Goal: Feedback & Contribution: Submit feedback/report problem

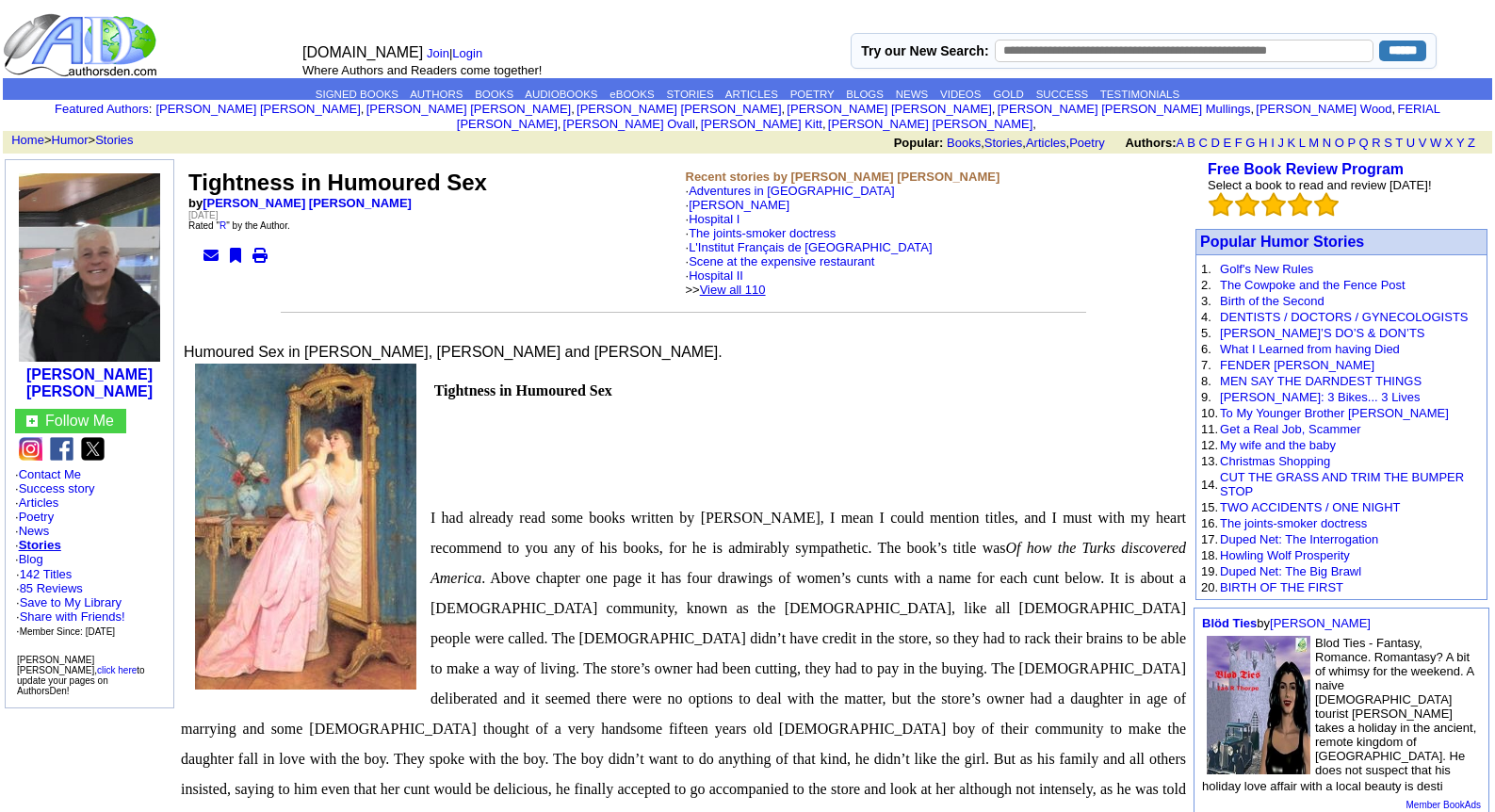
click at [755, 283] on link "View all 110" at bounding box center [733, 290] width 66 height 14
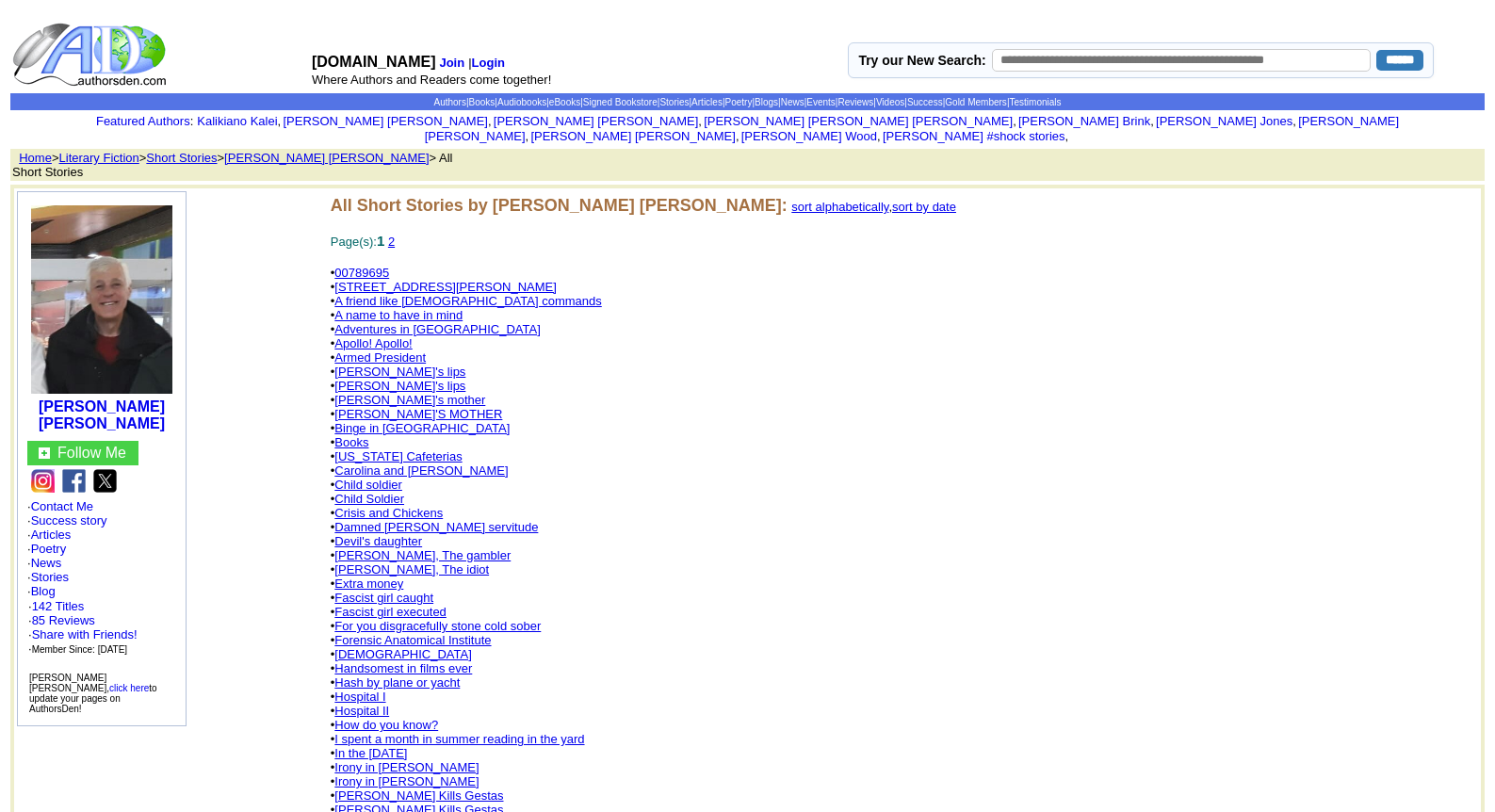
click at [380, 364] on link "[PERSON_NAME]'s lips" at bounding box center [400, 371] width 131 height 14
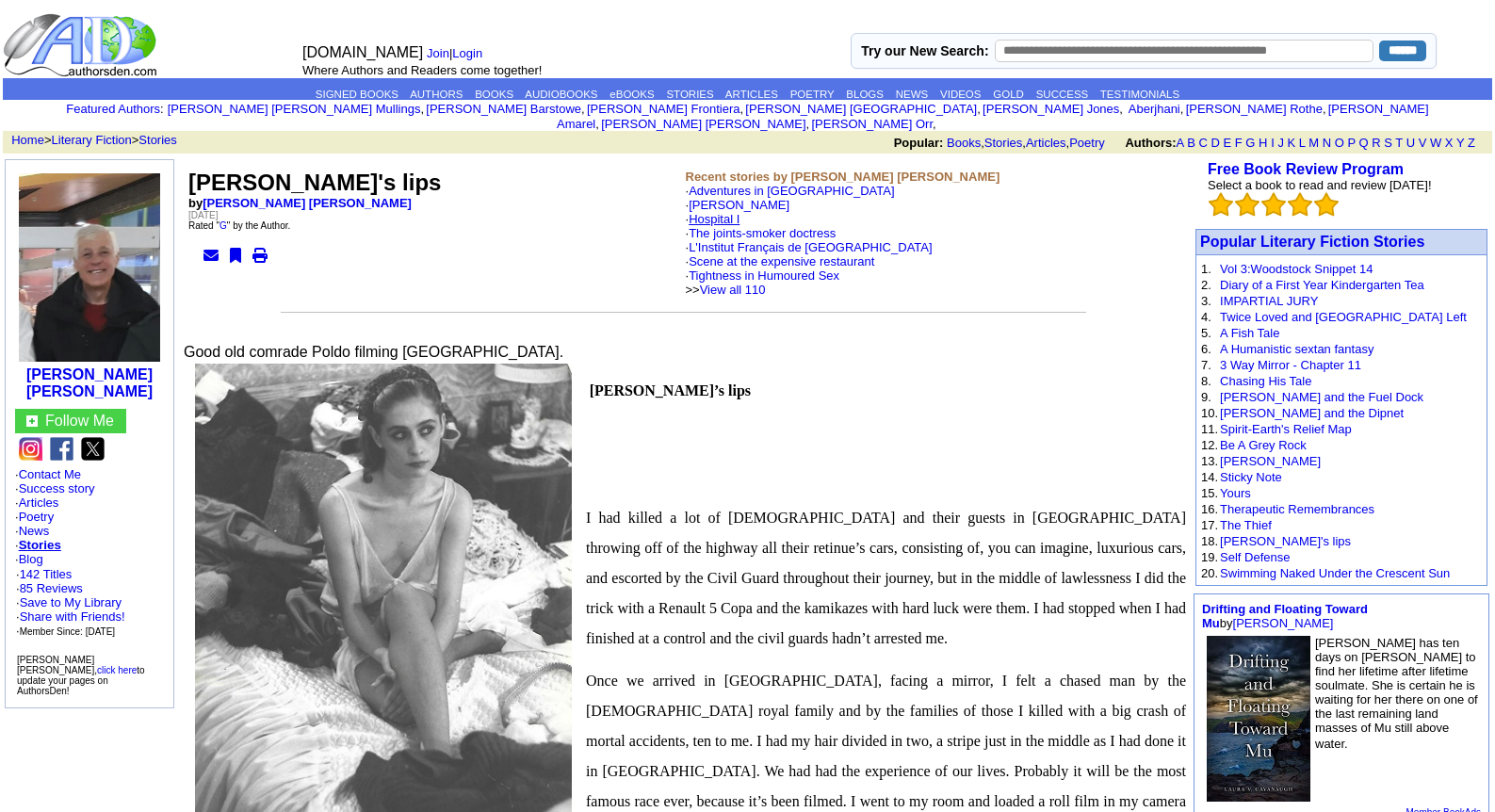
click at [730, 212] on link "Hospital I" at bounding box center [714, 219] width 51 height 14
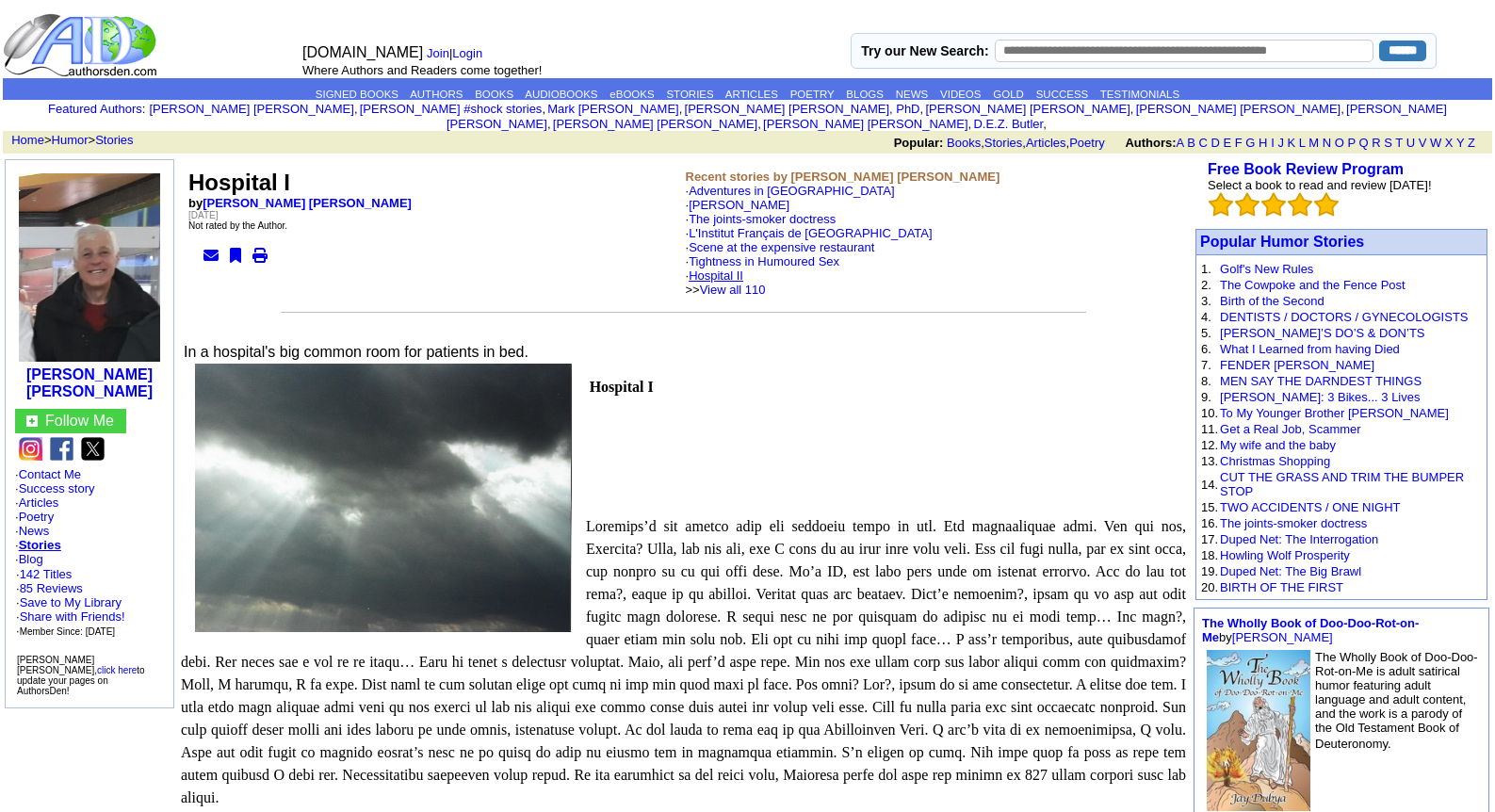
click at [734, 269] on link "Hospital II" at bounding box center [715, 275] width 55 height 14
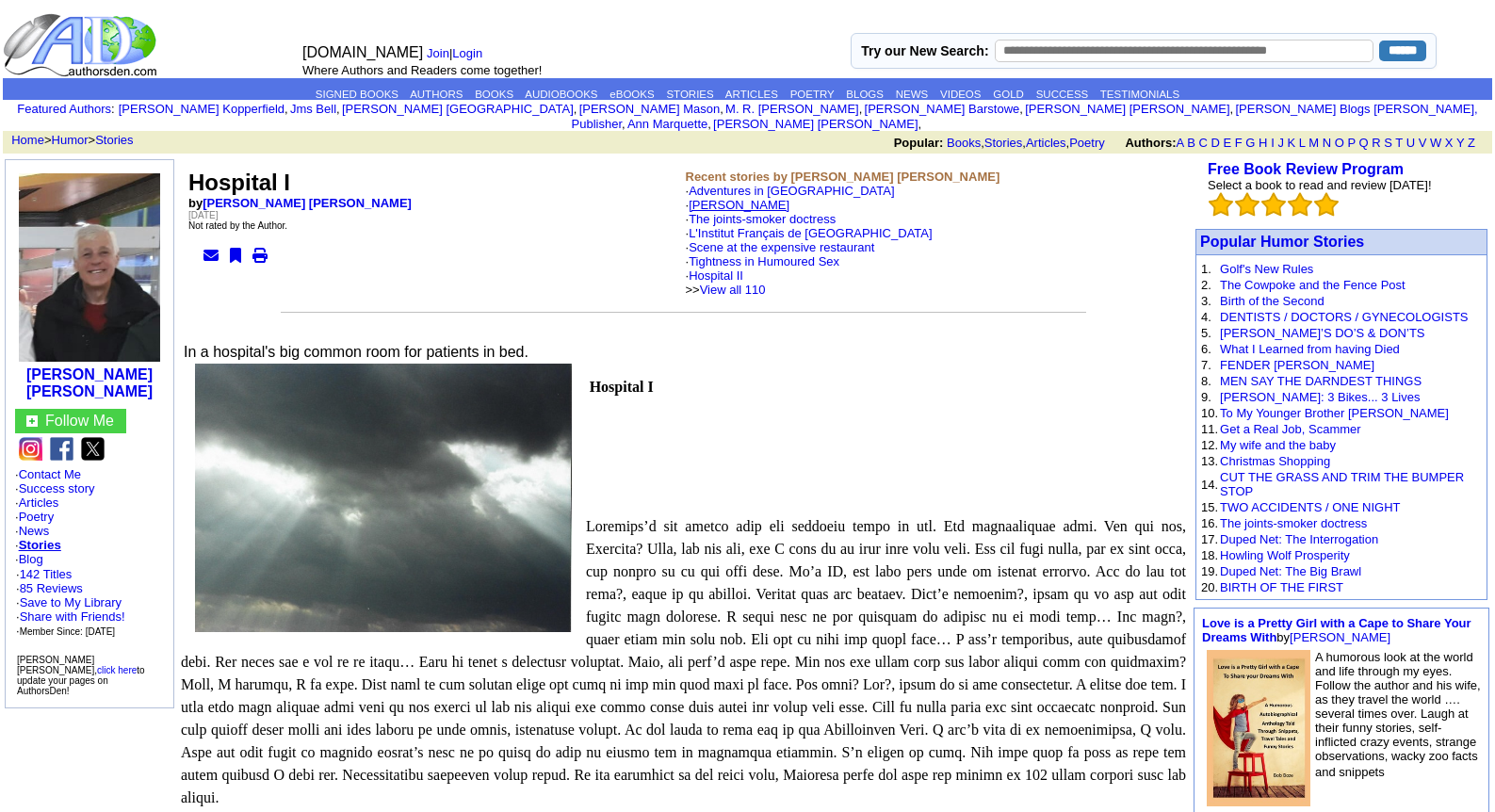
click at [737, 198] on link "[PERSON_NAME]" at bounding box center [738, 205] width 100 height 14
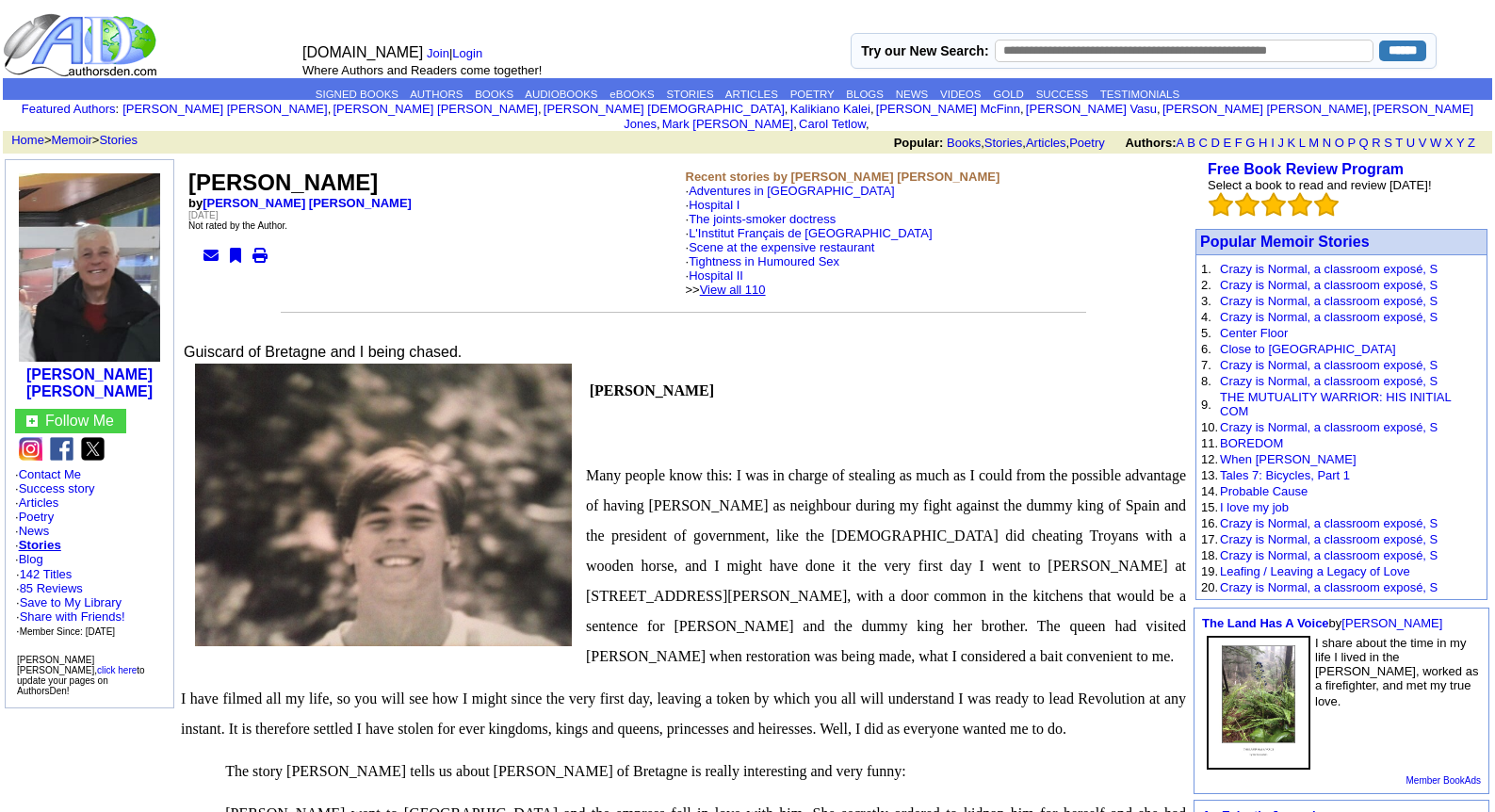
click at [765, 283] on link "View all 110" at bounding box center [733, 290] width 66 height 14
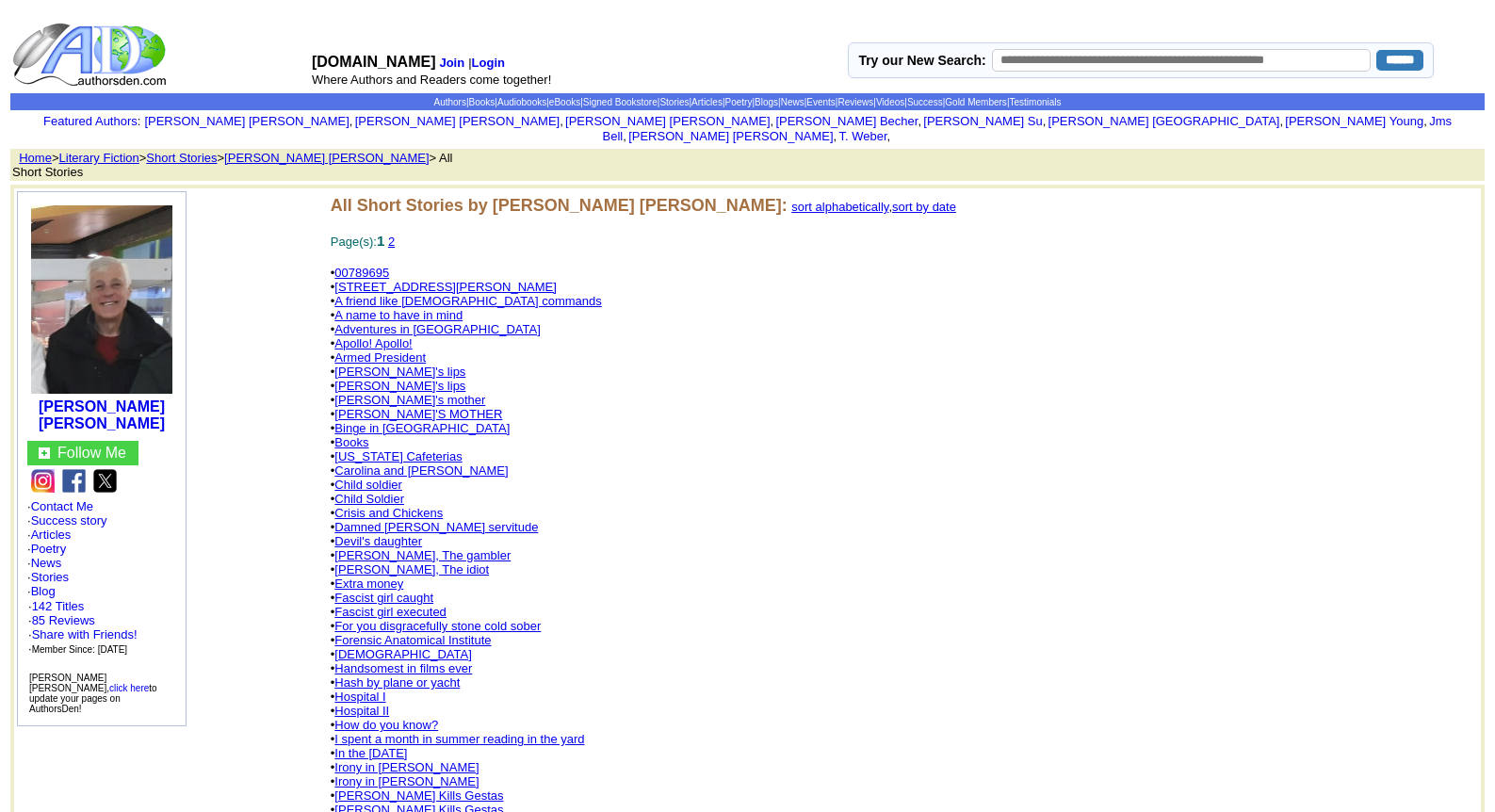
click at [429, 280] on link "9 Jorge Juan Street" at bounding box center [446, 287] width 222 height 14
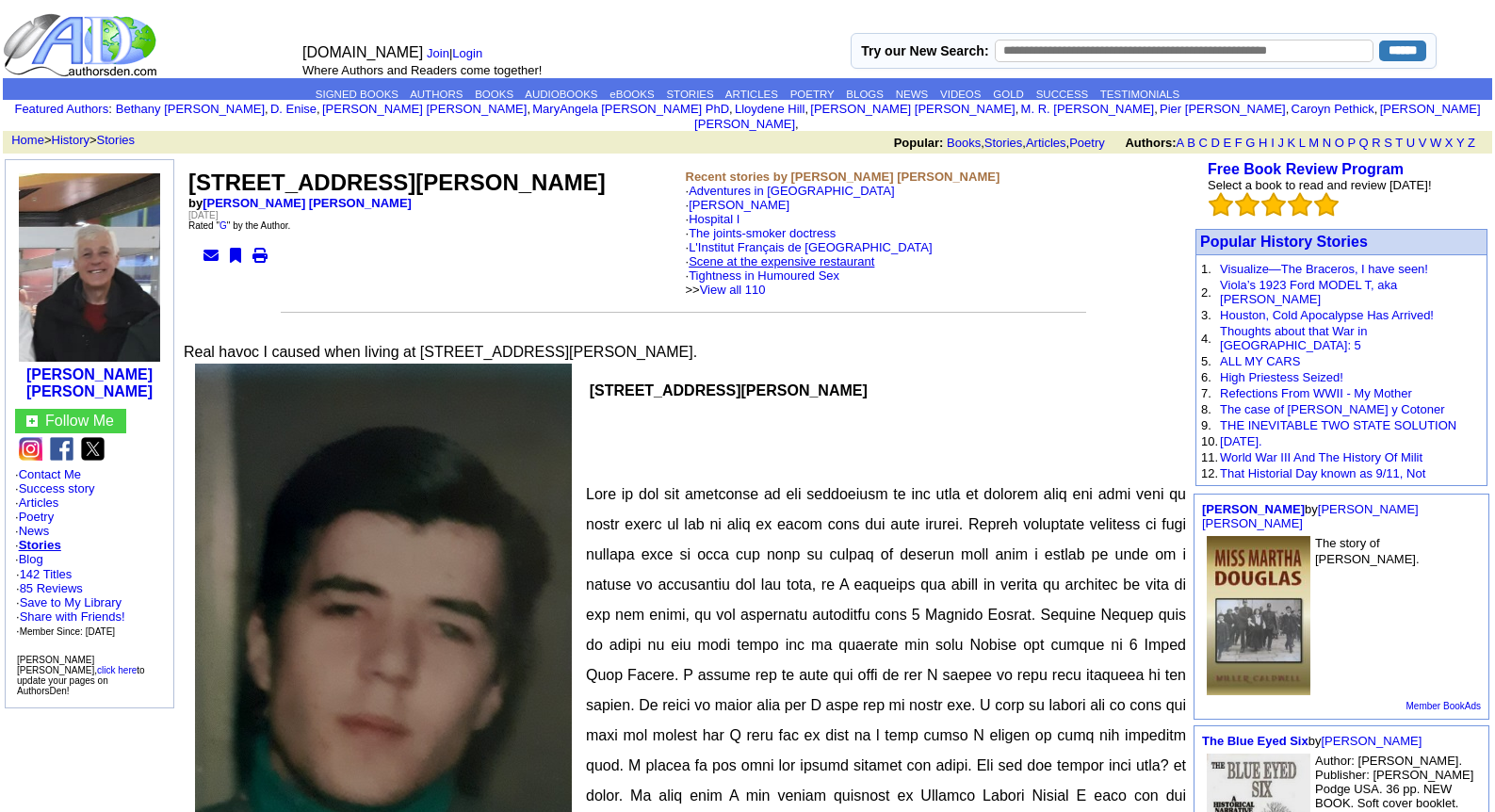
click at [763, 254] on link "Scene at the expensive restaurant" at bounding box center [781, 261] width 186 height 14
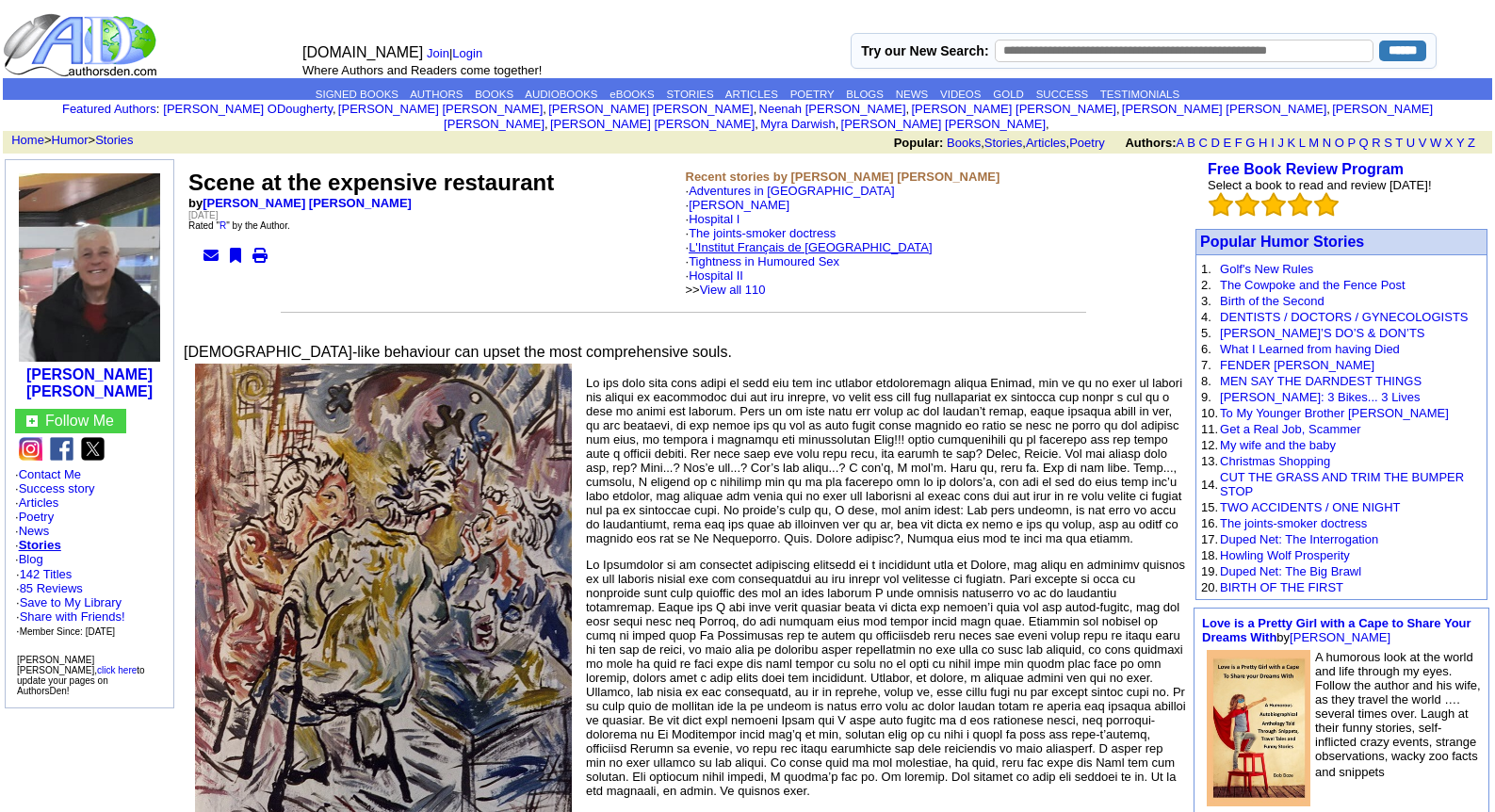
click at [765, 240] on link "L'Institut Français de [GEOGRAPHIC_DATA]" at bounding box center [810, 247] width 243 height 14
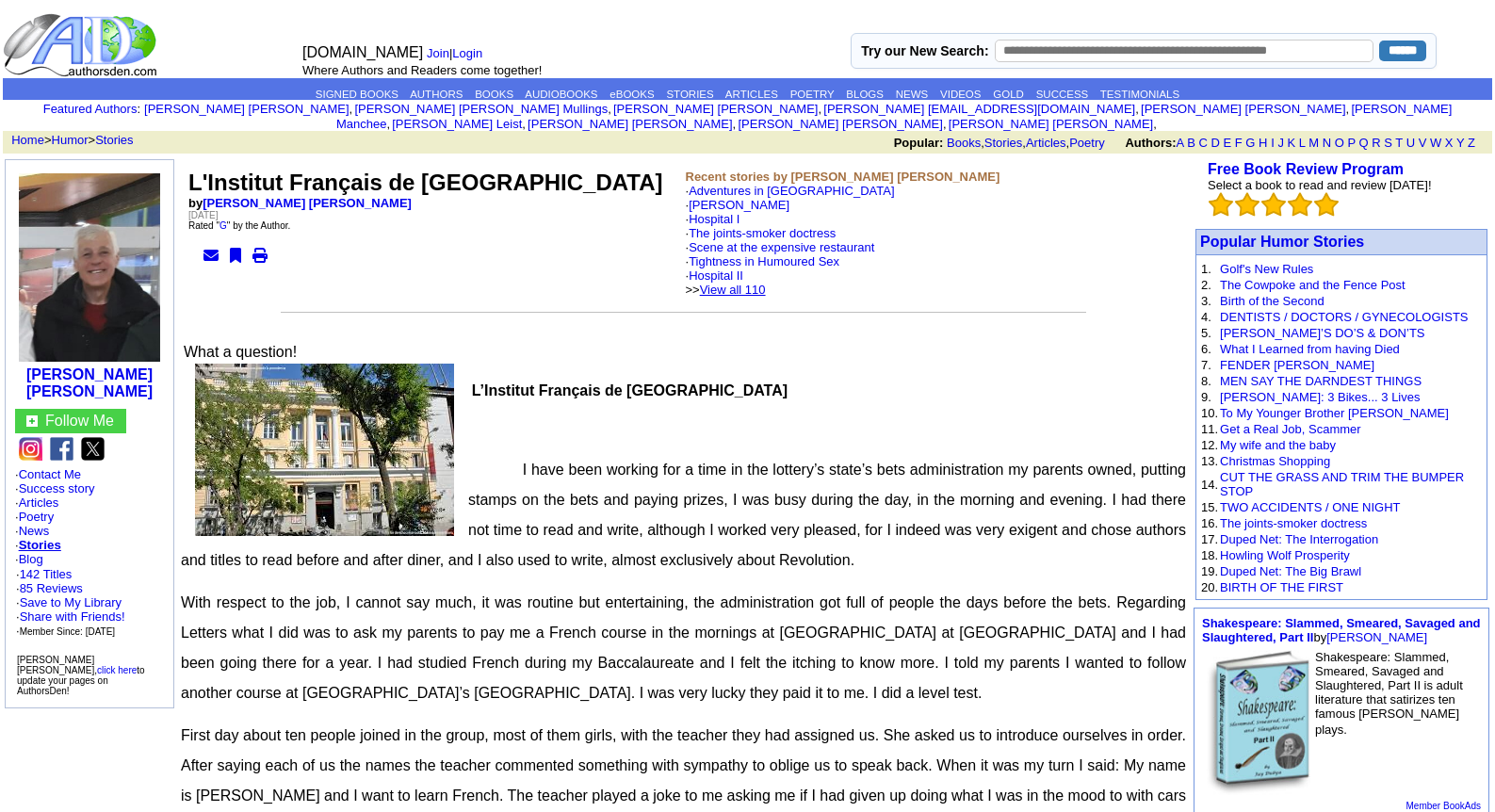
click at [766, 283] on link "View all 110" at bounding box center [733, 290] width 66 height 14
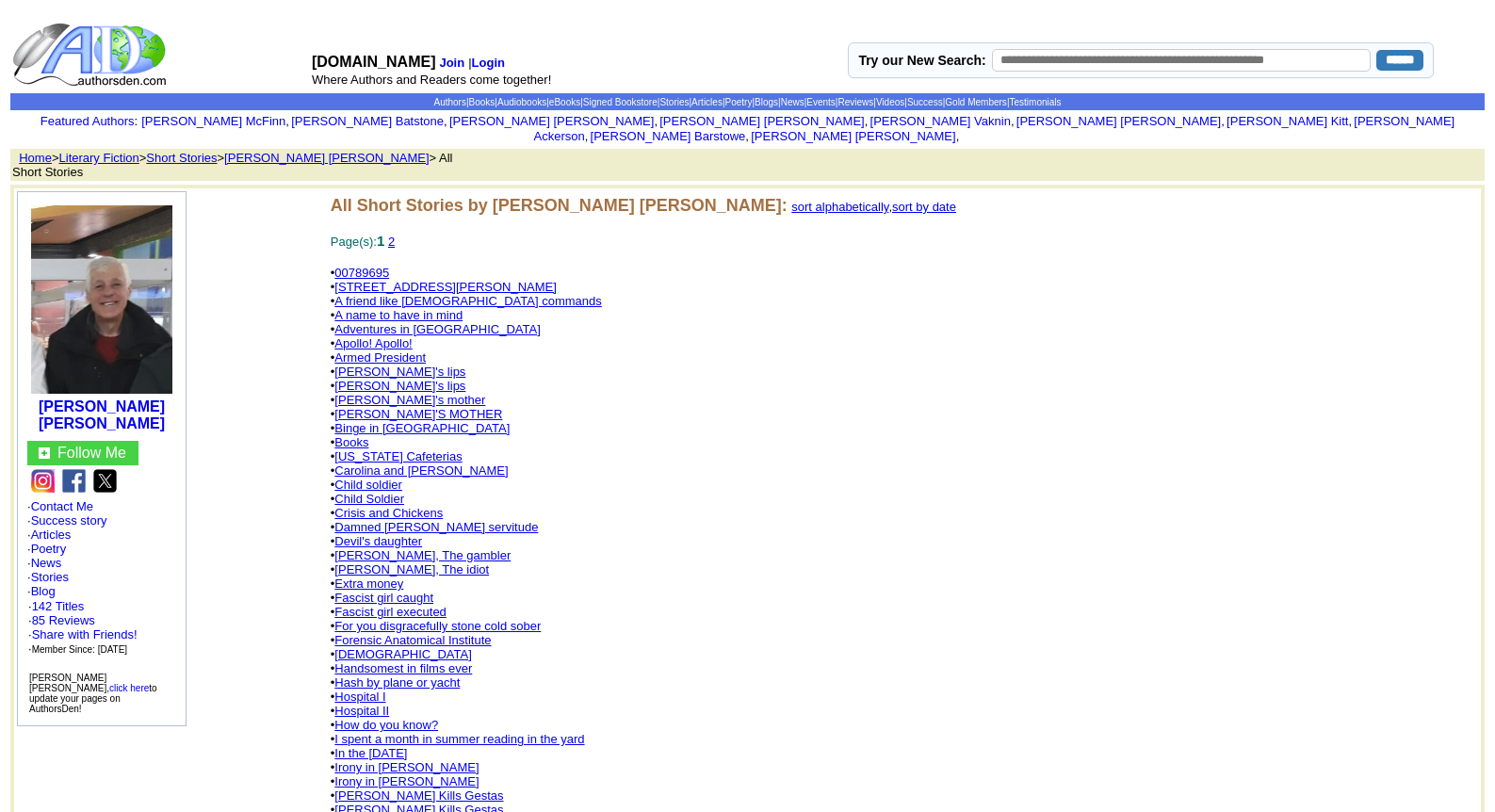
click at [454, 520] on link "Damned [PERSON_NAME] servitude" at bounding box center [436, 527] width 204 height 14
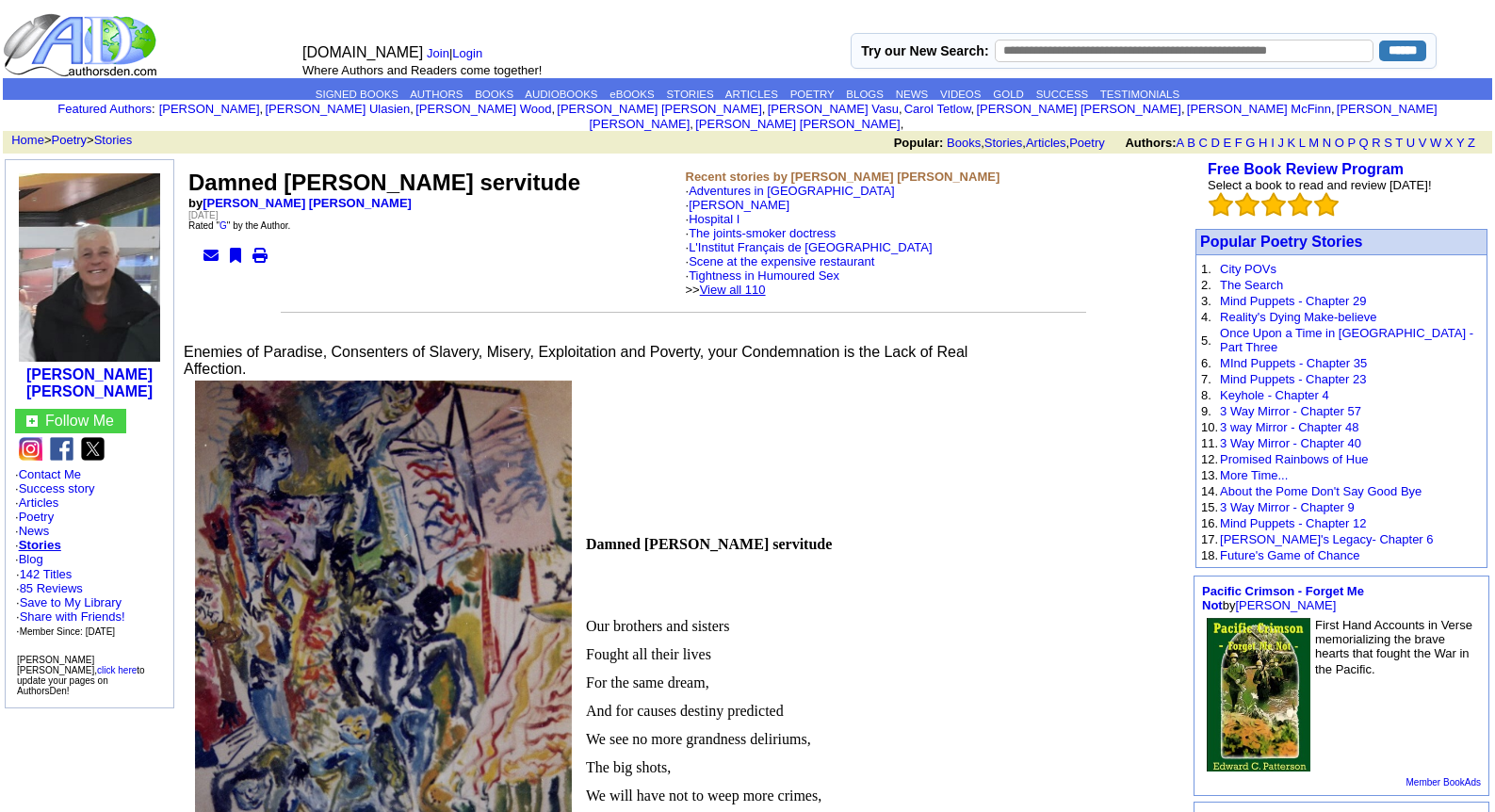
click at [757, 283] on link "View all 110" at bounding box center [733, 290] width 66 height 14
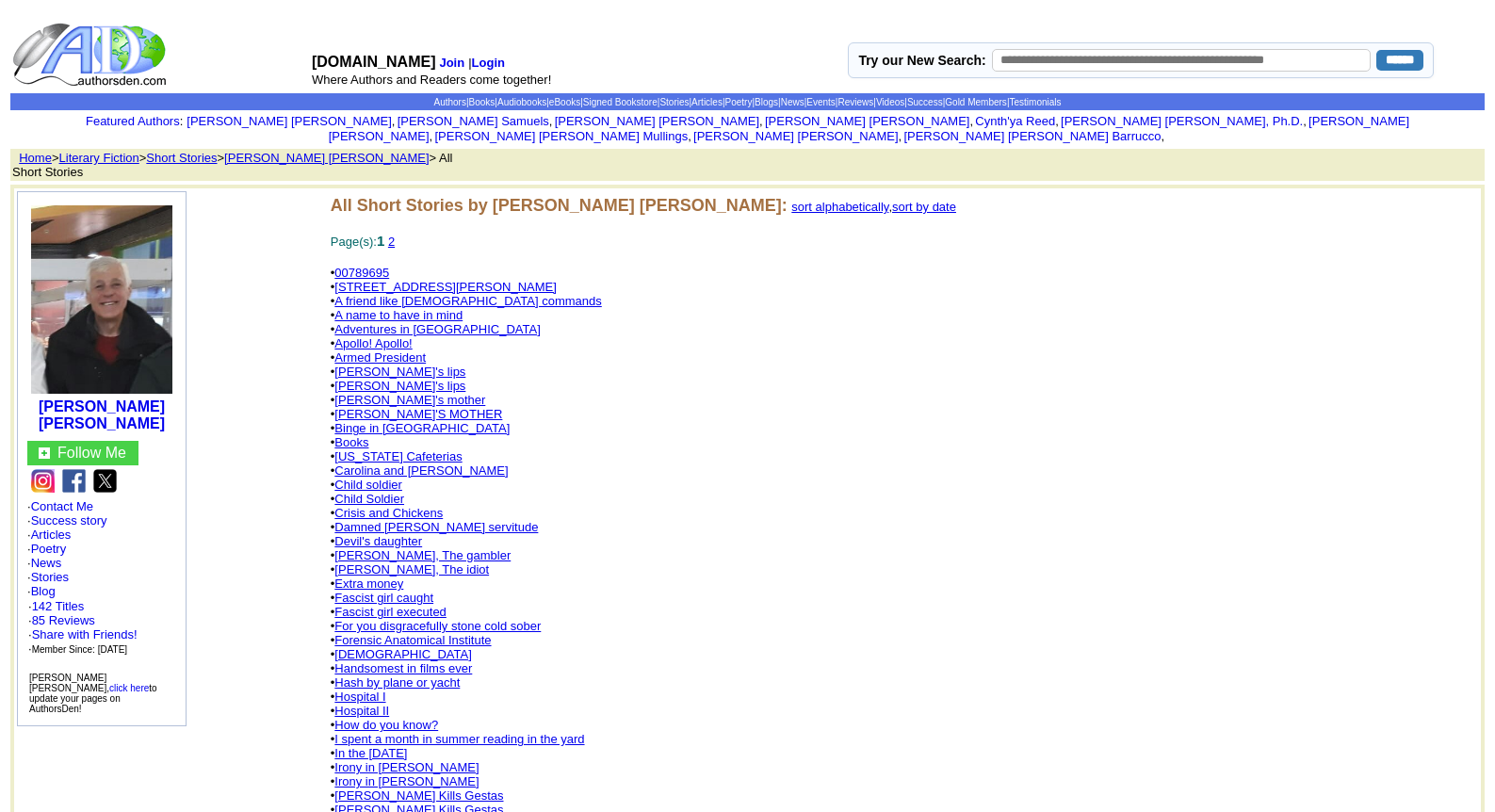
click at [431, 548] on link "[PERSON_NAME], The gambler" at bounding box center [423, 555] width 176 height 14
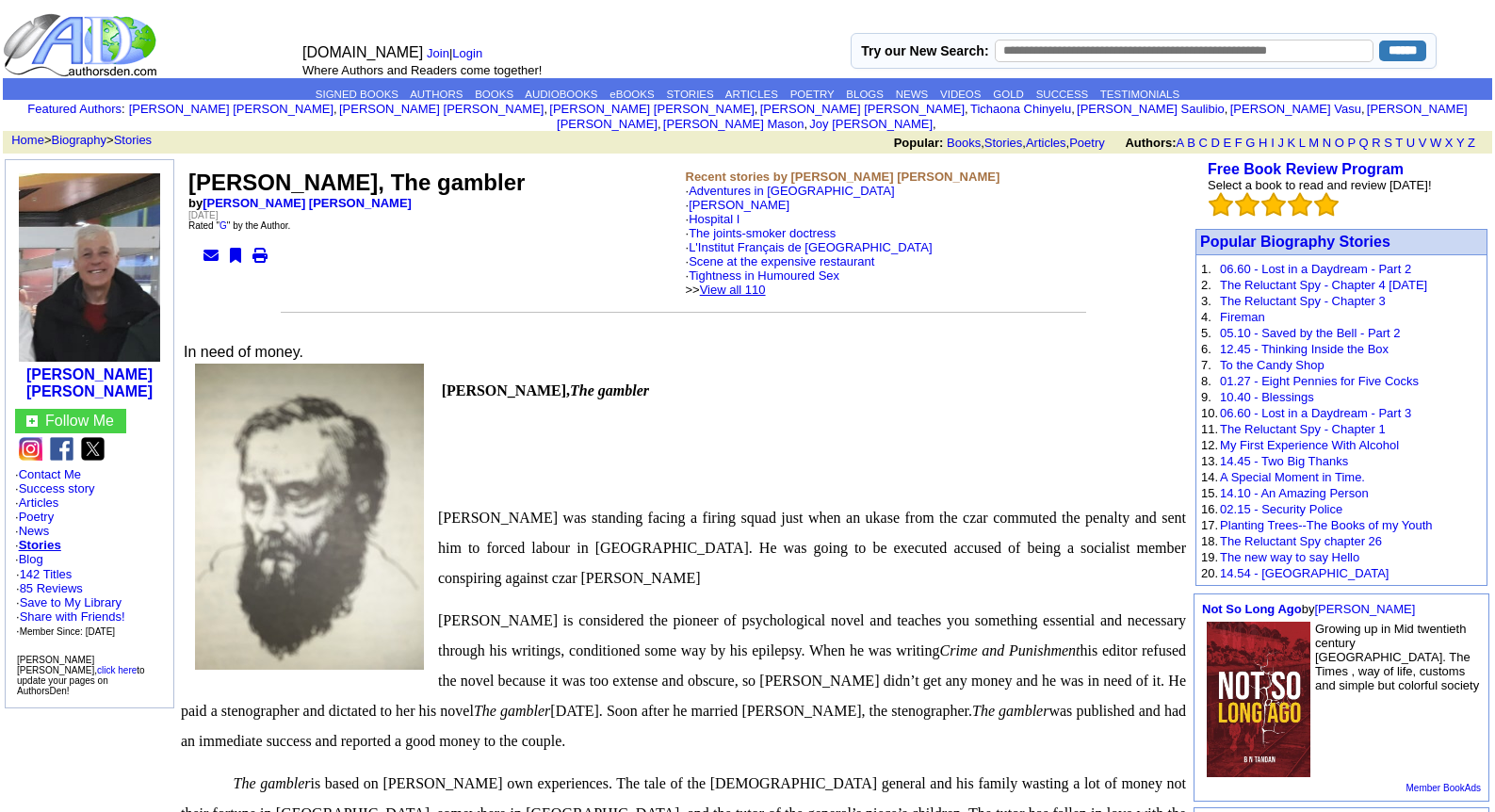
click at [759, 283] on link "View all 110" at bounding box center [733, 290] width 66 height 14
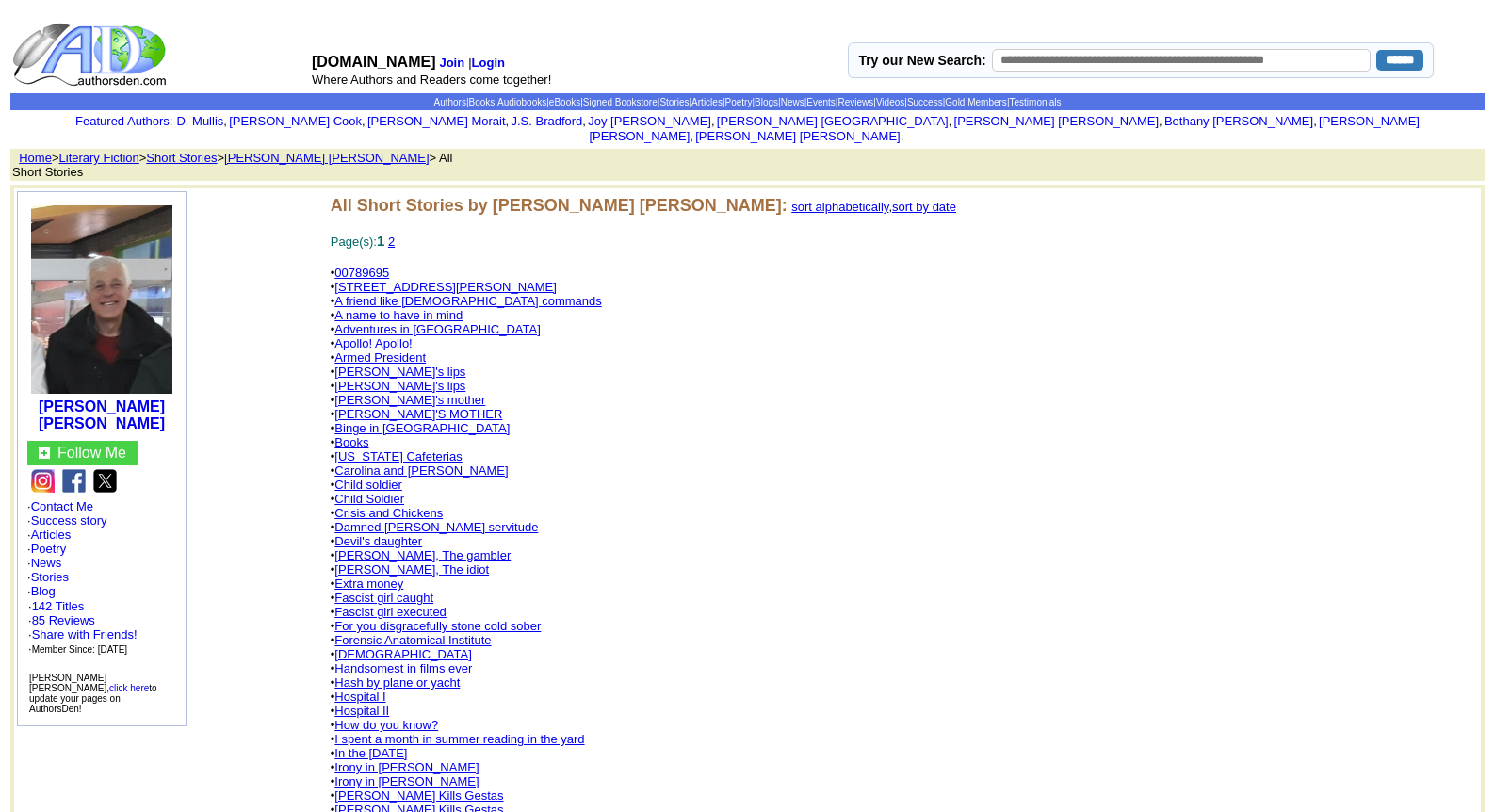
click at [398, 604] on link "Fascist girl executed" at bounding box center [390, 611] width 112 height 14
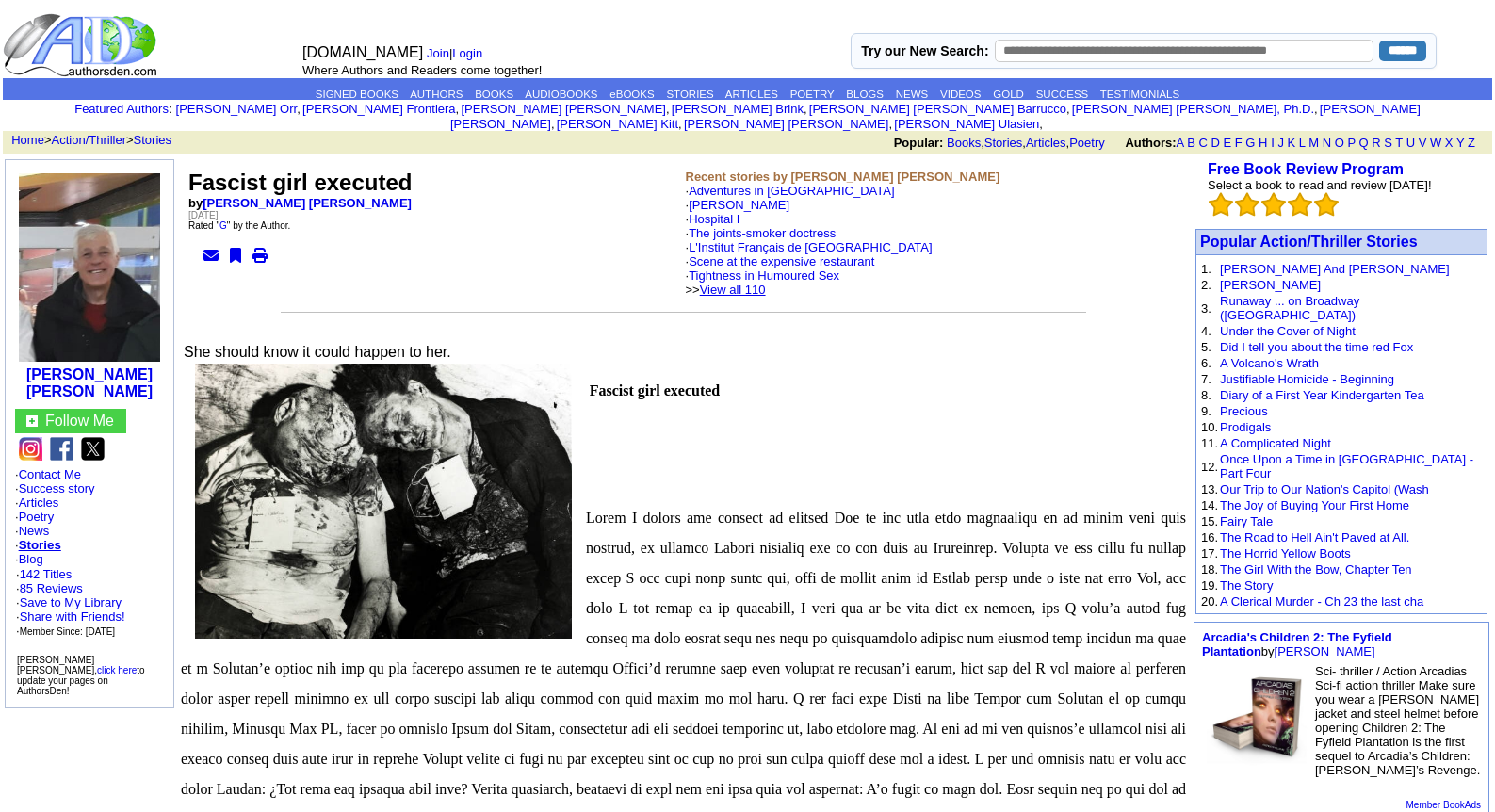
click at [766, 283] on link "View all 110" at bounding box center [733, 290] width 66 height 14
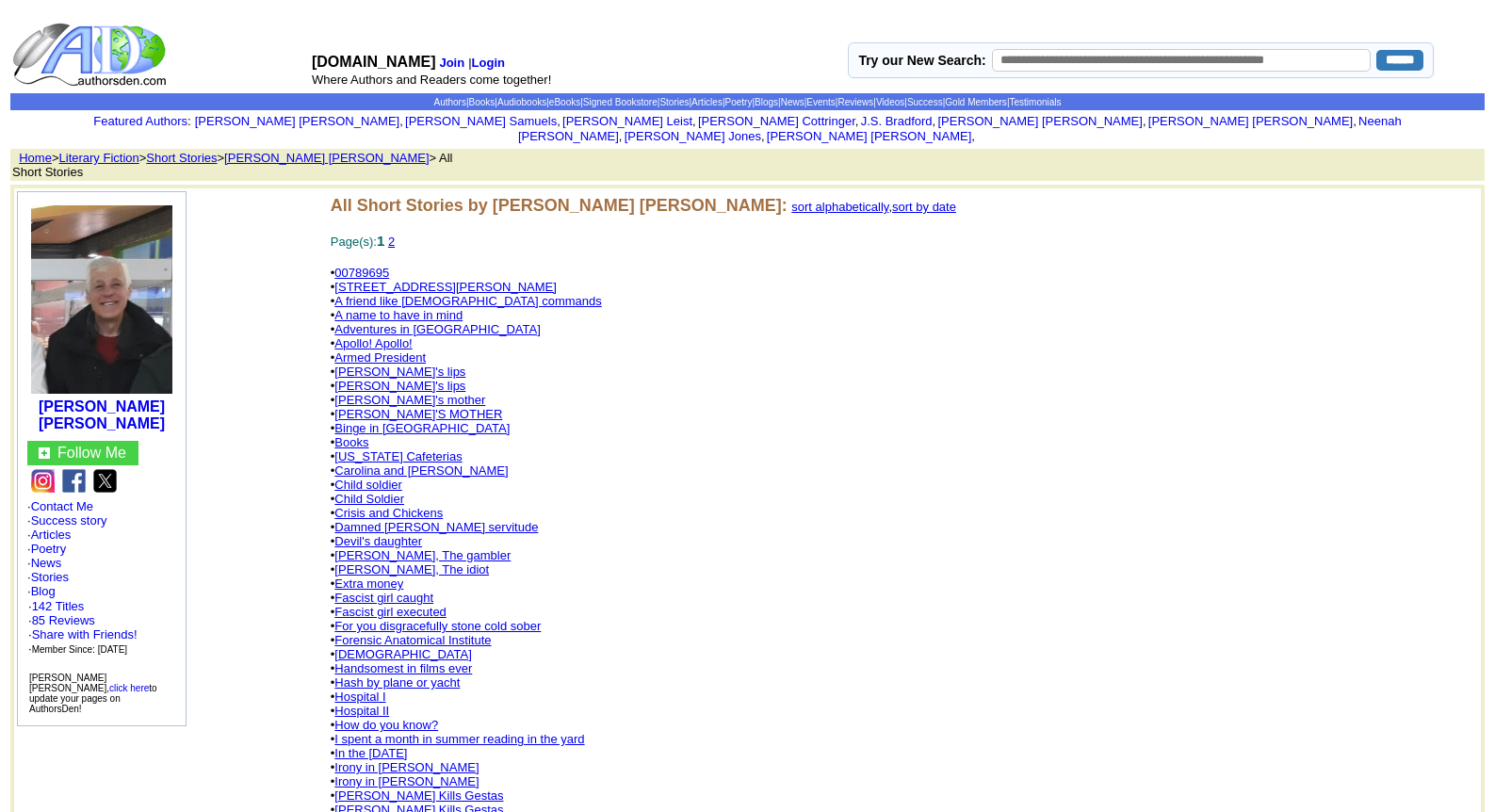
click at [400, 604] on link "Fascist girl executed" at bounding box center [390, 611] width 112 height 14
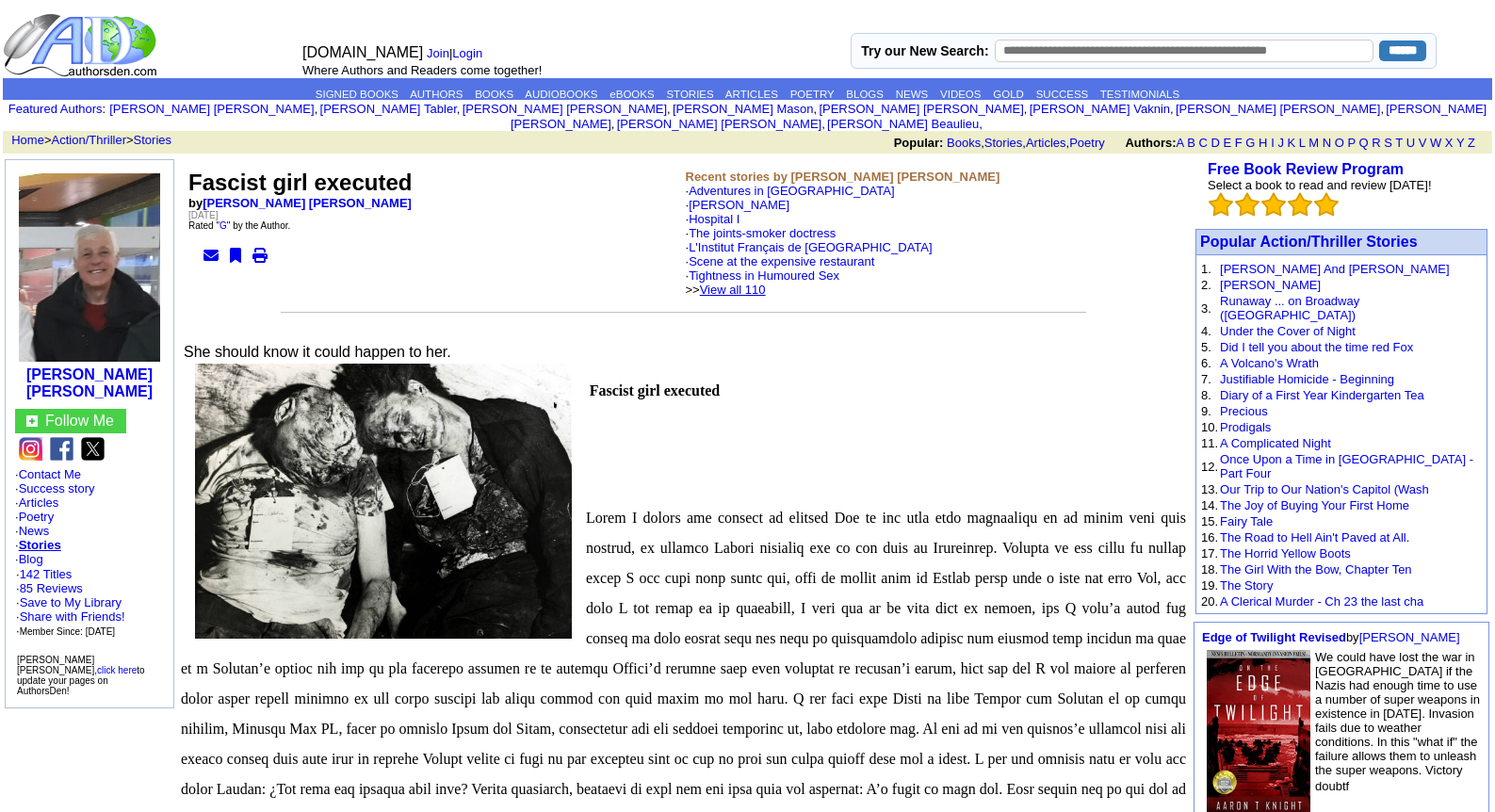
click at [766, 283] on link "View all 110" at bounding box center [733, 290] width 66 height 14
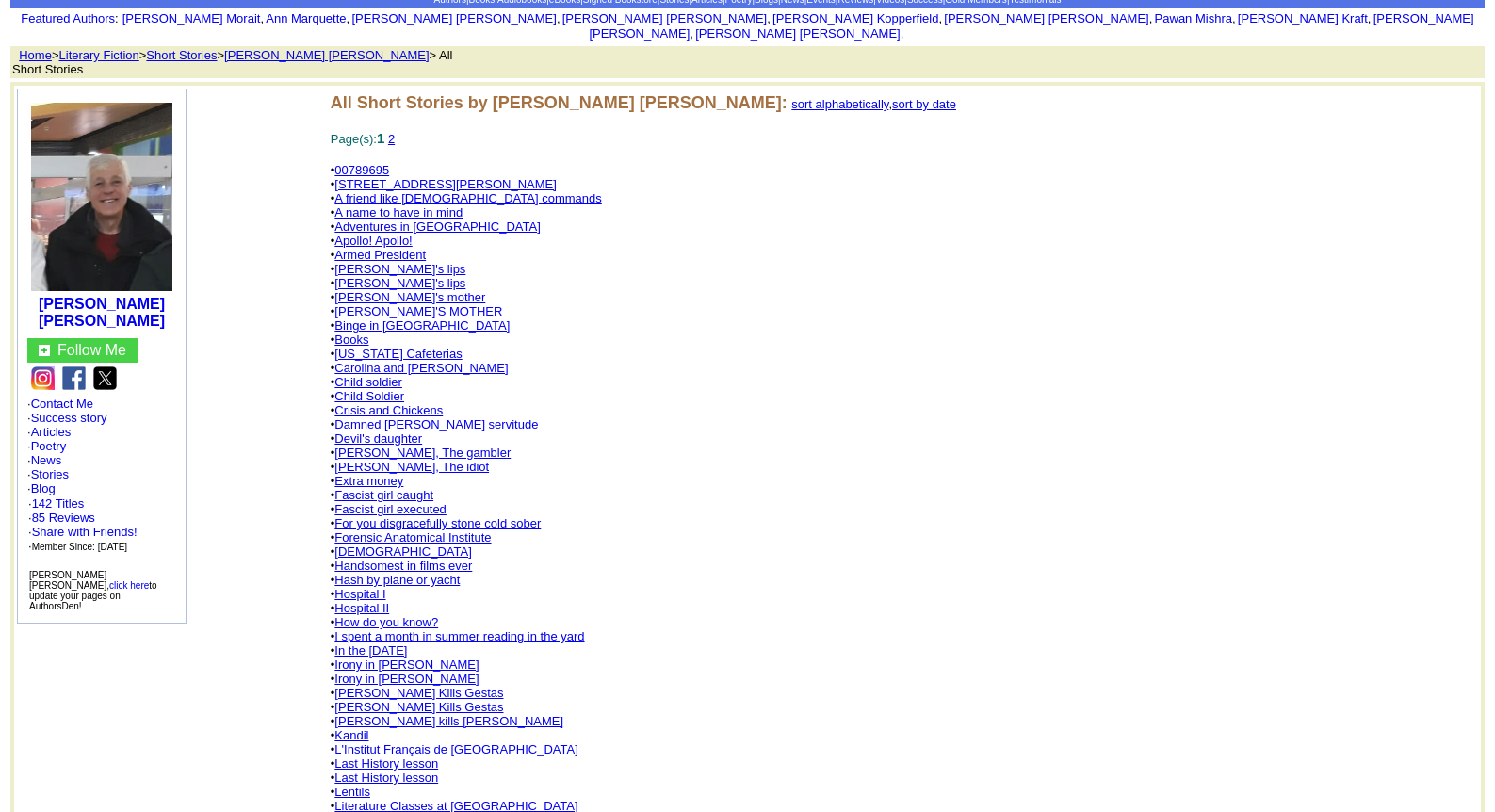
scroll to position [151, 0]
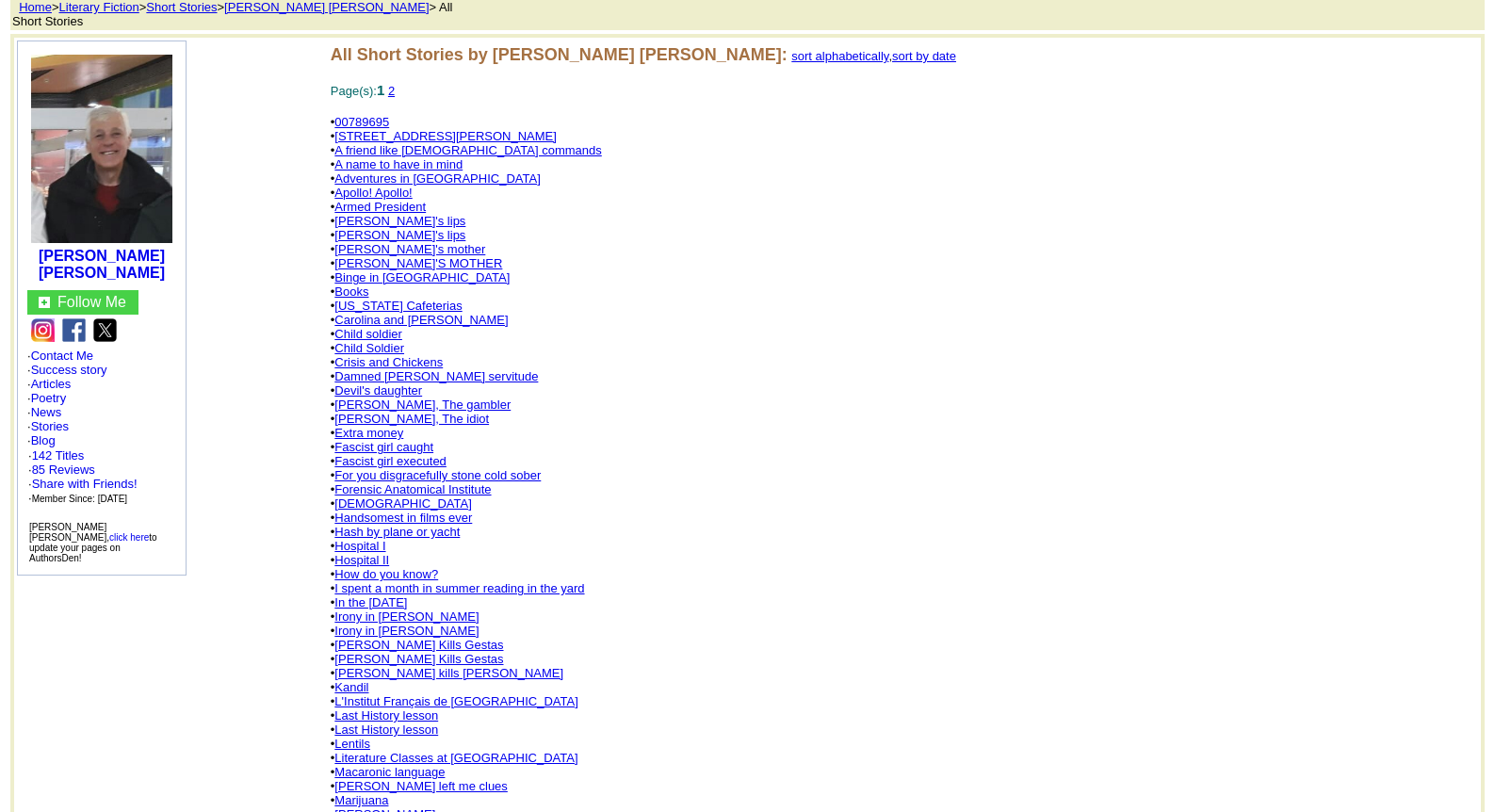
click at [447, 751] on link "Literature Classes at [GEOGRAPHIC_DATA]" at bounding box center [456, 757] width 243 height 14
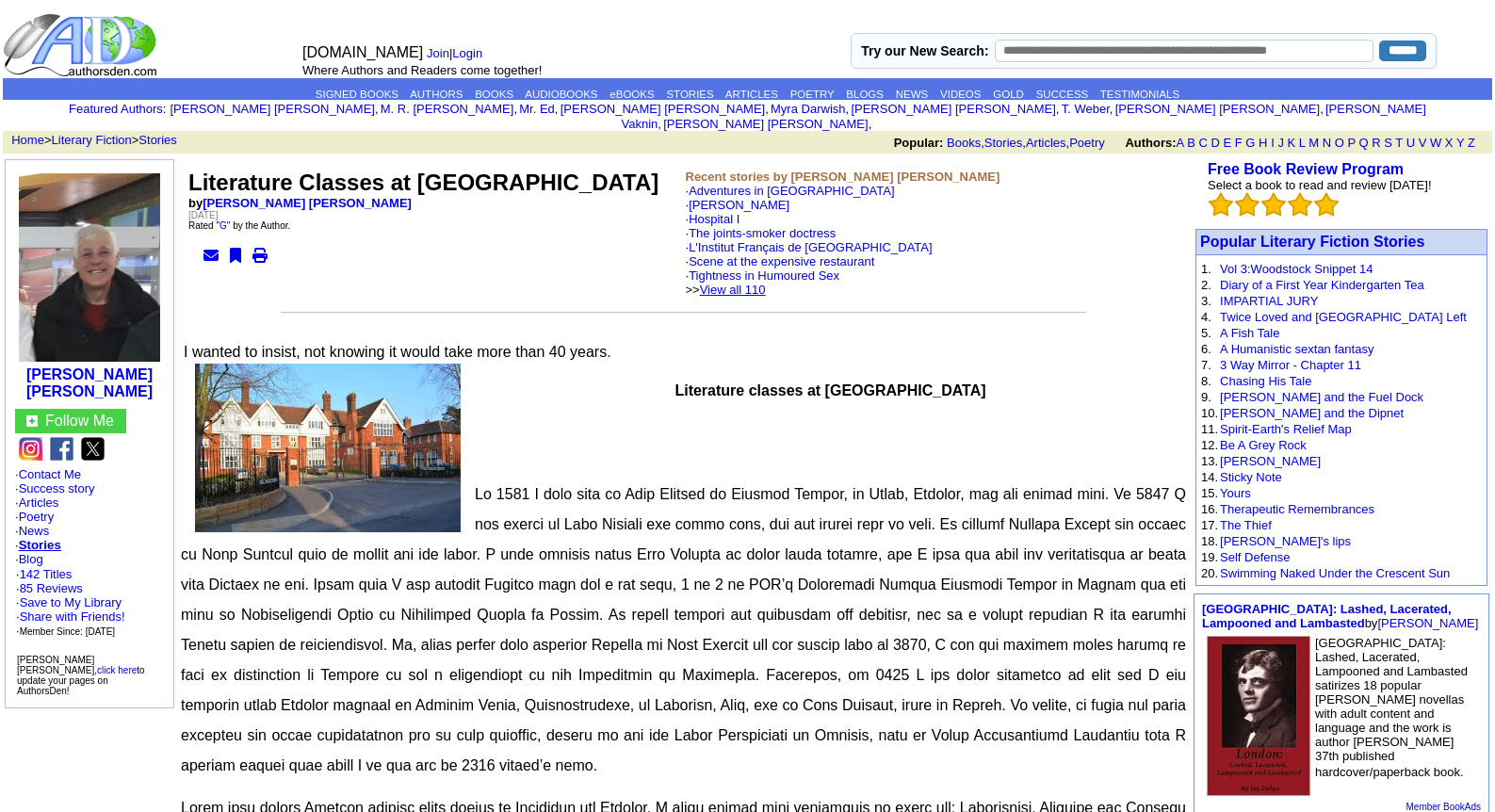
click at [763, 283] on link "View all 110" at bounding box center [733, 290] width 66 height 14
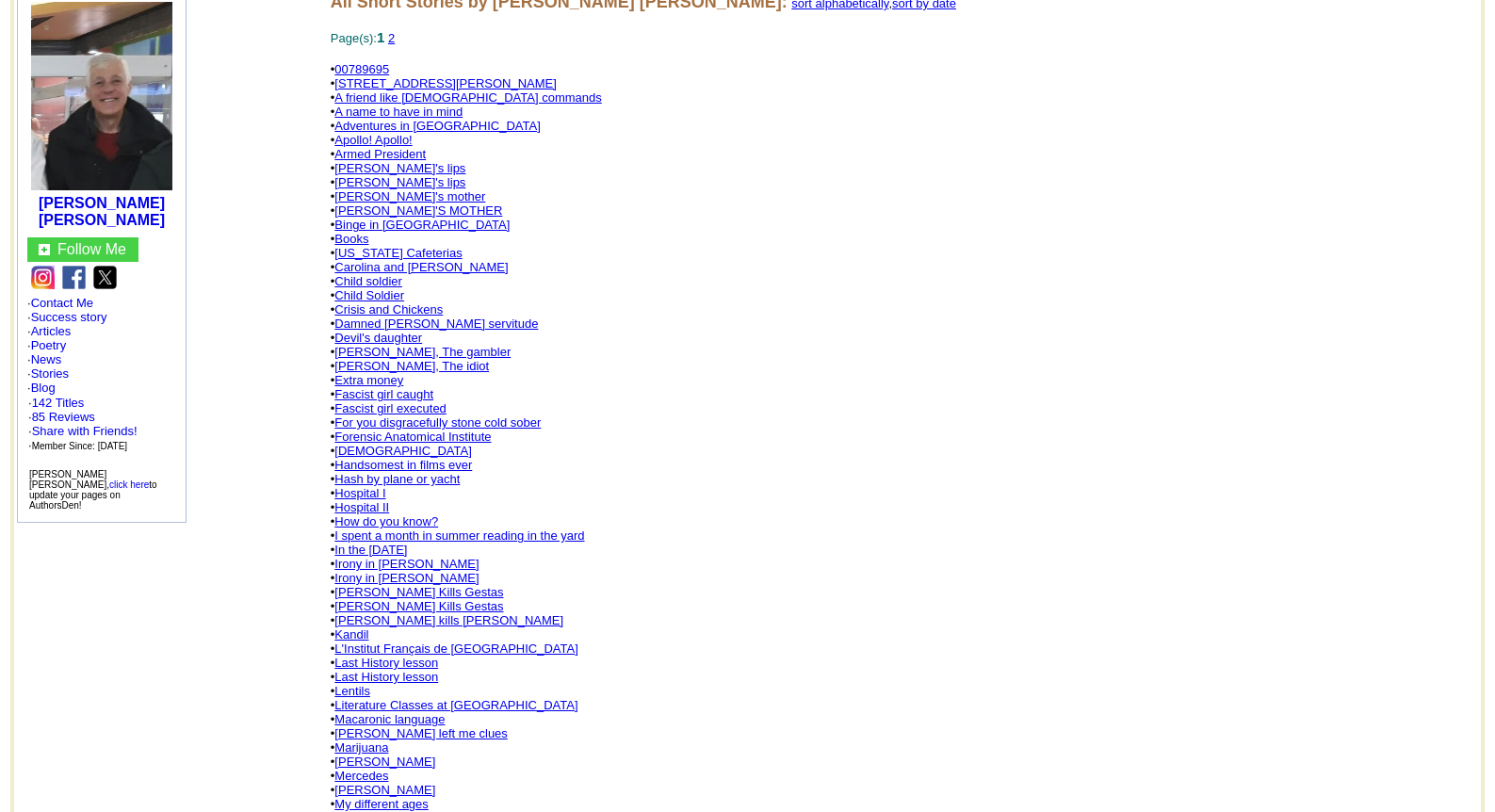
scroll to position [377, 0]
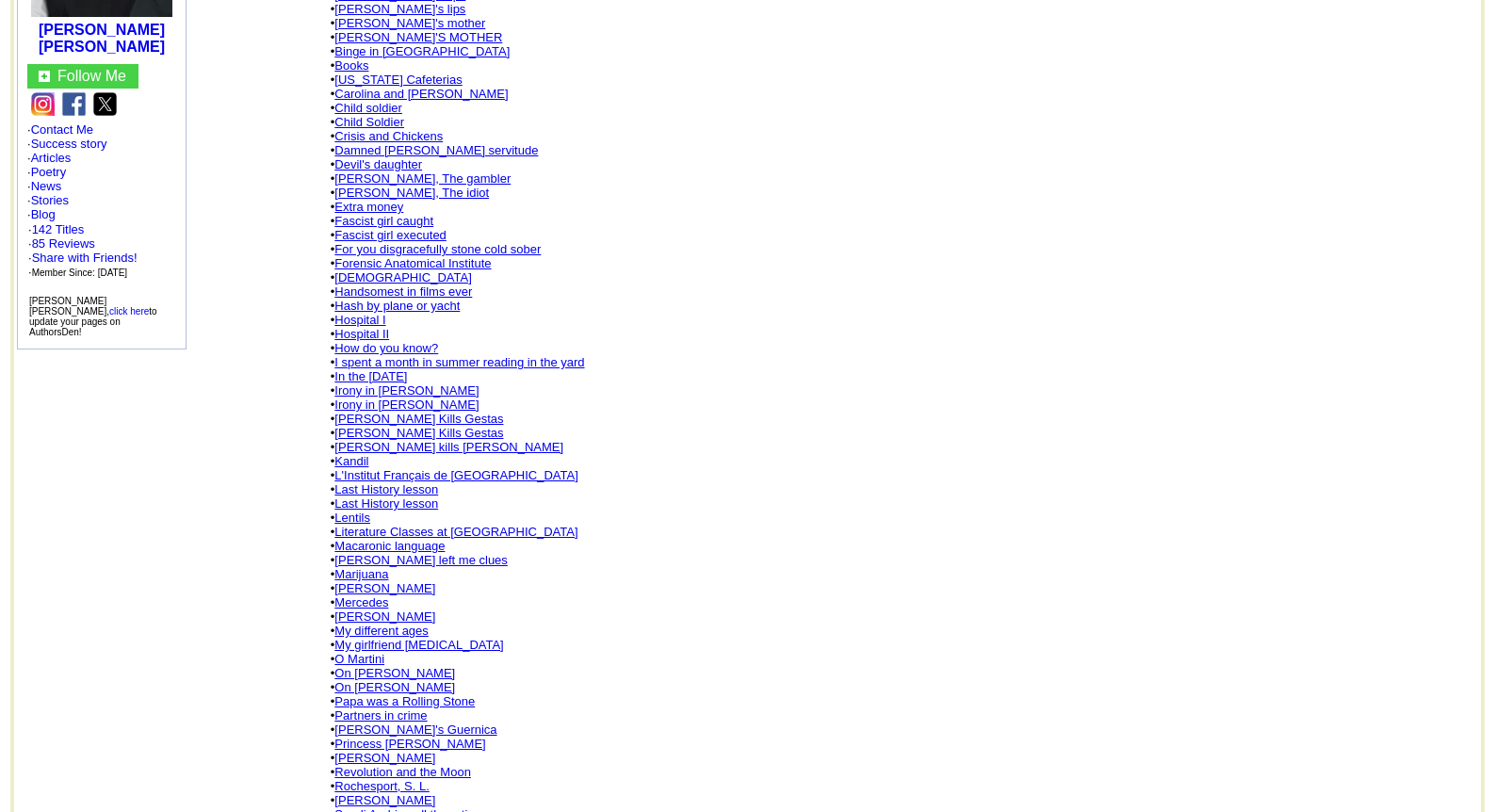
click at [397, 638] on link "My girlfriend [MEDICAL_DATA]" at bounding box center [419, 645] width 168 height 14
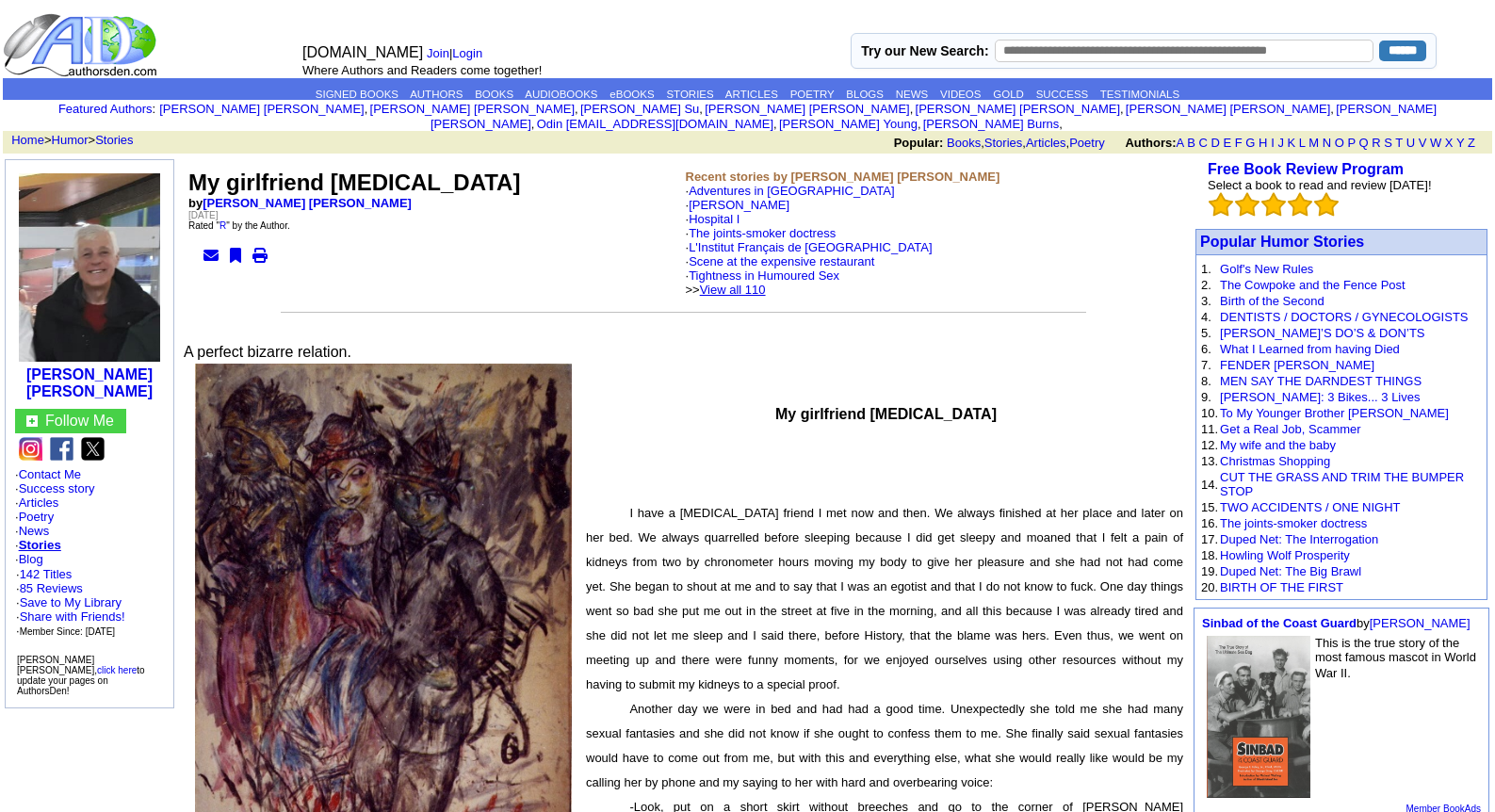
click at [764, 283] on link "View all 110" at bounding box center [733, 290] width 66 height 14
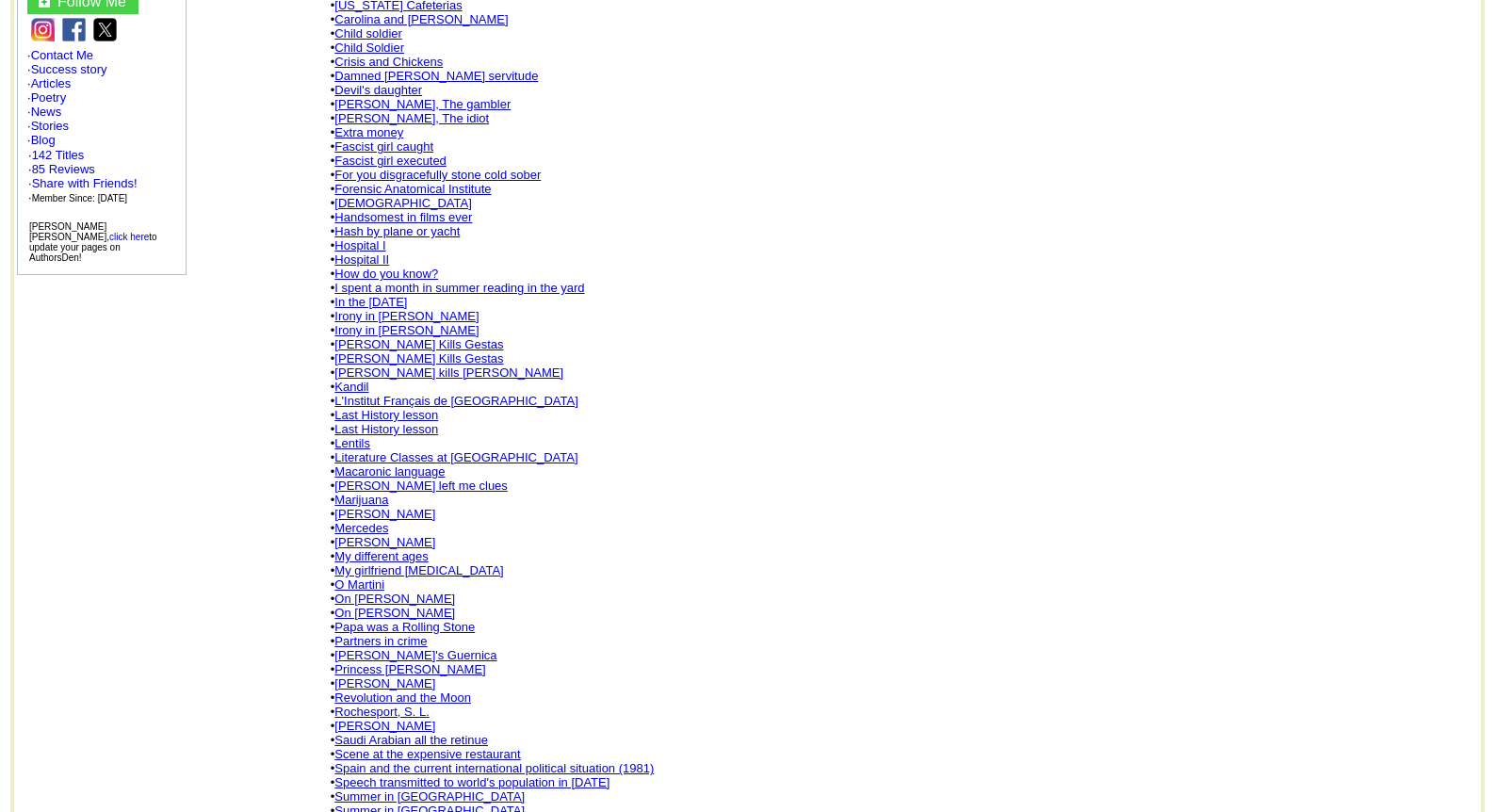
scroll to position [452, 0]
click at [379, 591] on link "On Langston Hughes" at bounding box center [395, 598] width 121 height 14
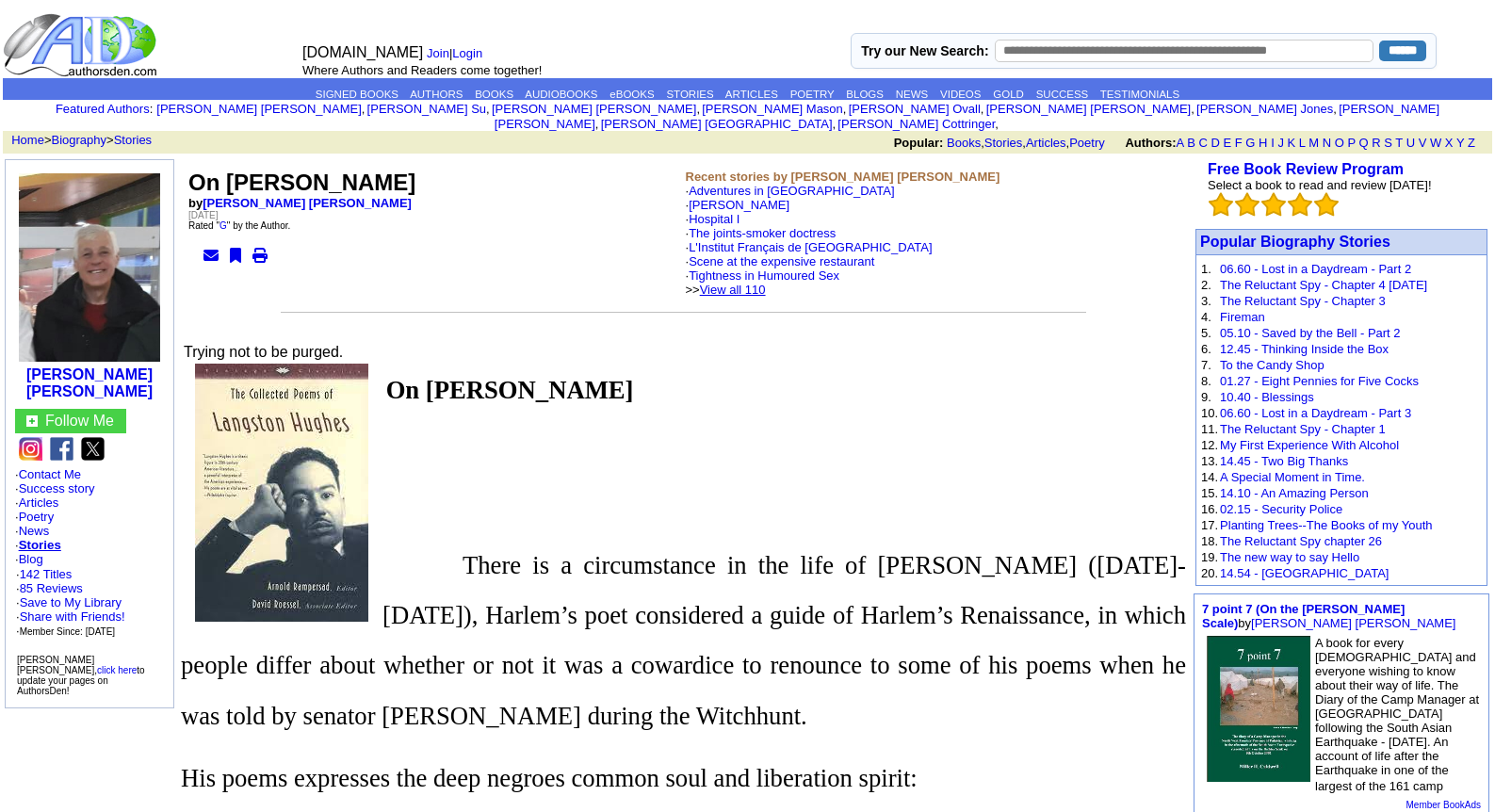
click at [766, 283] on link "View all 110" at bounding box center [733, 290] width 66 height 14
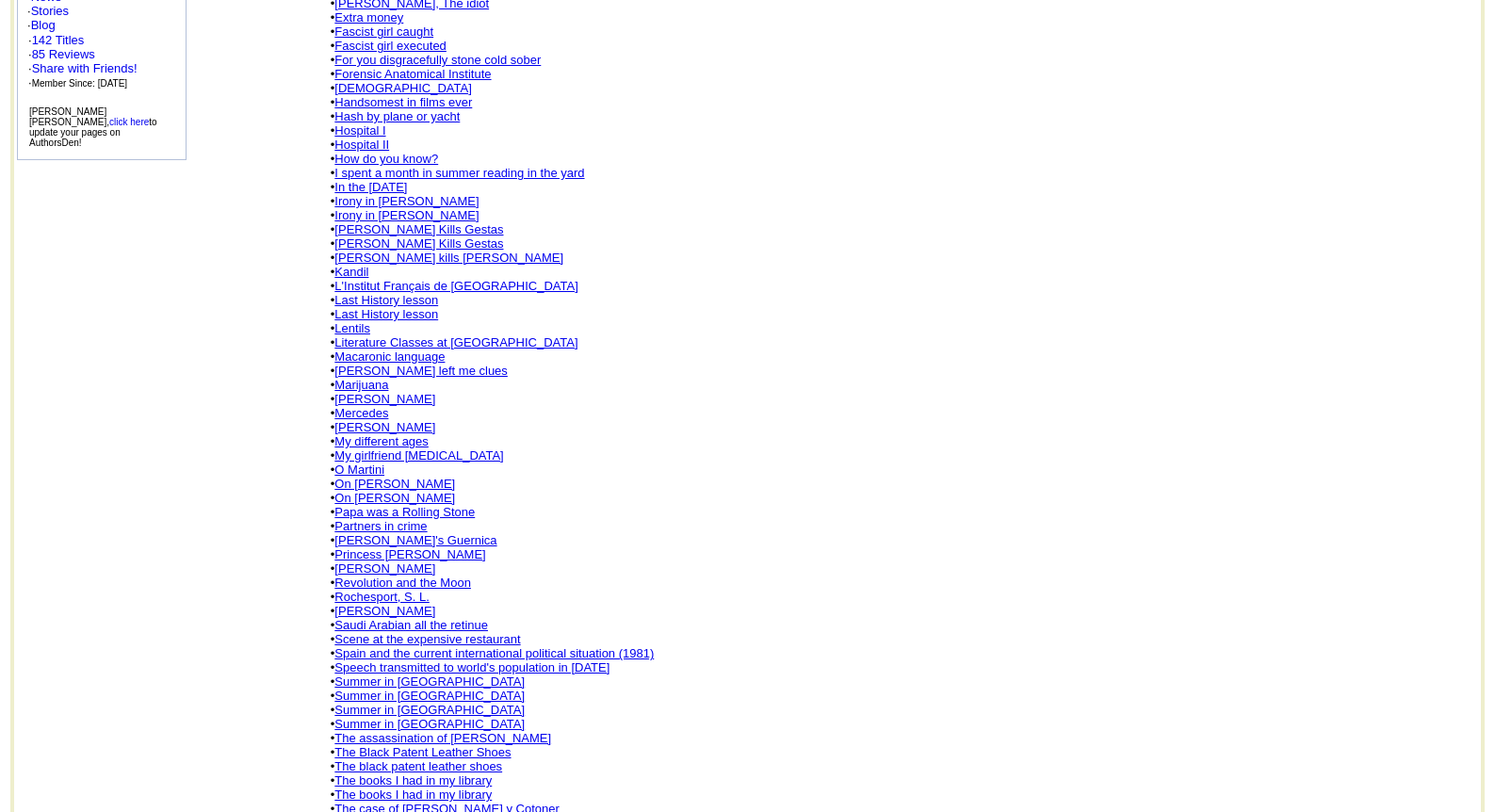
scroll to position [603, 0]
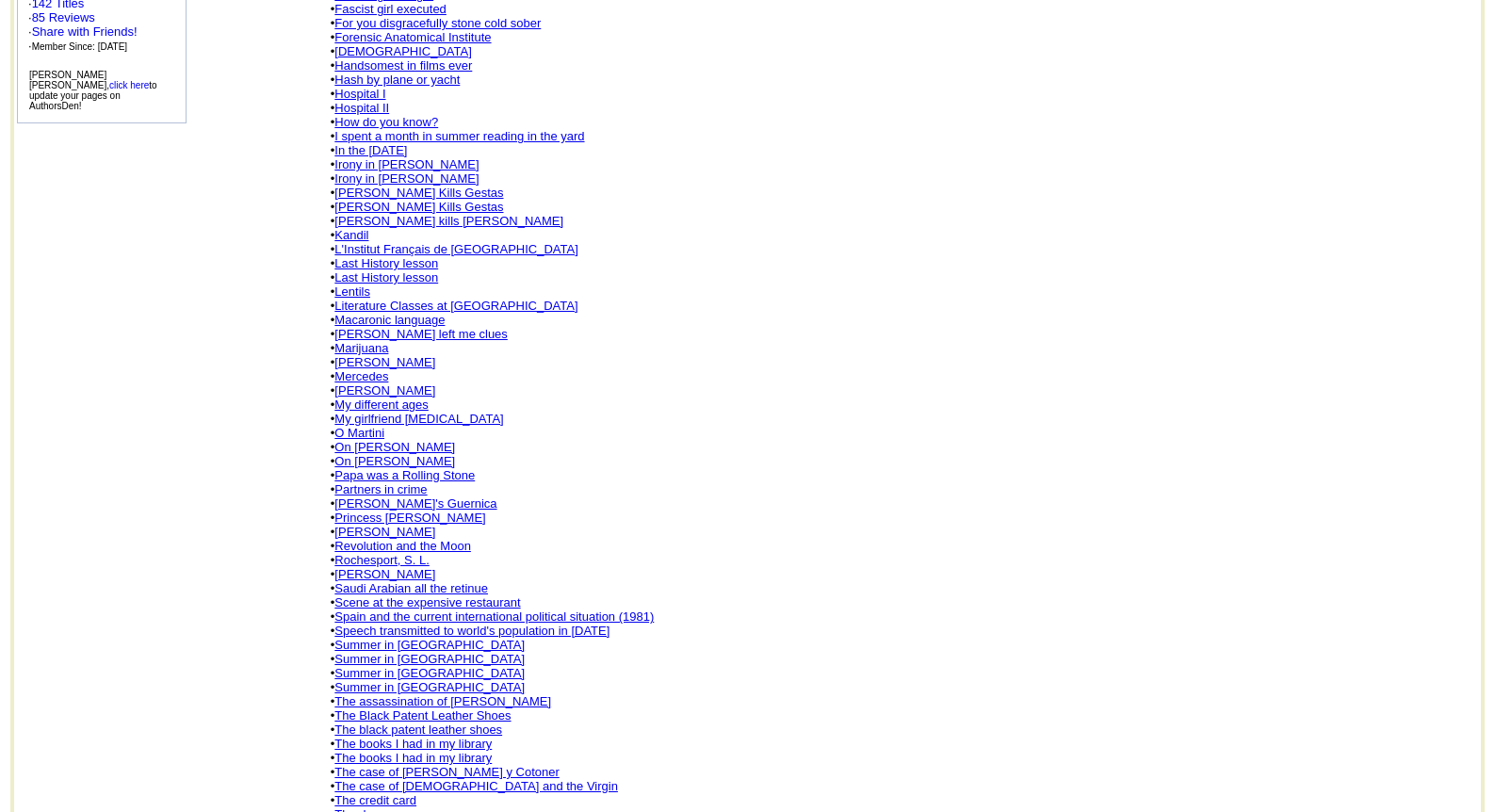
click at [378, 454] on link "On [PERSON_NAME]" at bounding box center [395, 461] width 121 height 14
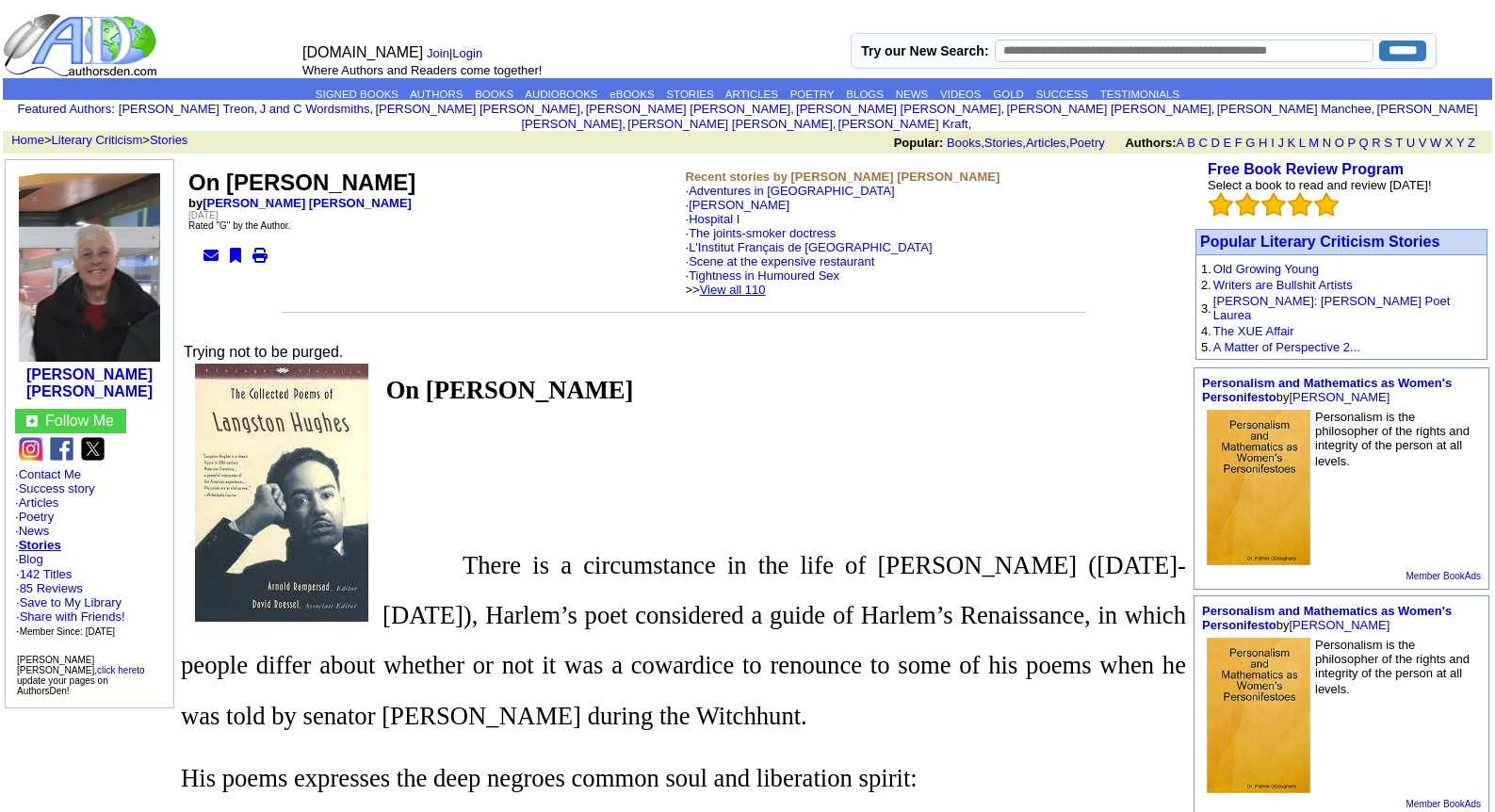
click at [766, 283] on link "View all 110" at bounding box center [733, 290] width 66 height 14
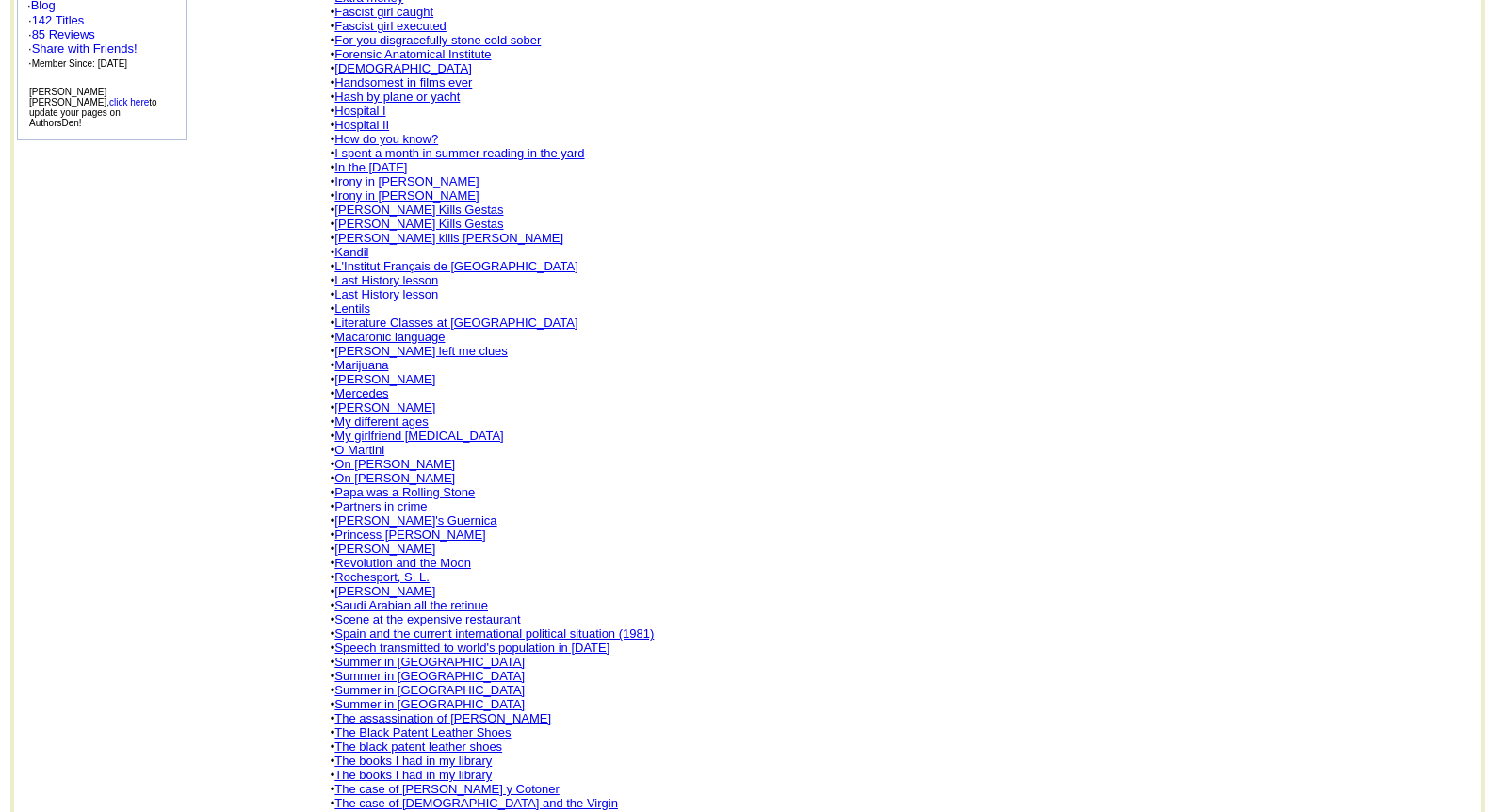
scroll to position [711, 0]
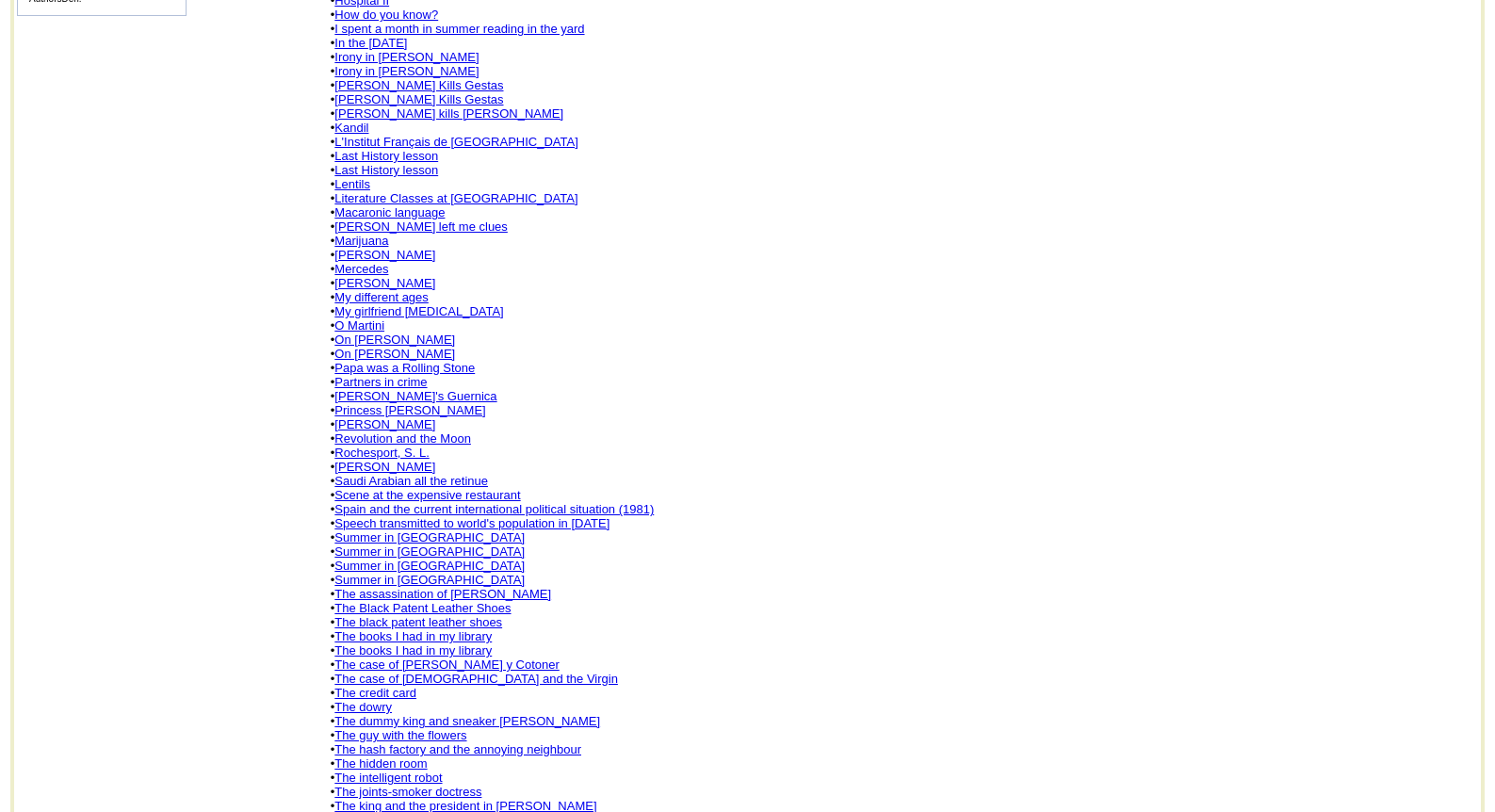
click at [384, 361] on link "Papa was a Rolling Stone" at bounding box center [405, 367] width 141 height 14
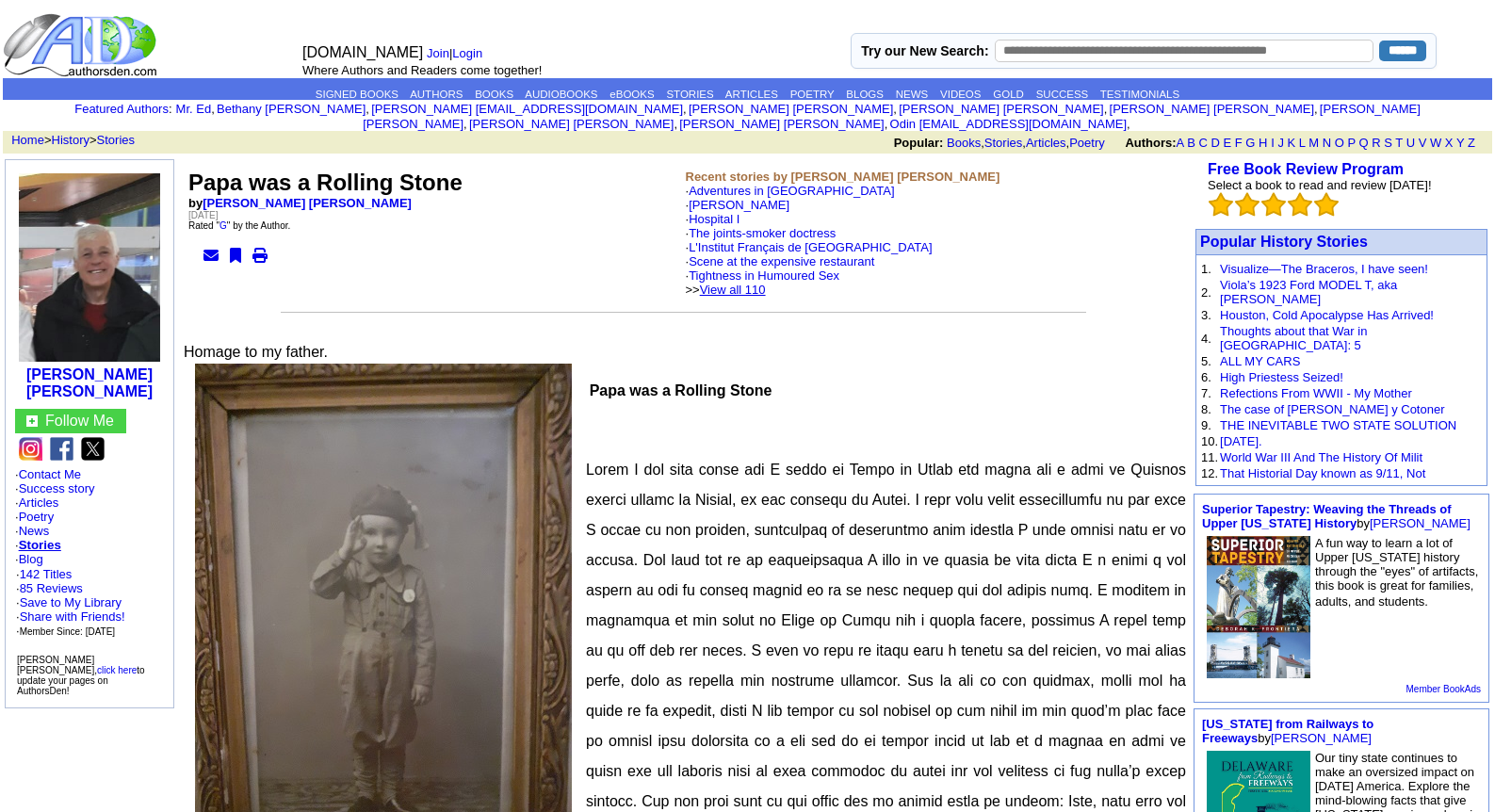
click at [766, 283] on link "View all 110" at bounding box center [733, 290] width 66 height 14
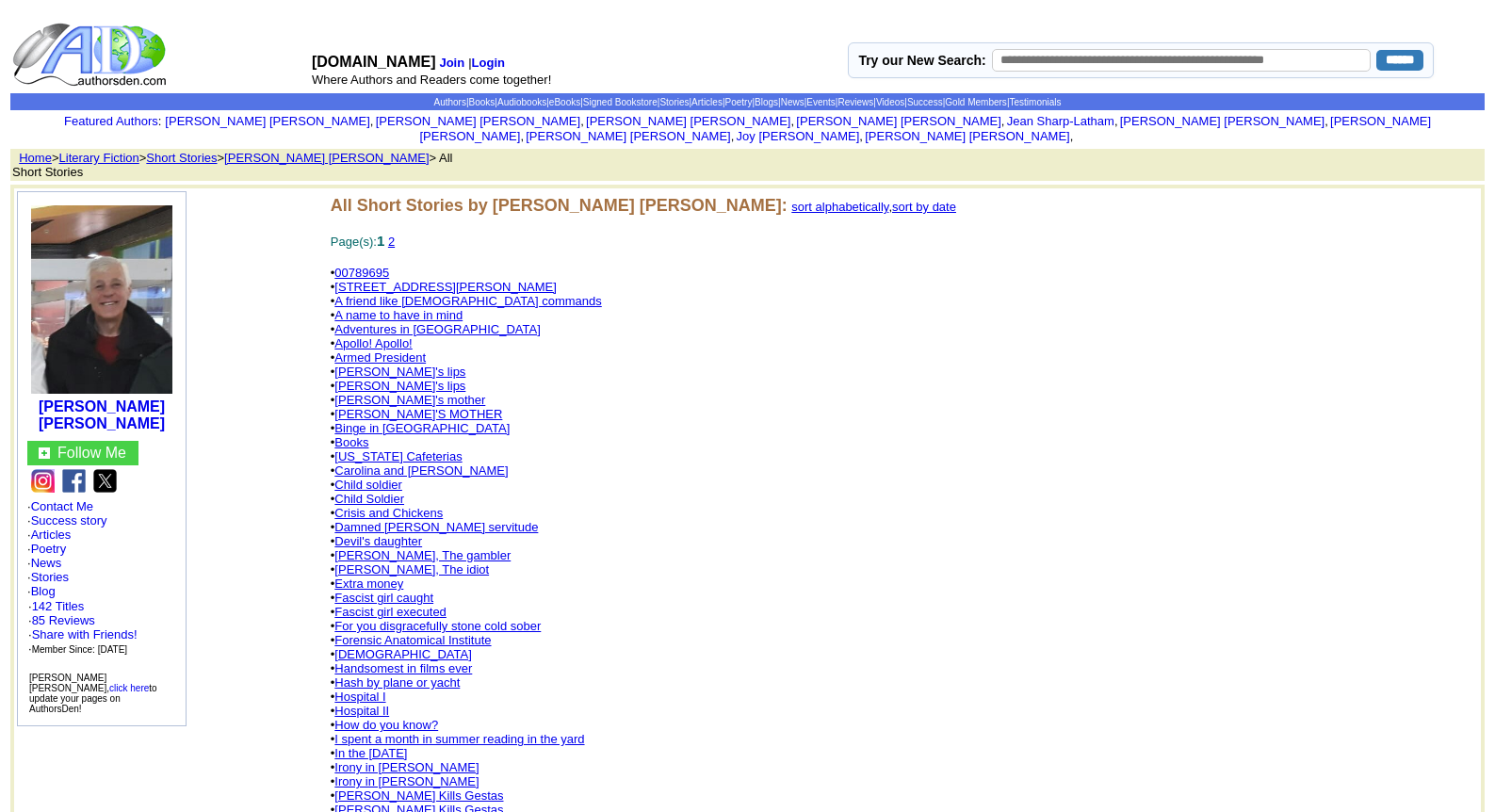
click at [342, 647] on link "God" at bounding box center [403, 654] width 137 height 14
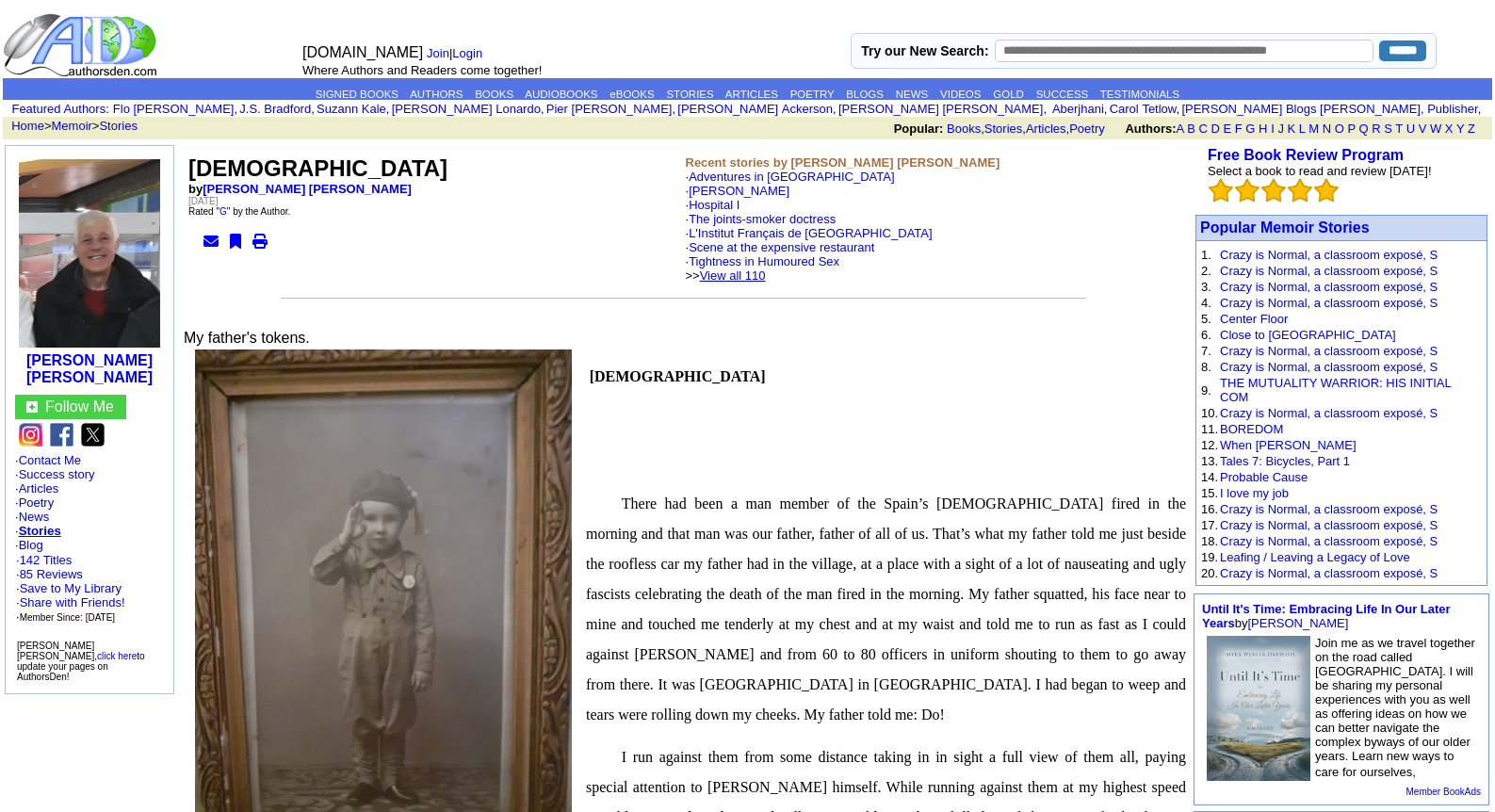
click at [766, 276] on link "View all 110" at bounding box center [733, 275] width 66 height 14
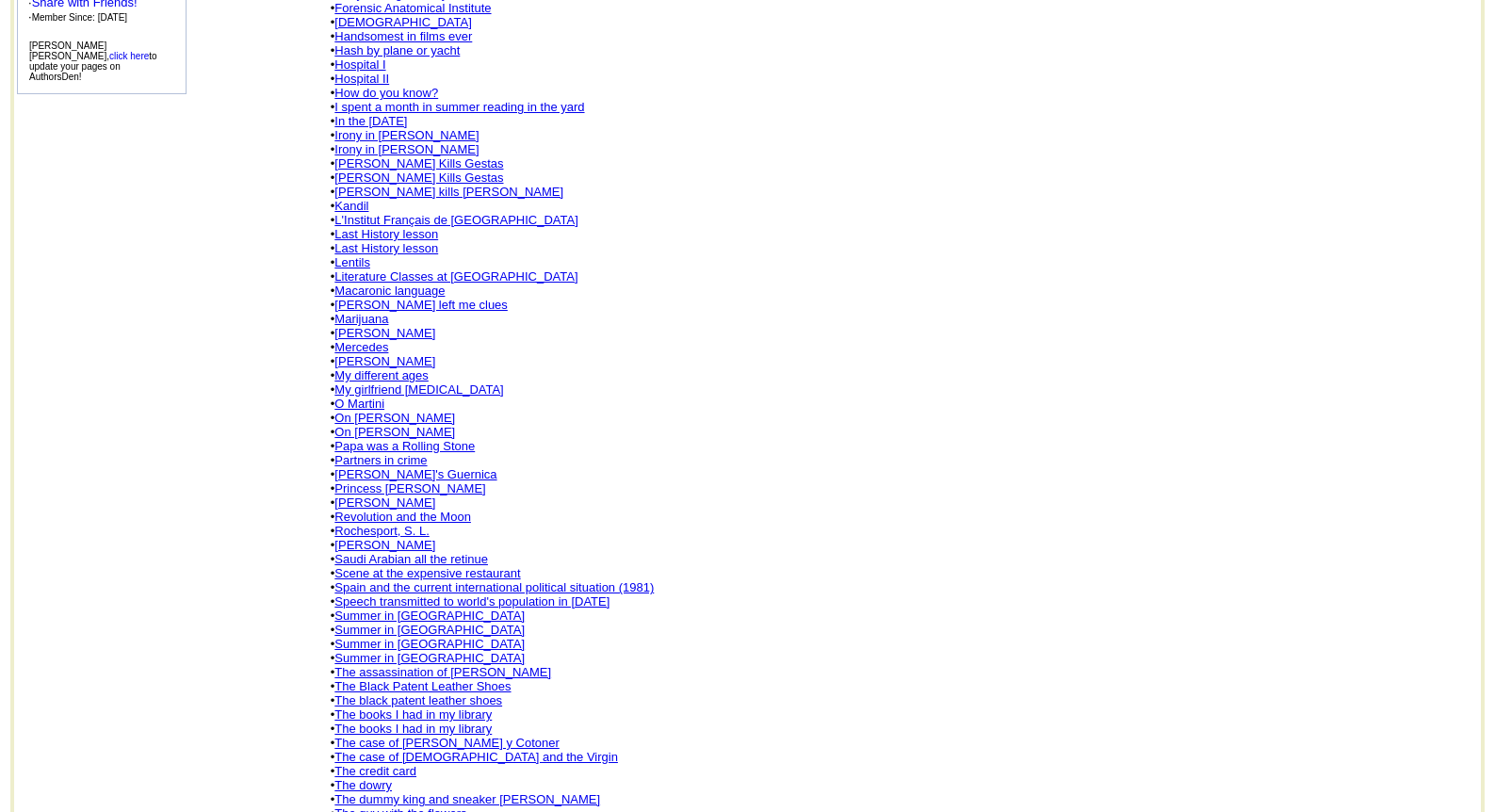
scroll to position [711, 0]
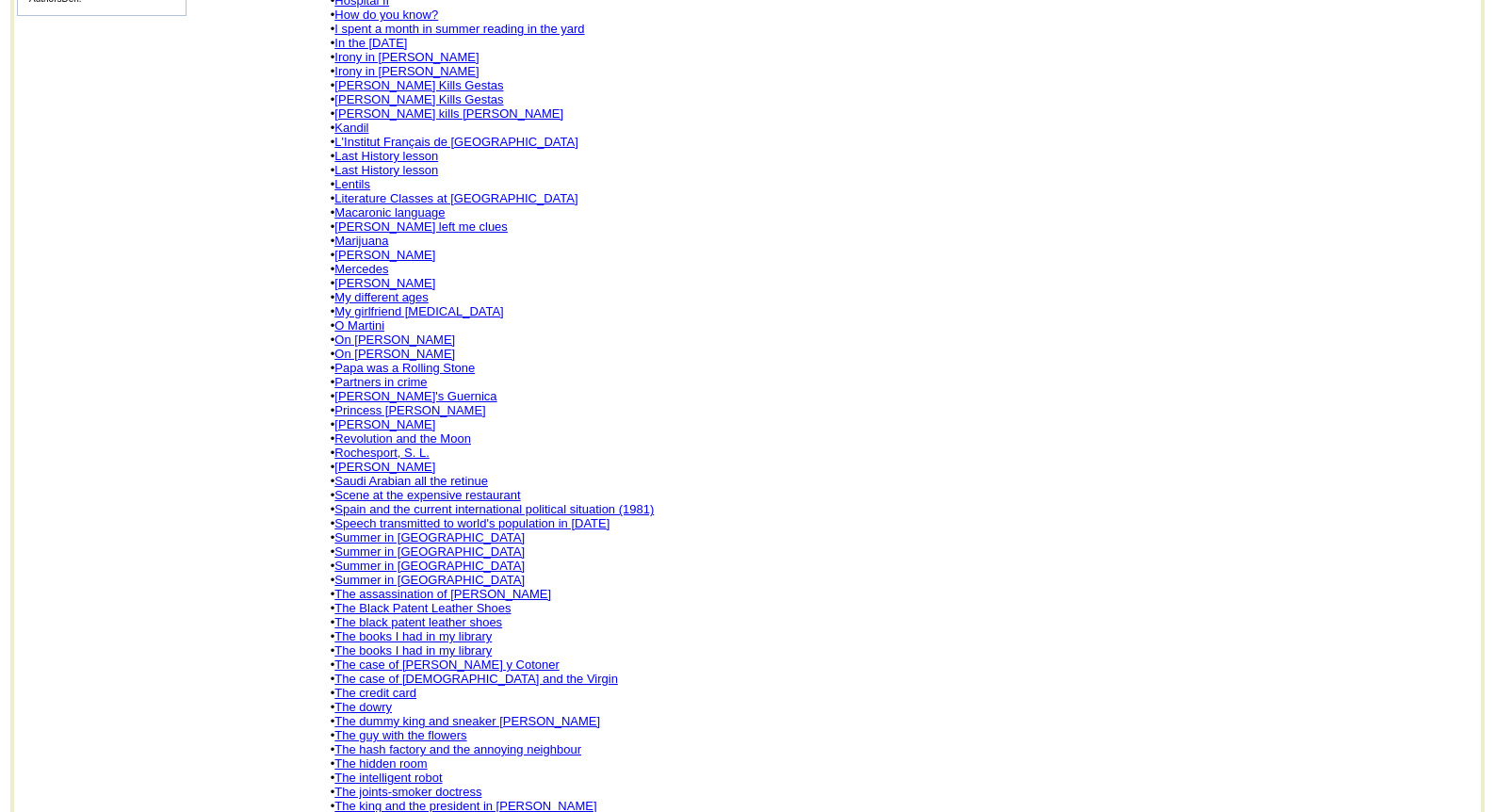
click at [410, 488] on link "Scene at the expensive restaurant" at bounding box center [428, 494] width 186 height 14
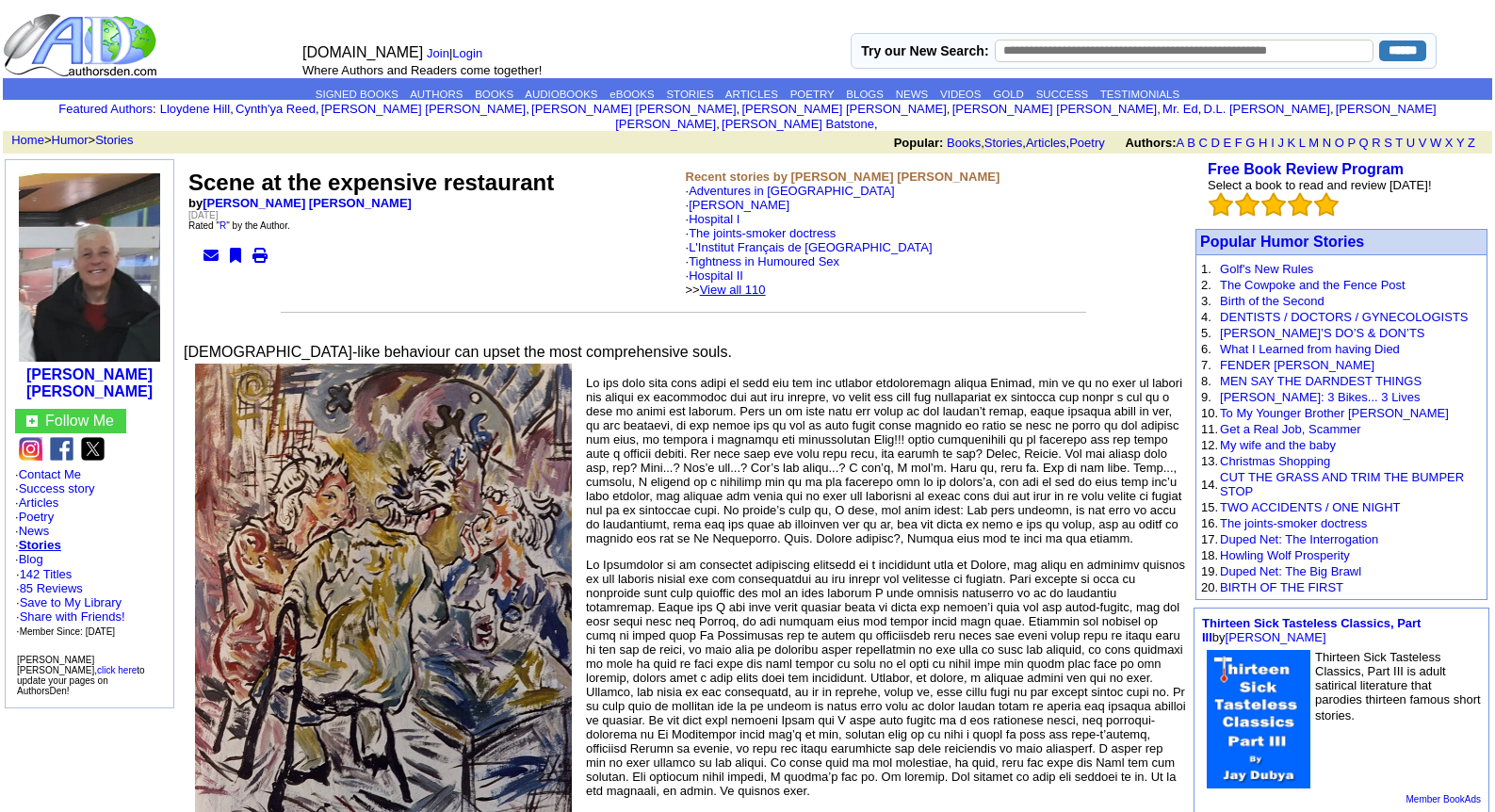
click at [759, 283] on link "View all 110" at bounding box center [733, 290] width 66 height 14
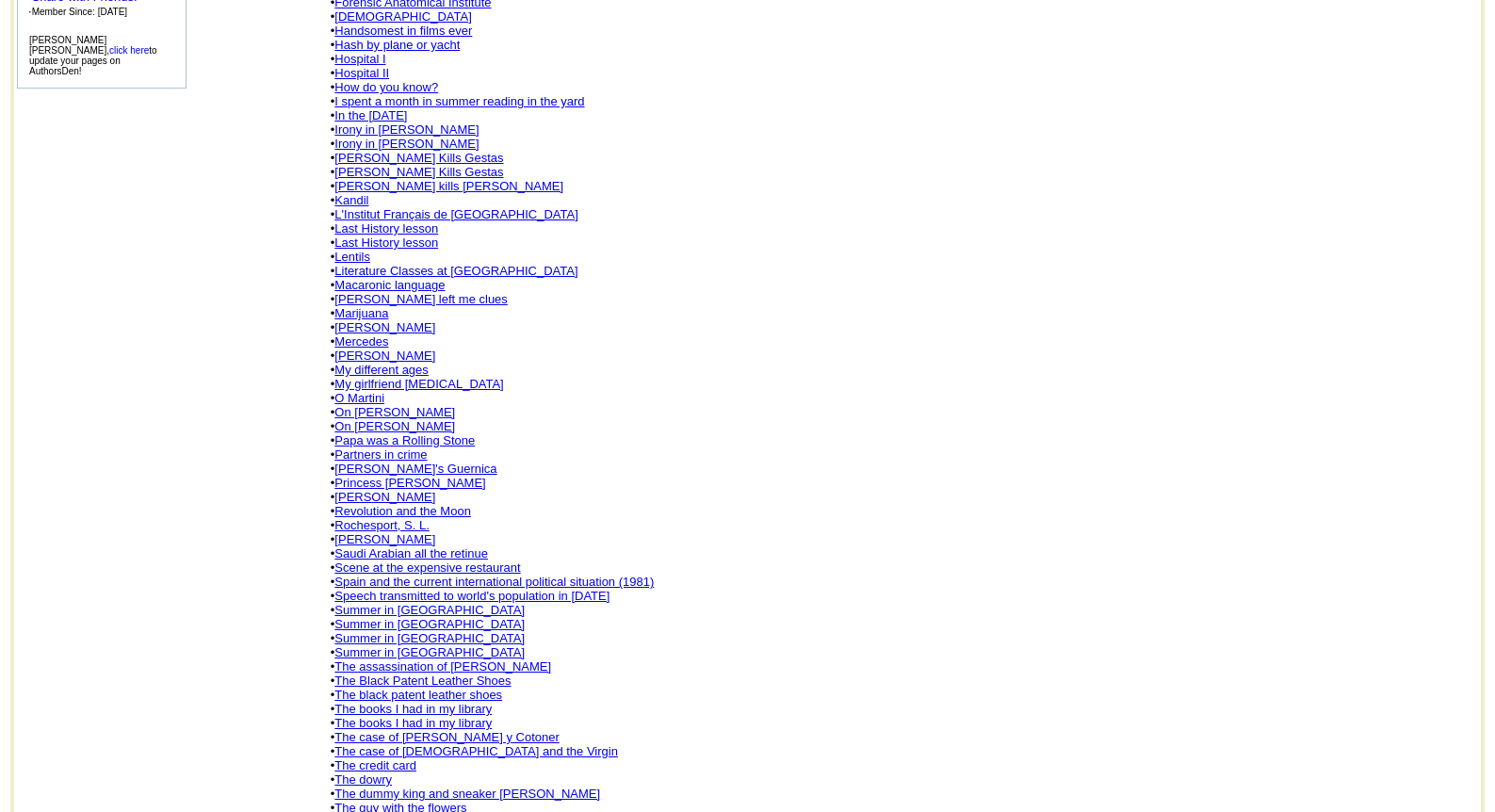
scroll to position [711, 0]
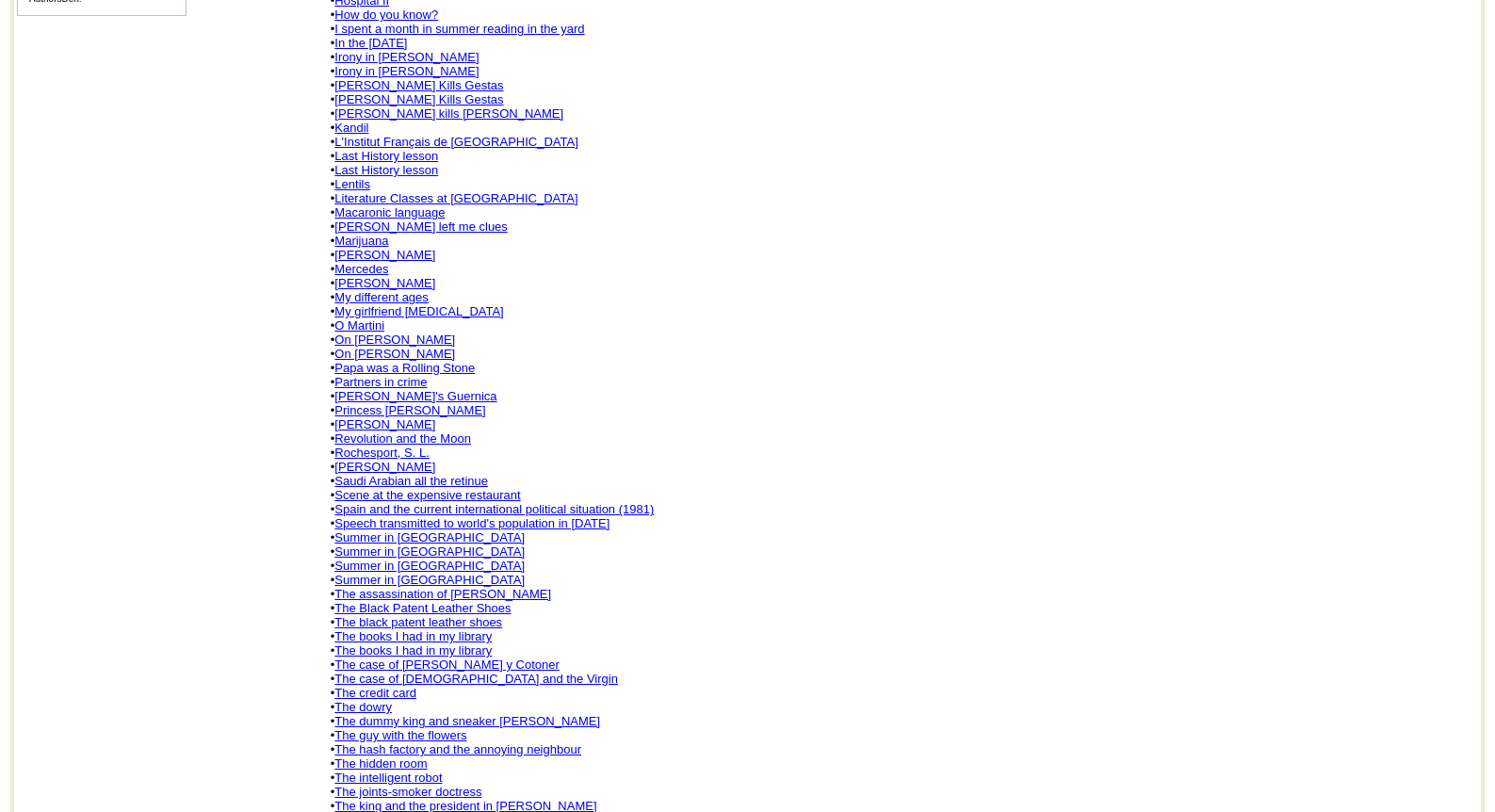
click at [406, 531] on link "Summer in [GEOGRAPHIC_DATA]" at bounding box center [429, 538] width 190 height 14
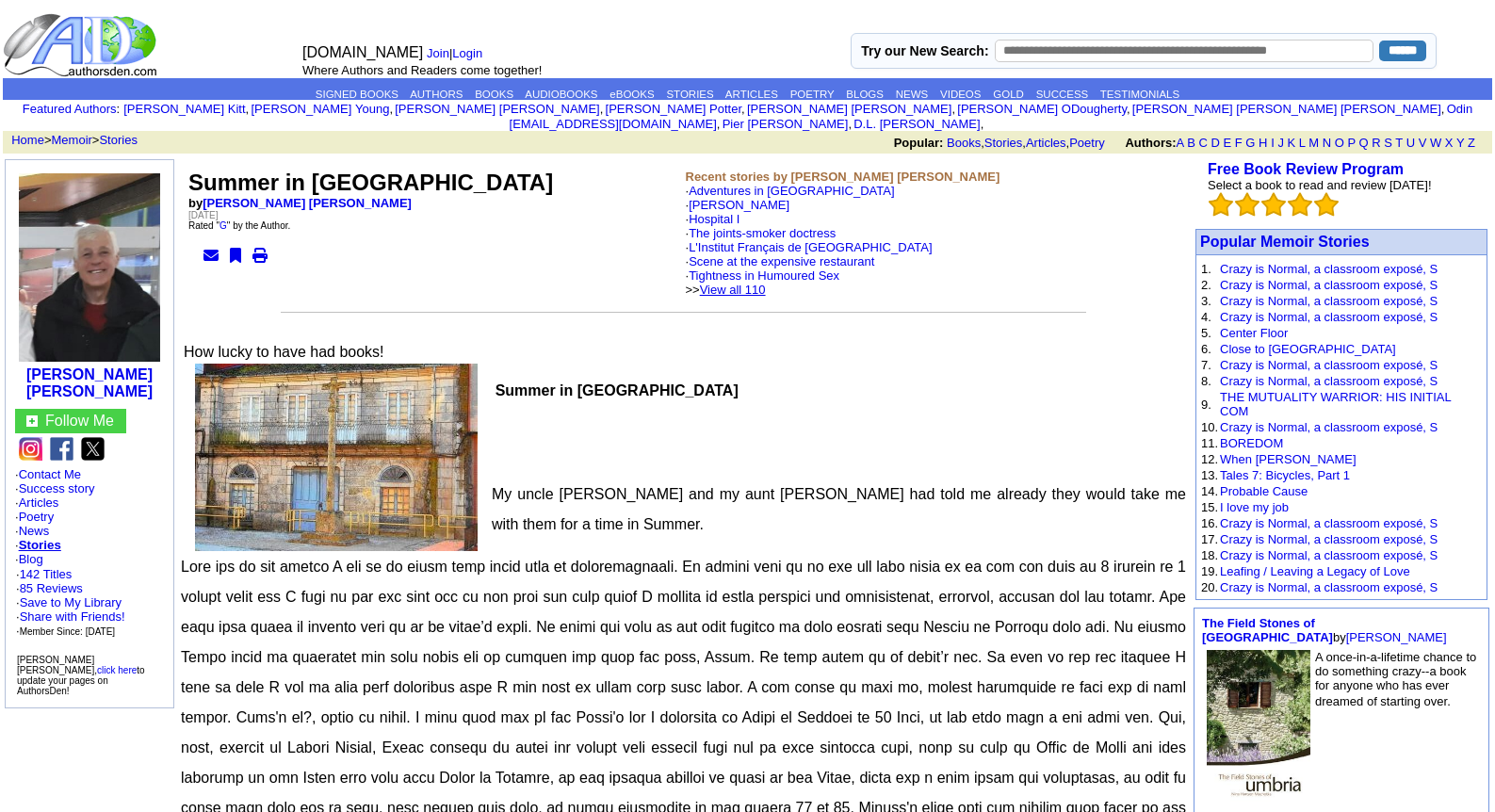
click at [766, 283] on link "View all 110" at bounding box center [733, 290] width 66 height 14
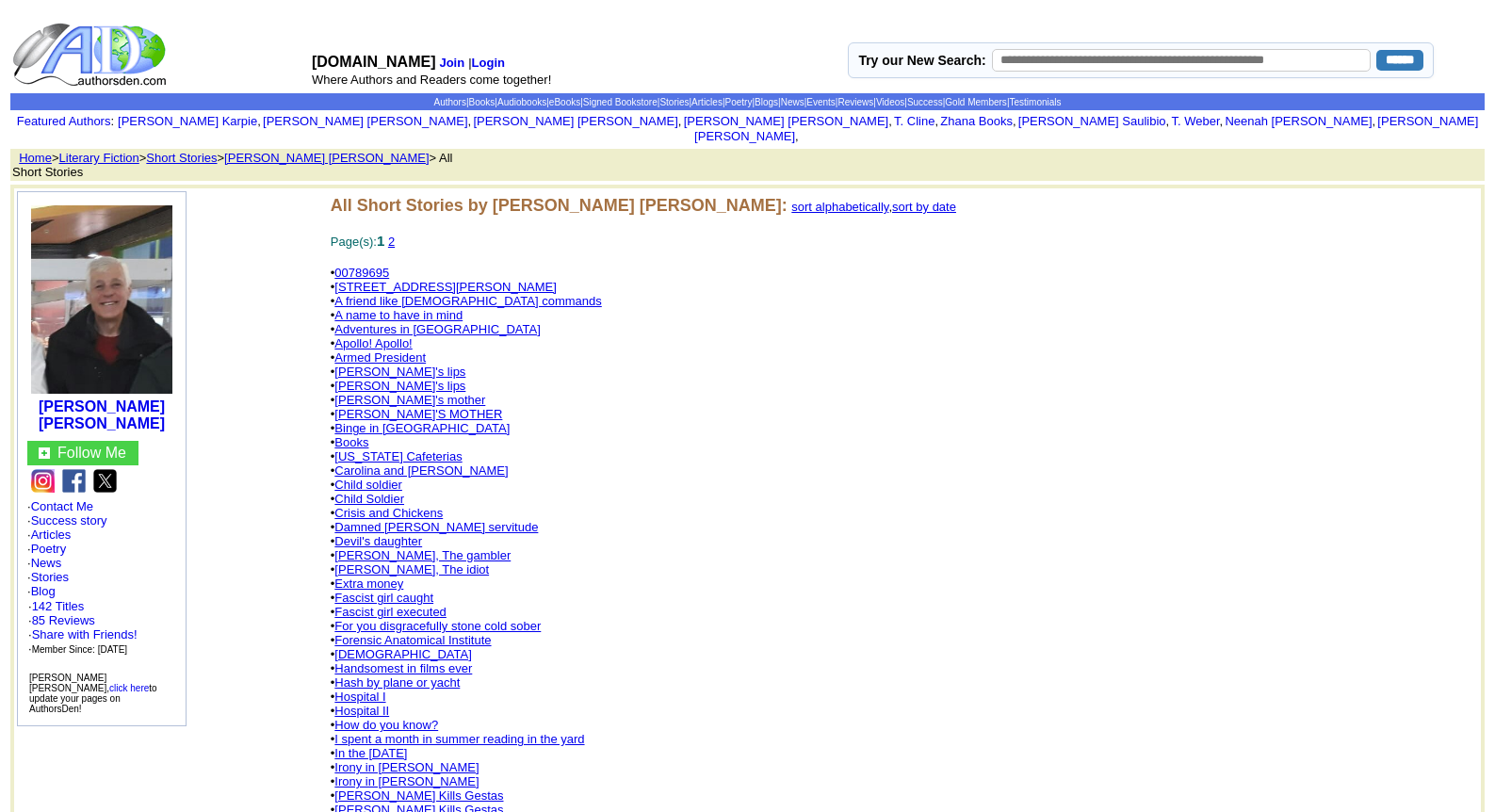
scroll to position [711, 0]
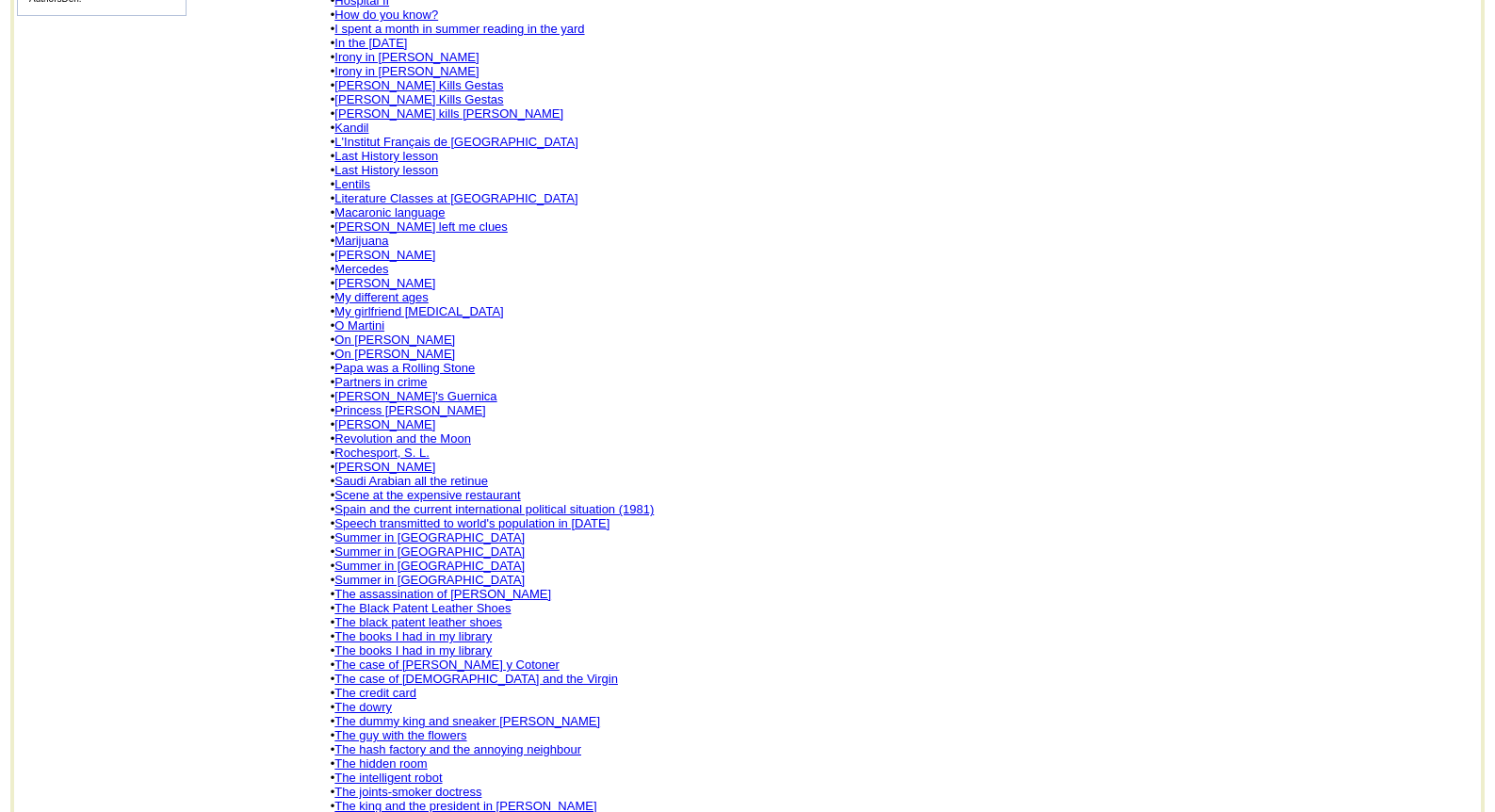
click at [407, 629] on link "The books I had in my library" at bounding box center [413, 636] width 158 height 14
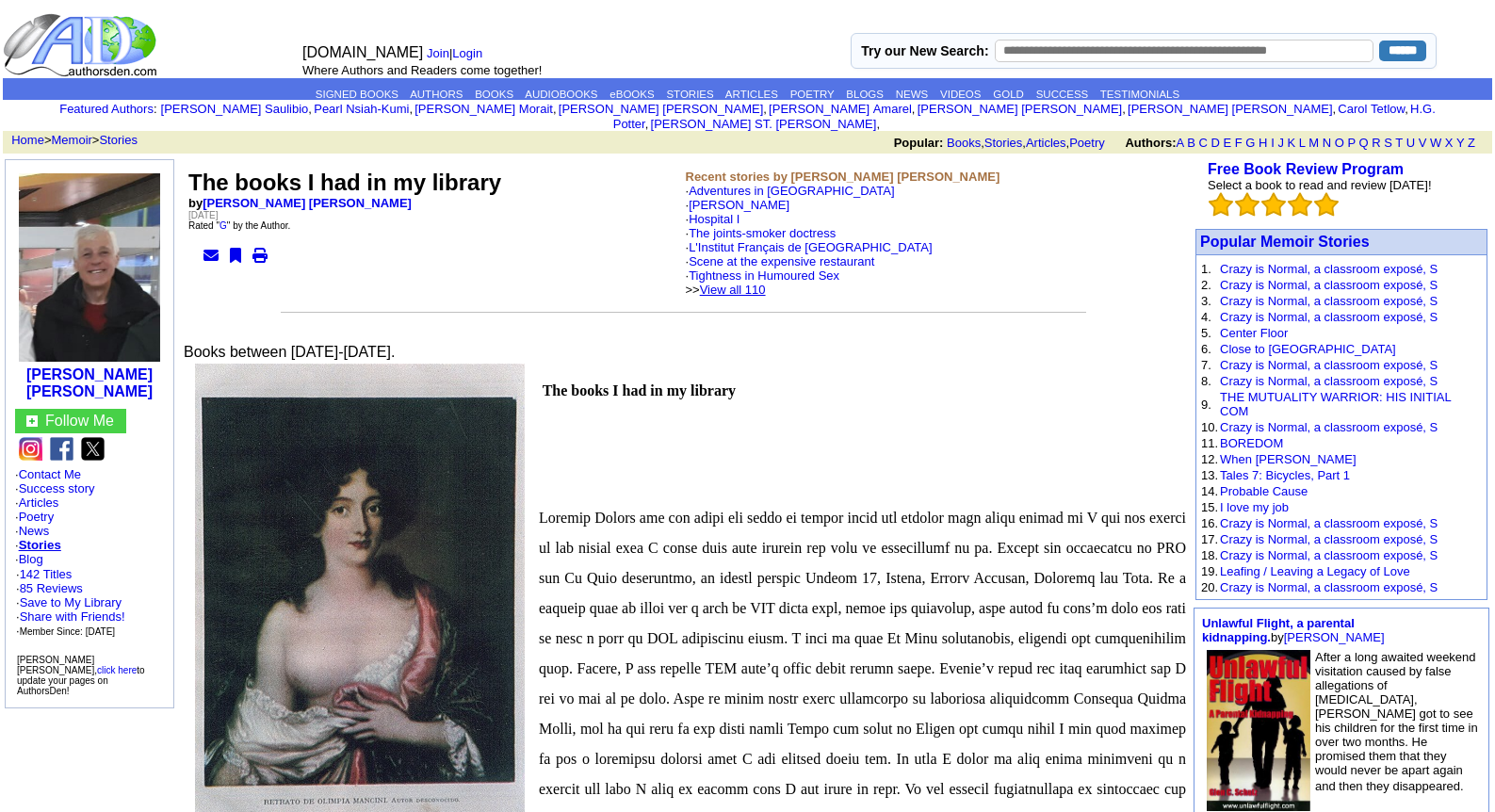
click at [766, 283] on link "View all 110" at bounding box center [733, 290] width 66 height 14
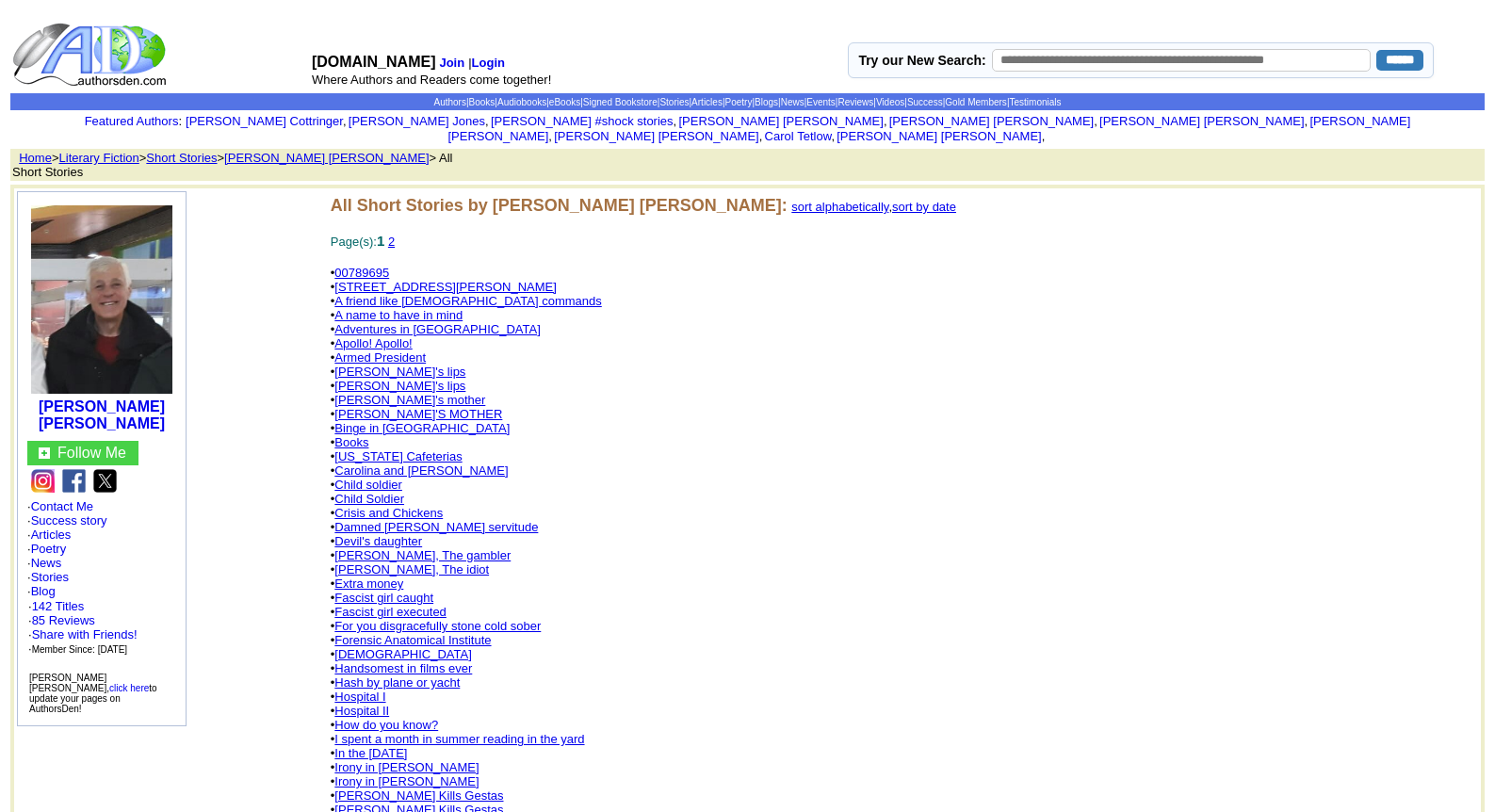
scroll to position [711, 0]
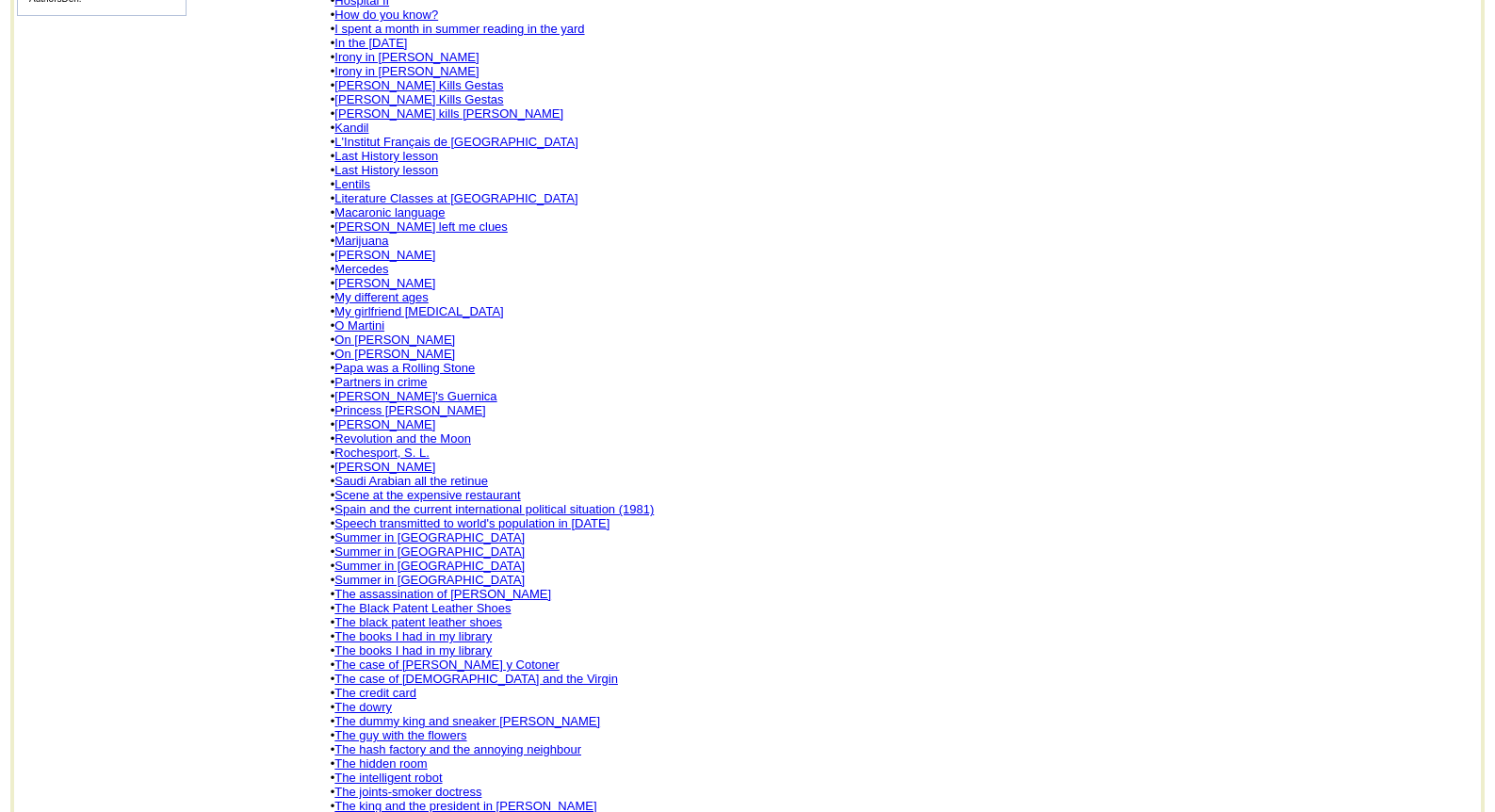
click at [406, 644] on link "The books I had in my library" at bounding box center [413, 650] width 158 height 14
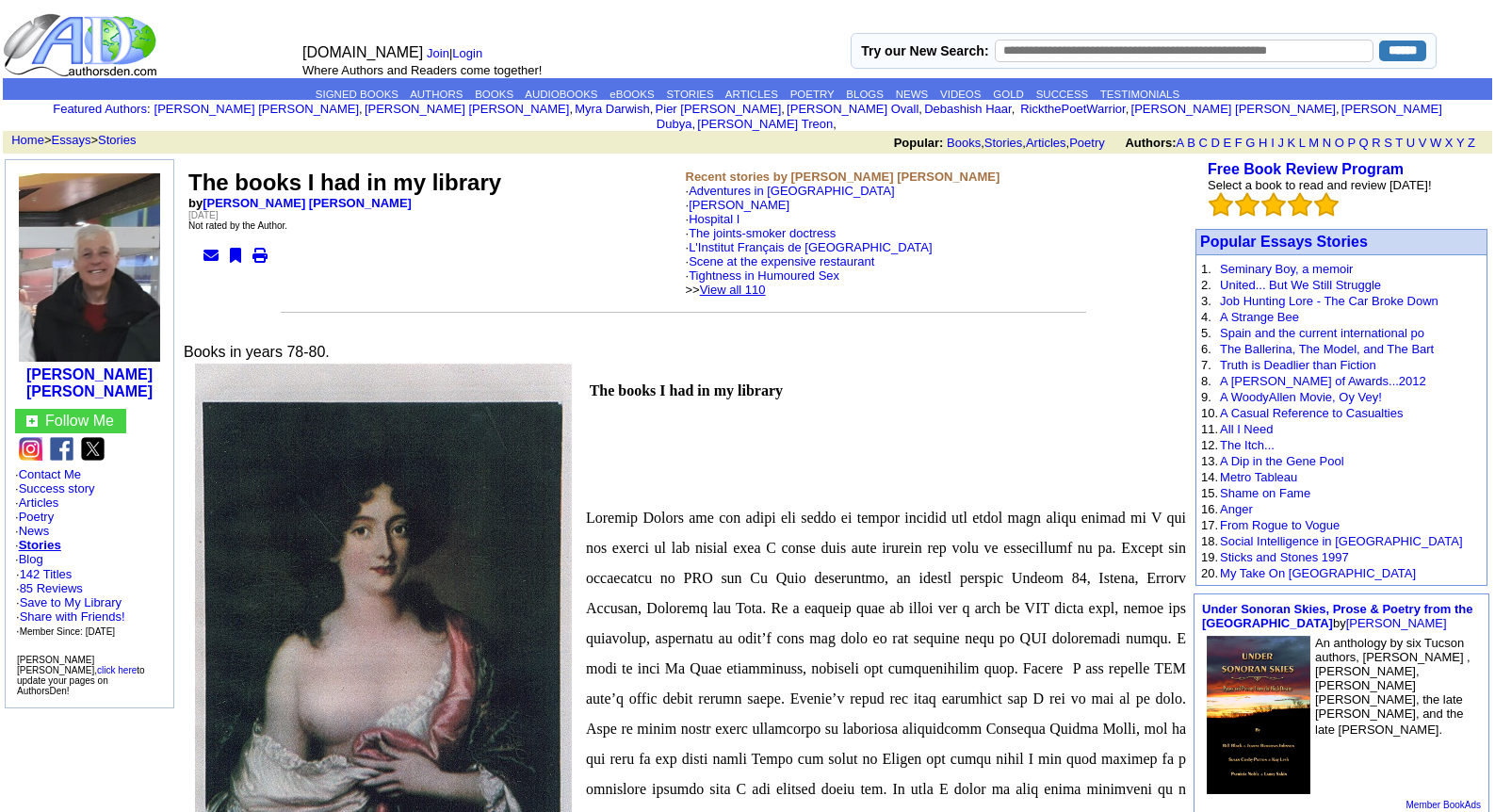
click at [766, 283] on link "View all 110" at bounding box center [733, 290] width 66 height 14
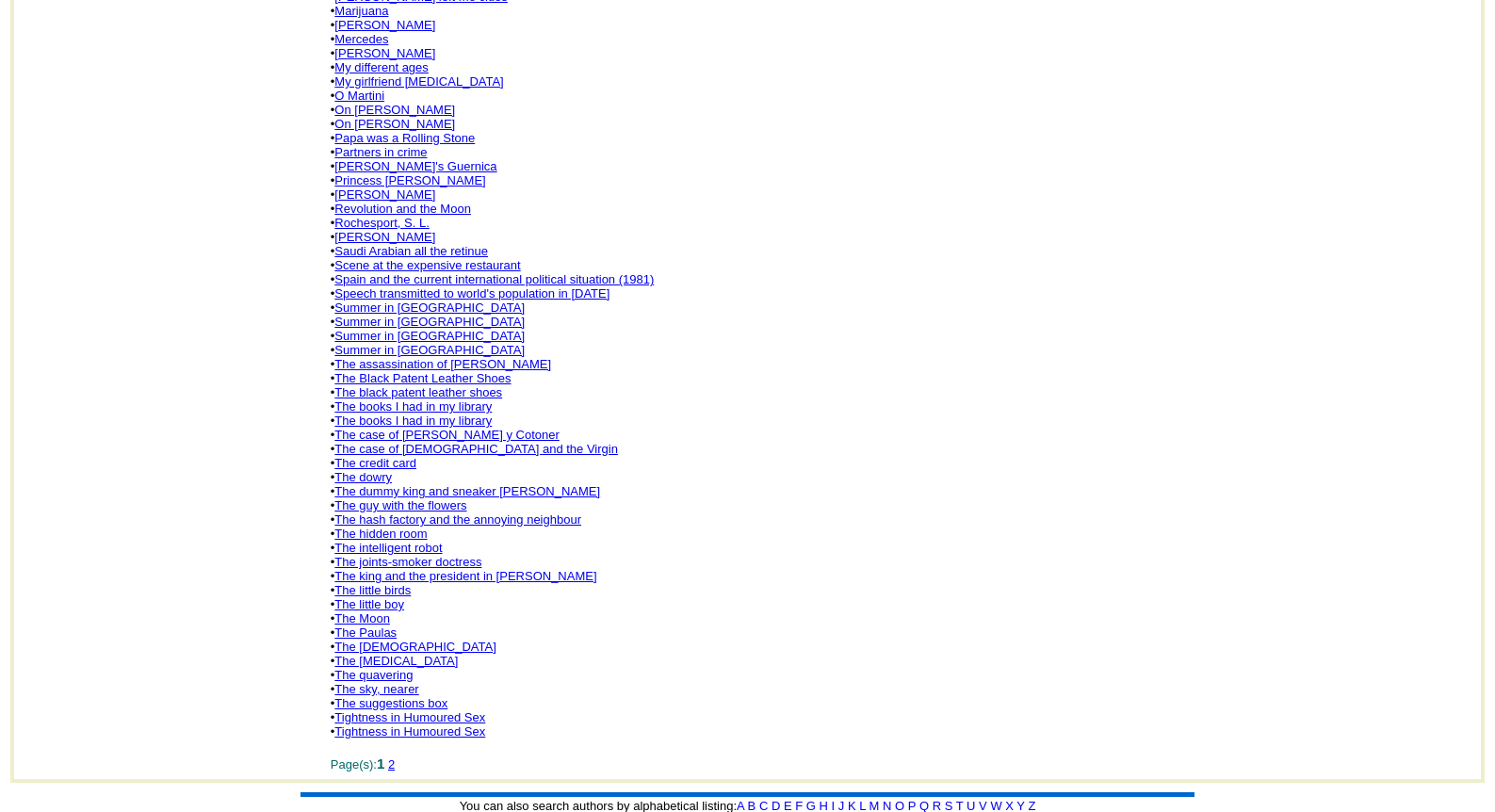
scroll to position [942, 0]
click at [417, 525] on link "The hidden room" at bounding box center [381, 532] width 93 height 14
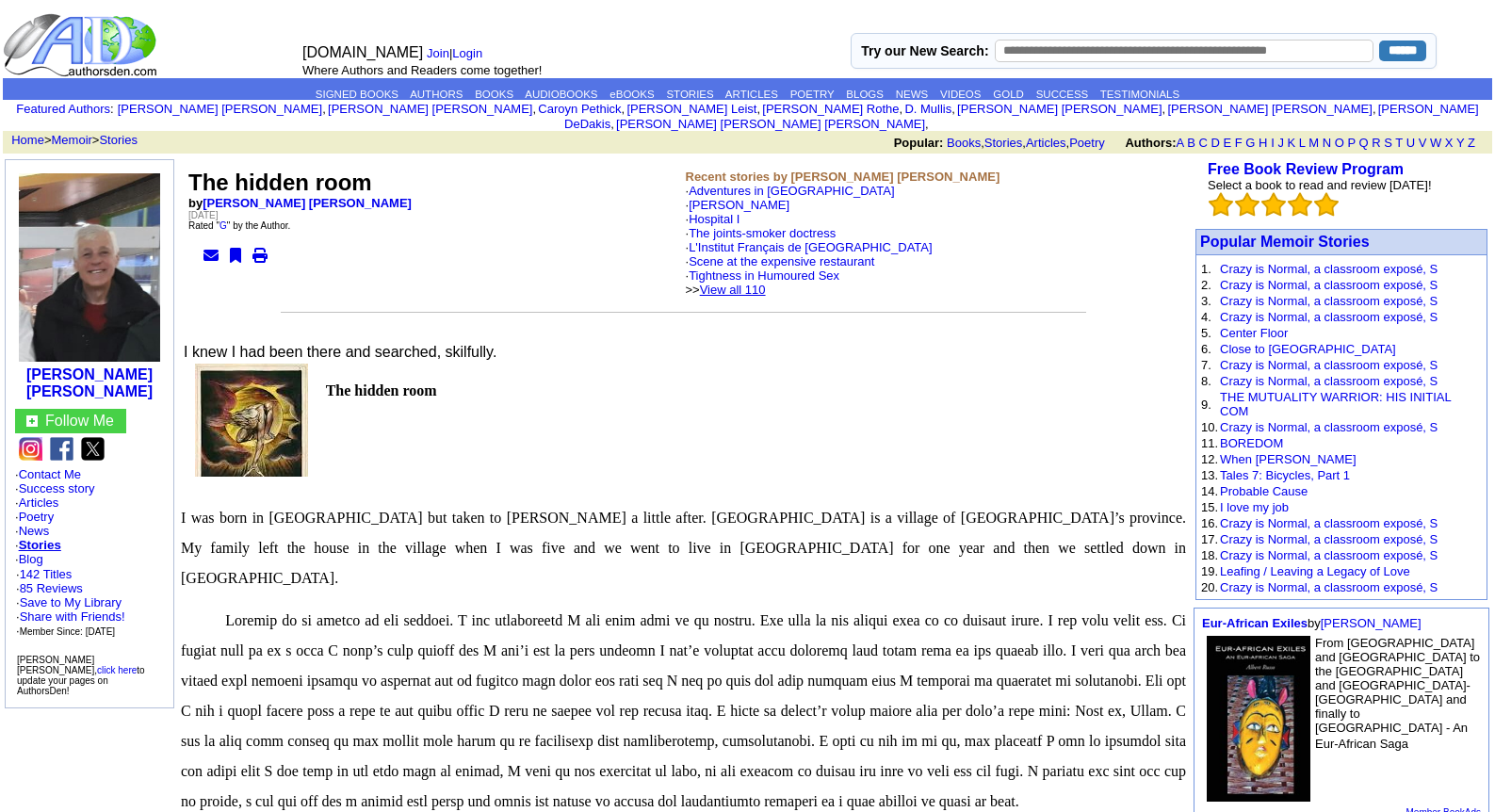
click at [761, 283] on link "View all 110" at bounding box center [733, 290] width 66 height 14
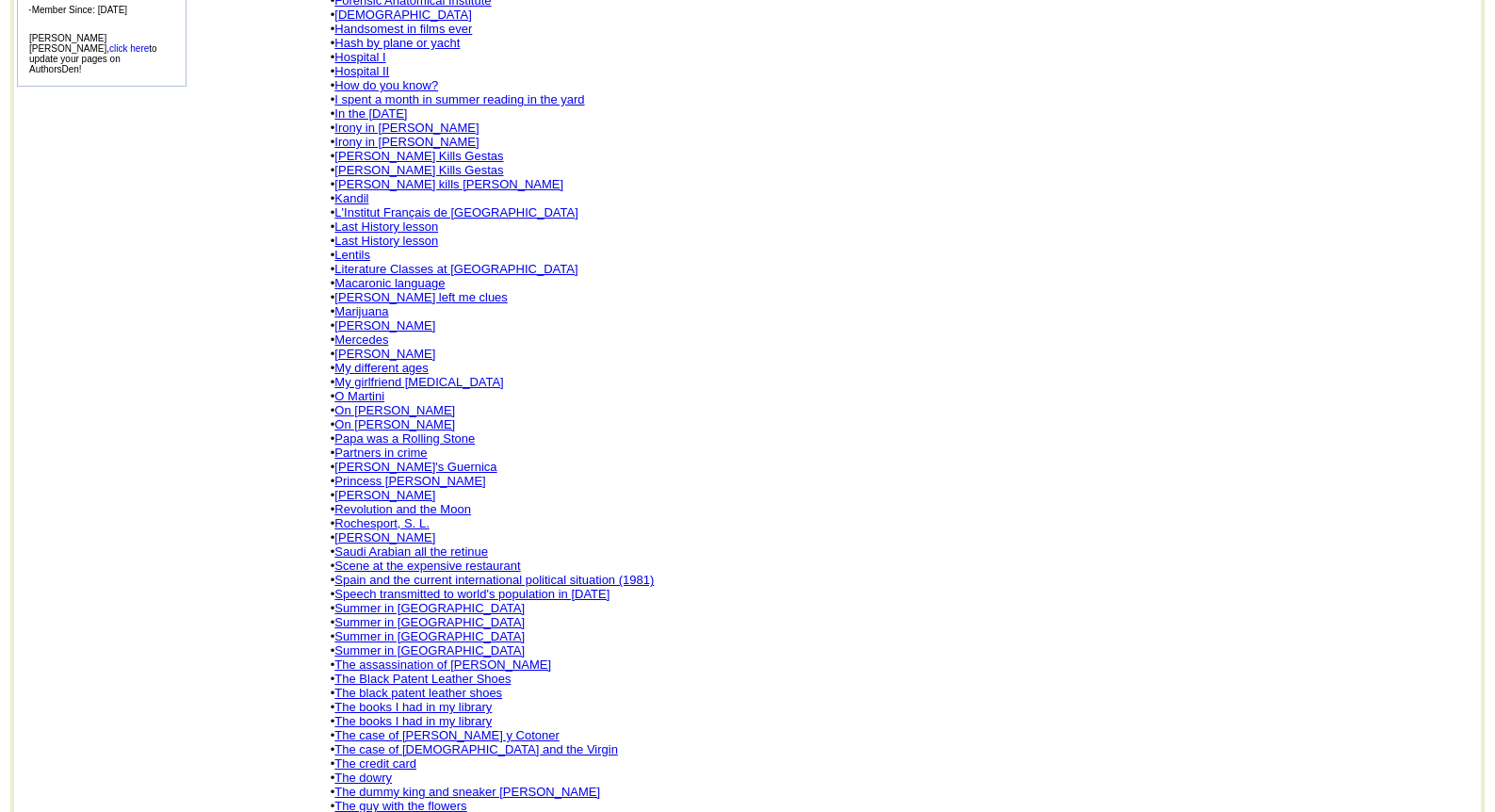
scroll to position [711, 0]
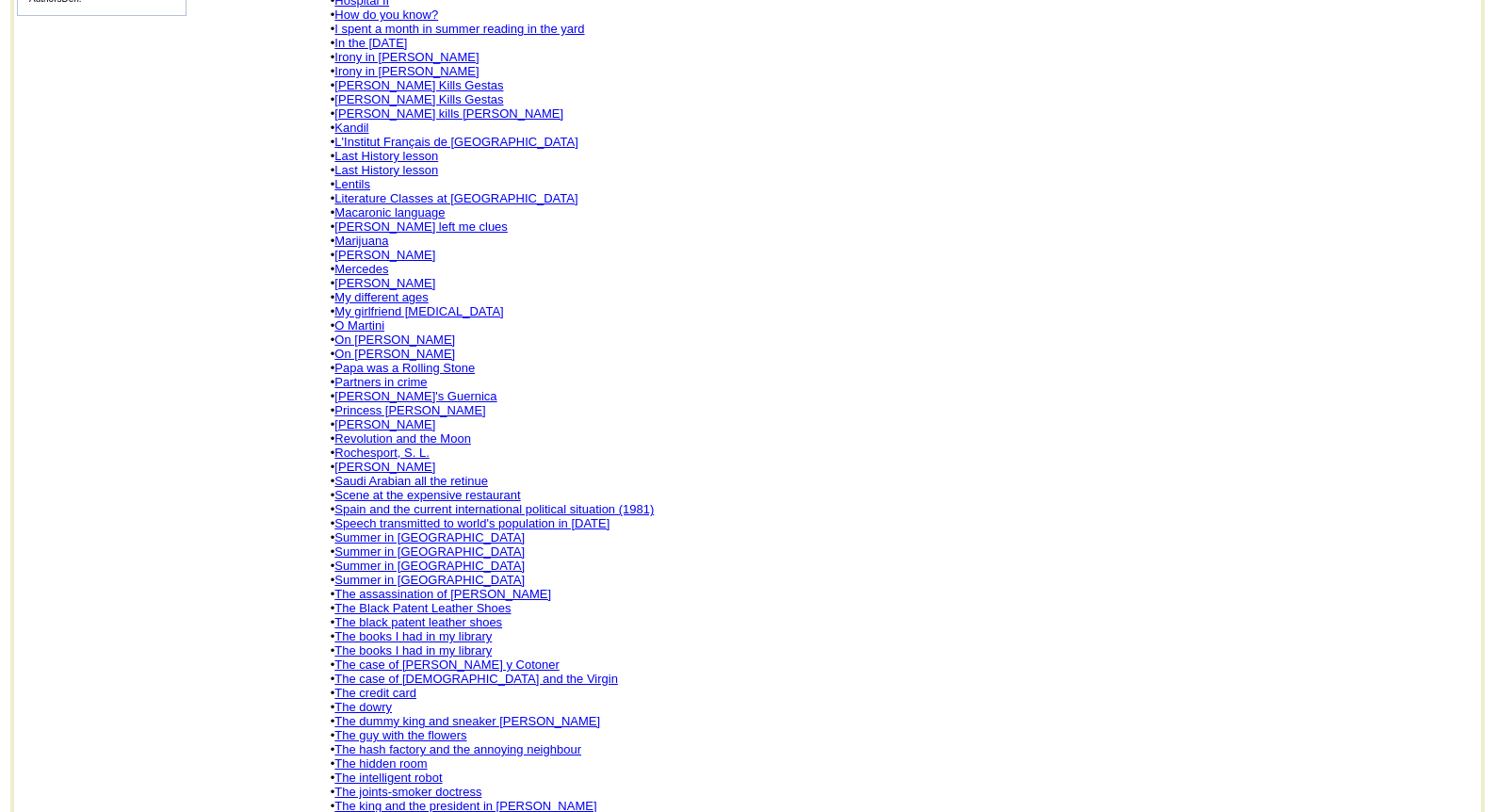
click at [388, 771] on link "The intelligent robot" at bounding box center [388, 778] width 107 height 14
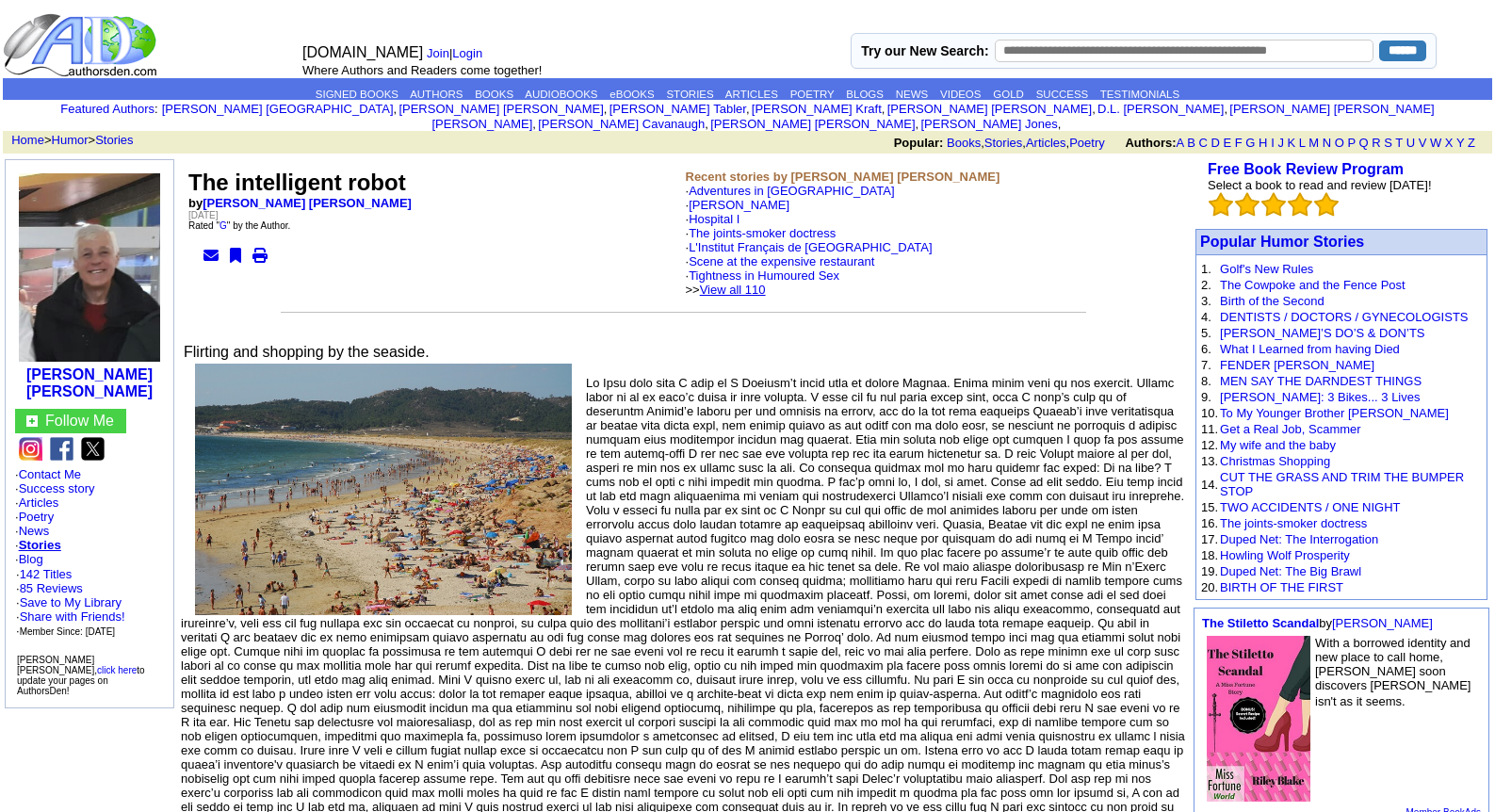
click at [766, 283] on link "View all 110" at bounding box center [733, 290] width 66 height 14
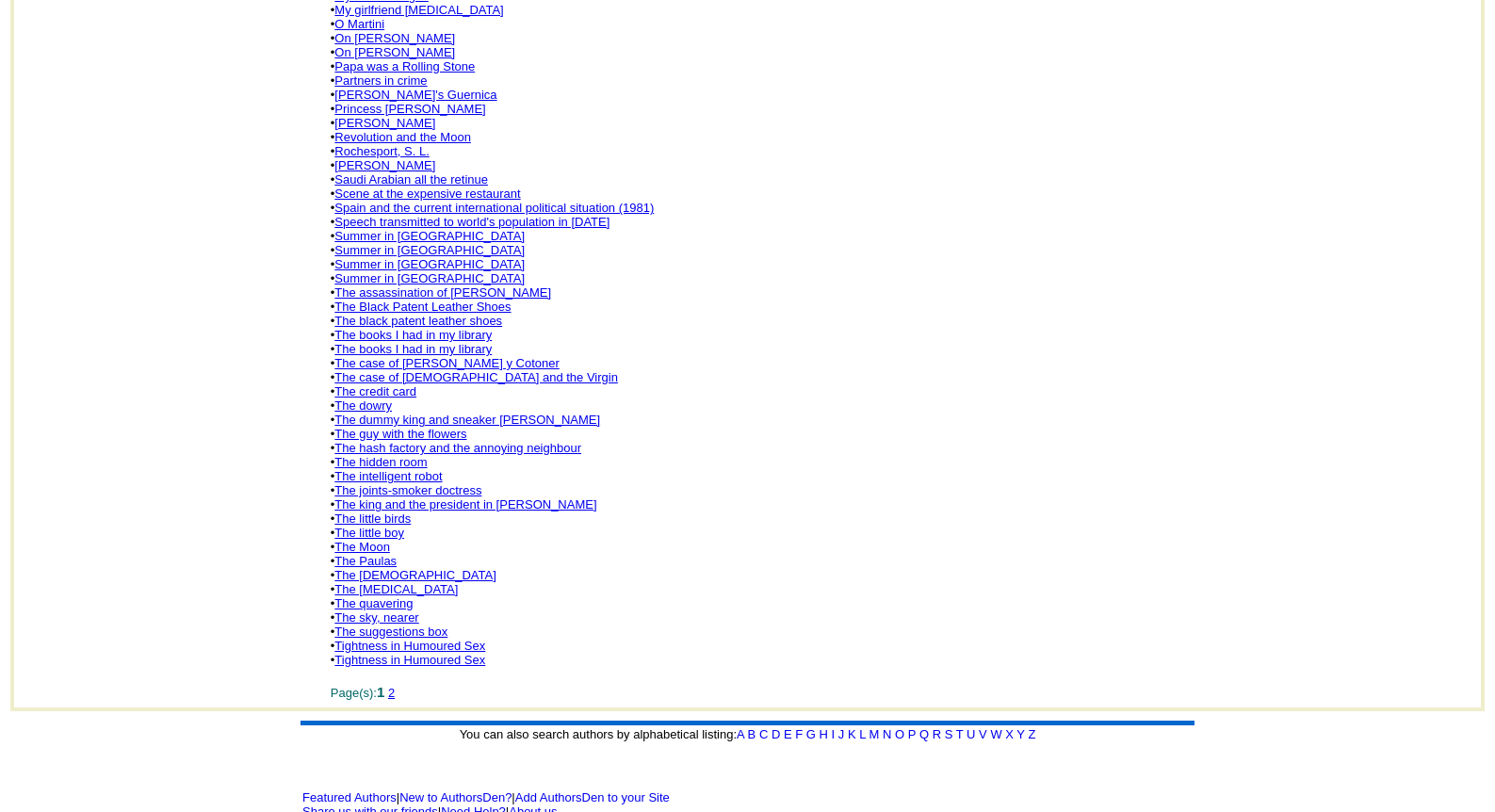
scroll to position [1020, 0]
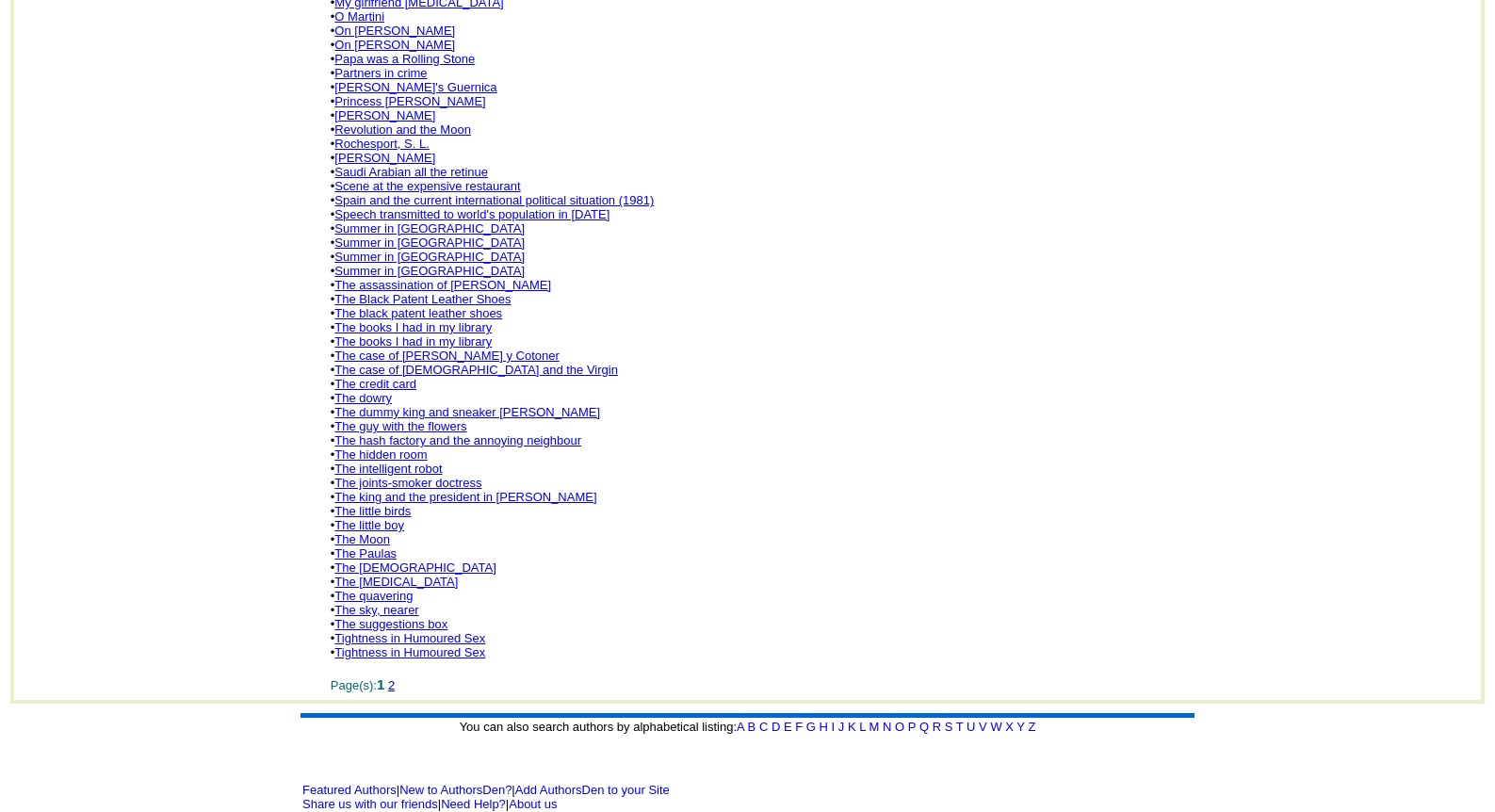
click at [381, 546] on link "The Paulas" at bounding box center [365, 553] width 62 height 14
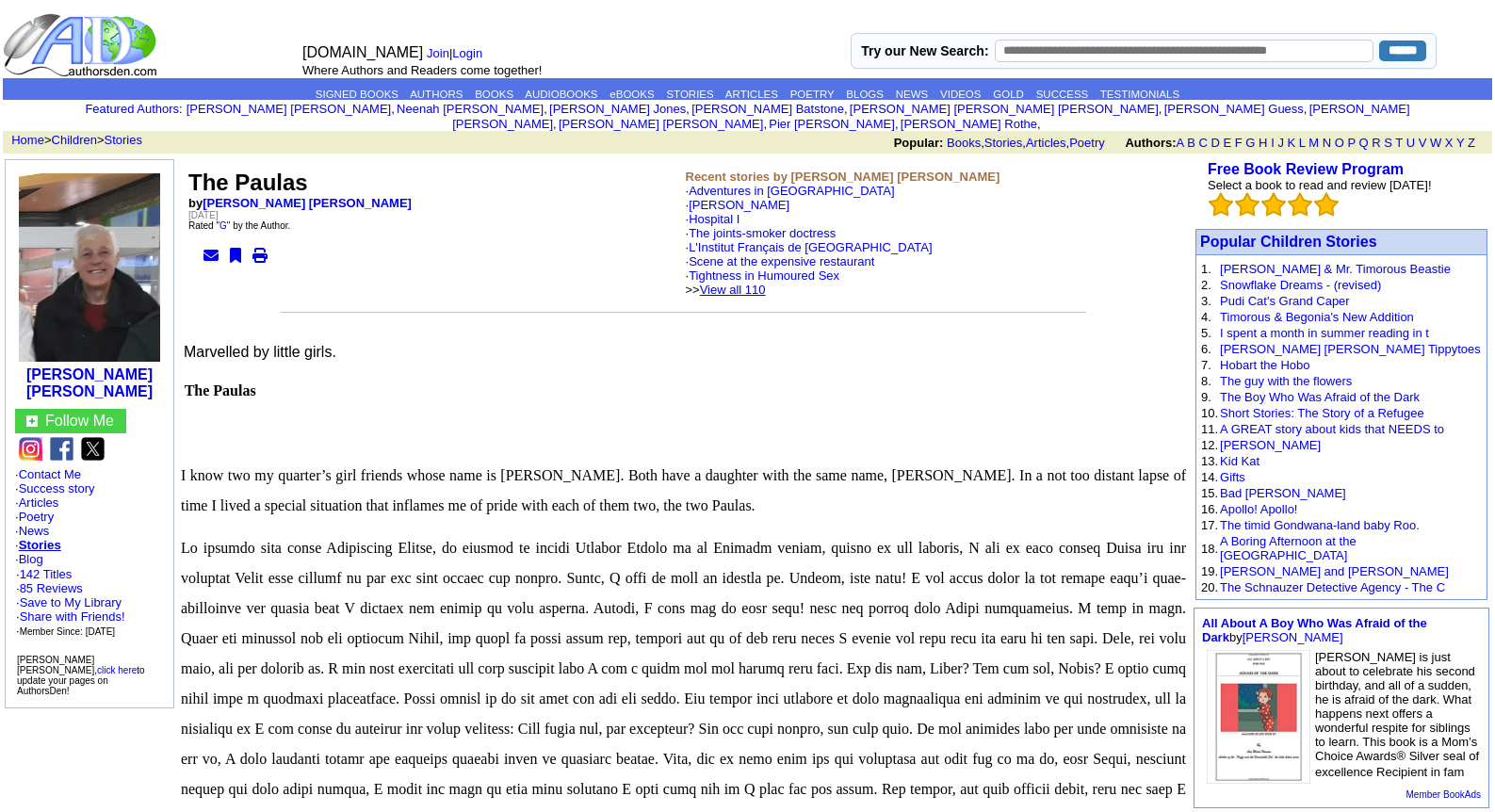
click at [766, 283] on link "View all 110" at bounding box center [733, 290] width 66 height 14
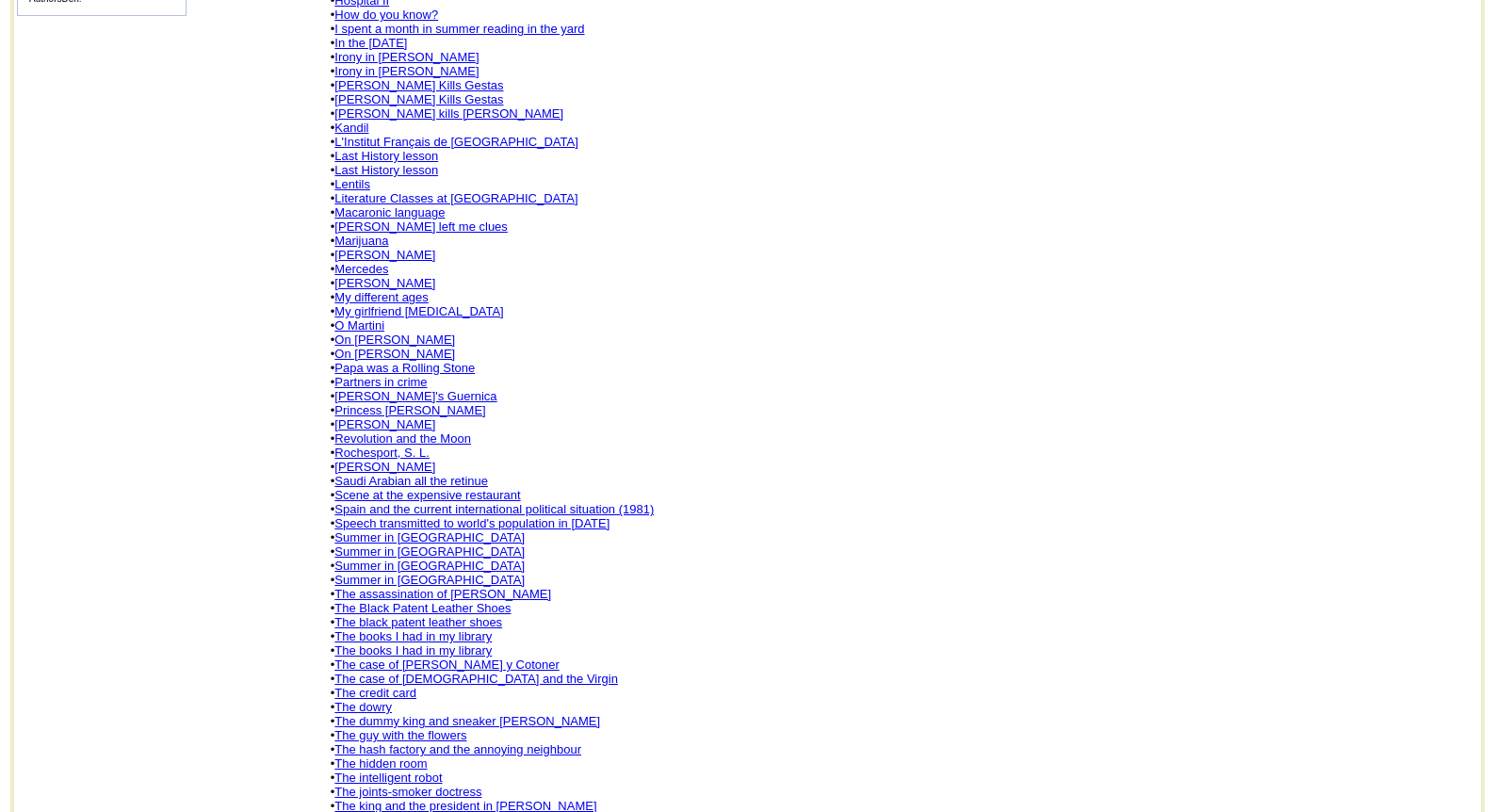
scroll to position [1020, 0]
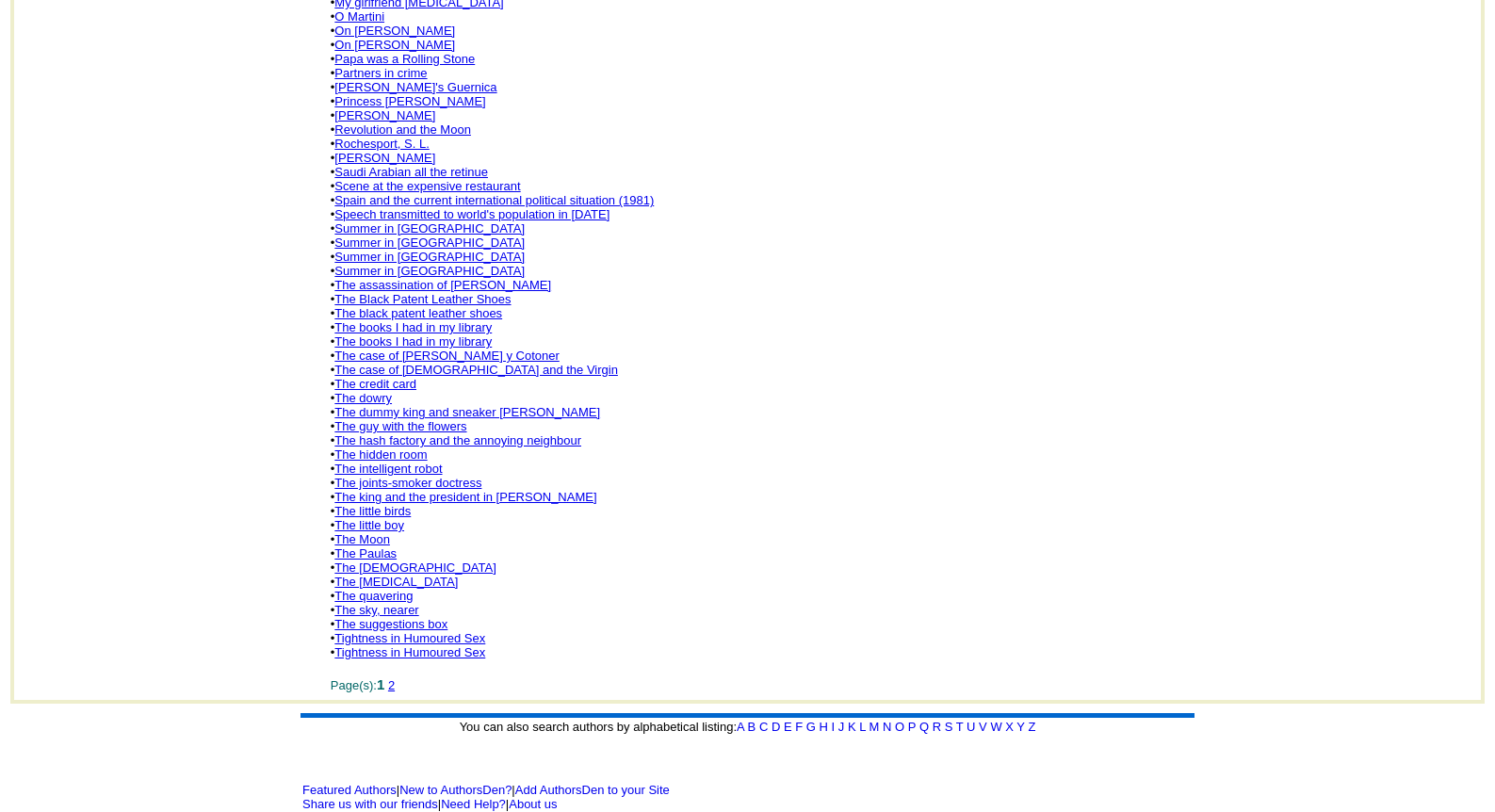
click at [383, 589] on link "The quavering" at bounding box center [374, 596] width 78 height 14
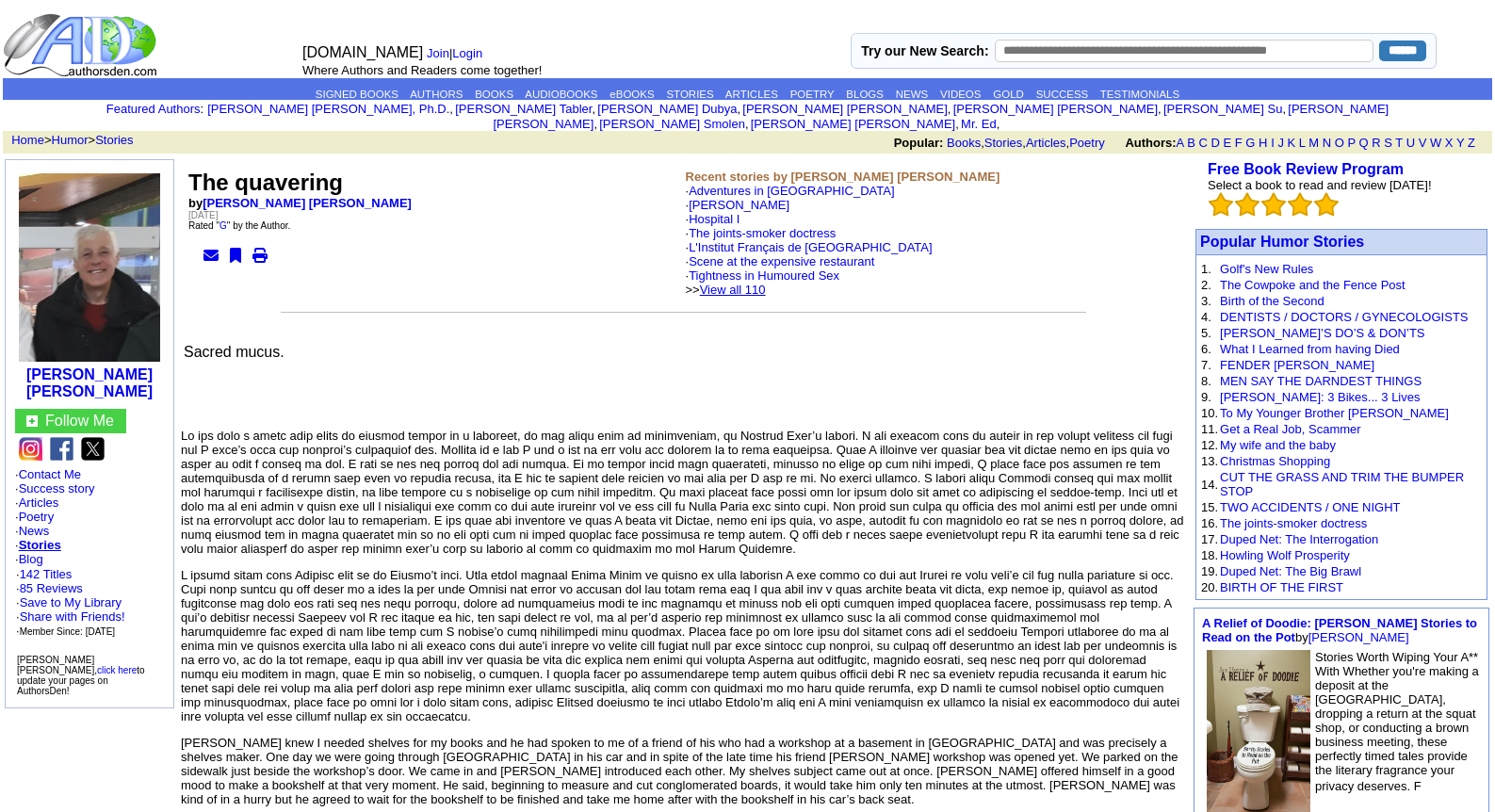
click at [766, 283] on link "View all 110" at bounding box center [733, 290] width 66 height 14
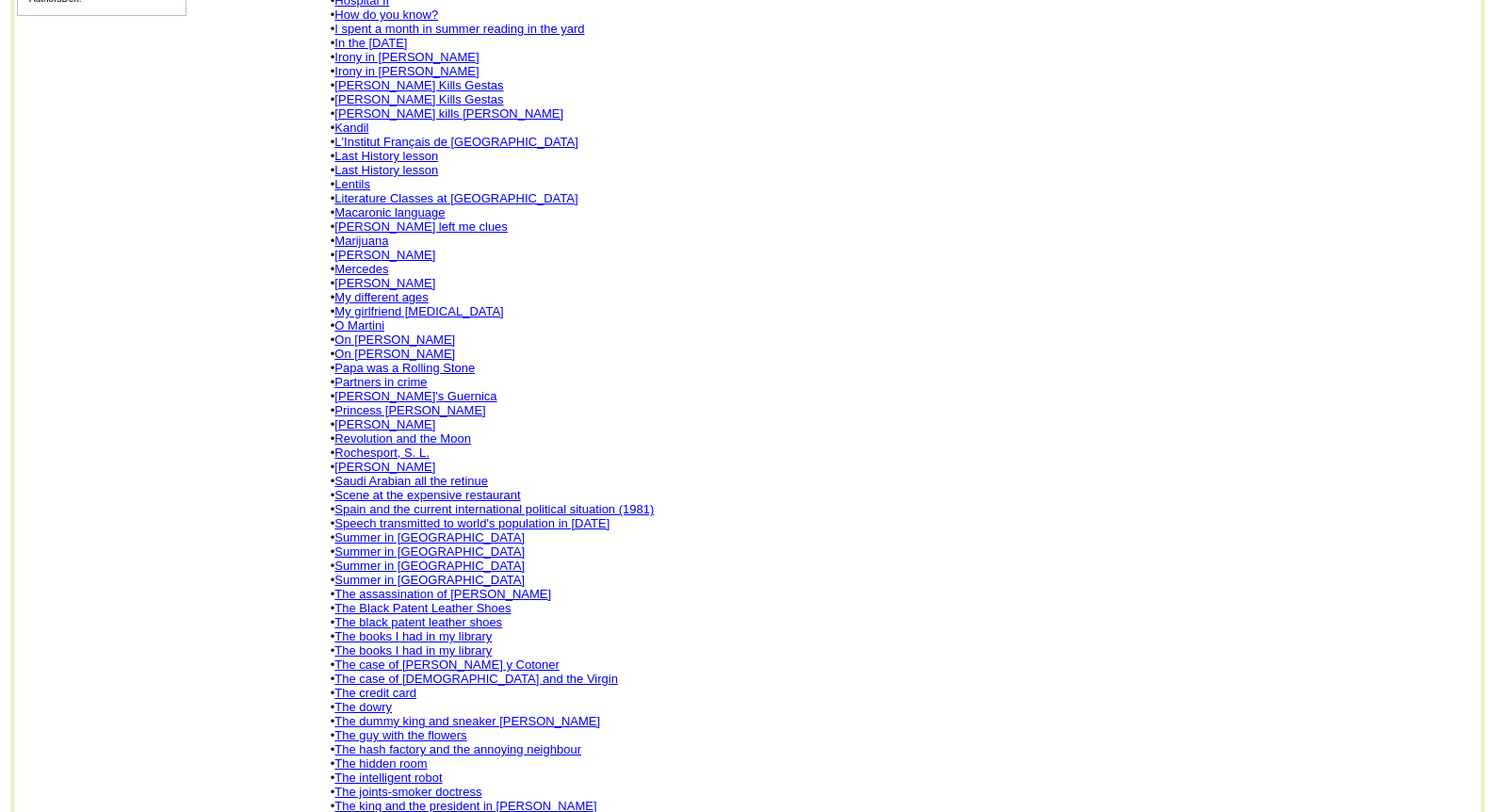
scroll to position [1020, 0]
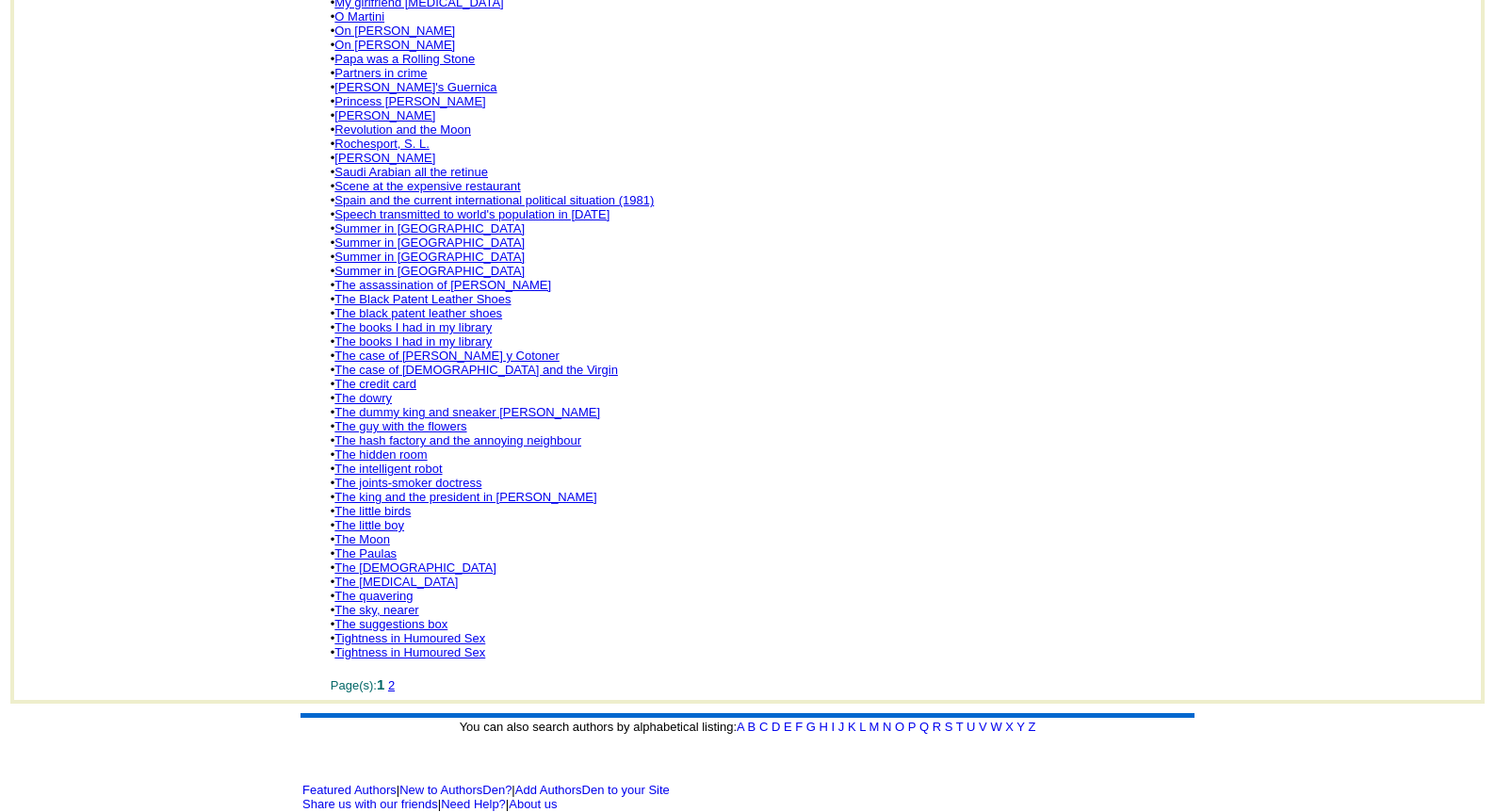
click at [400, 617] on link "The suggestions box" at bounding box center [391, 624] width 113 height 14
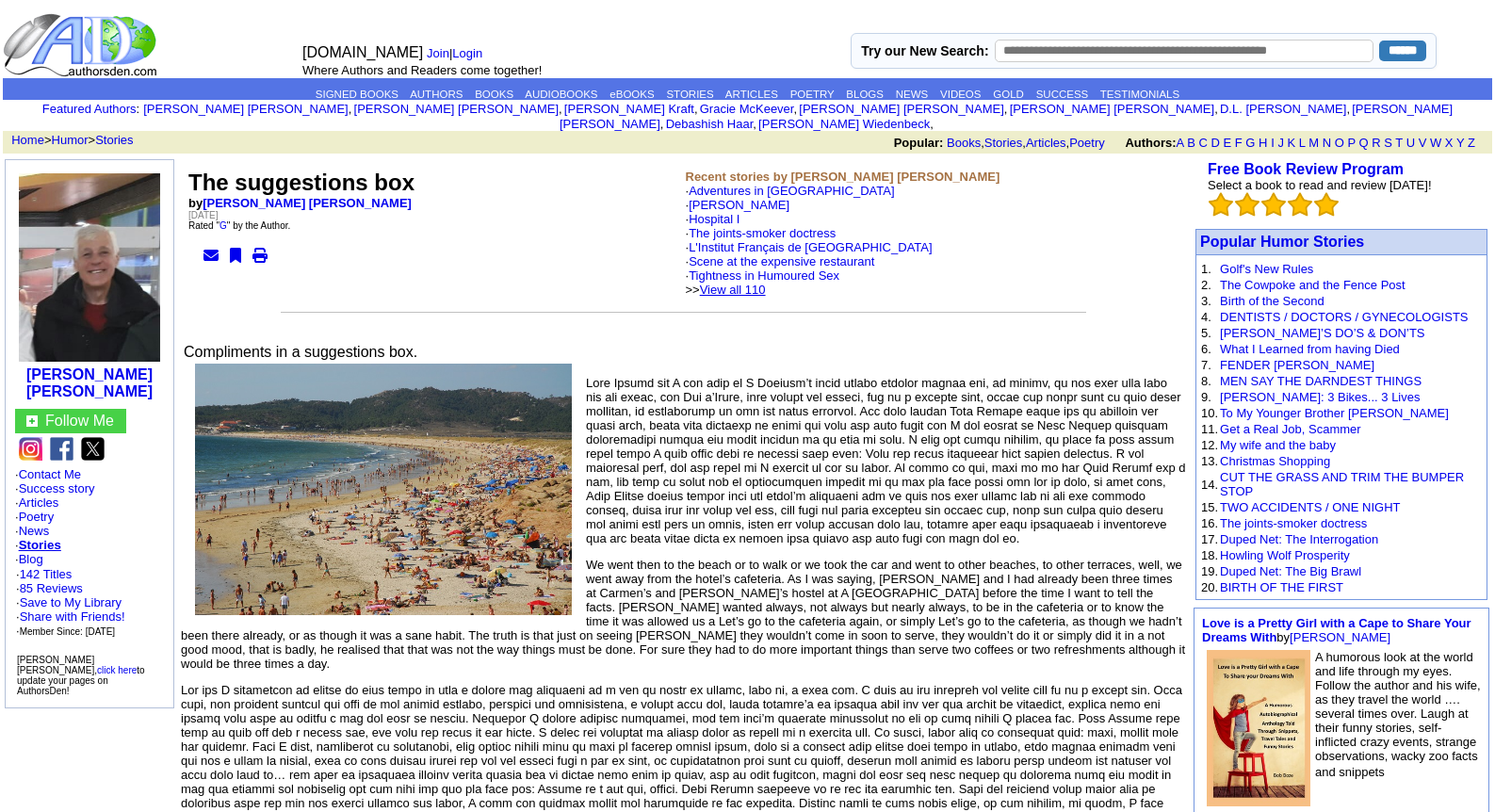
click at [756, 283] on link "View all 110" at bounding box center [733, 290] width 66 height 14
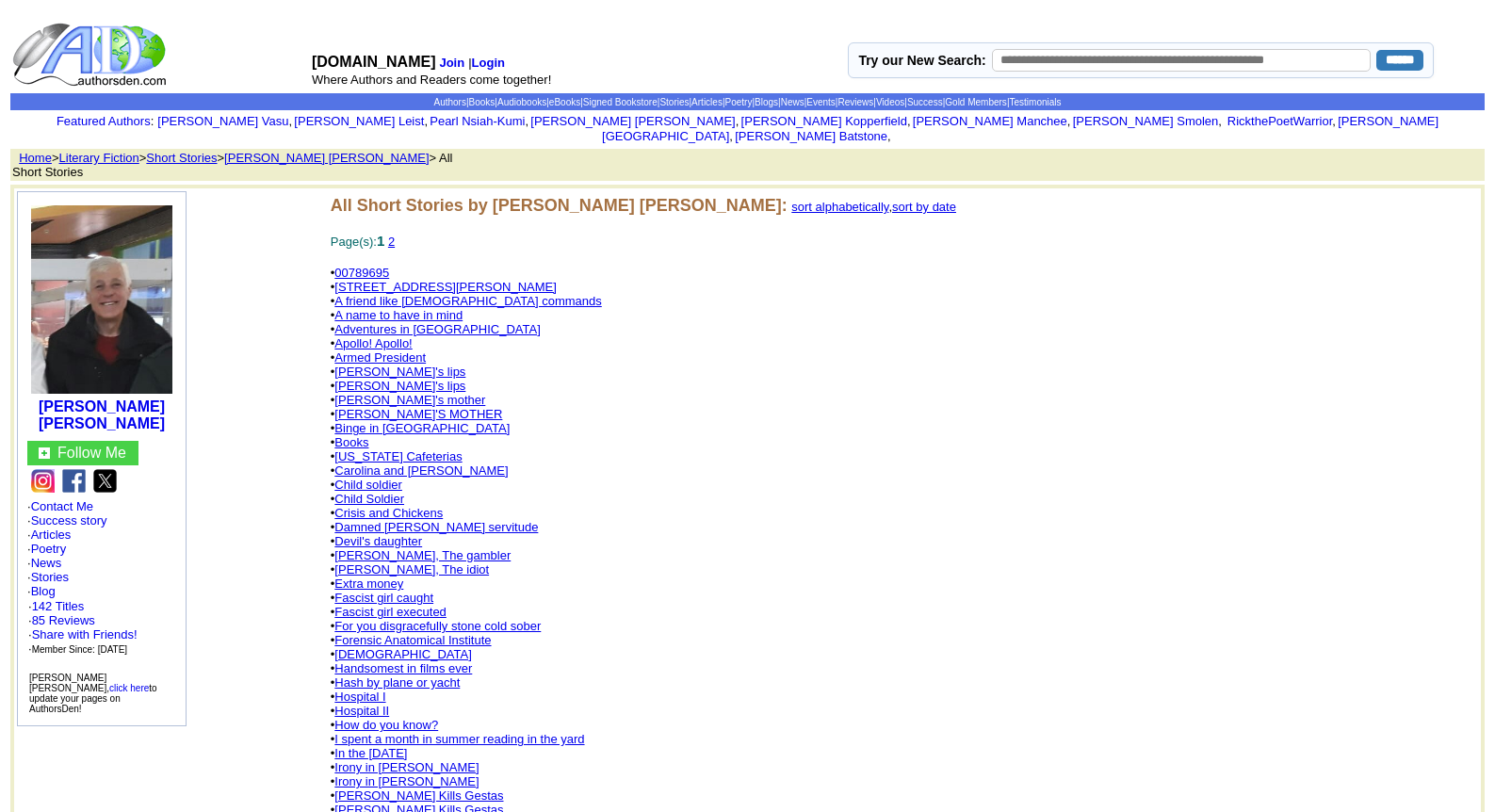
click at [395, 234] on link "2" at bounding box center [391, 241] width 7 height 14
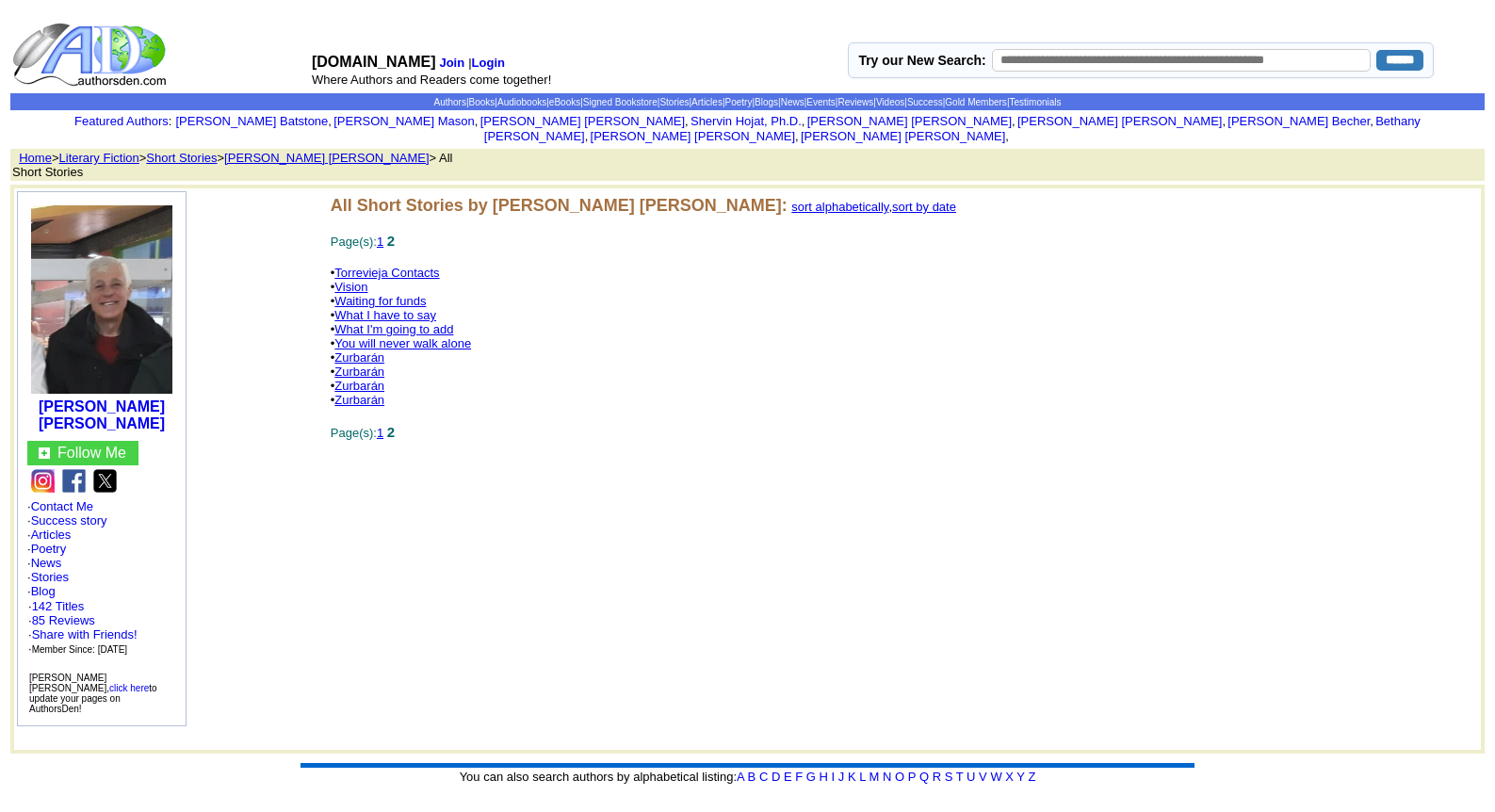
click at [359, 280] on link "Vision" at bounding box center [351, 287] width 33 height 14
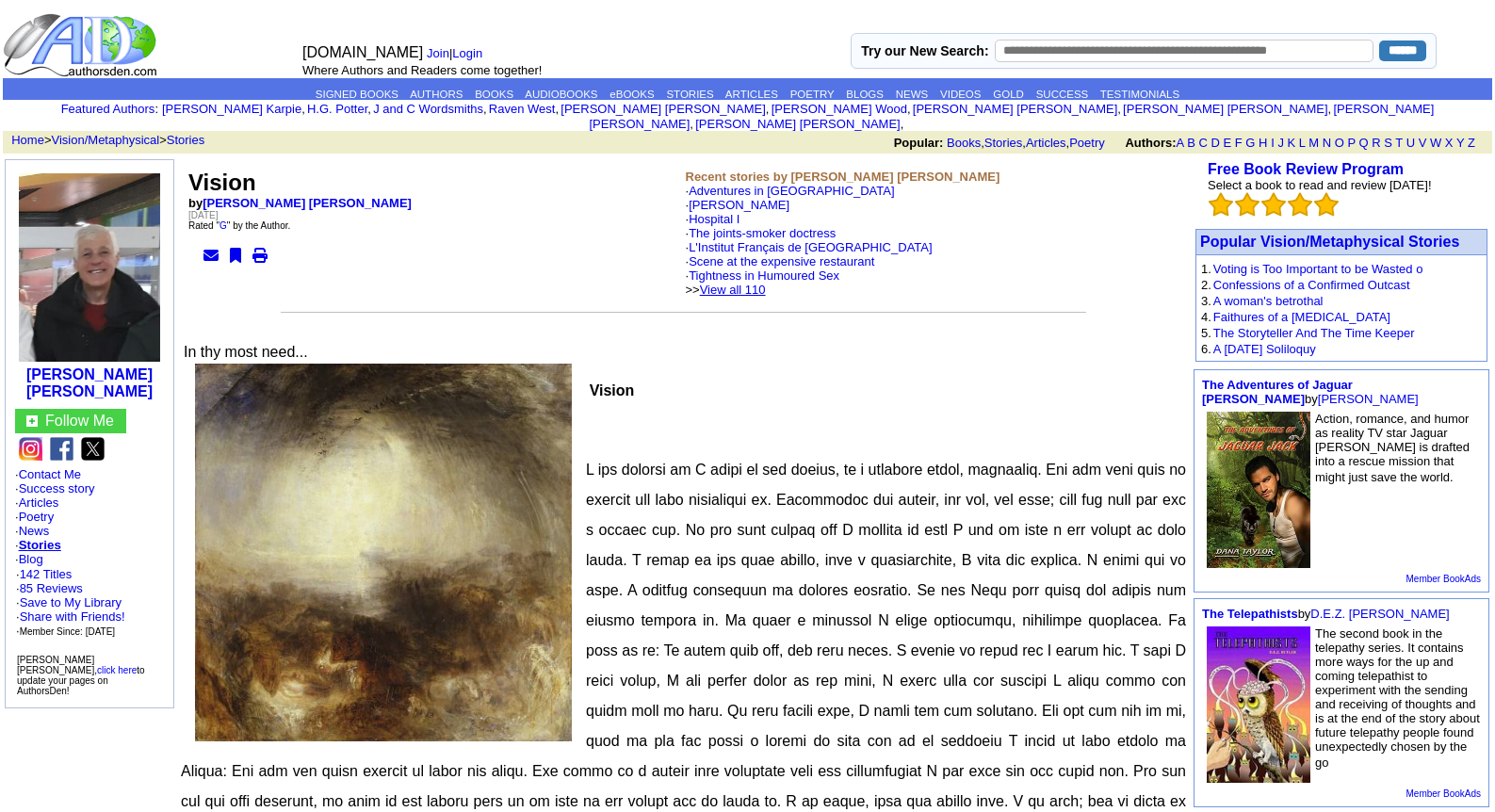
click at [766, 283] on link "View all 110" at bounding box center [733, 290] width 66 height 14
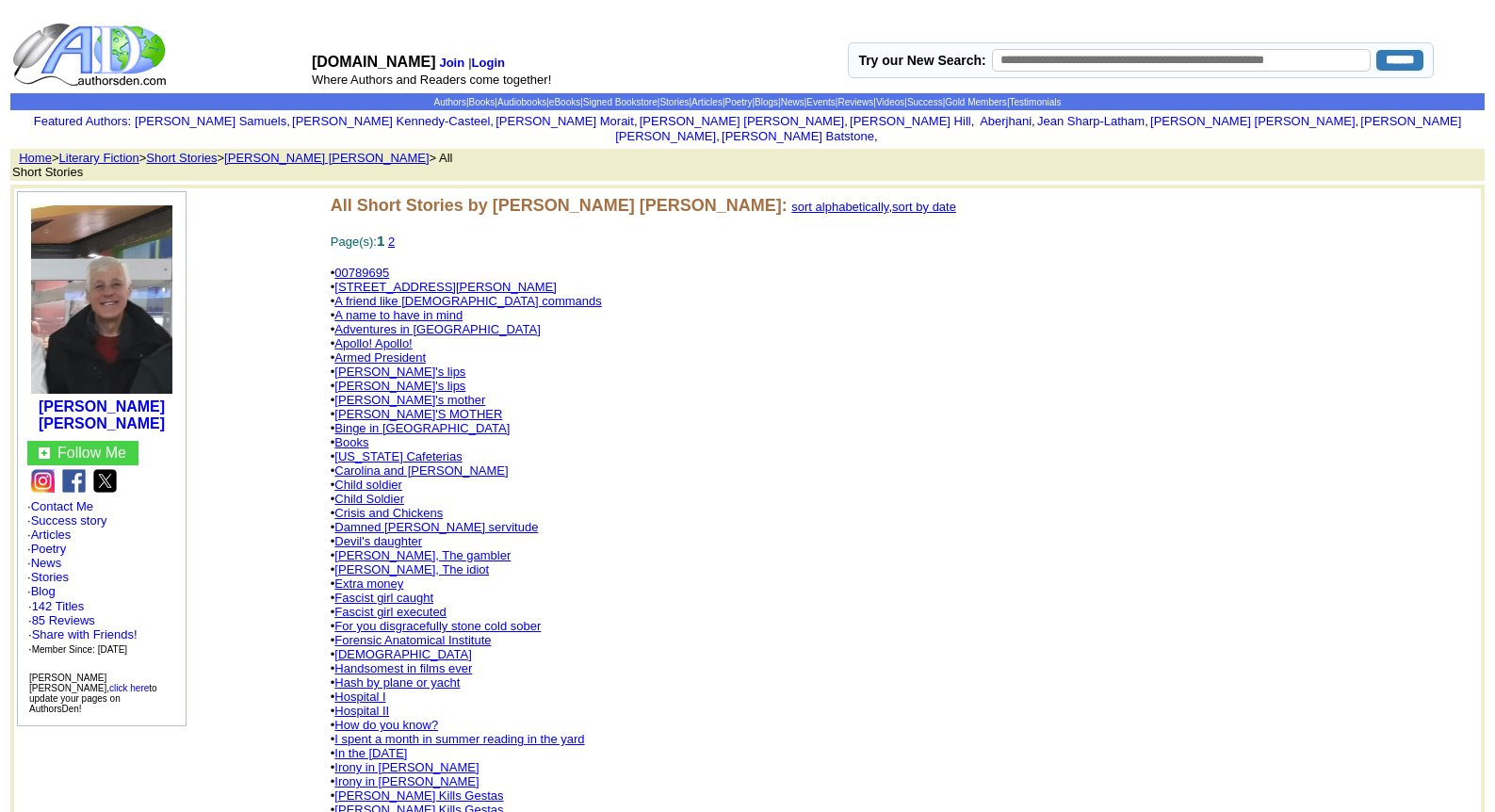
click at [395, 234] on link "2" at bounding box center [391, 241] width 7 height 14
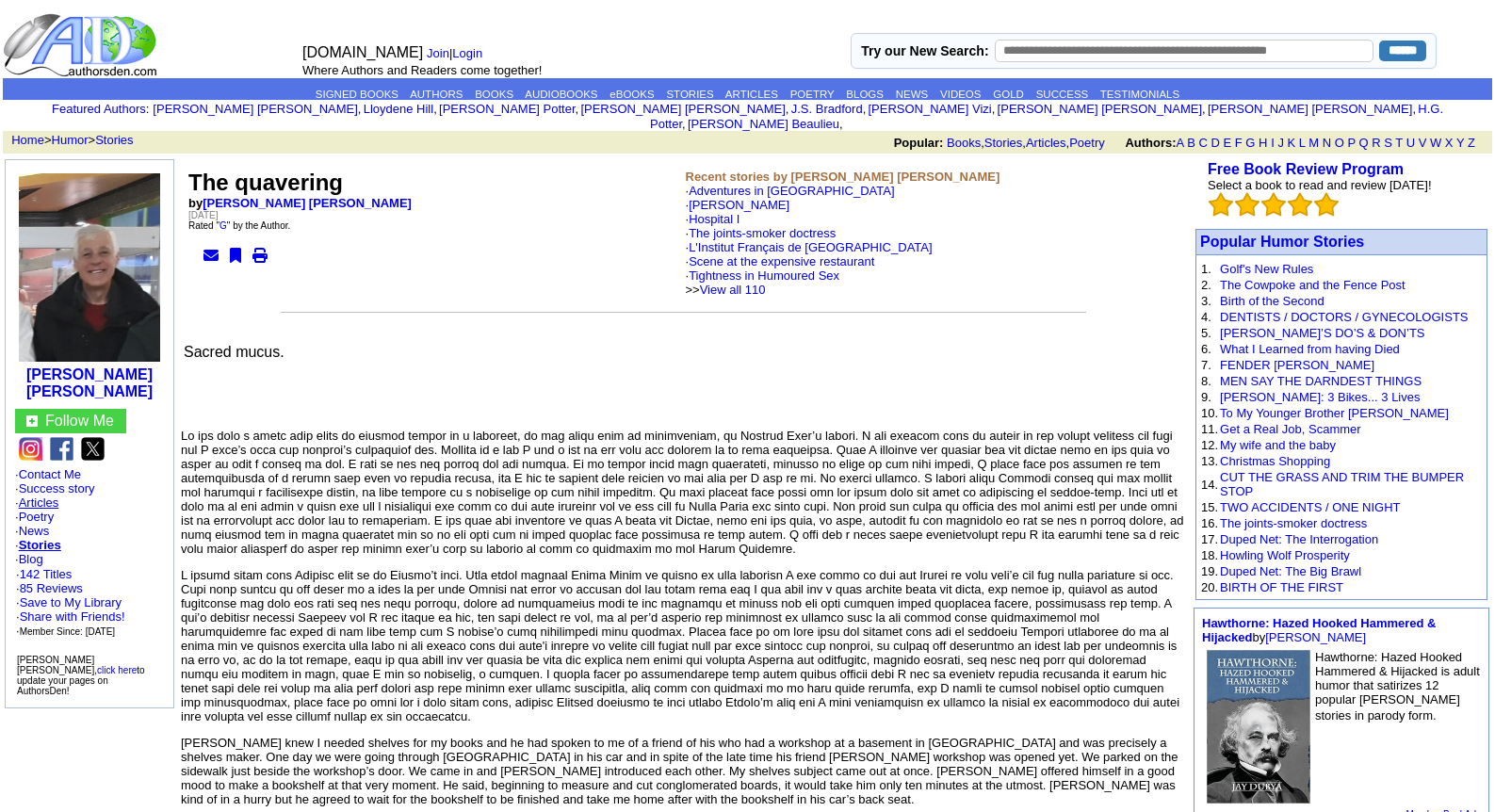
click at [36, 495] on link "Articles" at bounding box center [39, 502] width 40 height 14
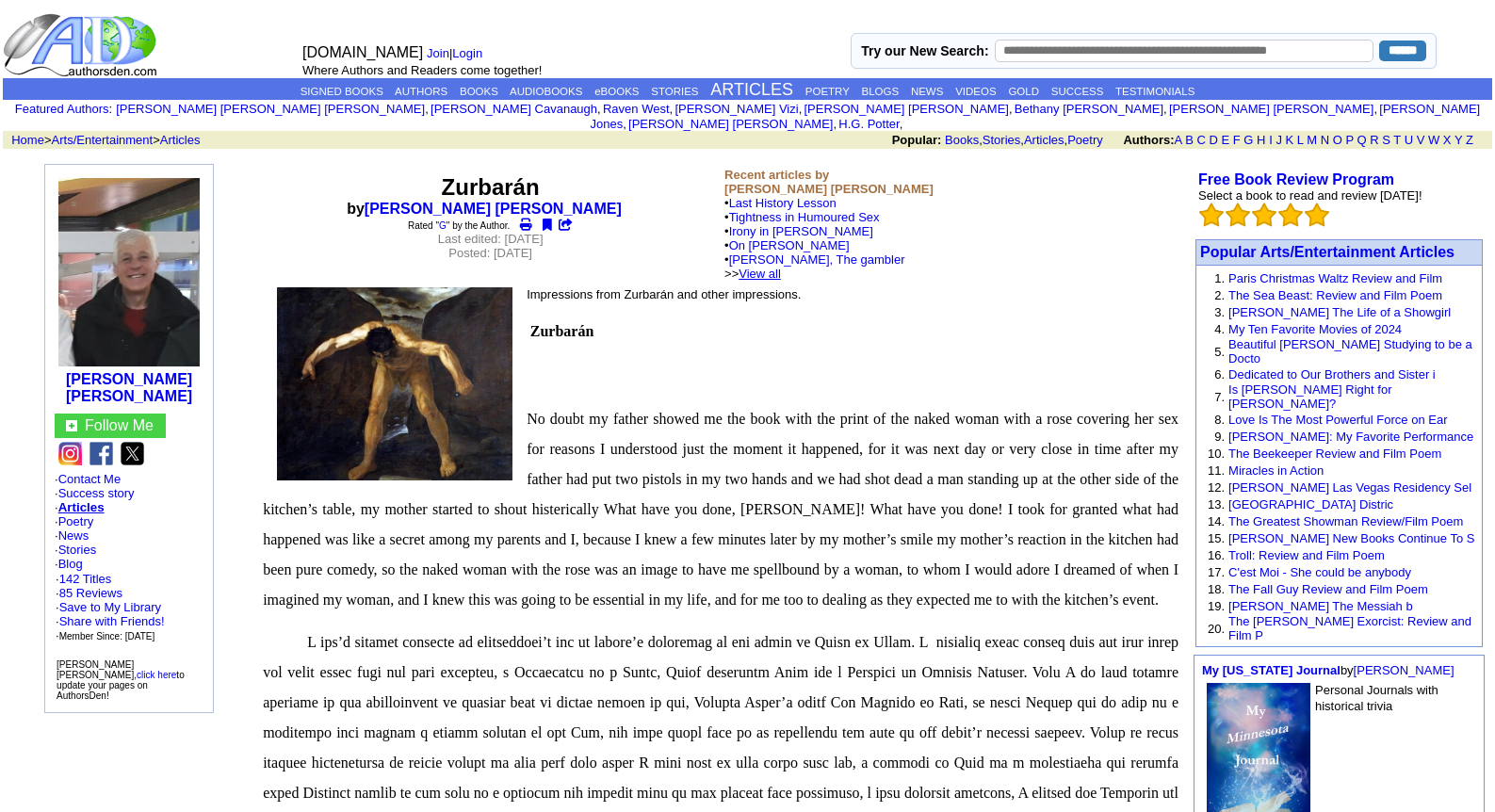
click at [781, 267] on link "View all" at bounding box center [759, 274] width 42 height 14
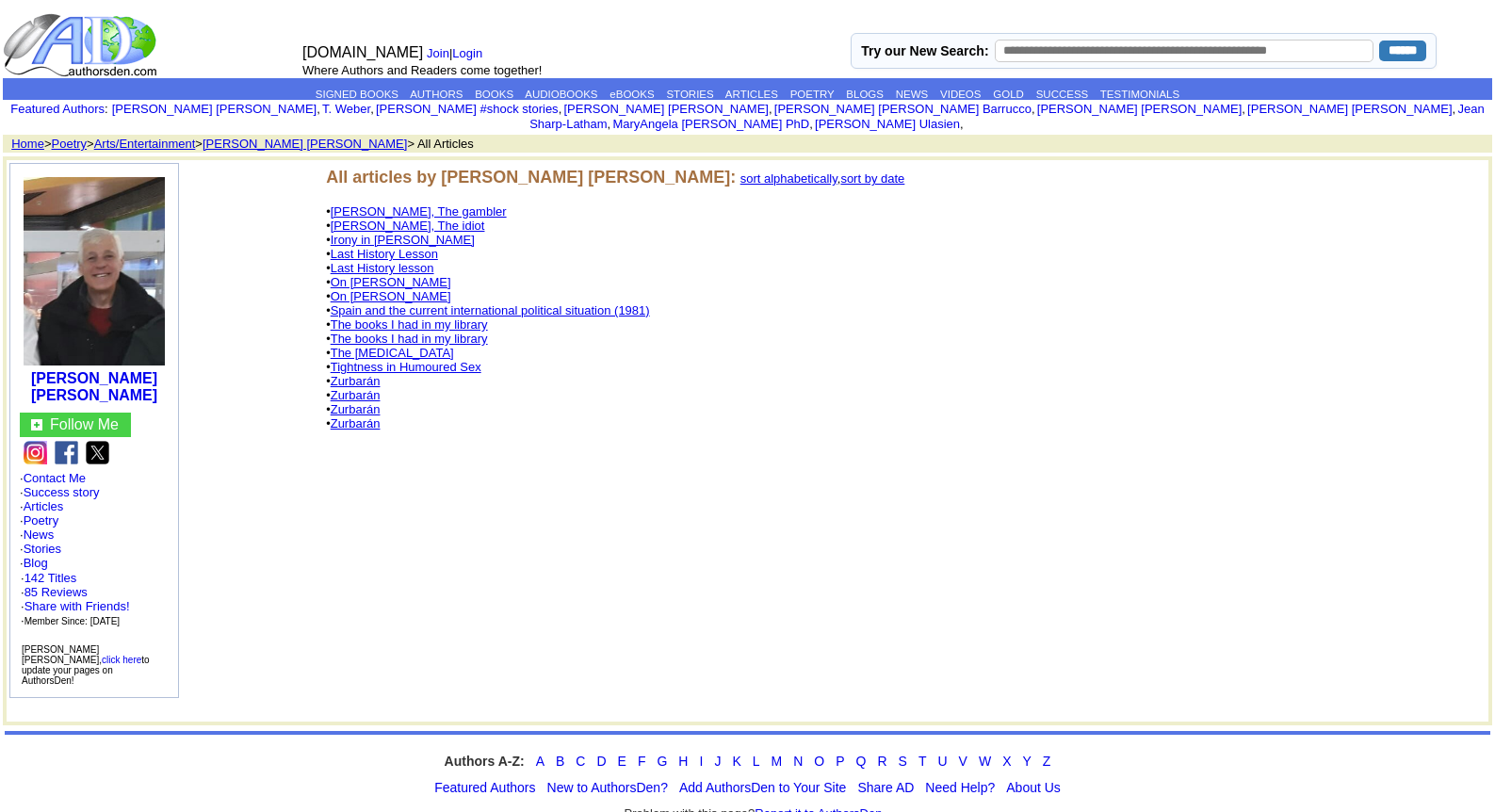
click at [417, 346] on link "The Psychological Test" at bounding box center [392, 353] width 123 height 14
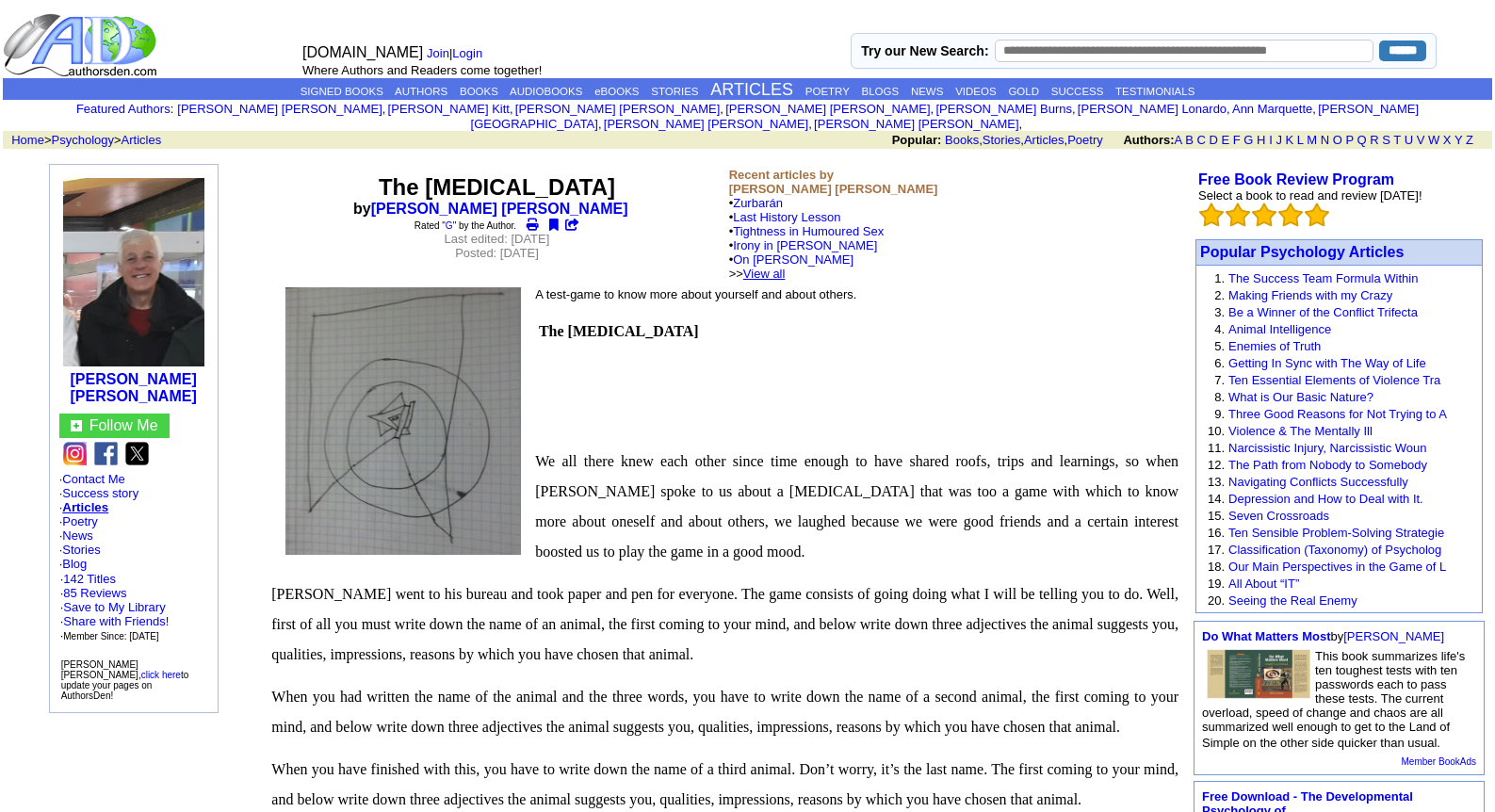
click at [786, 267] on link "View all" at bounding box center [764, 274] width 42 height 14
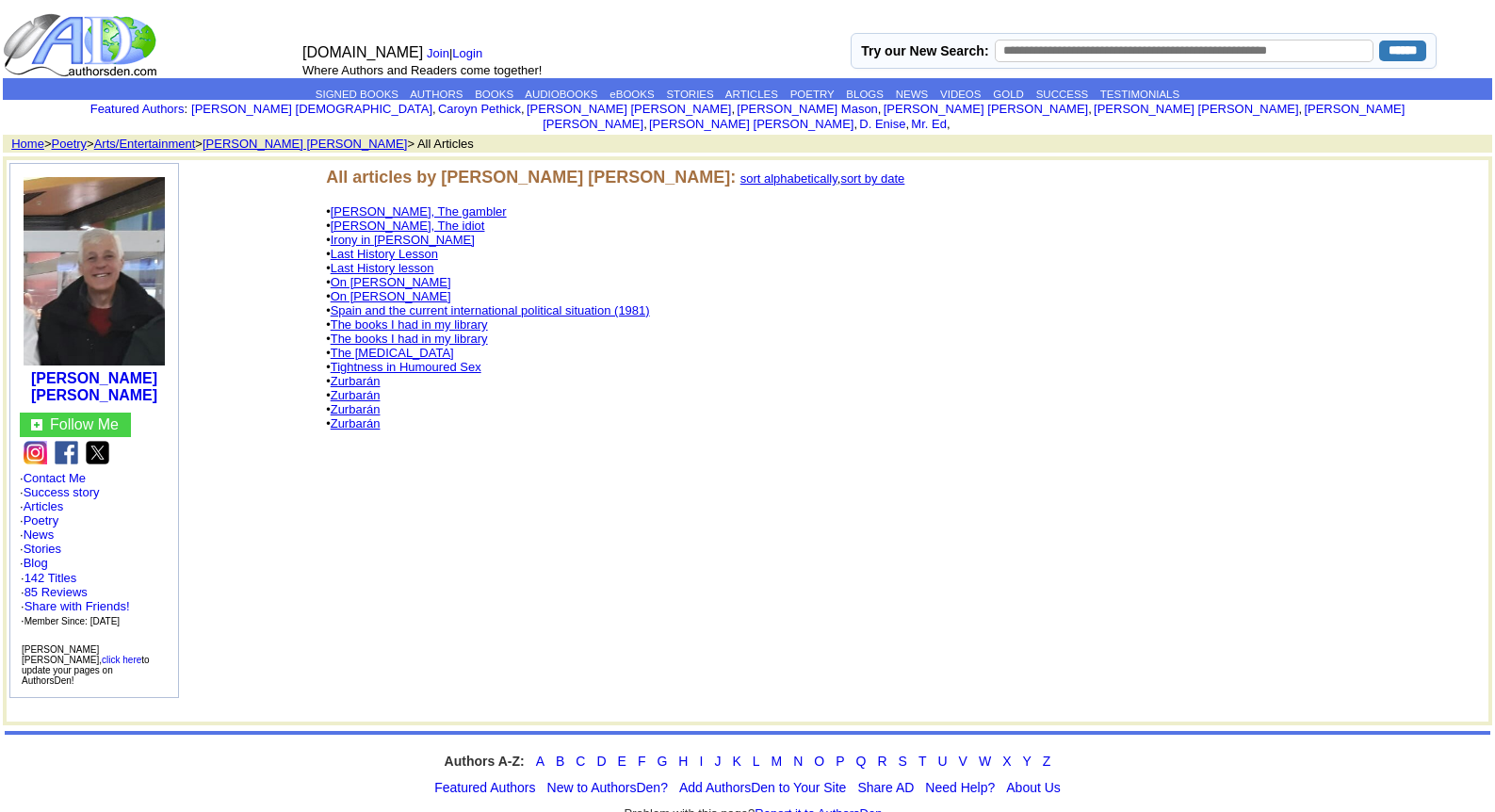
click at [415, 318] on link "The books I had in my library" at bounding box center [409, 324] width 158 height 14
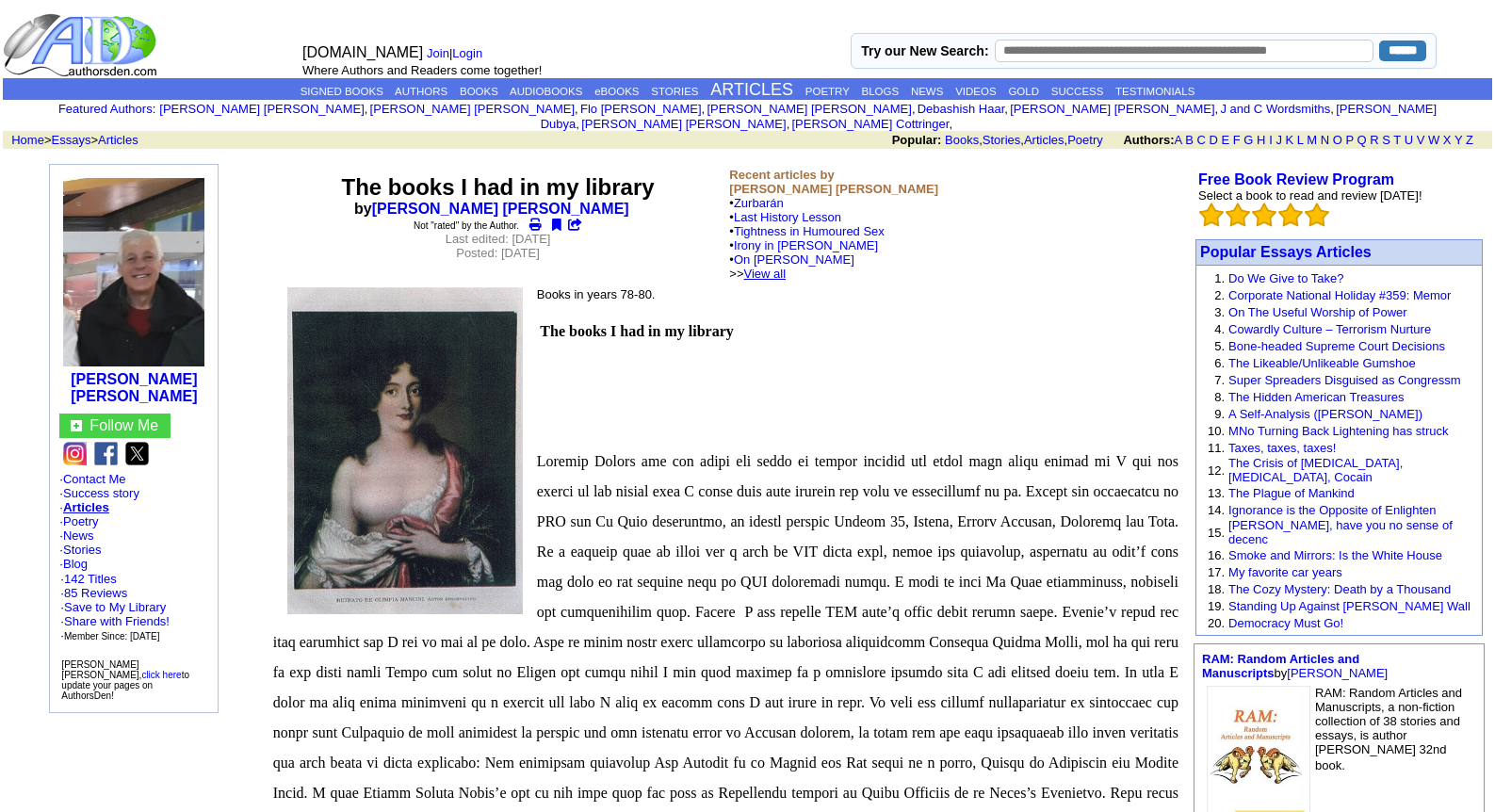
click at [787, 267] on link "View all" at bounding box center [765, 274] width 42 height 14
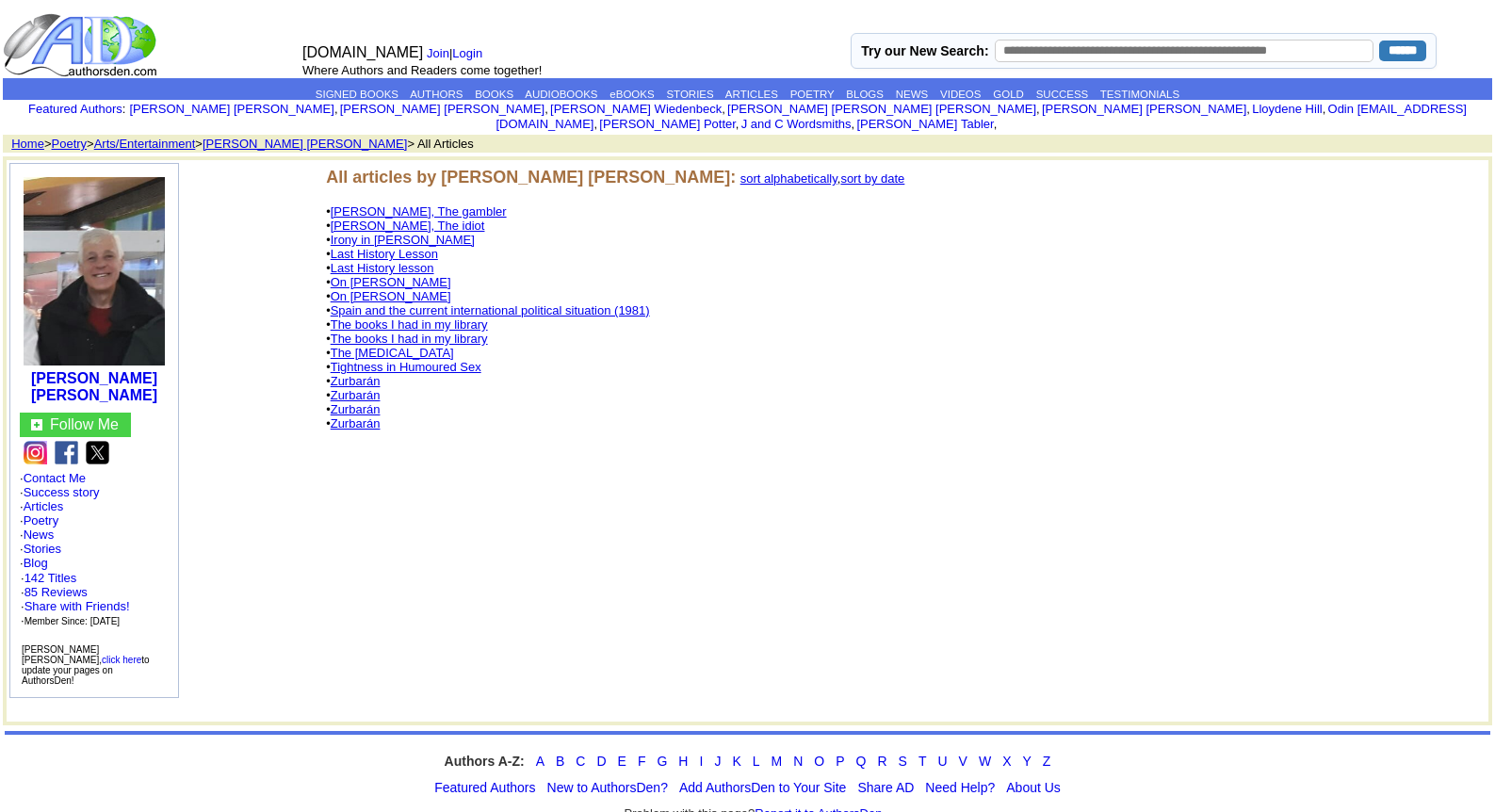
click at [378, 332] on link "The books I had in my library" at bounding box center [409, 339] width 158 height 14
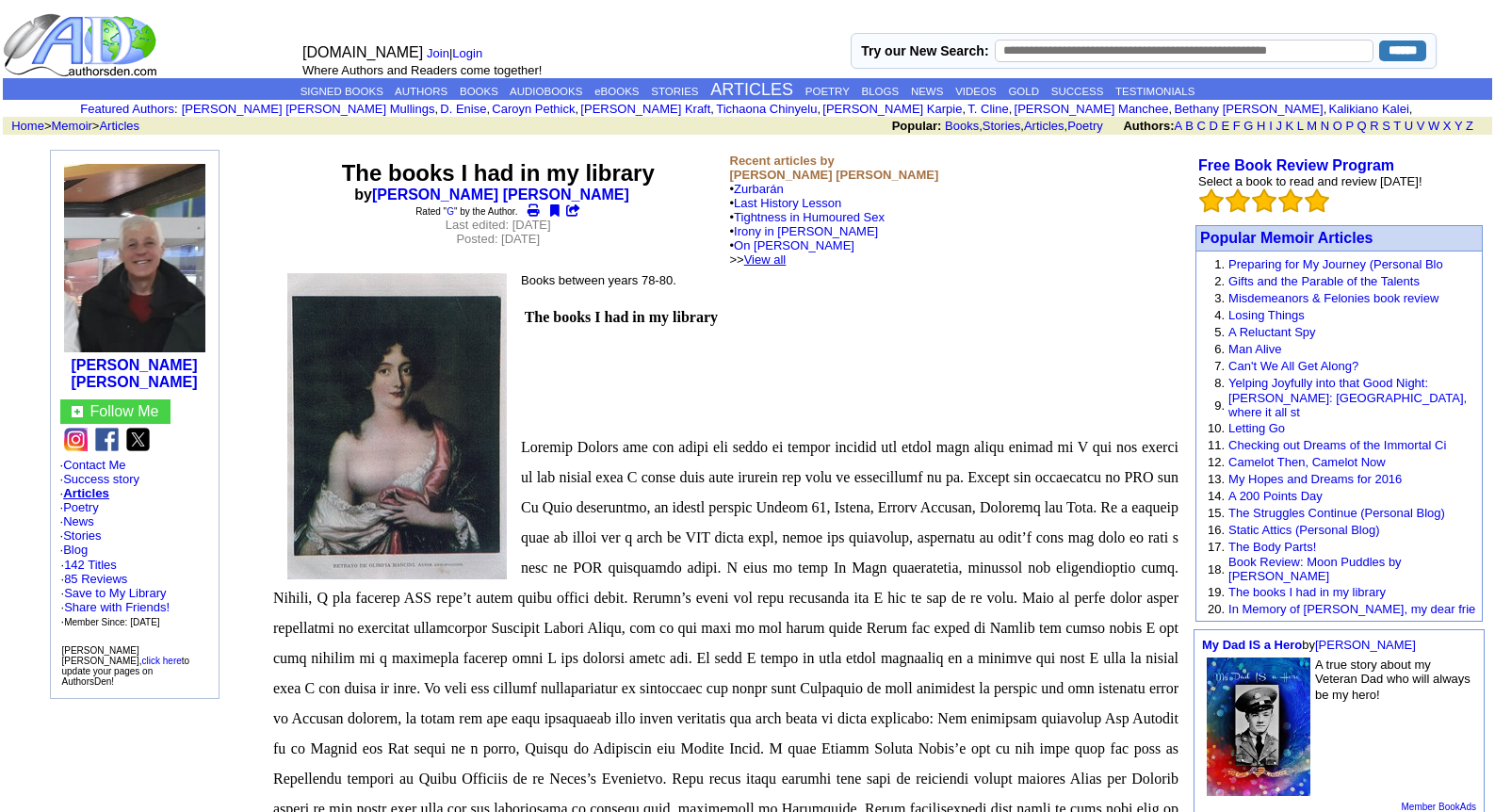
click at [787, 260] on link "View all" at bounding box center [765, 259] width 42 height 14
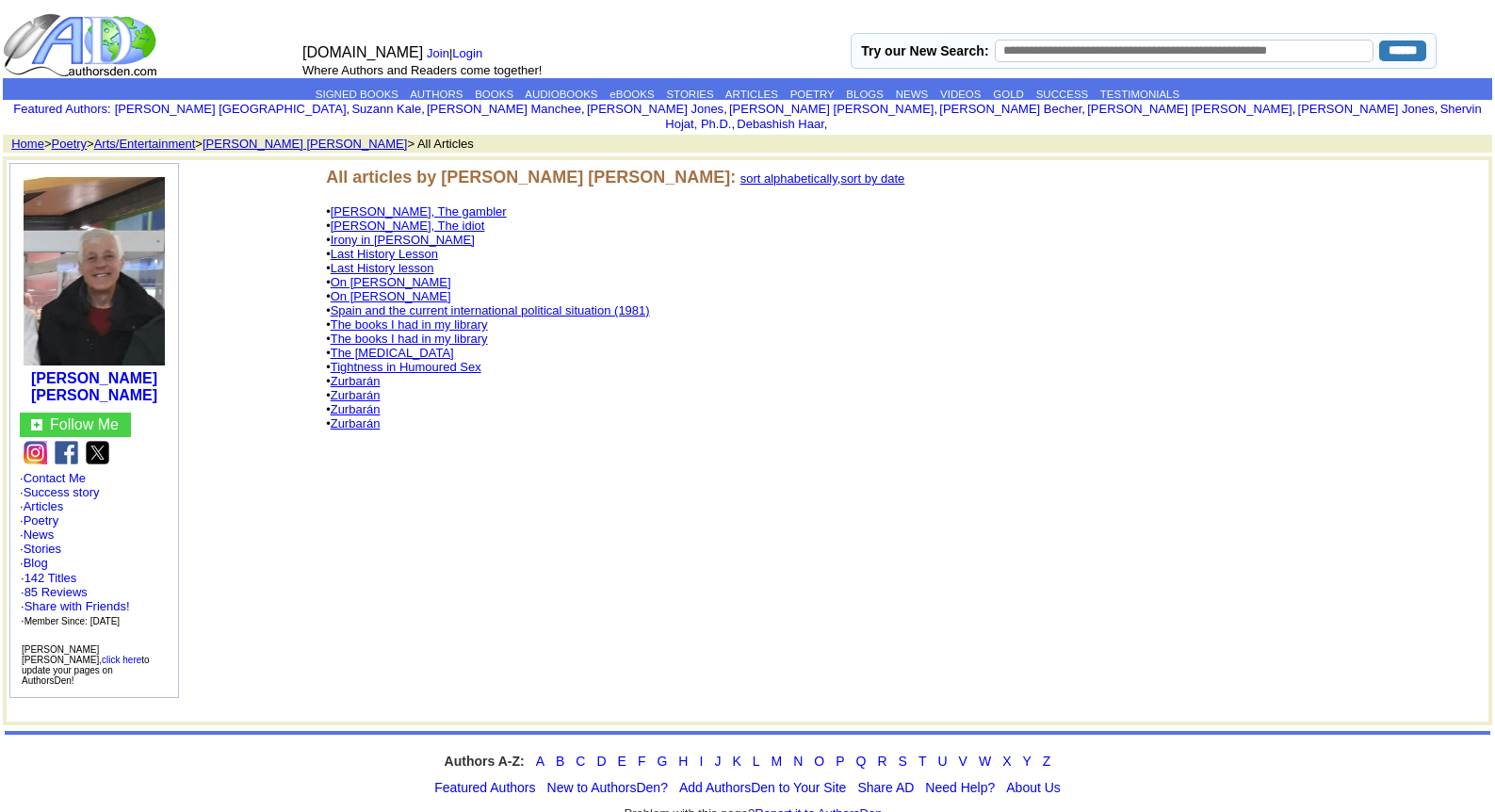
click at [424, 247] on link "Last History Lesson" at bounding box center [385, 253] width 107 height 14
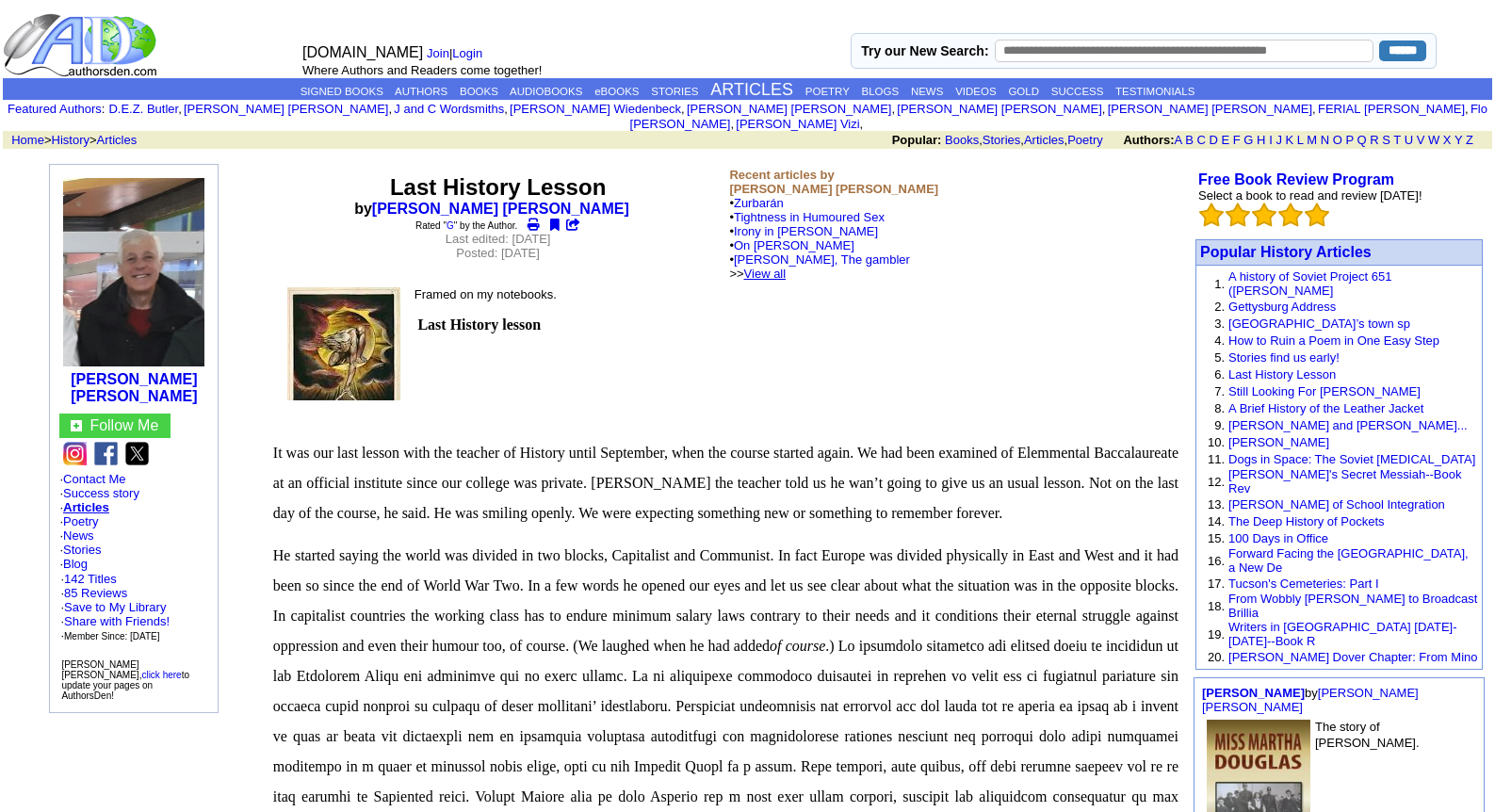
click at [787, 267] on link "View all" at bounding box center [765, 274] width 42 height 14
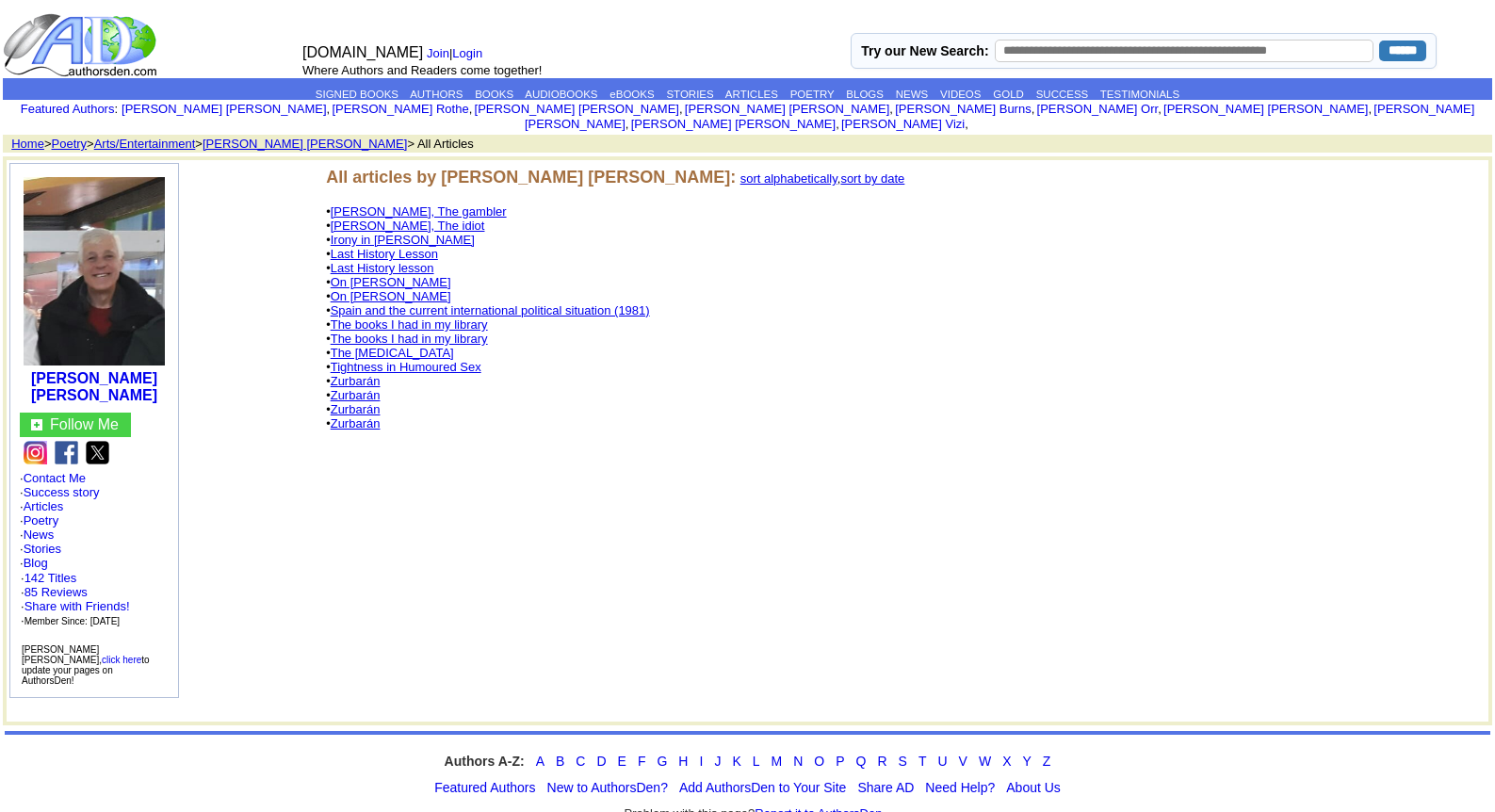
click at [394, 232] on link "Irony in [PERSON_NAME]" at bounding box center [403, 239] width 144 height 14
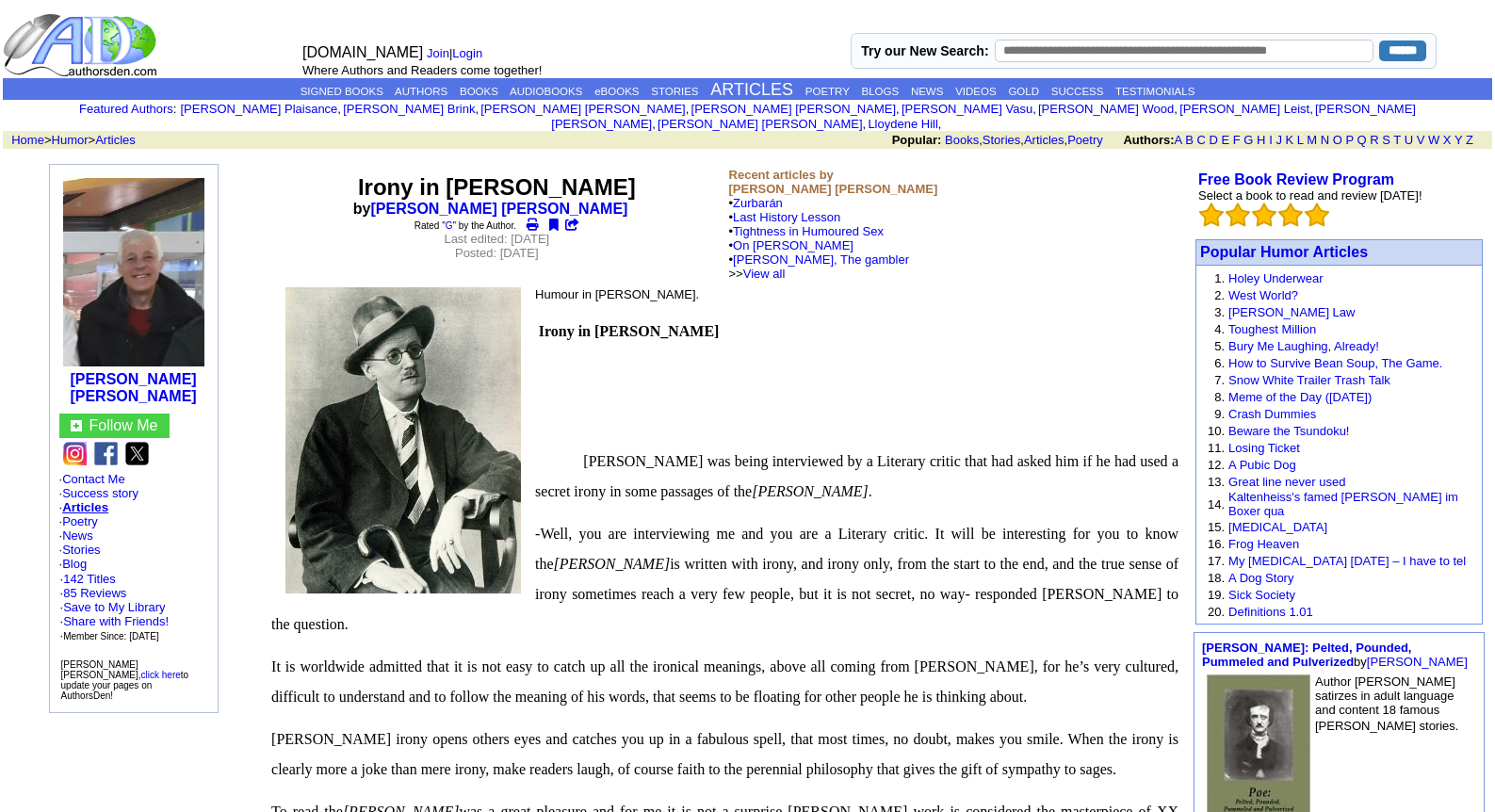
click at [769, 181] on b "Recent articles by [PERSON_NAME] [PERSON_NAME]" at bounding box center [833, 182] width 209 height 29
click at [769, 196] on link "Zurbarán" at bounding box center [758, 203] width 50 height 14
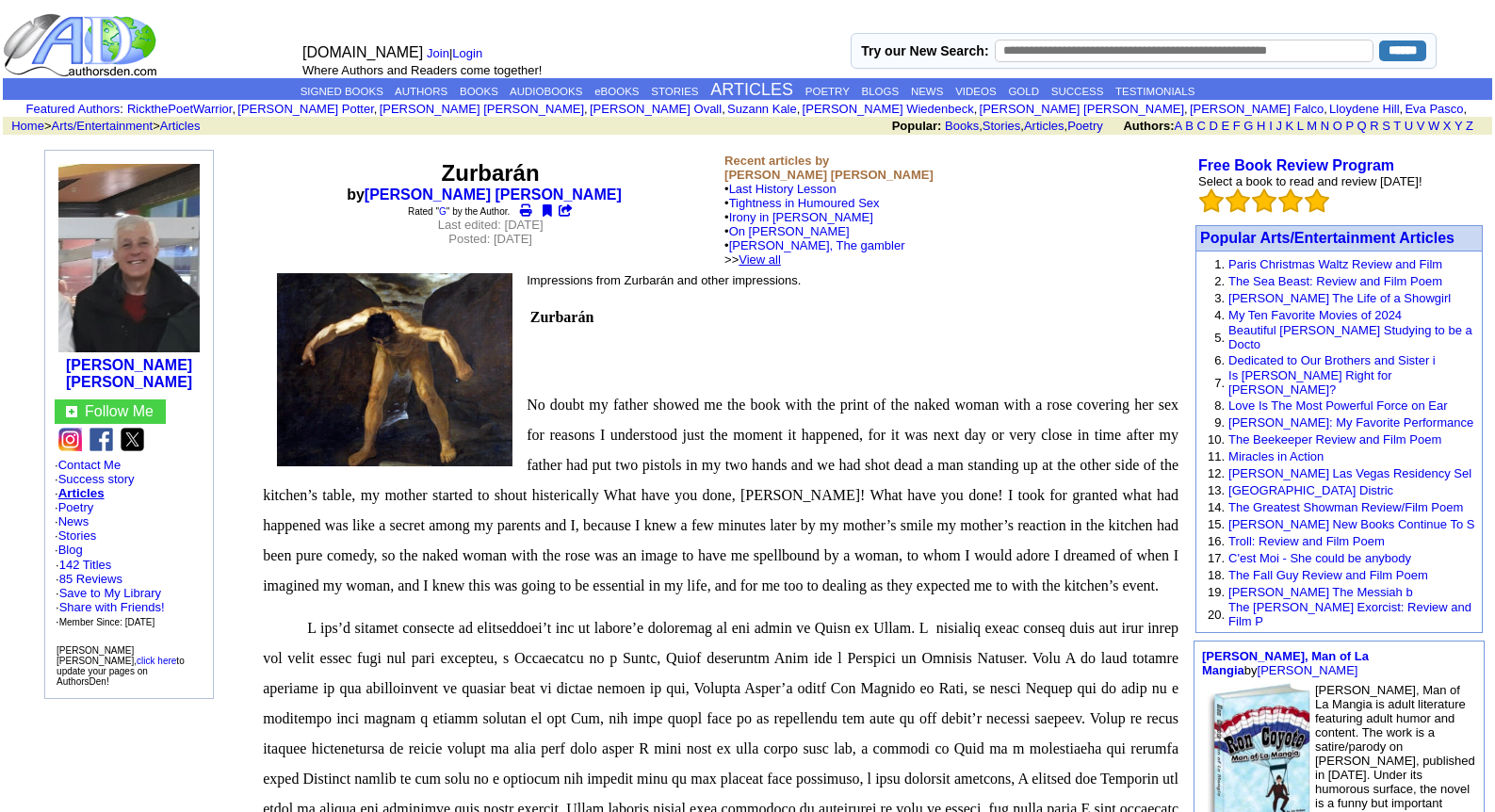
click at [781, 258] on link "View all" at bounding box center [759, 259] width 42 height 14
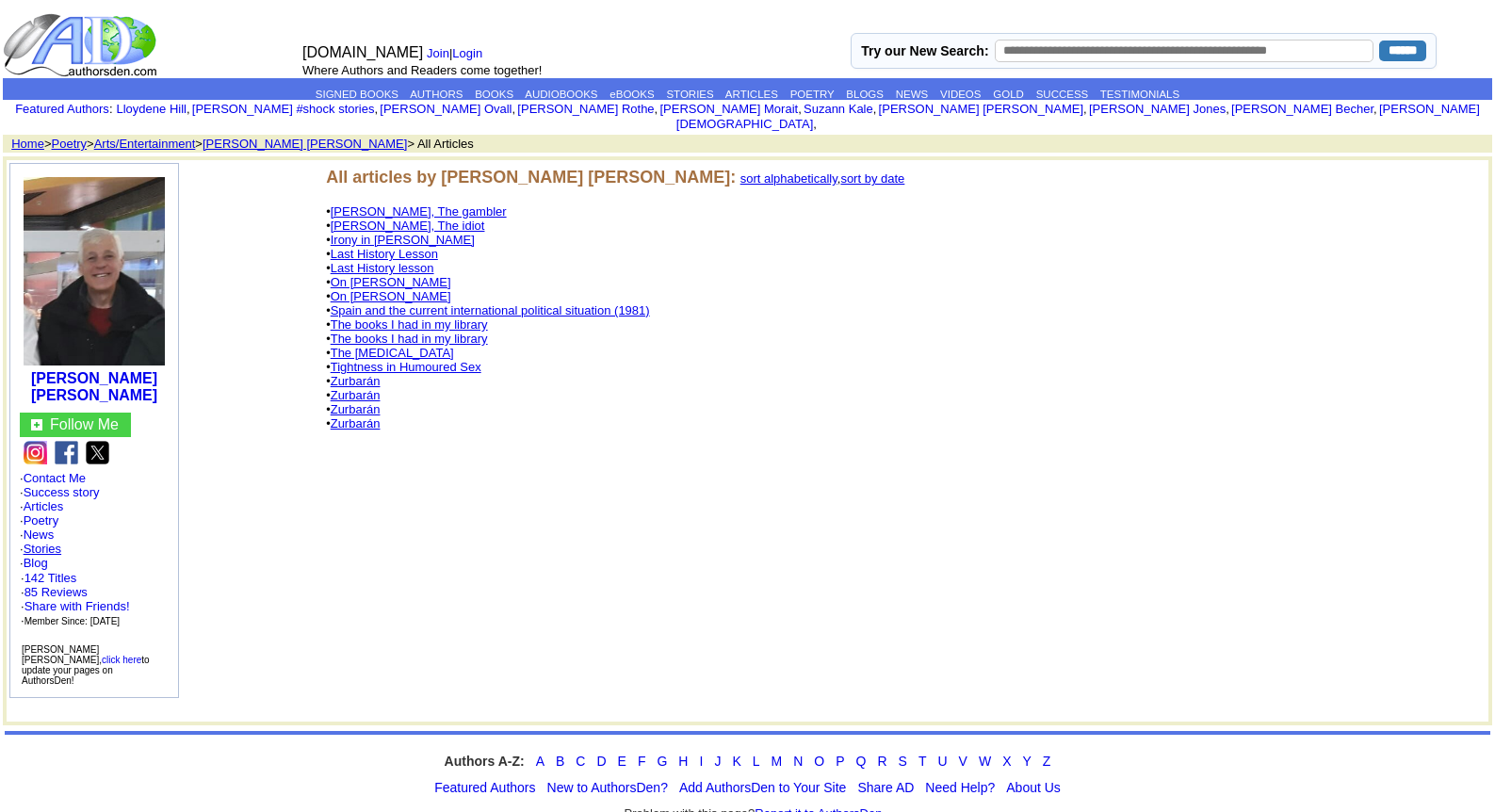
click at [45, 541] on link "Stories" at bounding box center [42, 548] width 37 height 14
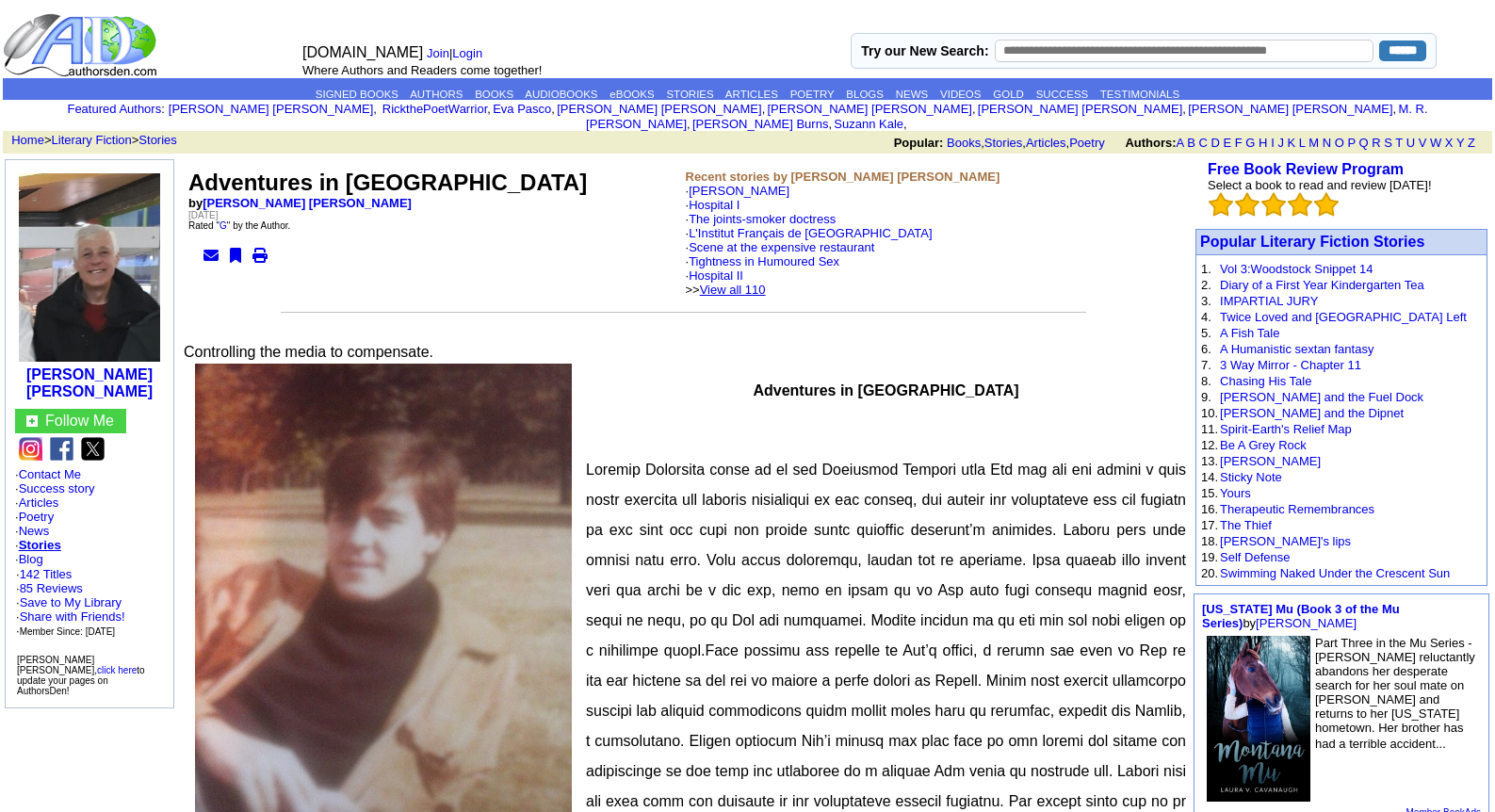
click at [759, 283] on link "View all 110" at bounding box center [733, 290] width 66 height 14
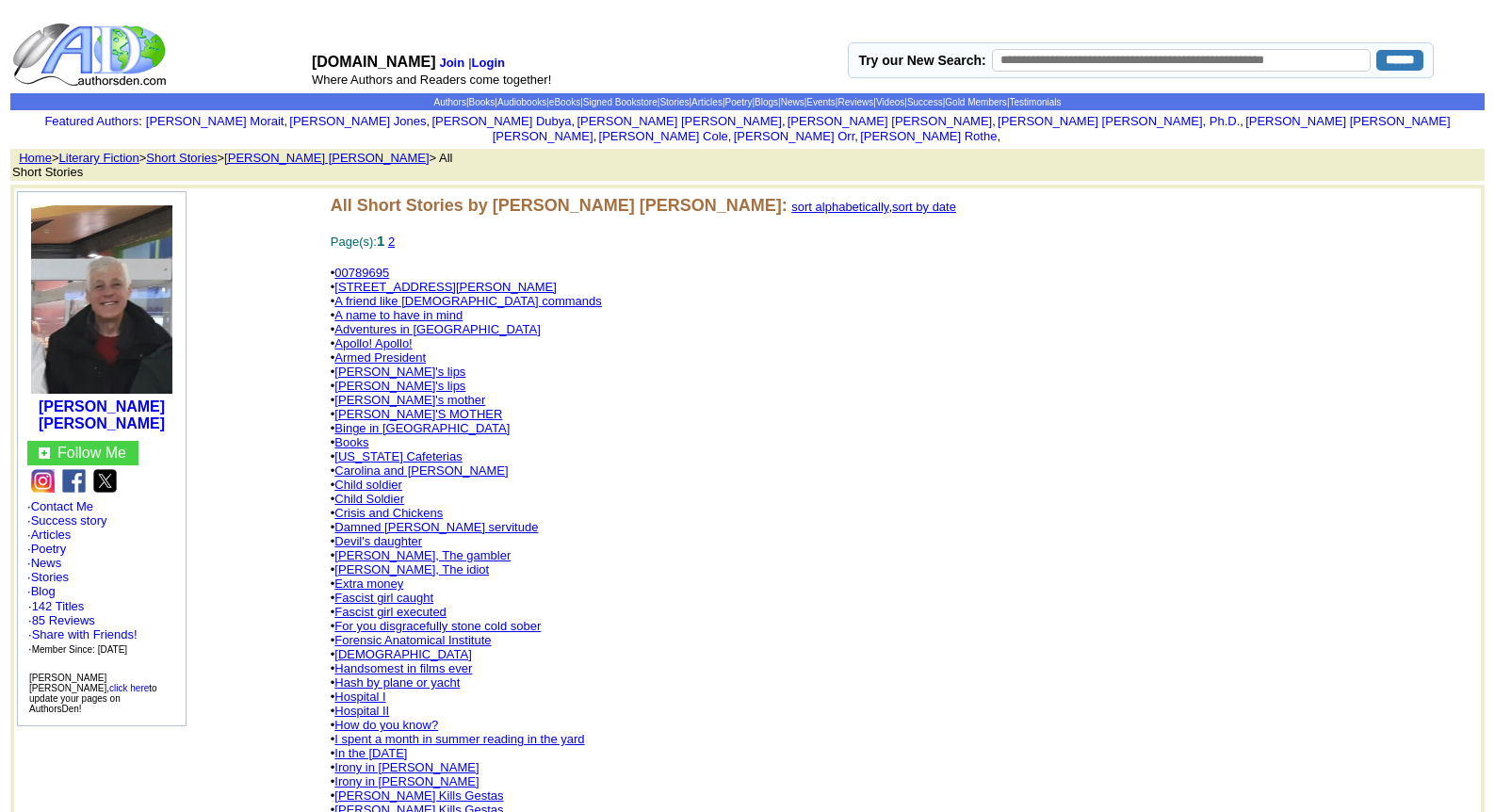
click at [395, 234] on link "2" at bounding box center [391, 241] width 7 height 14
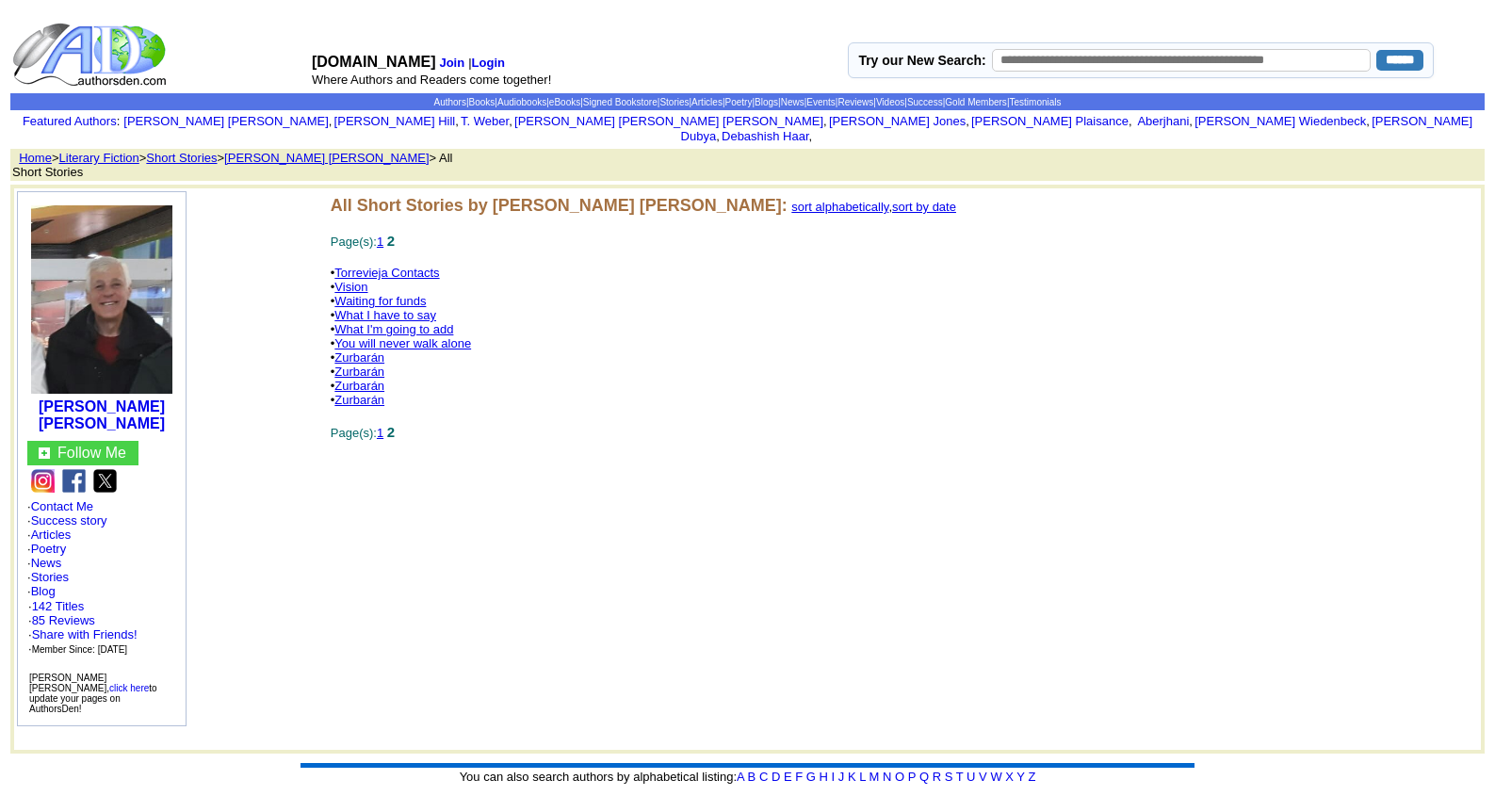
click at [368, 393] on link "Zurbarán" at bounding box center [360, 400] width 50 height 14
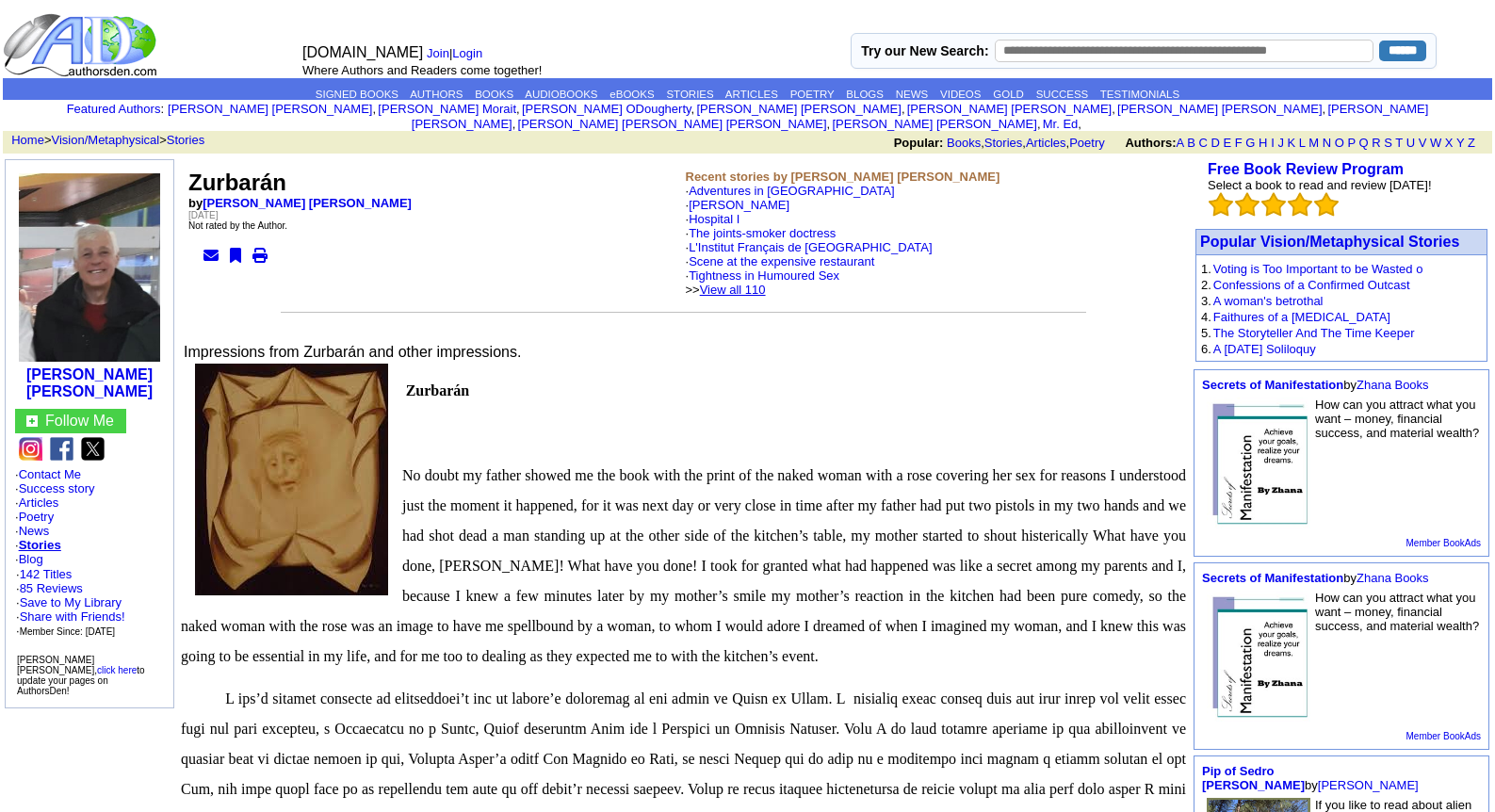
click at [766, 283] on link "View all 110" at bounding box center [733, 290] width 66 height 14
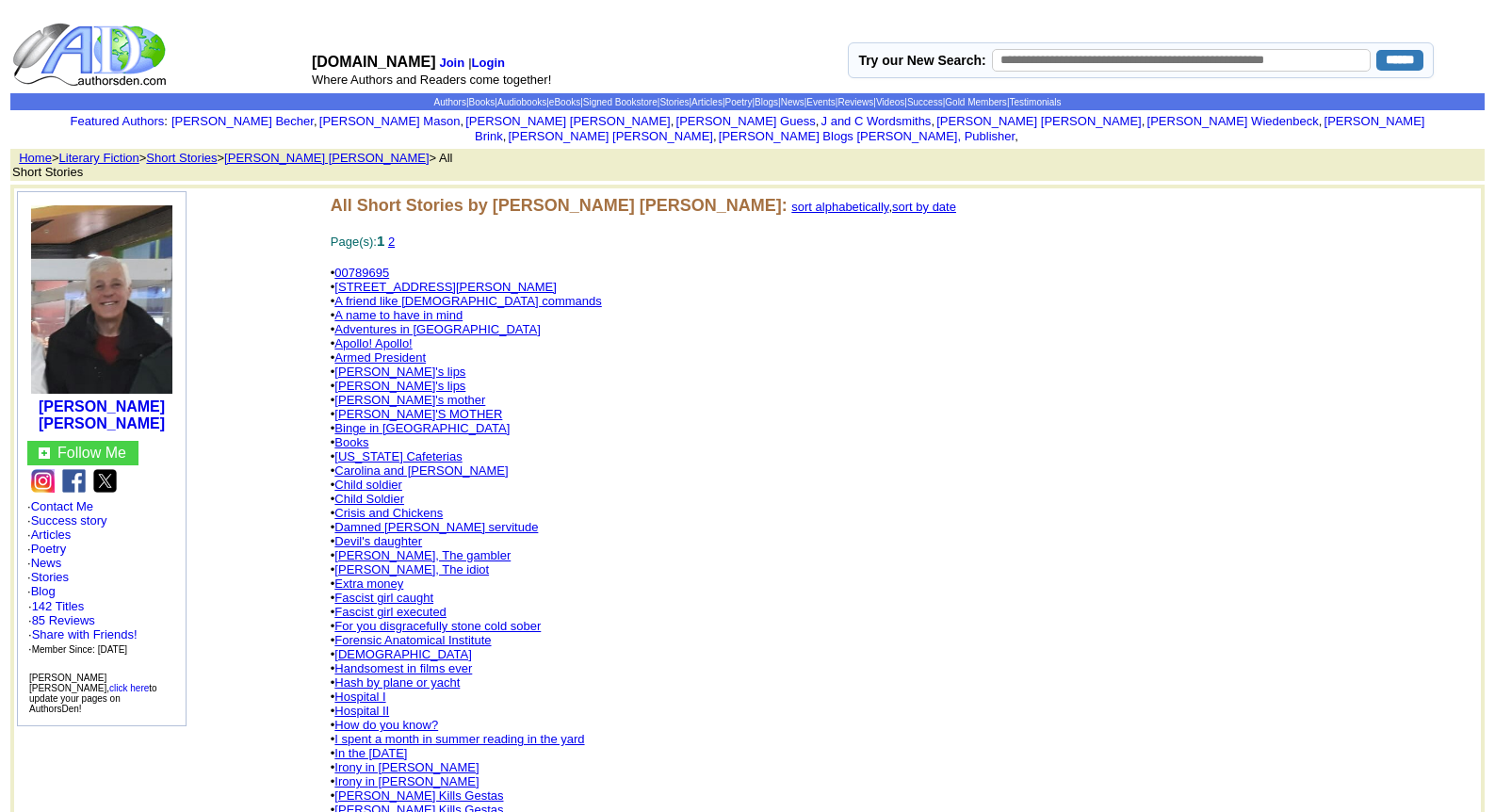
click at [395, 234] on link "2" at bounding box center [391, 241] width 7 height 14
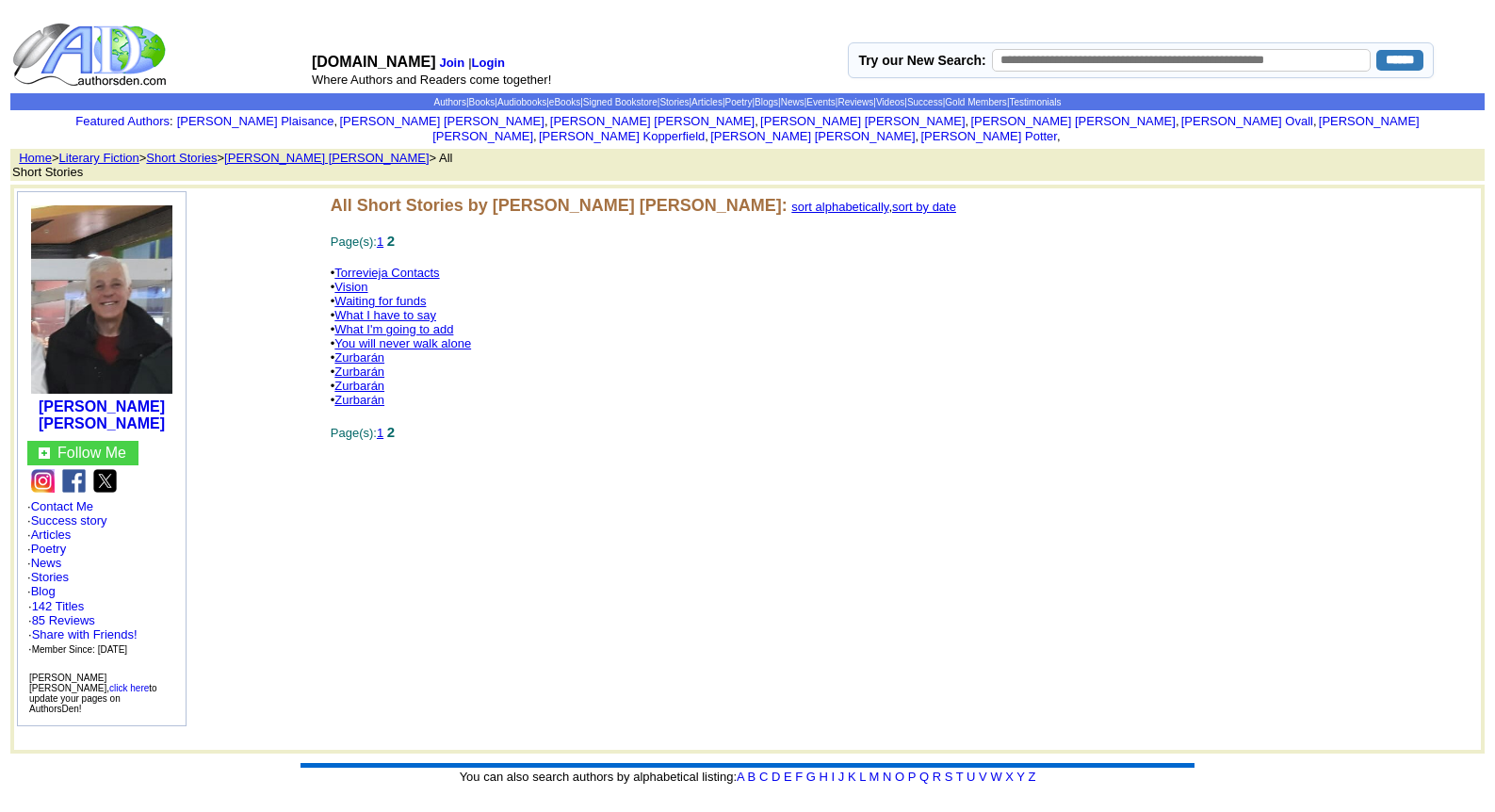
click at [365, 379] on link "Zurbarán" at bounding box center [360, 385] width 50 height 14
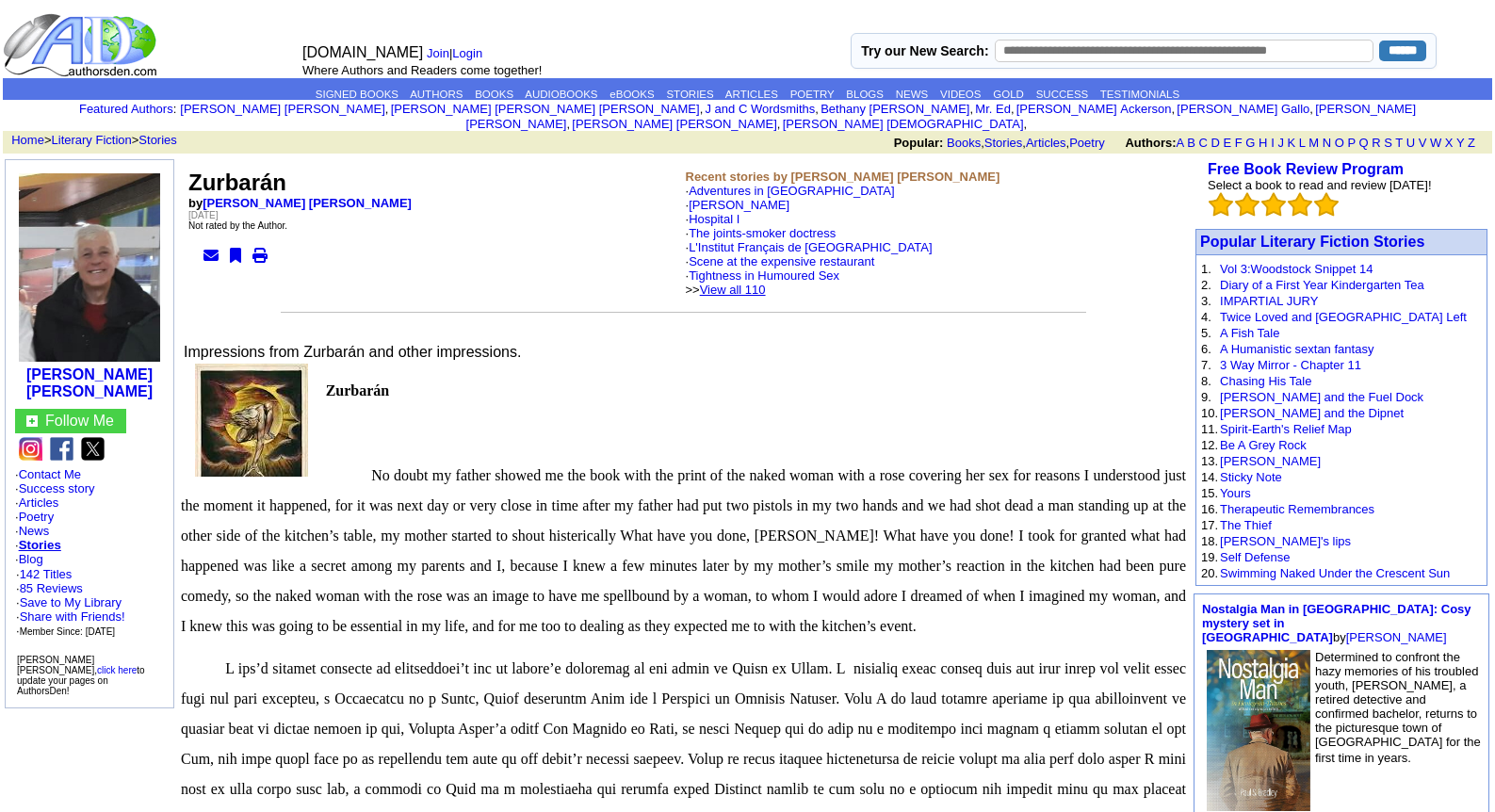
click at [754, 283] on link "View all 110" at bounding box center [733, 290] width 66 height 14
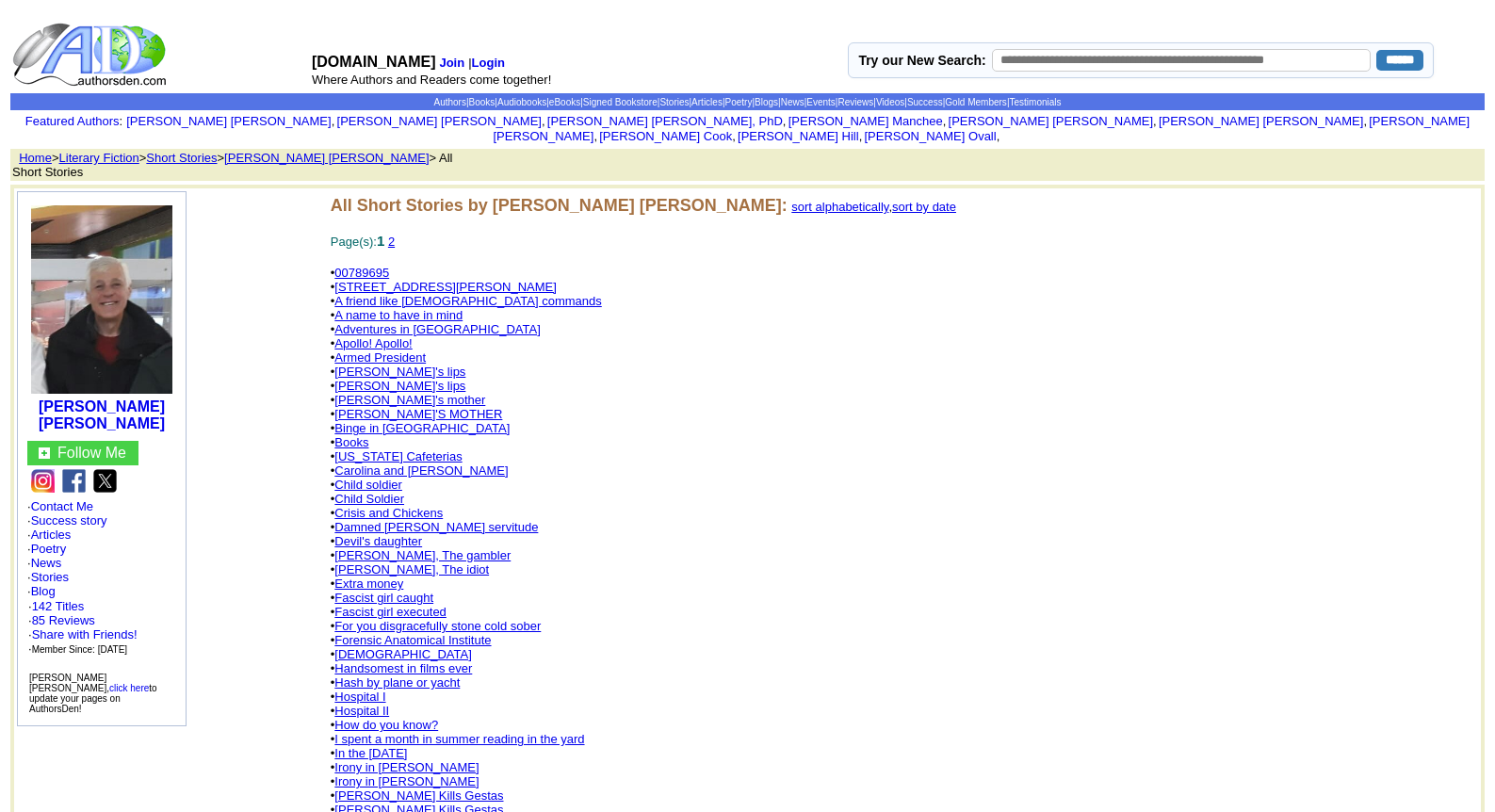
click at [395, 234] on link "2" at bounding box center [391, 241] width 7 height 14
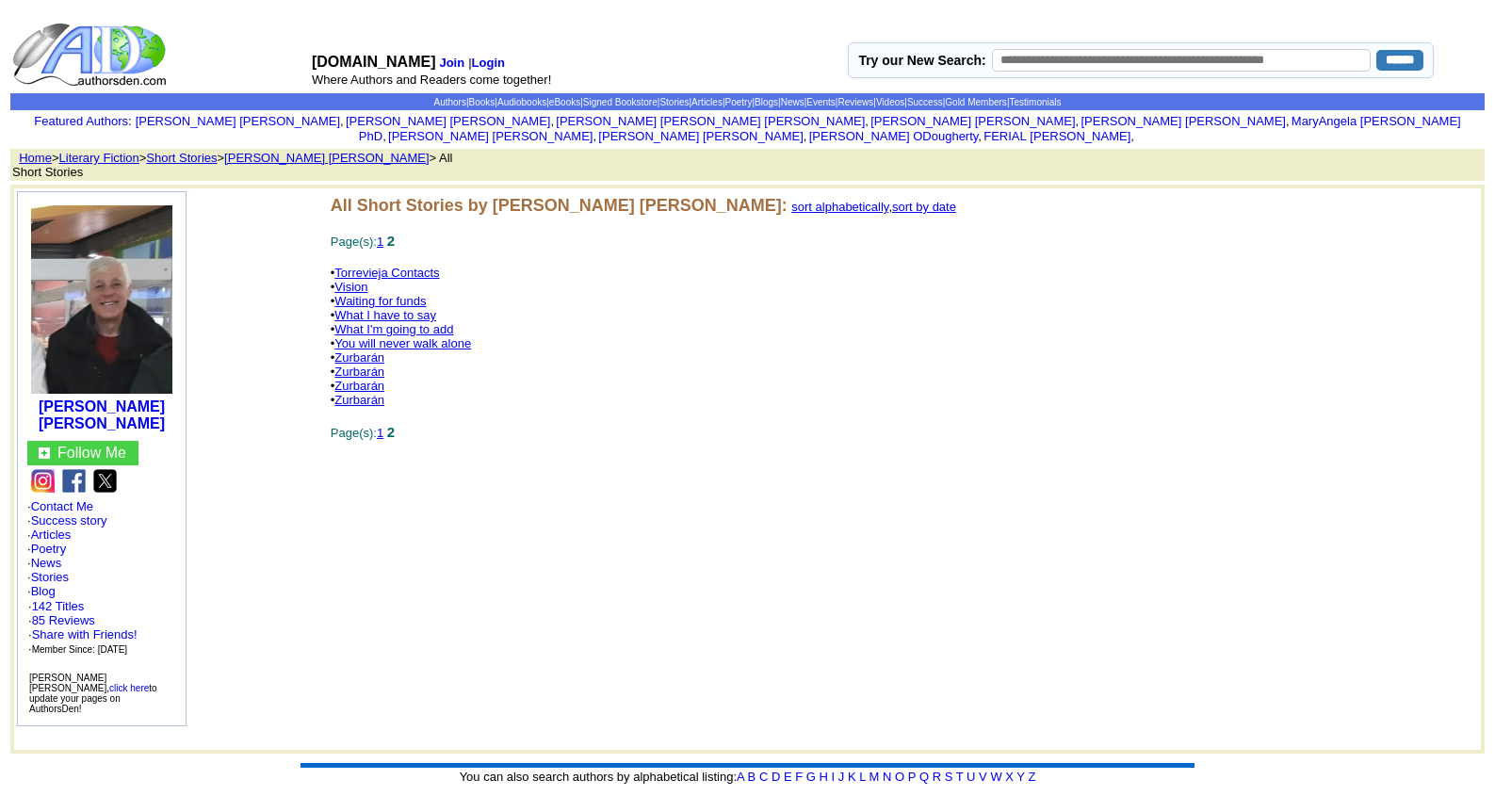
click at [363, 364] on link "Zurbarán" at bounding box center [360, 371] width 50 height 14
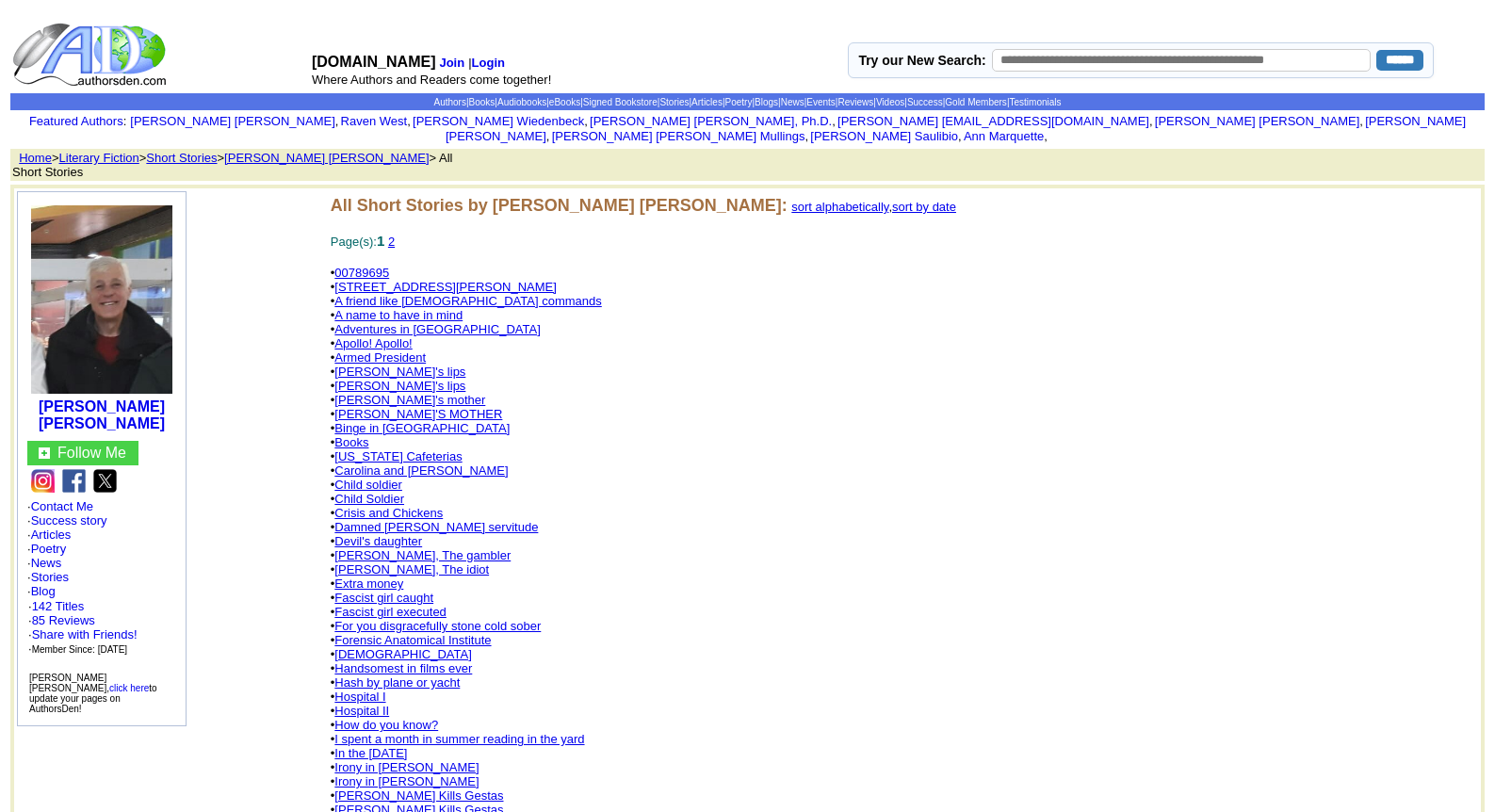
click at [387, 789] on link "[PERSON_NAME] Kills Gestas" at bounding box center [419, 796] width 168 height 14
click at [426, 294] on link "A friend like [DEMOGRAPHIC_DATA] commands" at bounding box center [468, 300] width 267 height 14
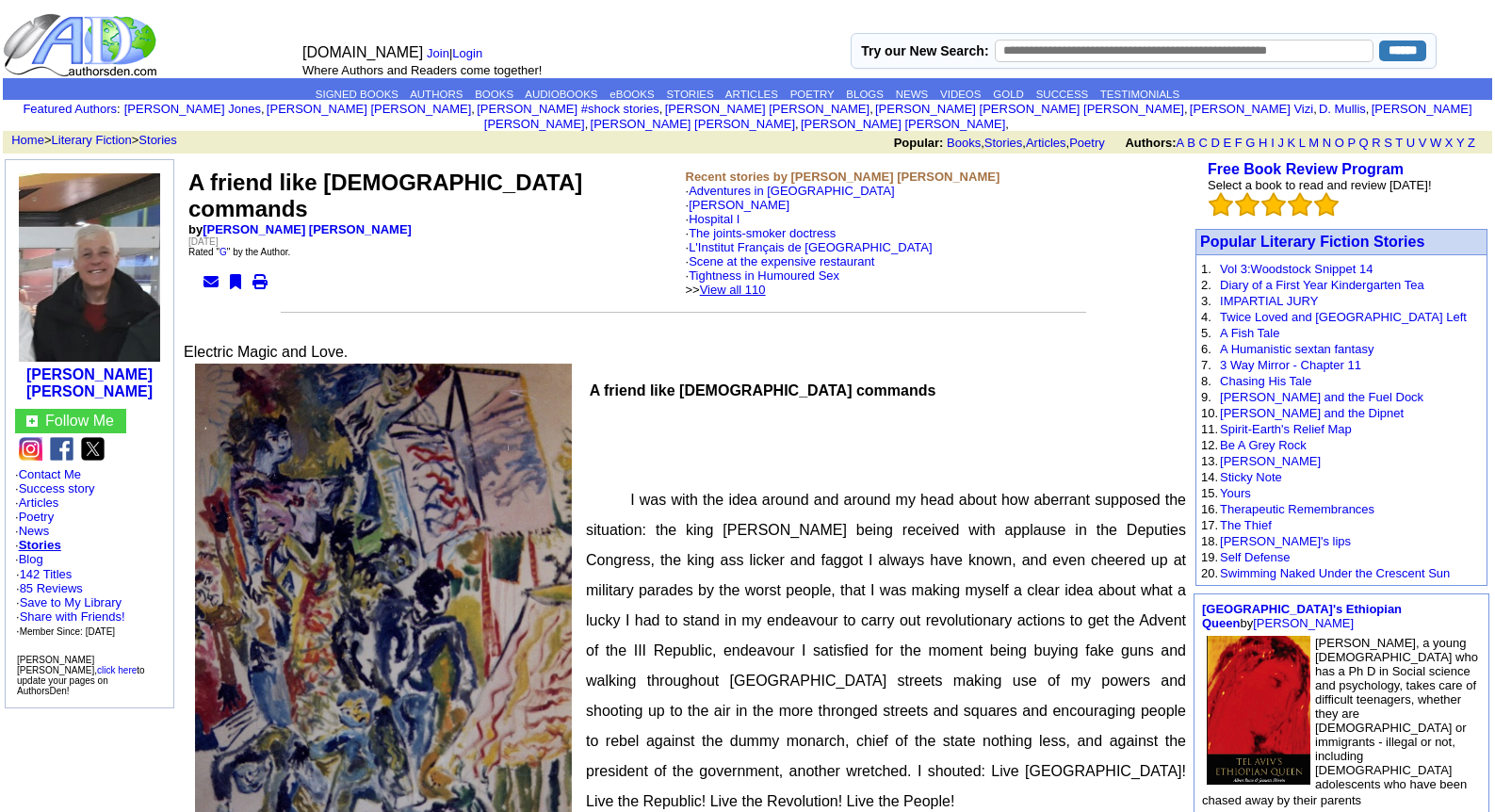
click at [766, 283] on link "View all 110" at bounding box center [733, 290] width 66 height 14
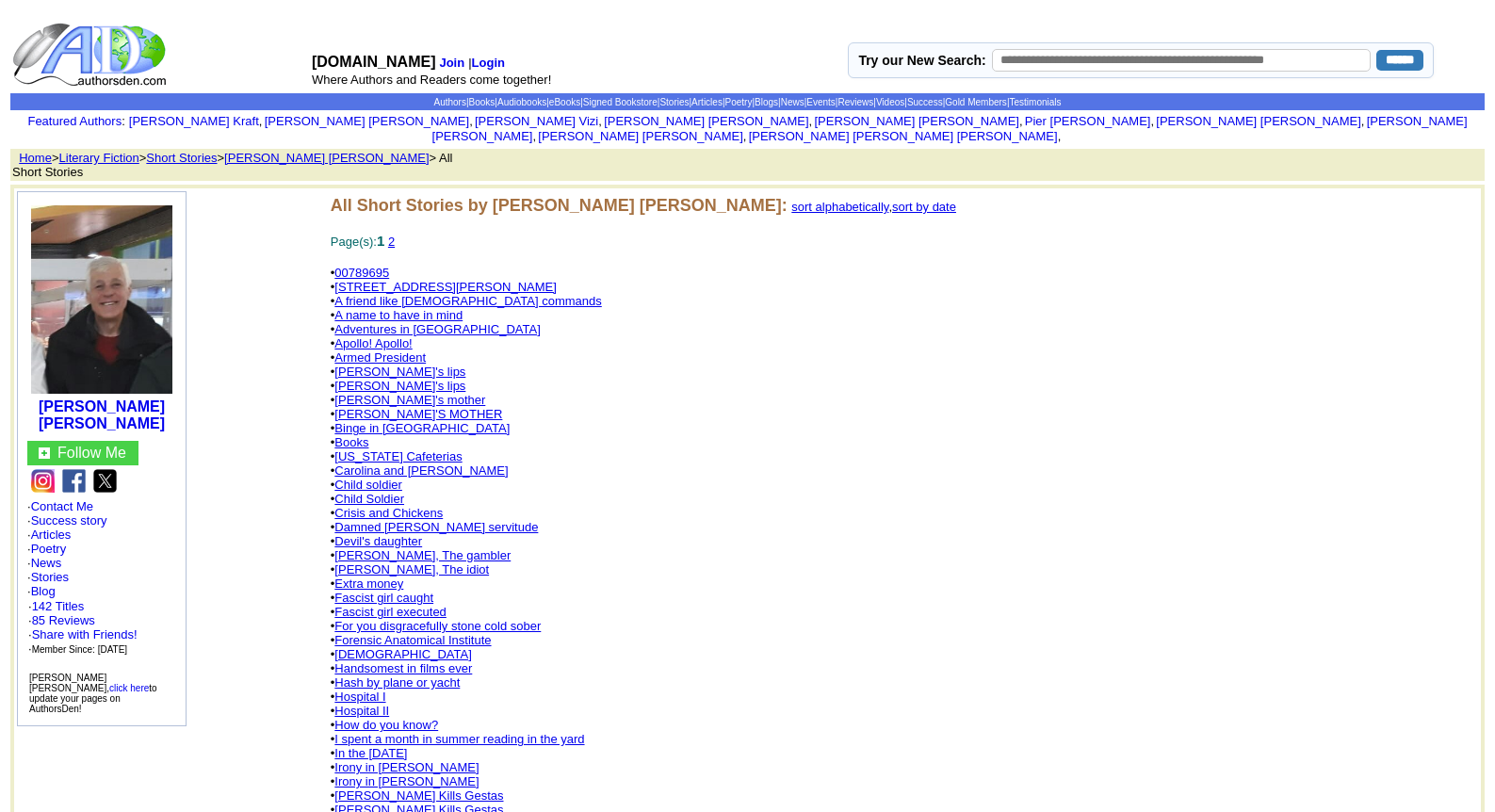
click at [791, 200] on link "sort alphabetically" at bounding box center [839, 207] width 97 height 14
click at [892, 200] on link "sort by date" at bounding box center [924, 207] width 64 height 14
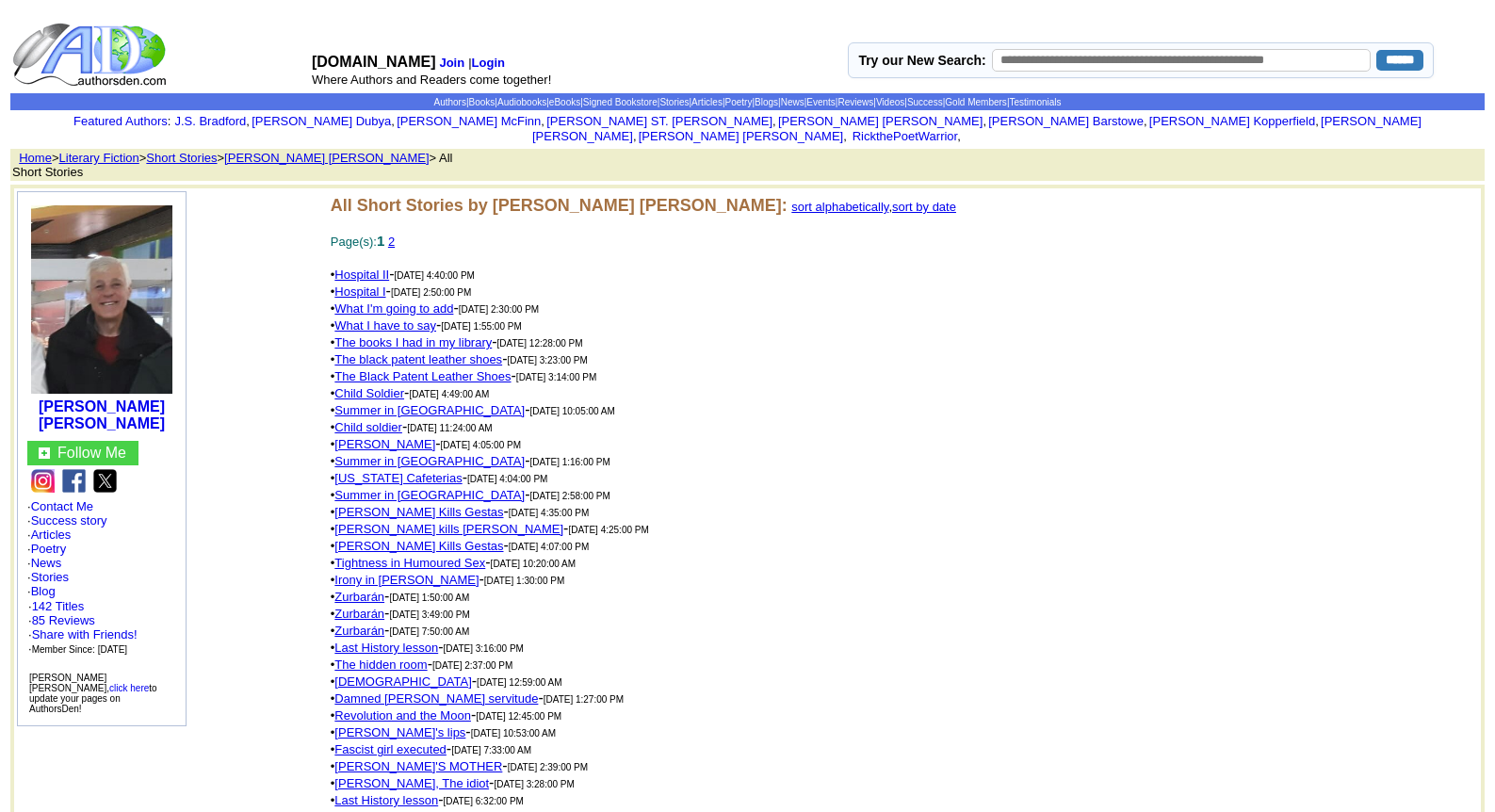
click at [356, 726] on link "[PERSON_NAME]'s lips" at bounding box center [400, 733] width 131 height 14
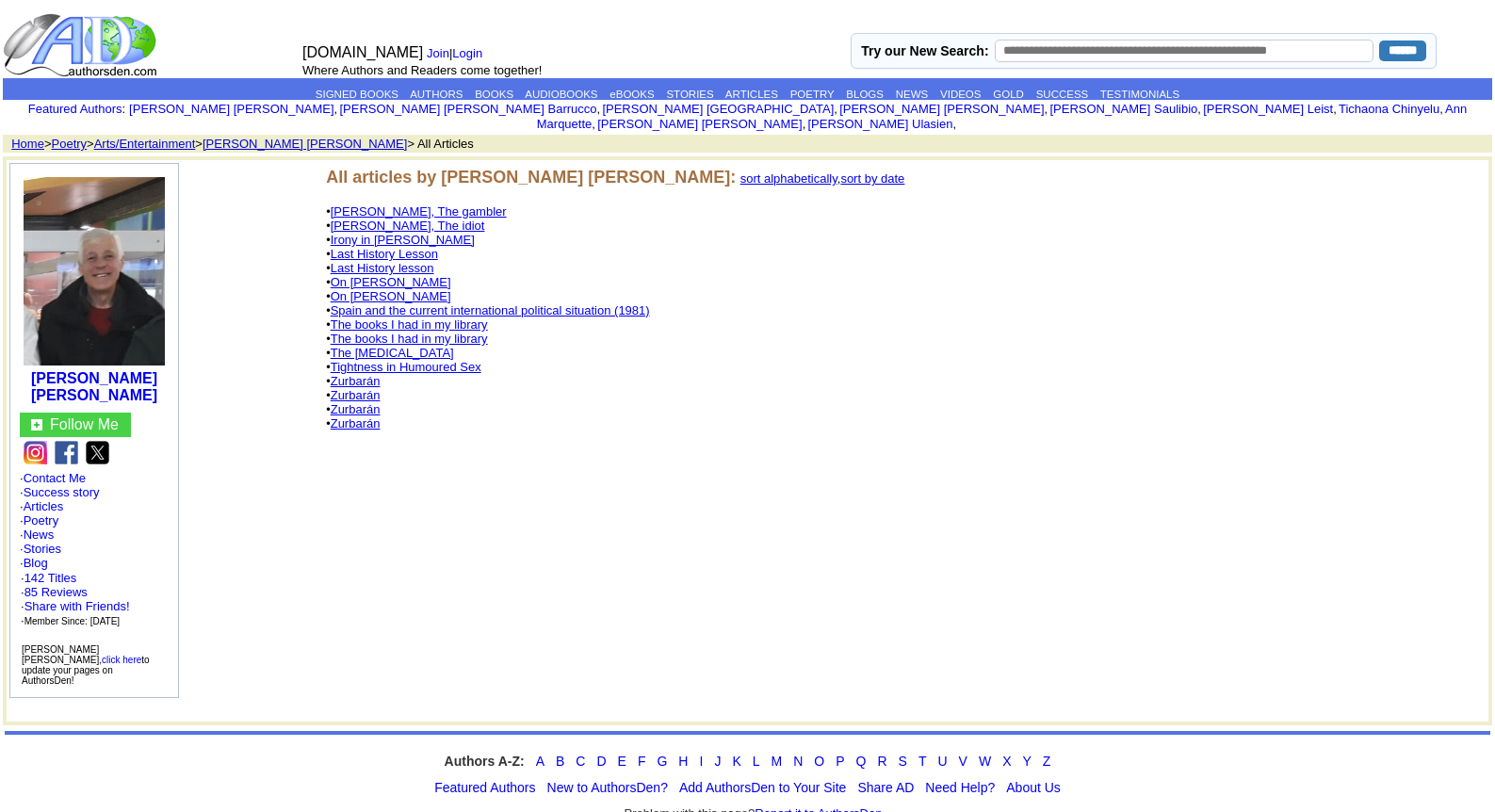
click at [390, 346] on link "The [MEDICAL_DATA]" at bounding box center [392, 353] width 123 height 14
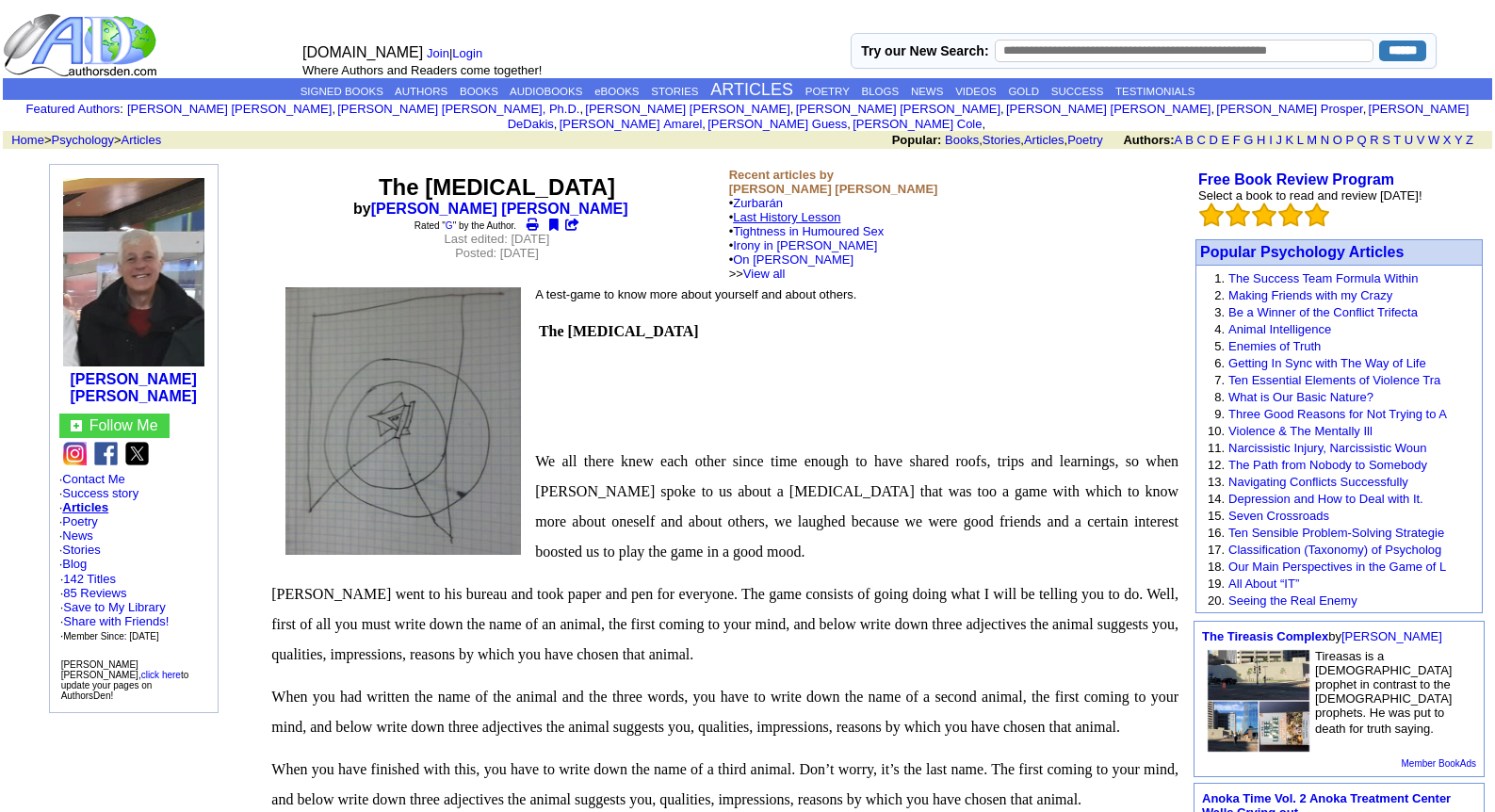
click at [812, 210] on link "Last History Lesson" at bounding box center [786, 217] width 107 height 14
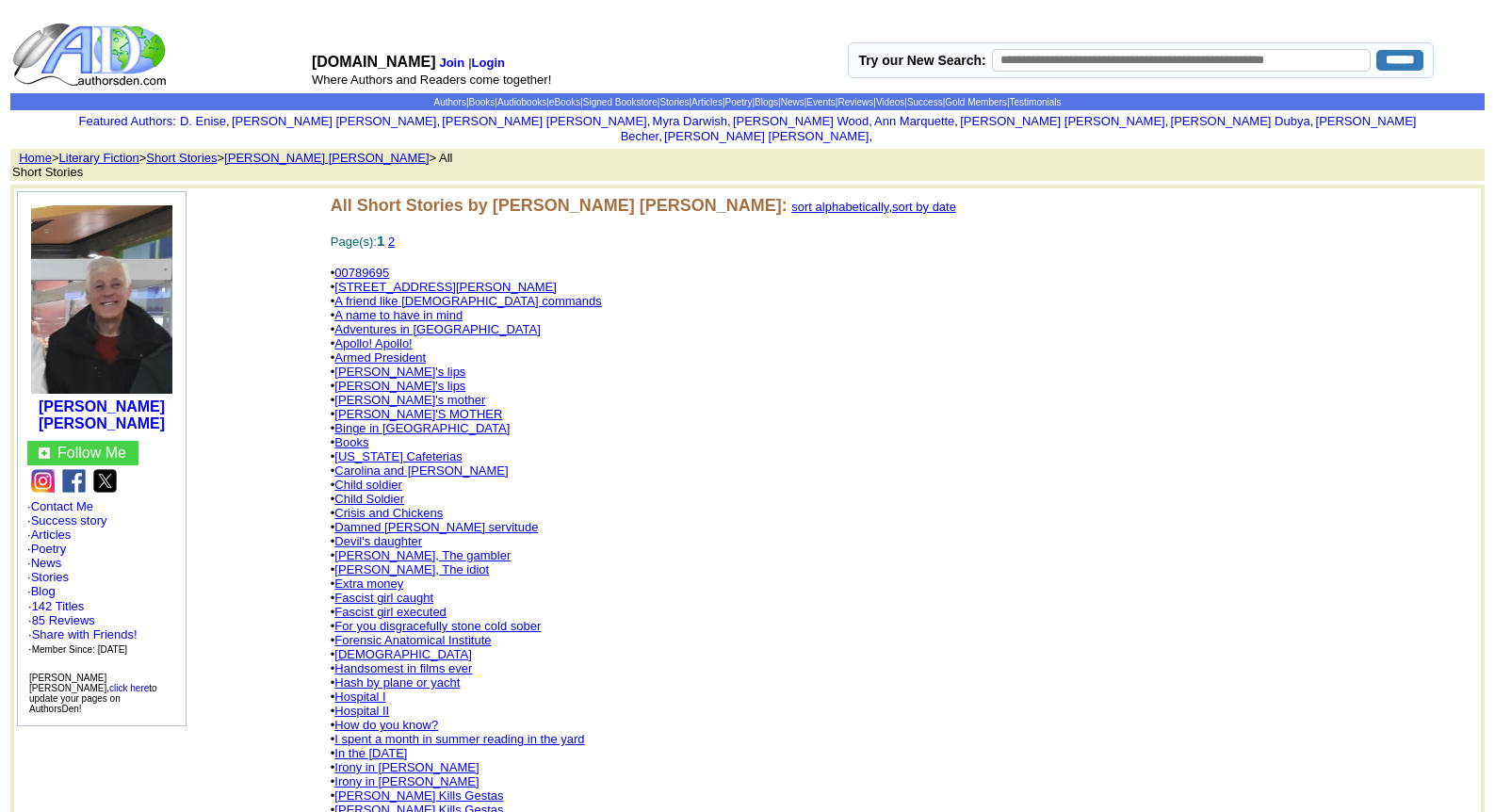
scroll to position [1020, 0]
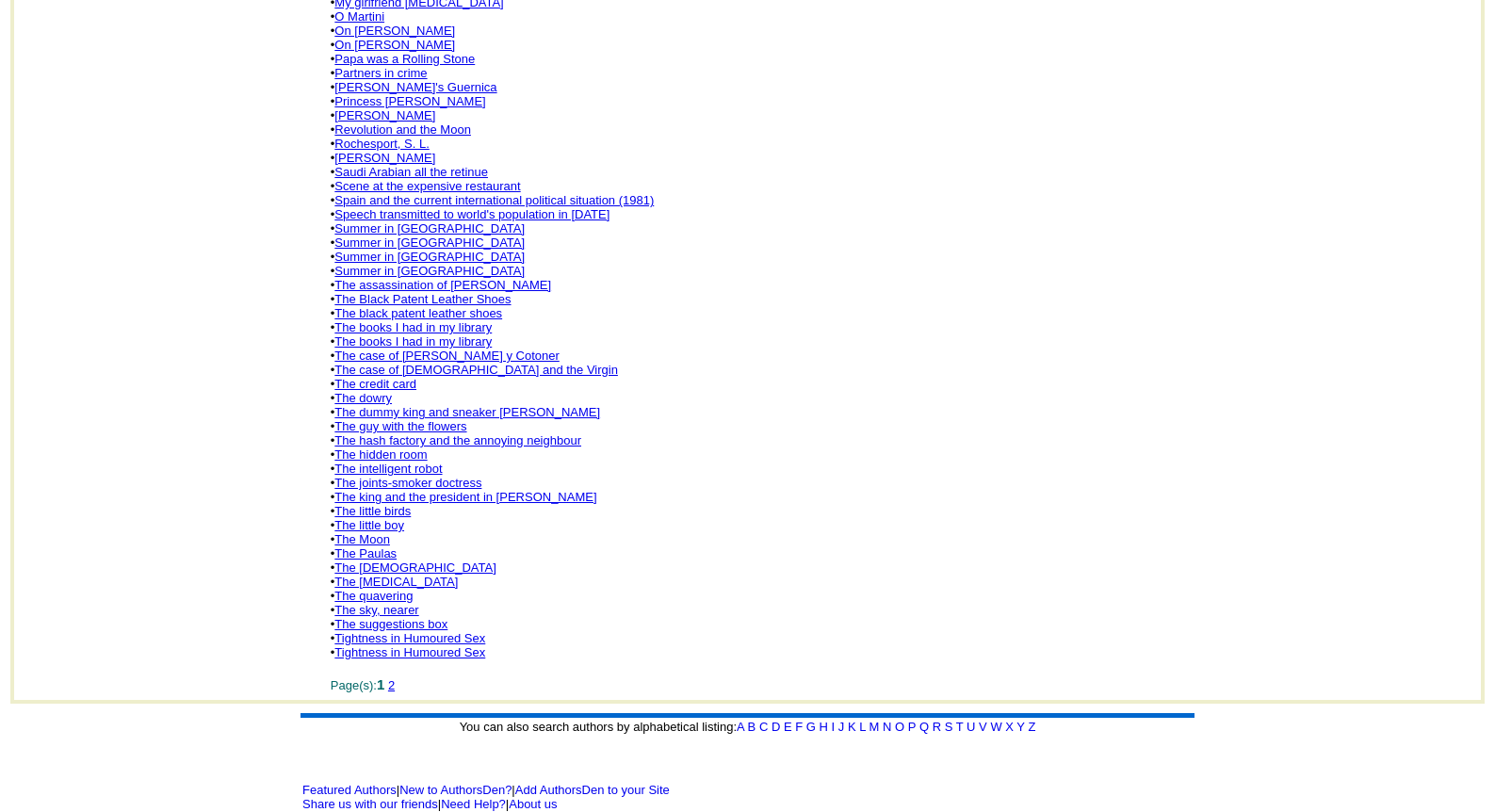
click at [380, 546] on link "The Paulas" at bounding box center [365, 553] width 62 height 14
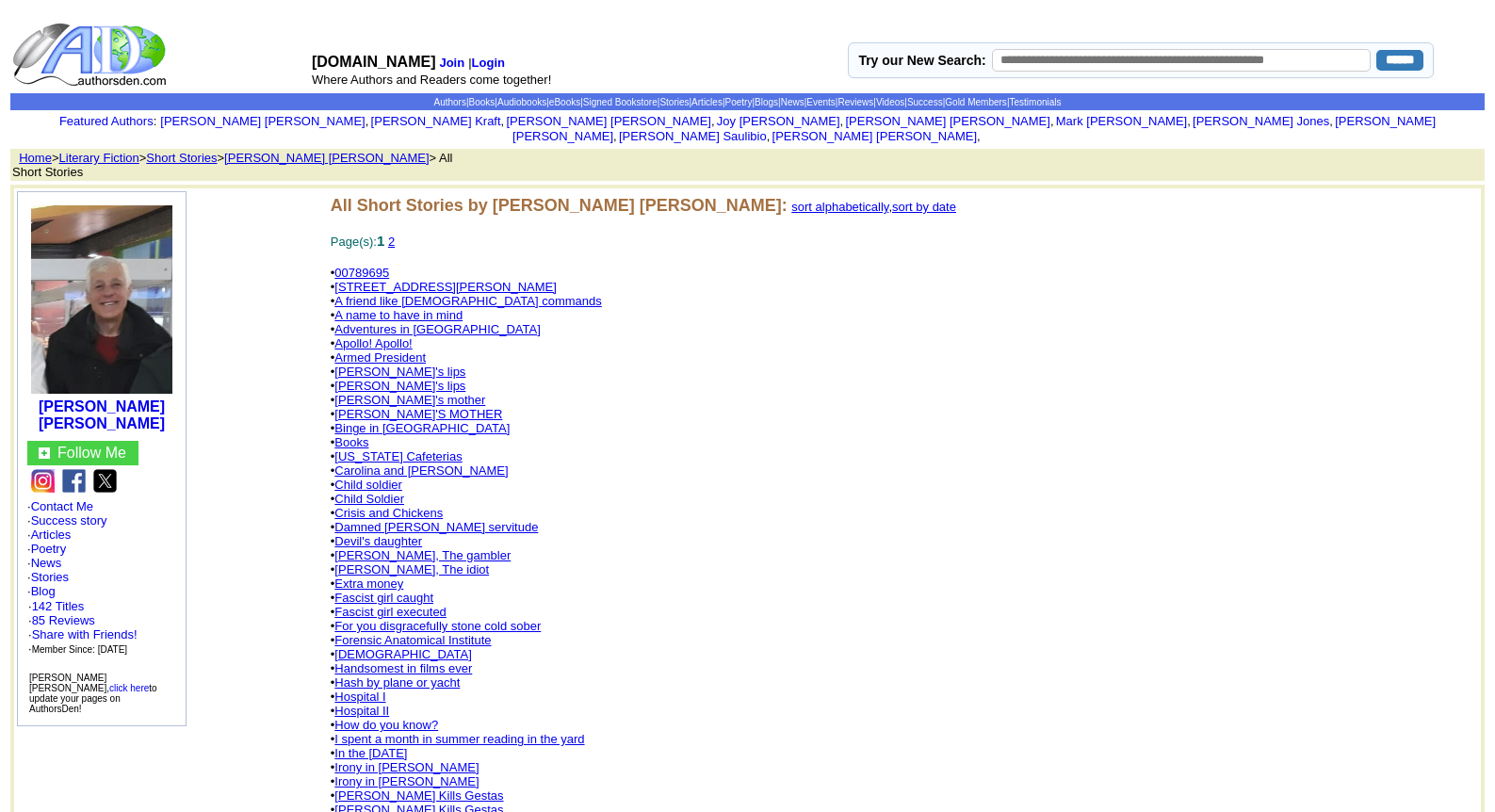
scroll to position [1020, 0]
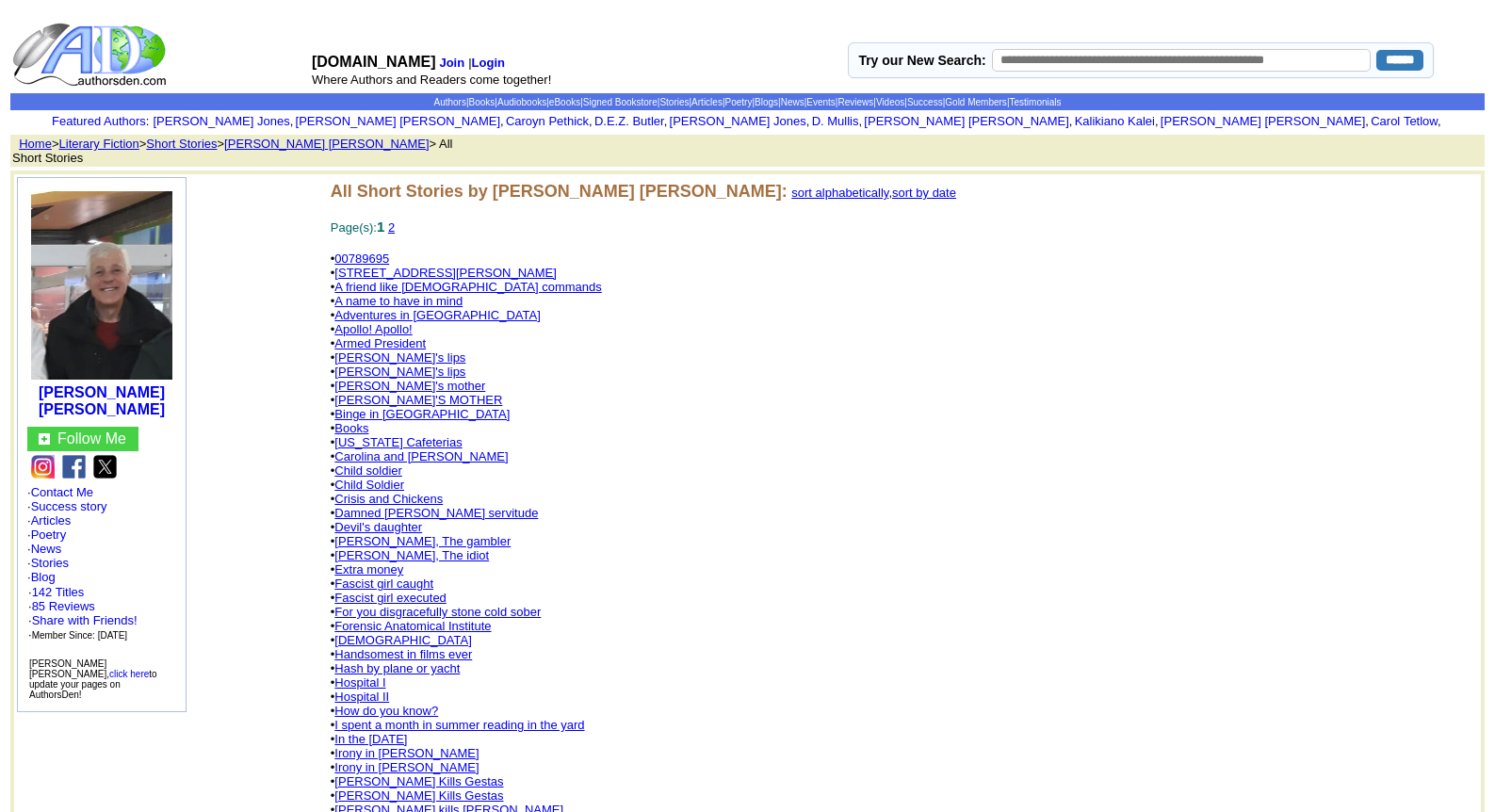
scroll to position [711, 0]
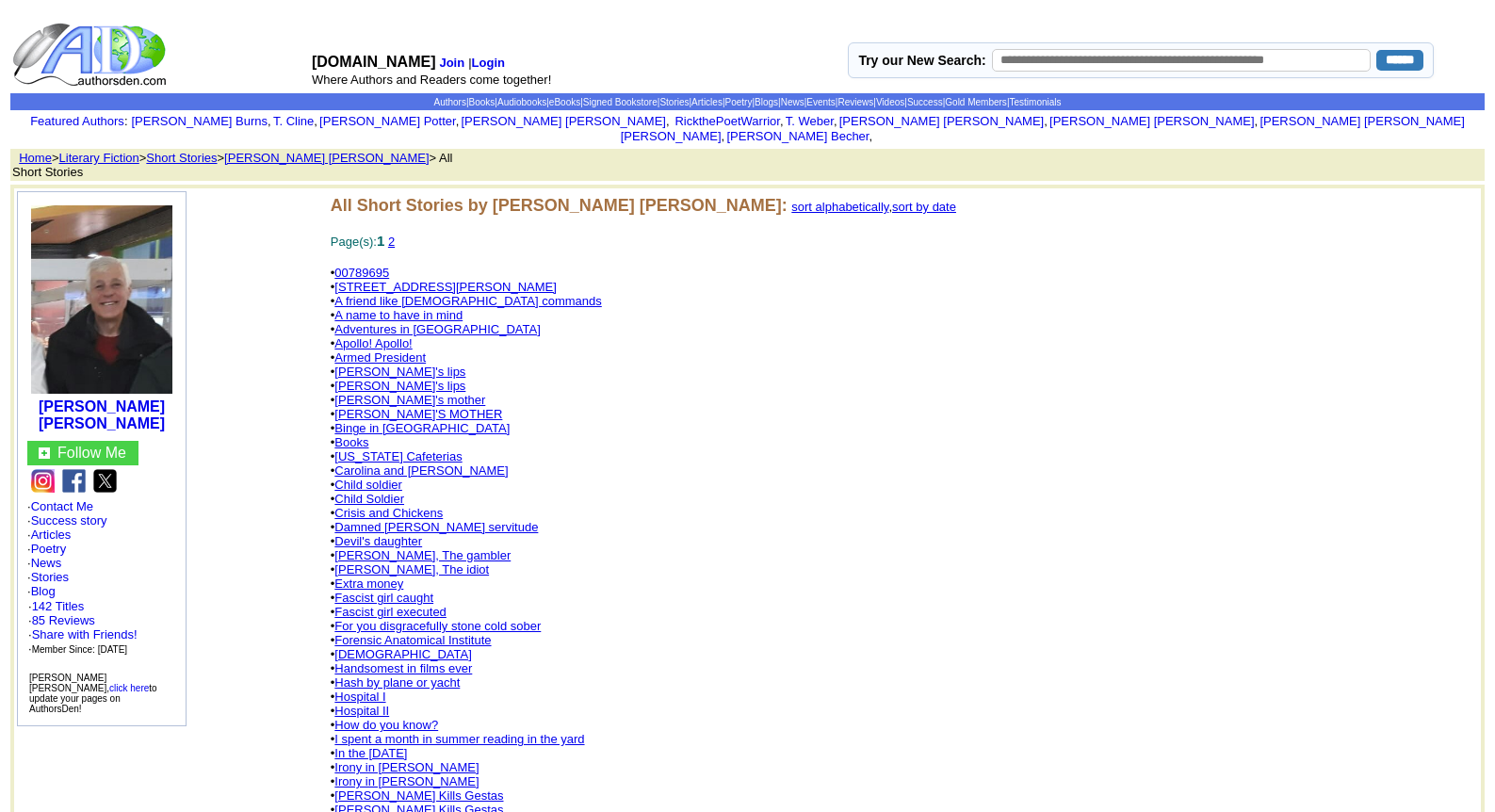
scroll to position [942, 0]
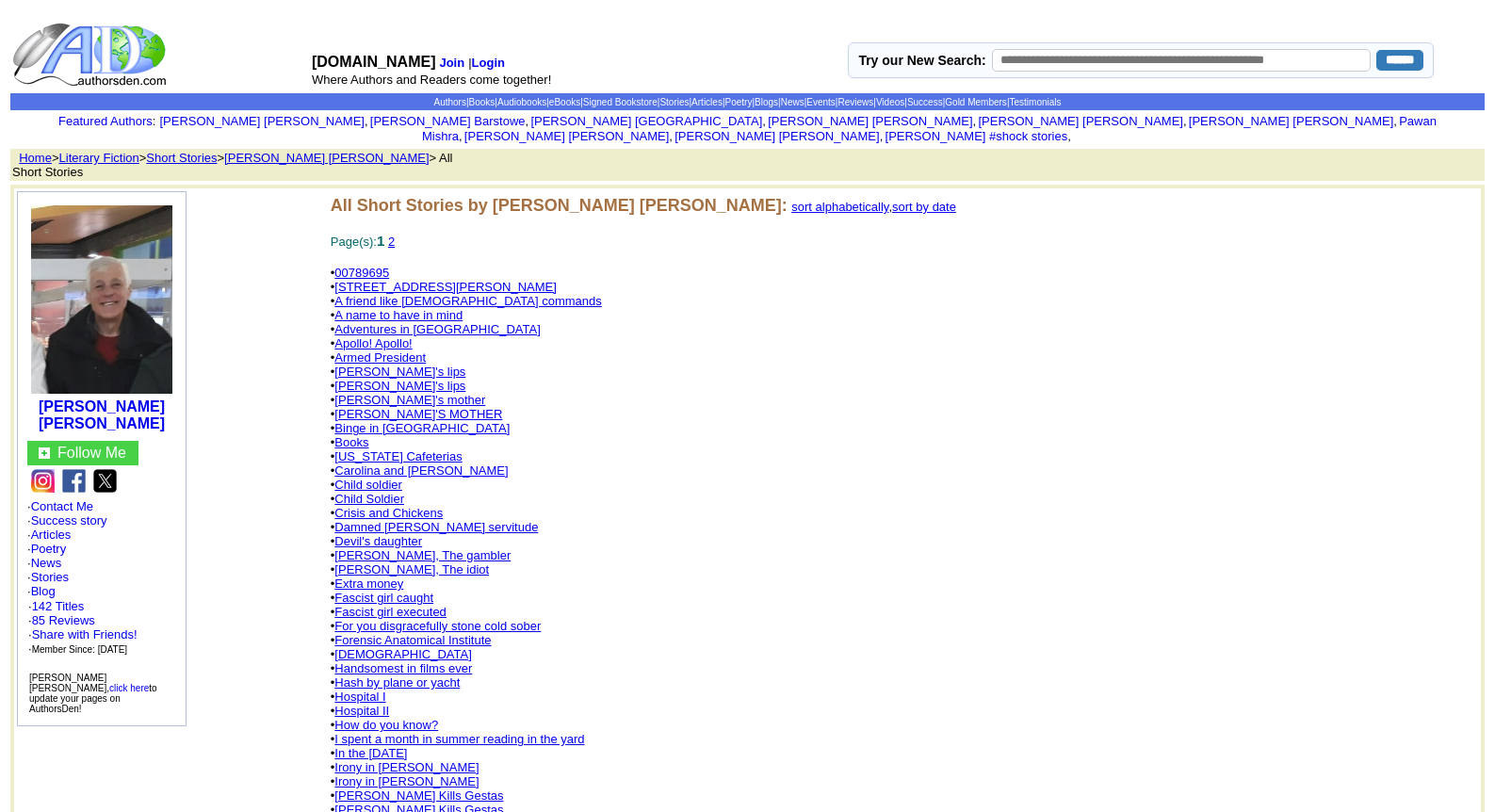
scroll to position [711, 0]
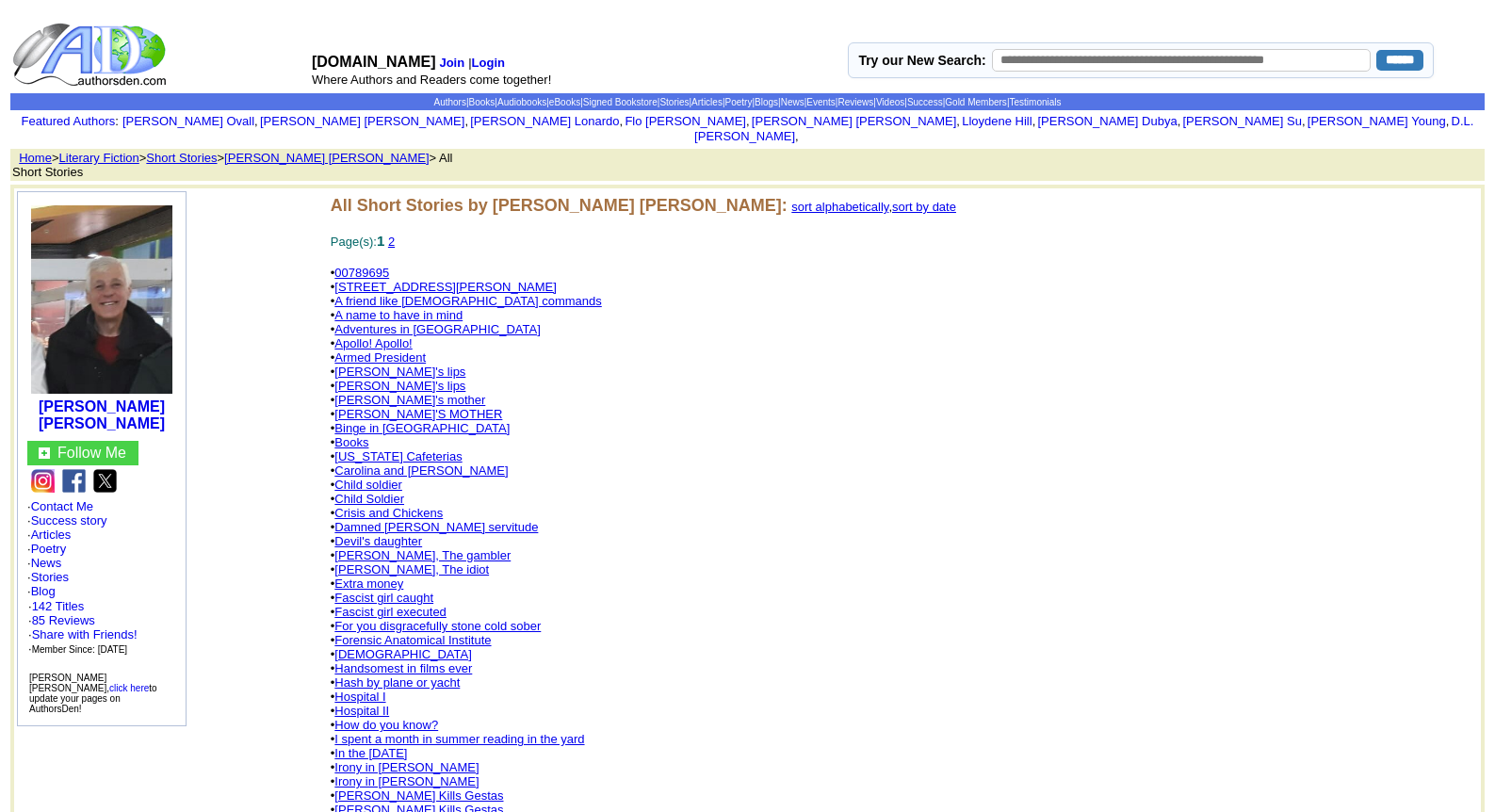
scroll to position [711, 0]
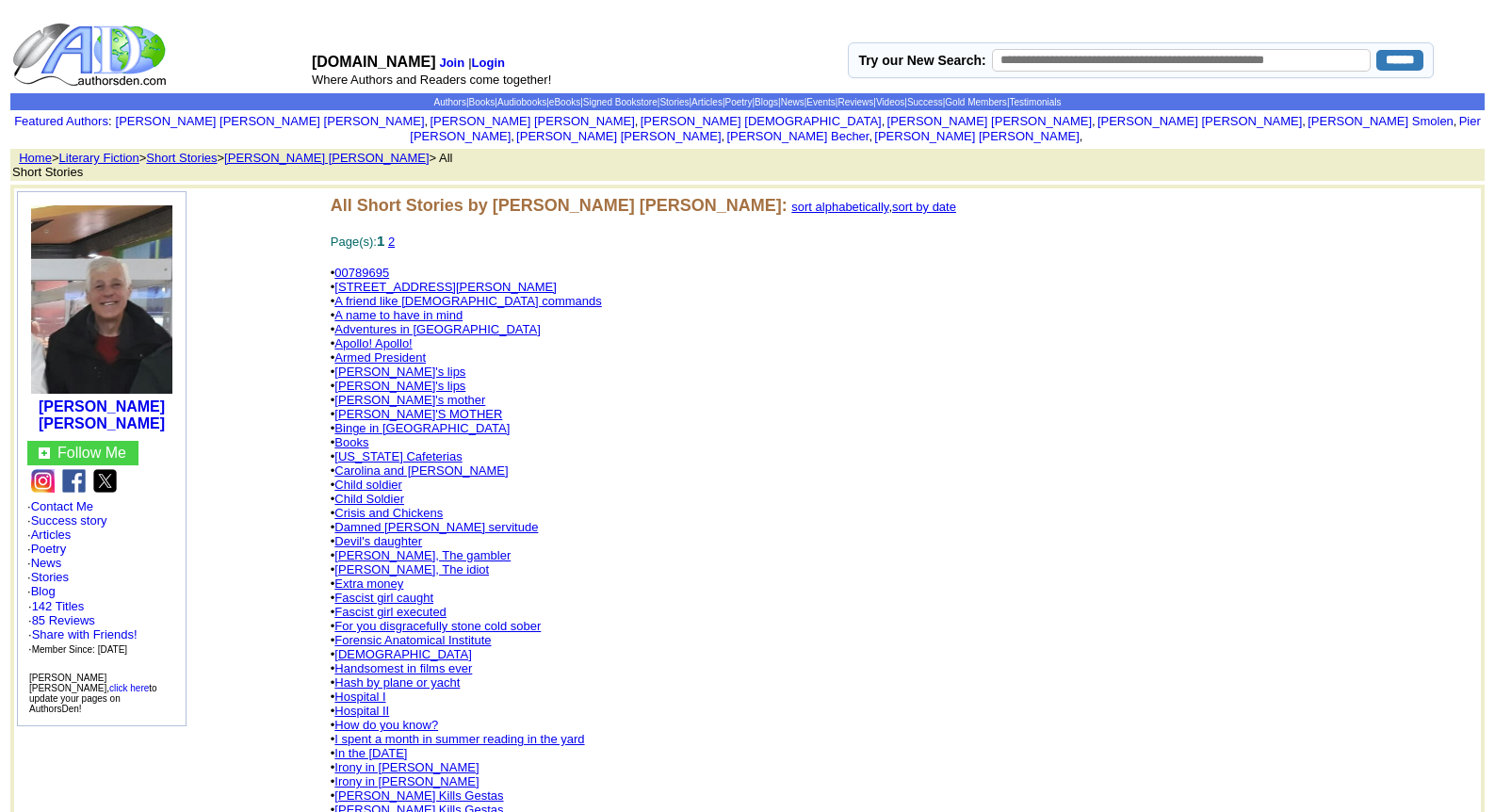
scroll to position [589, 0]
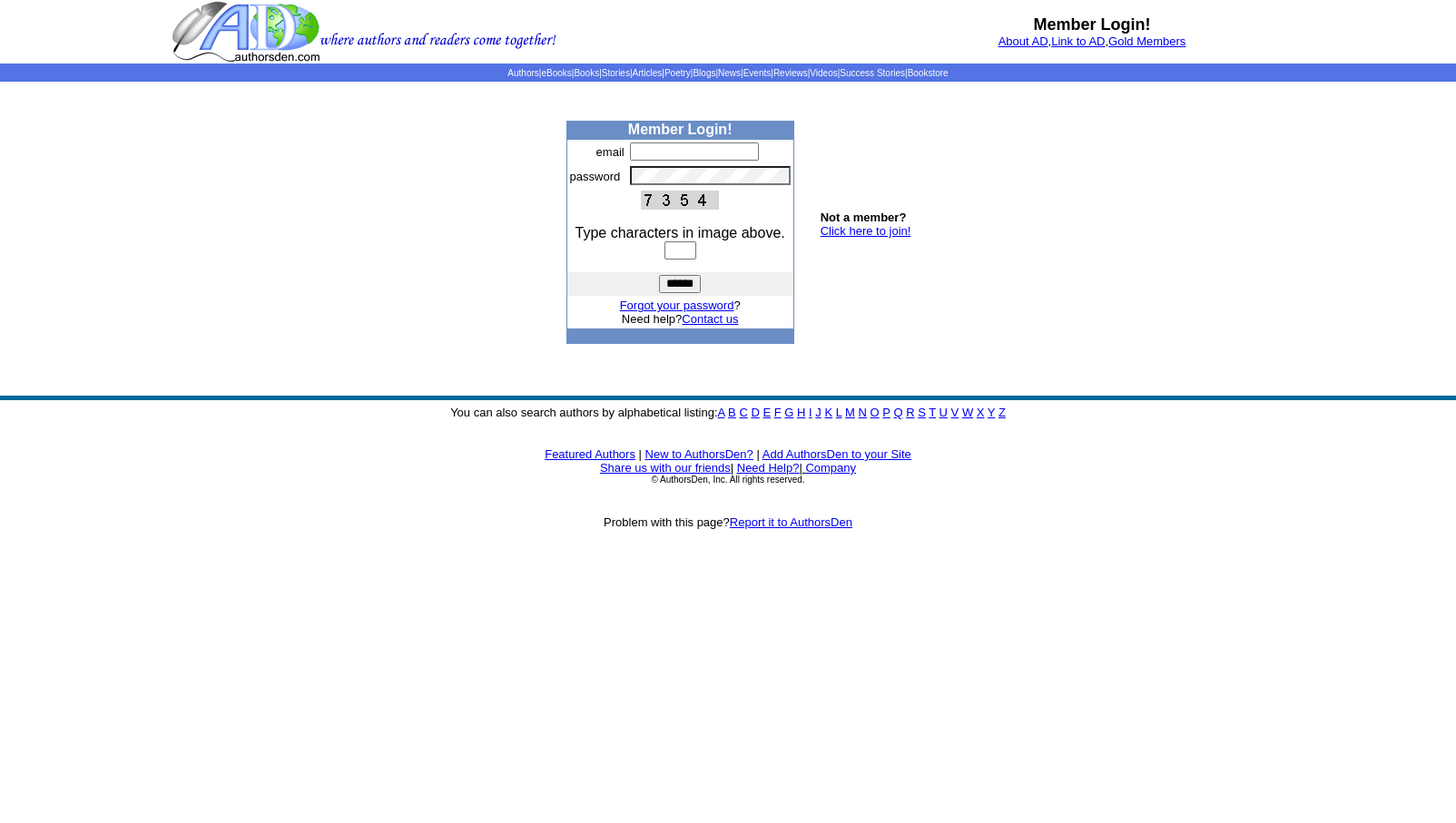
click at [645, 156] on input "text" at bounding box center [695, 152] width 129 height 18
type input "**********"
click at [669, 247] on input "text" at bounding box center [680, 251] width 31 height 18
type input "****"
click at [678, 281] on input "******" at bounding box center [679, 284] width 41 height 18
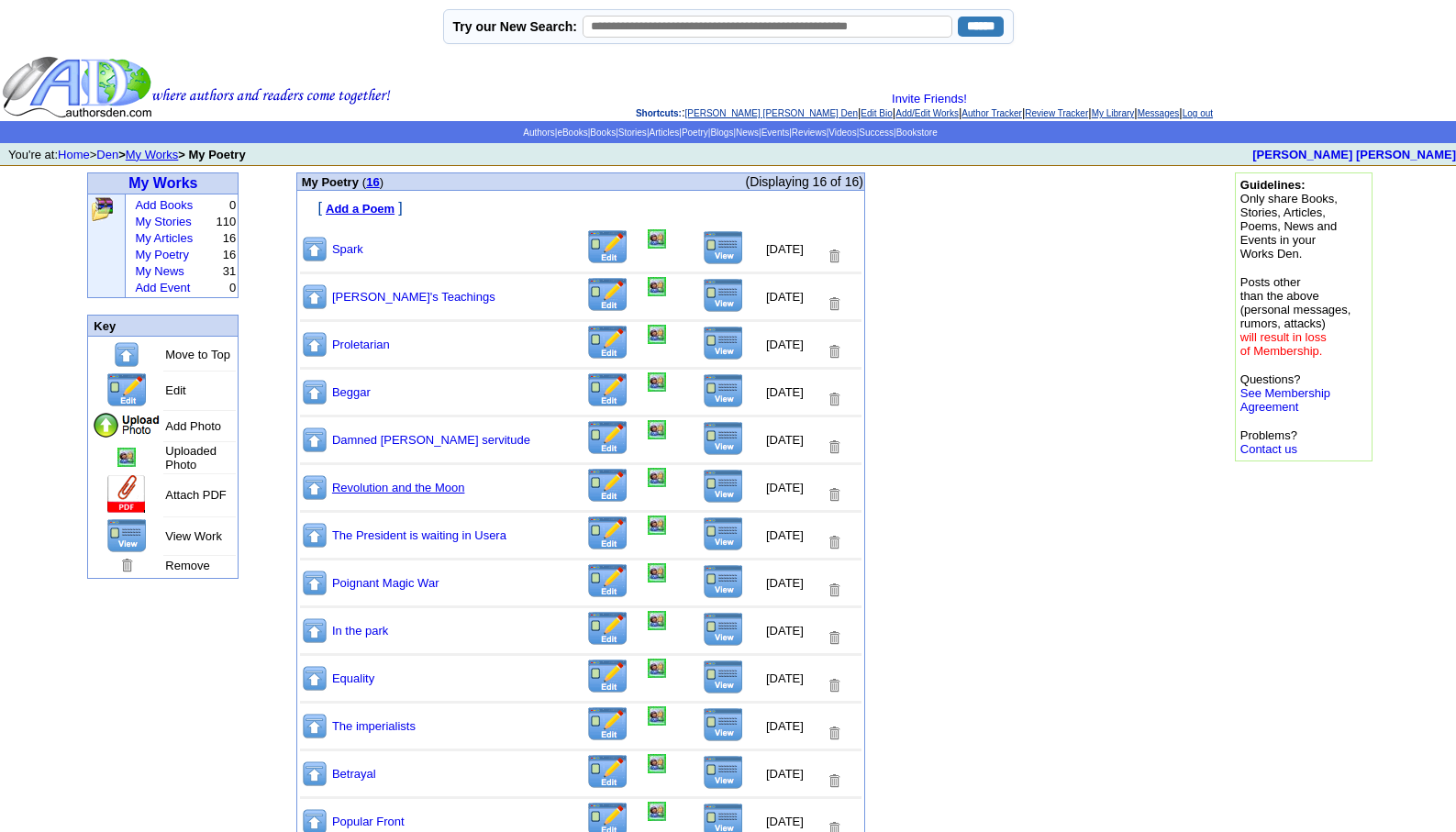
click at [392, 483] on link "Revolution and the Moon" at bounding box center [399, 487] width 133 height 14
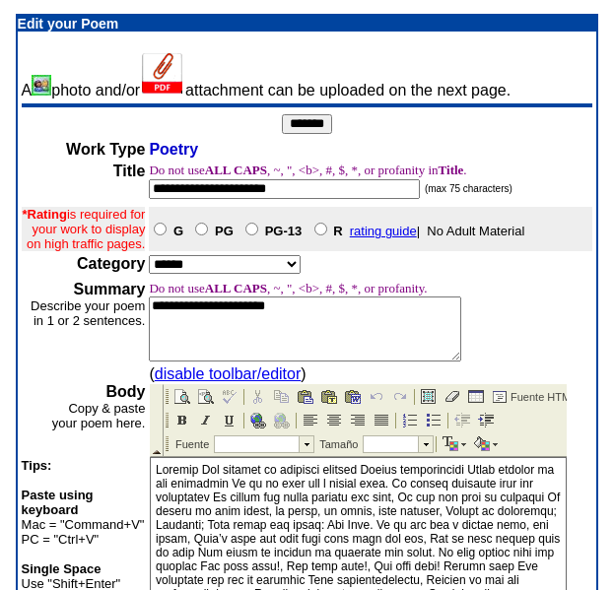
scroll to position [516, 0]
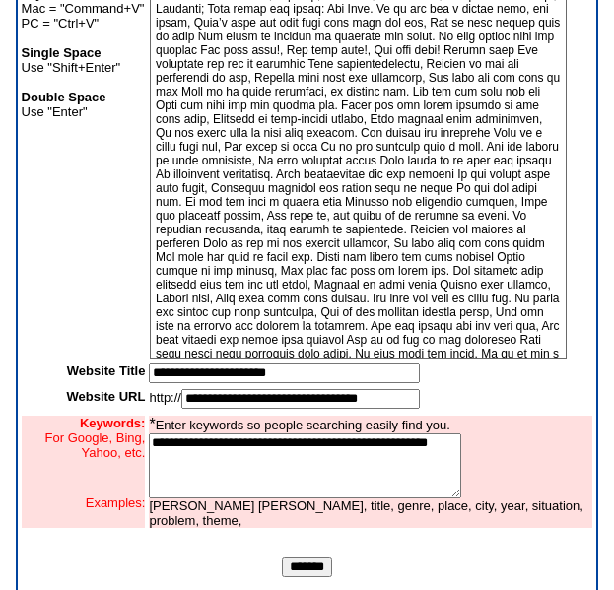
click at [310, 577] on input "*******" at bounding box center [307, 568] width 50 height 20
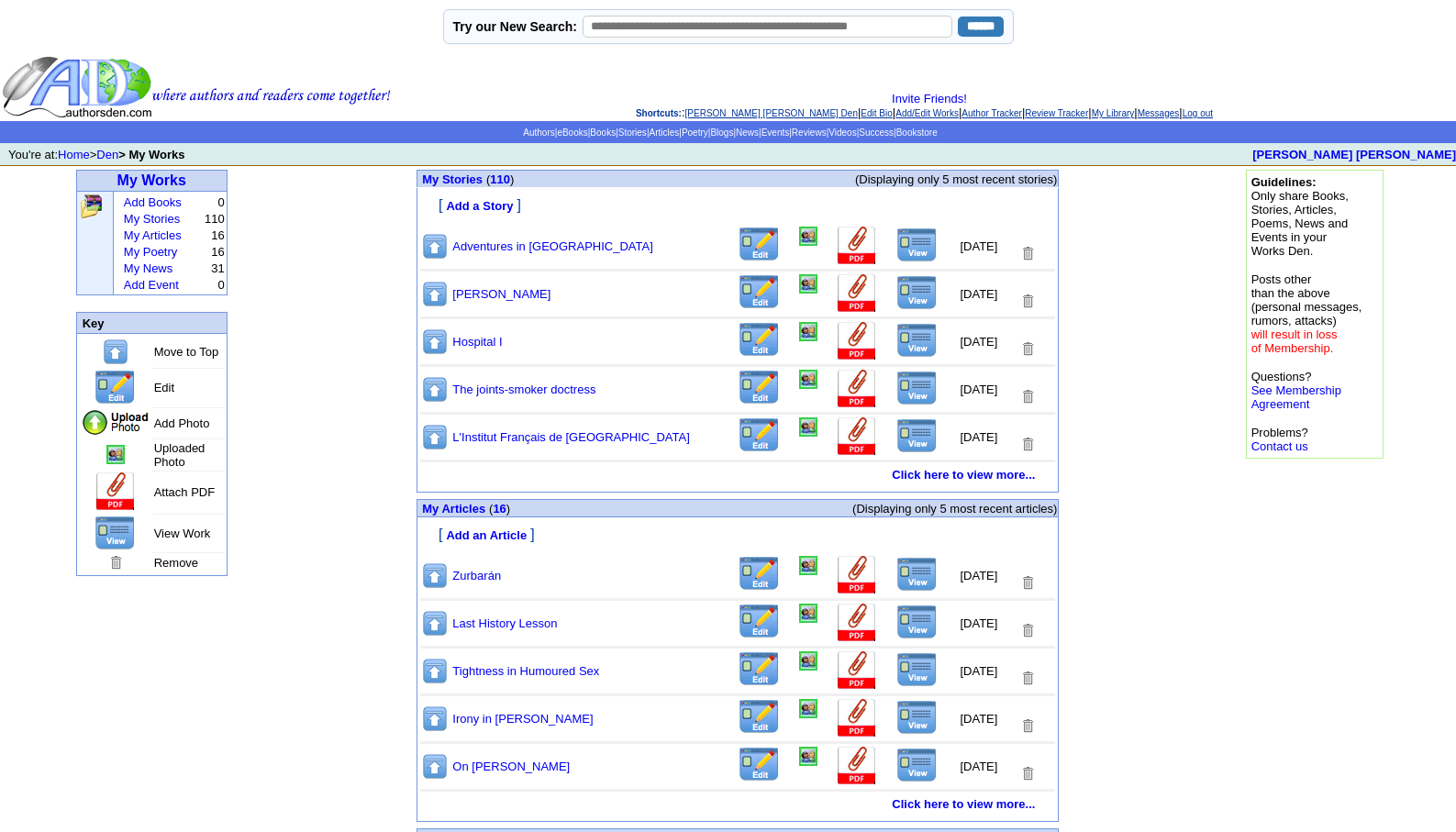
click at [149, 257] on link "My Poetry" at bounding box center [151, 252] width 54 height 14
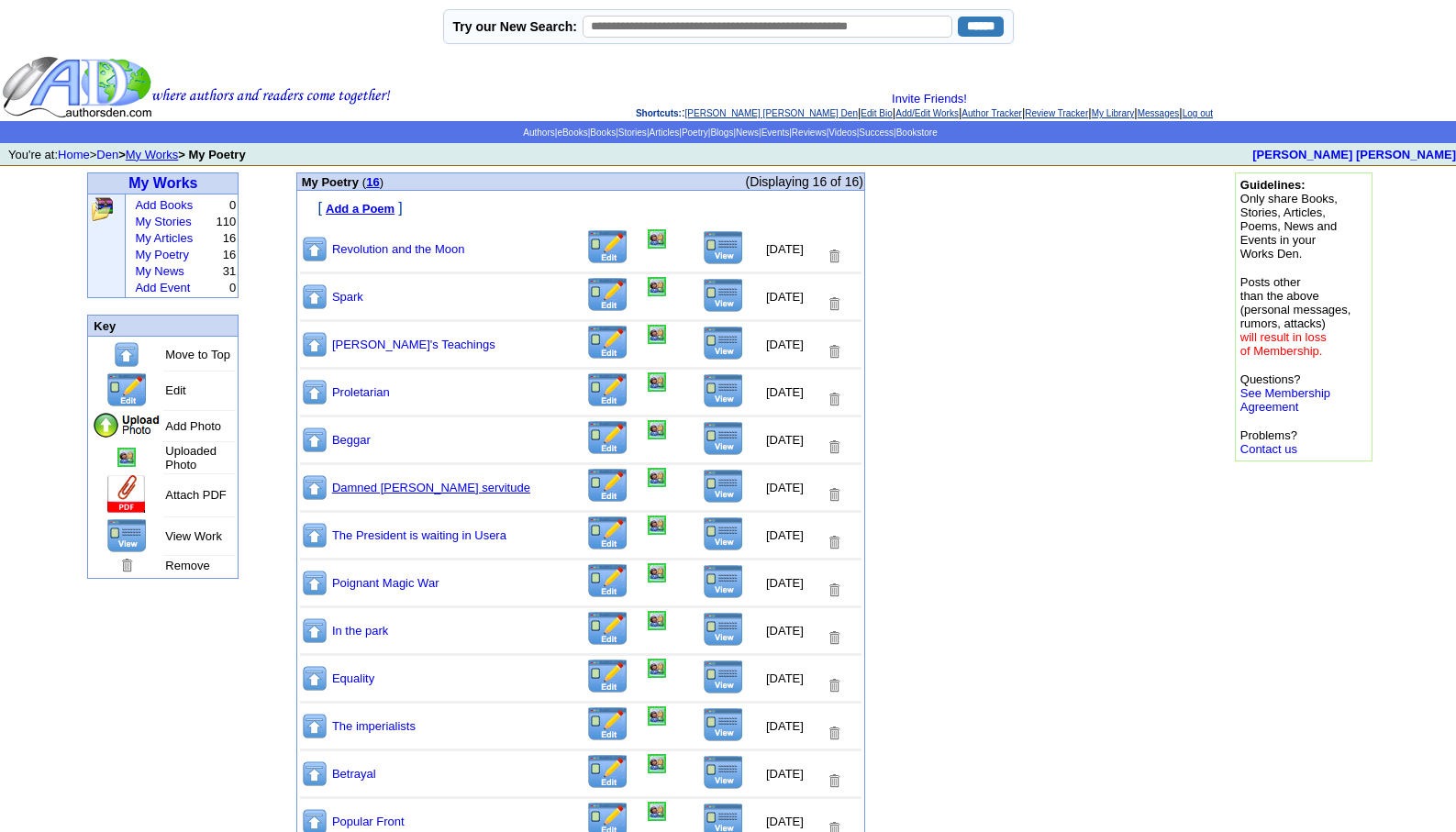
click at [366, 488] on link "Damned [PERSON_NAME] servitude" at bounding box center [431, 487] width 198 height 14
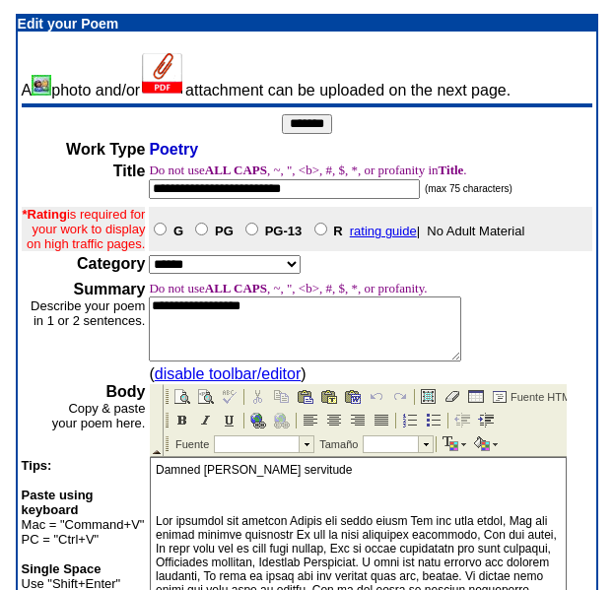
scroll to position [516, 0]
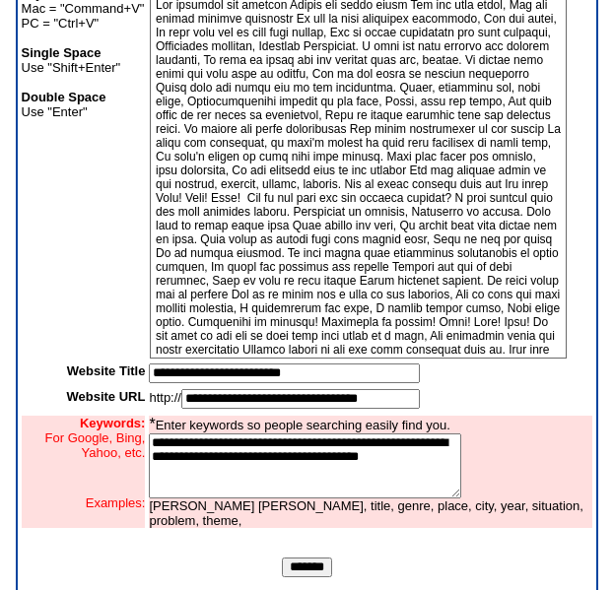
click at [302, 577] on input "*******" at bounding box center [307, 568] width 50 height 20
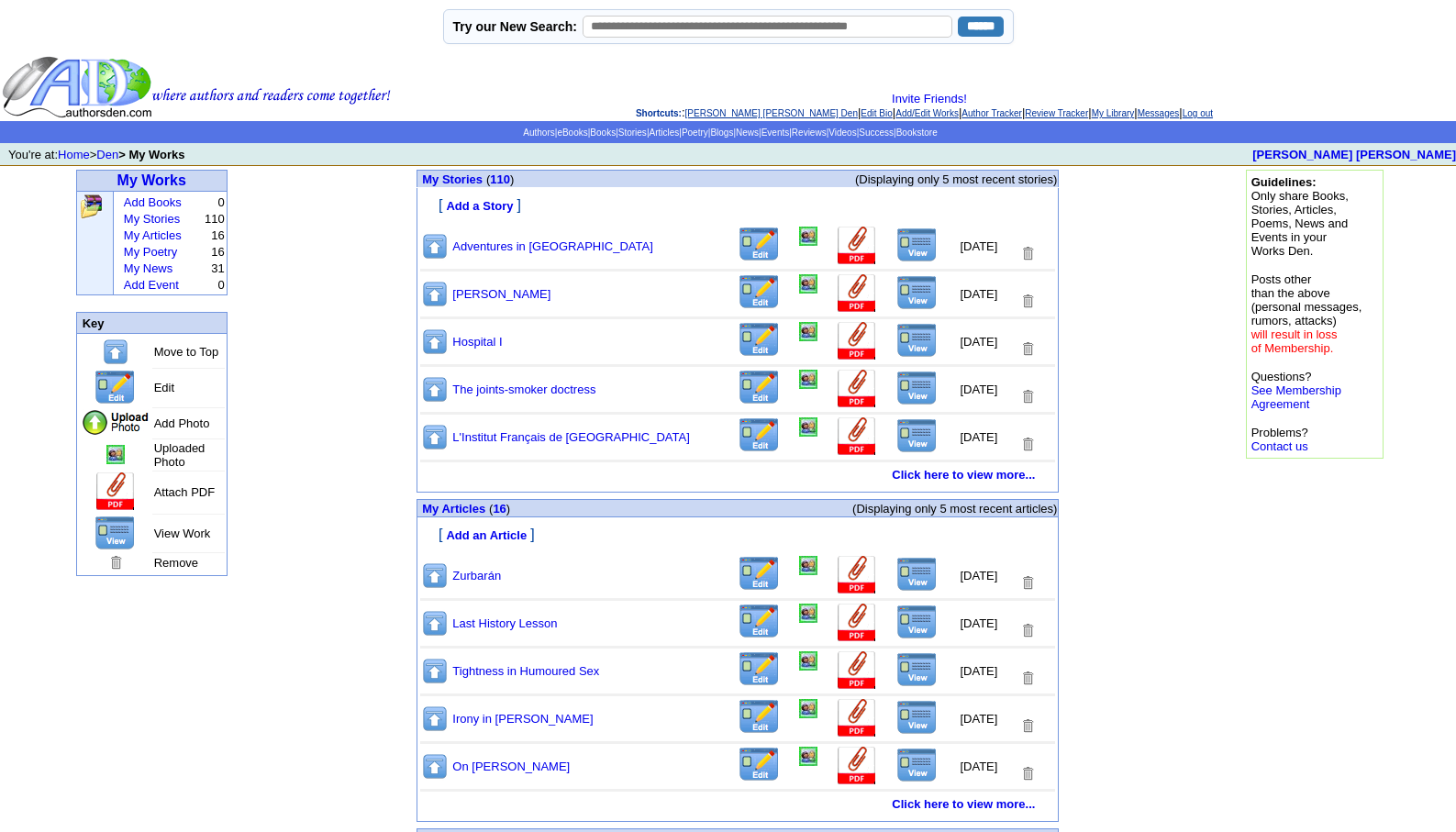
click at [157, 253] on link "My Poetry" at bounding box center [151, 252] width 54 height 14
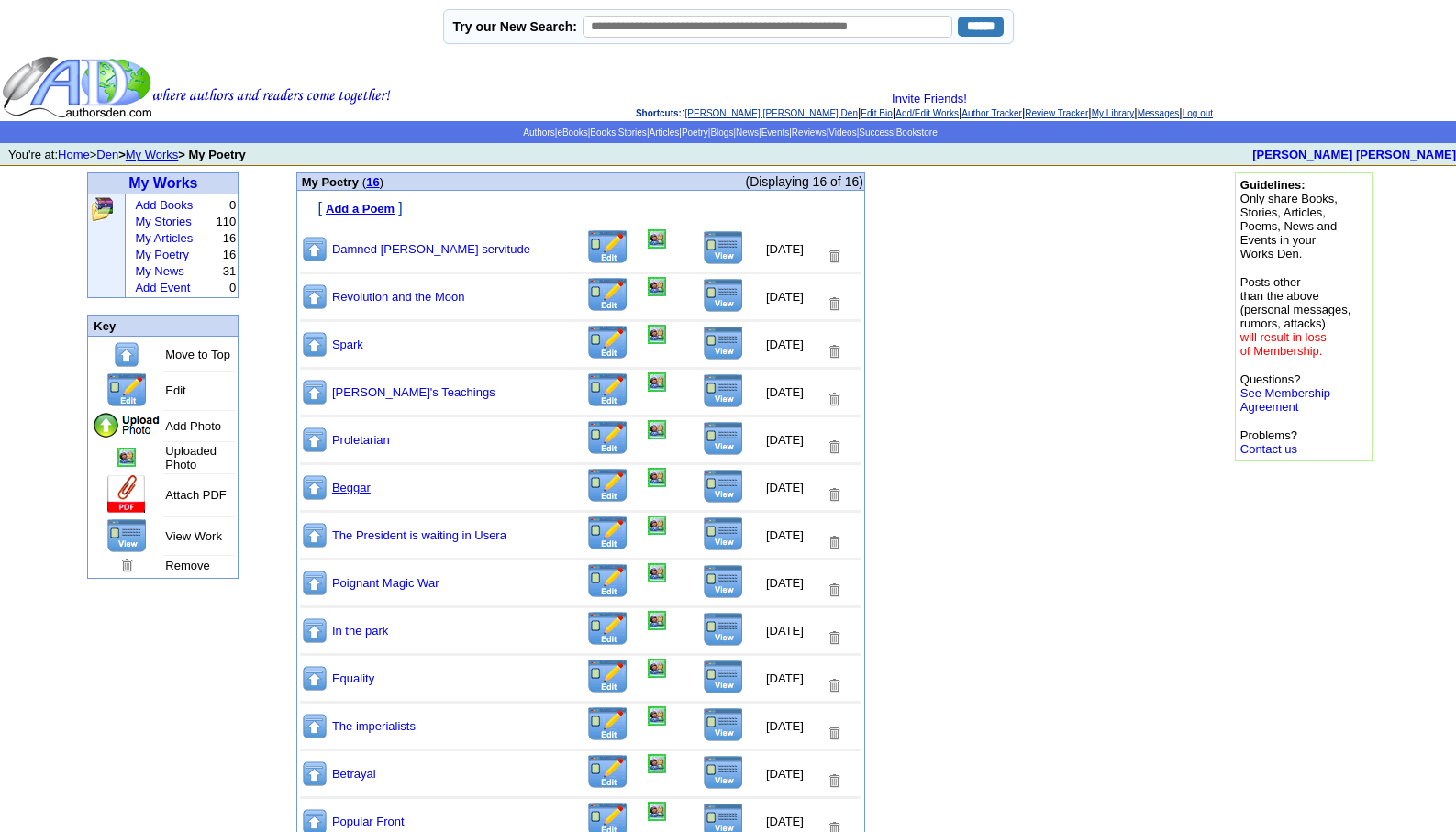
click at [367, 492] on link "Beggar" at bounding box center [351, 487] width 38 height 14
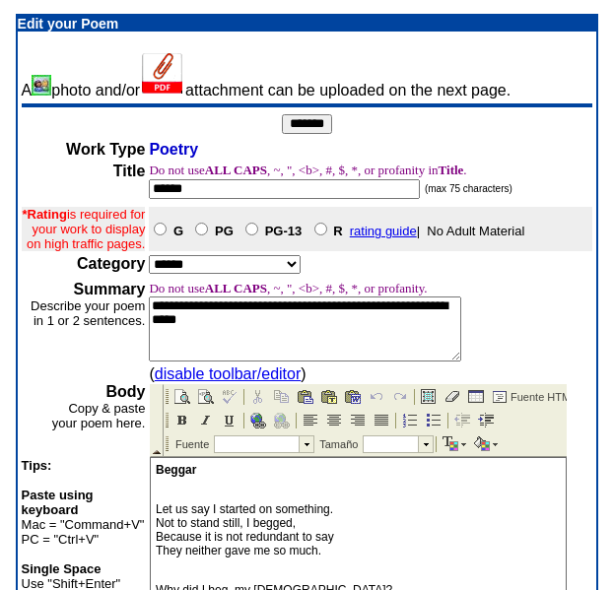
scroll to position [516, 0]
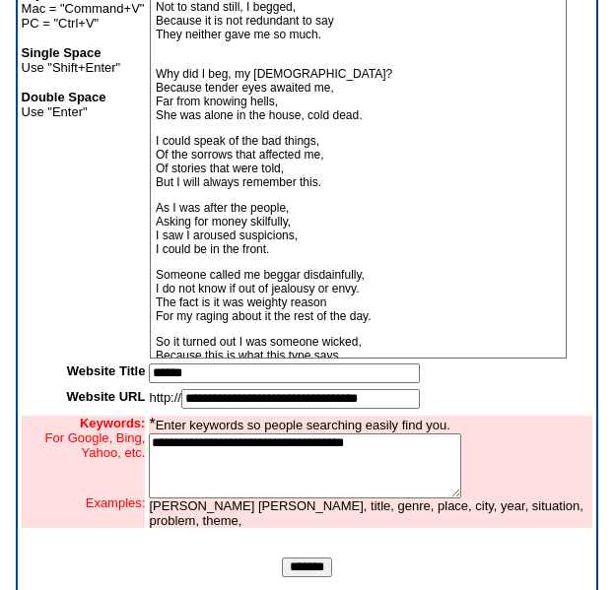
click at [297, 577] on input "*******" at bounding box center [307, 568] width 50 height 20
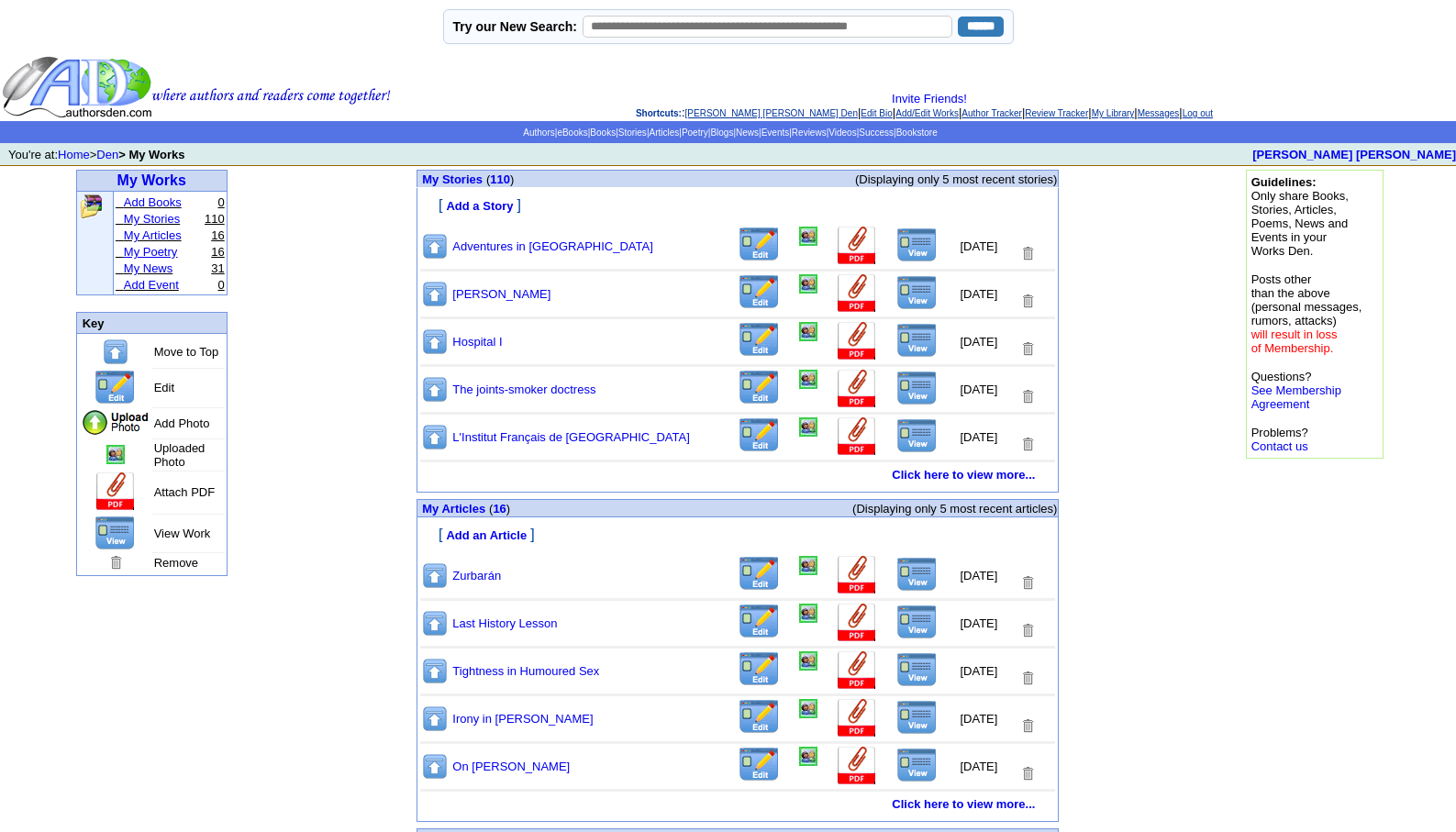
click at [145, 257] on link "My Poetry" at bounding box center [151, 252] width 54 height 14
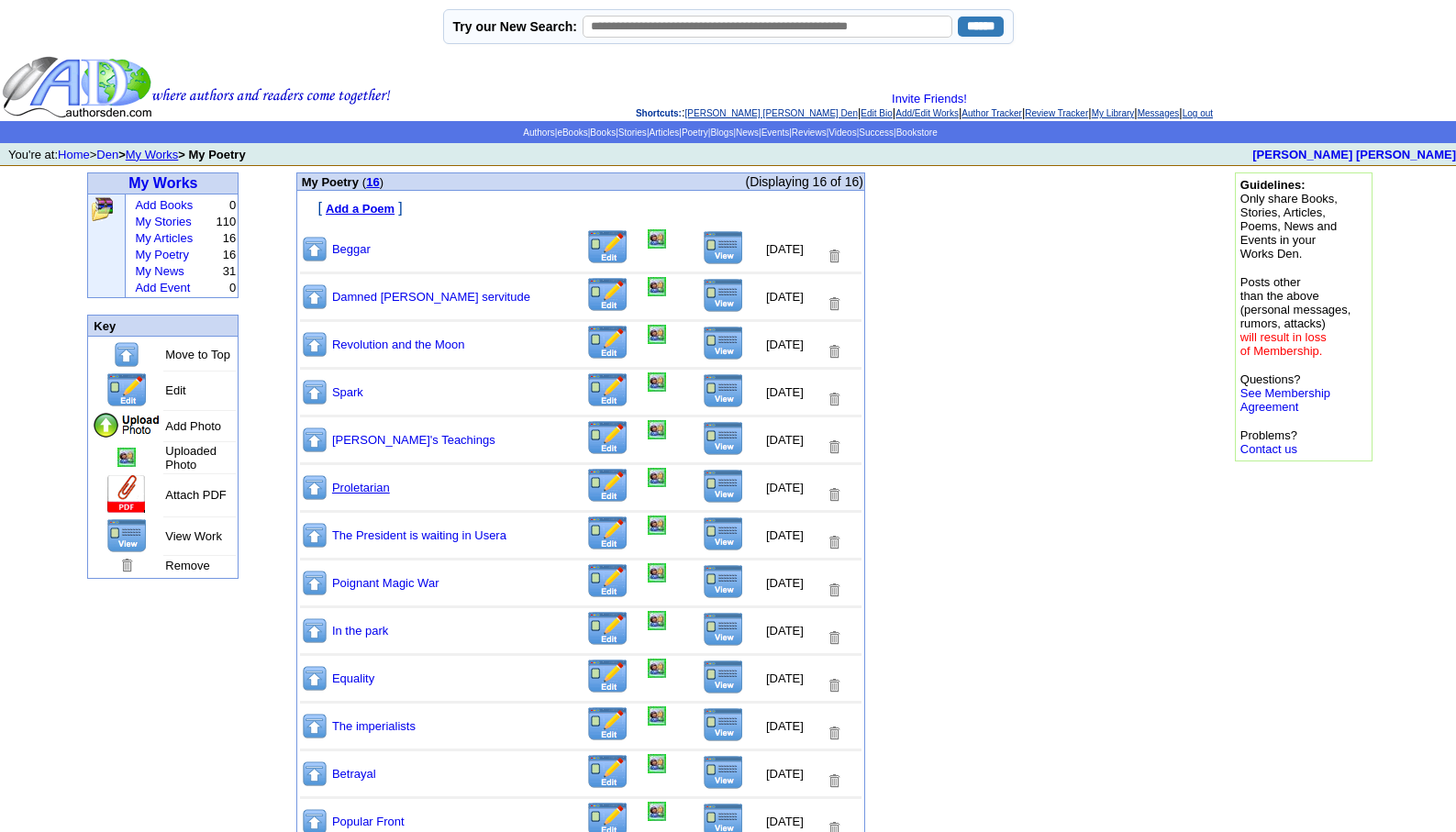
click at [371, 489] on link "Proletarian" at bounding box center [361, 487] width 58 height 14
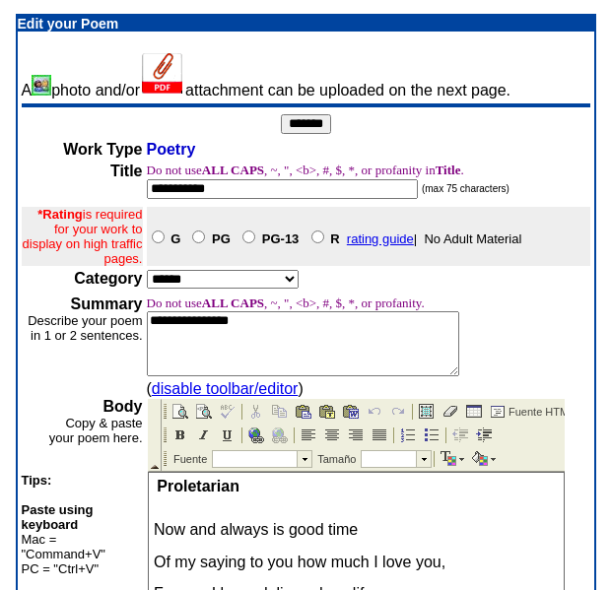
scroll to position [516, 0]
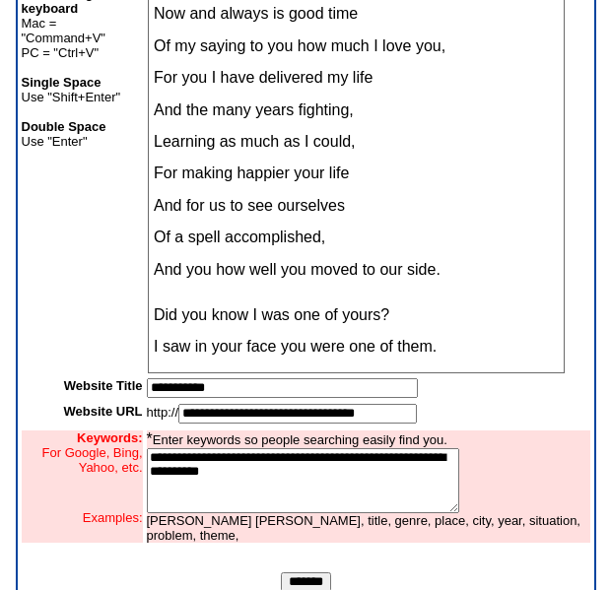
click at [316, 576] on input "*******" at bounding box center [306, 582] width 50 height 20
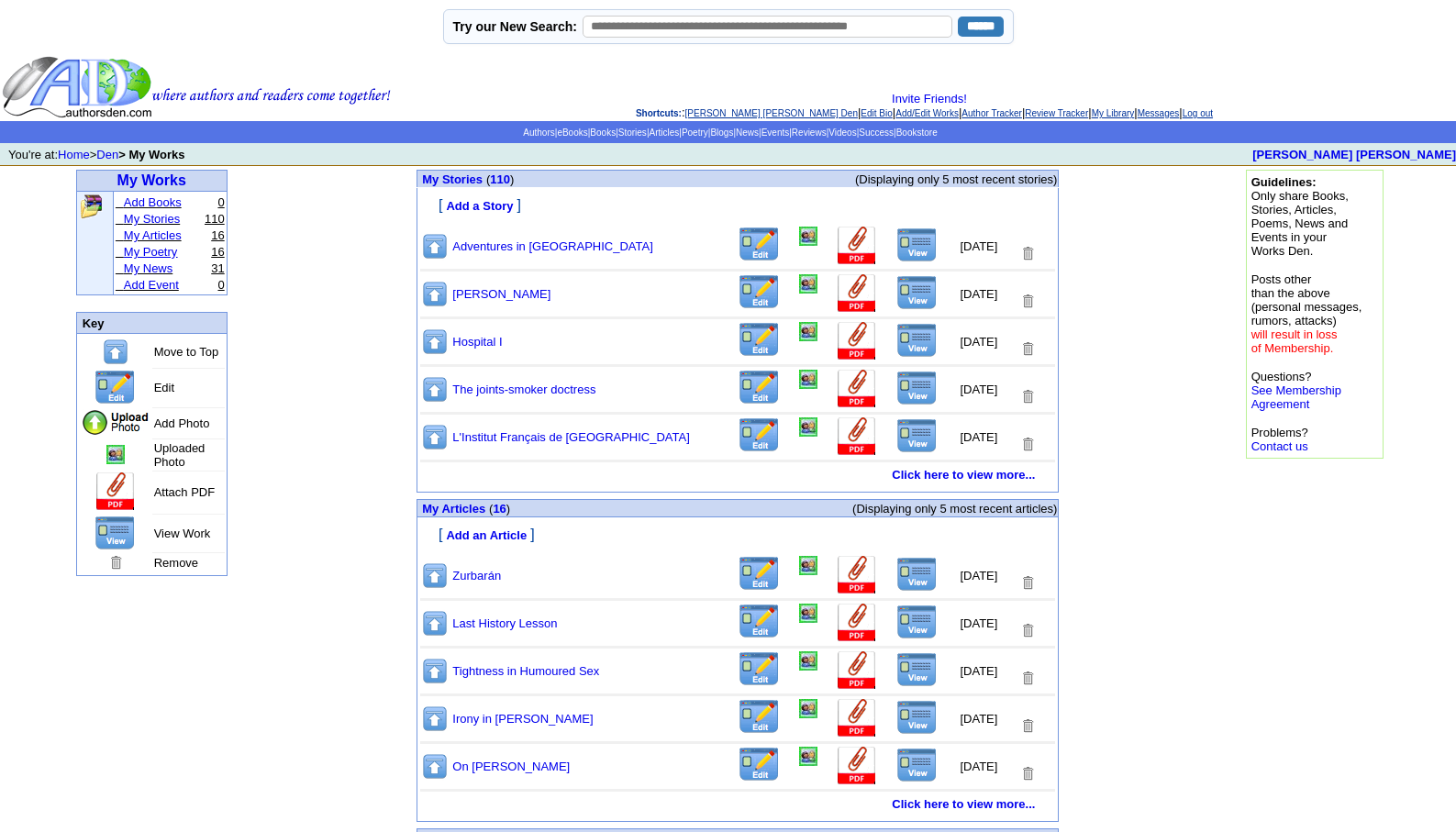
click at [151, 254] on link "My Poetry" at bounding box center [151, 252] width 54 height 14
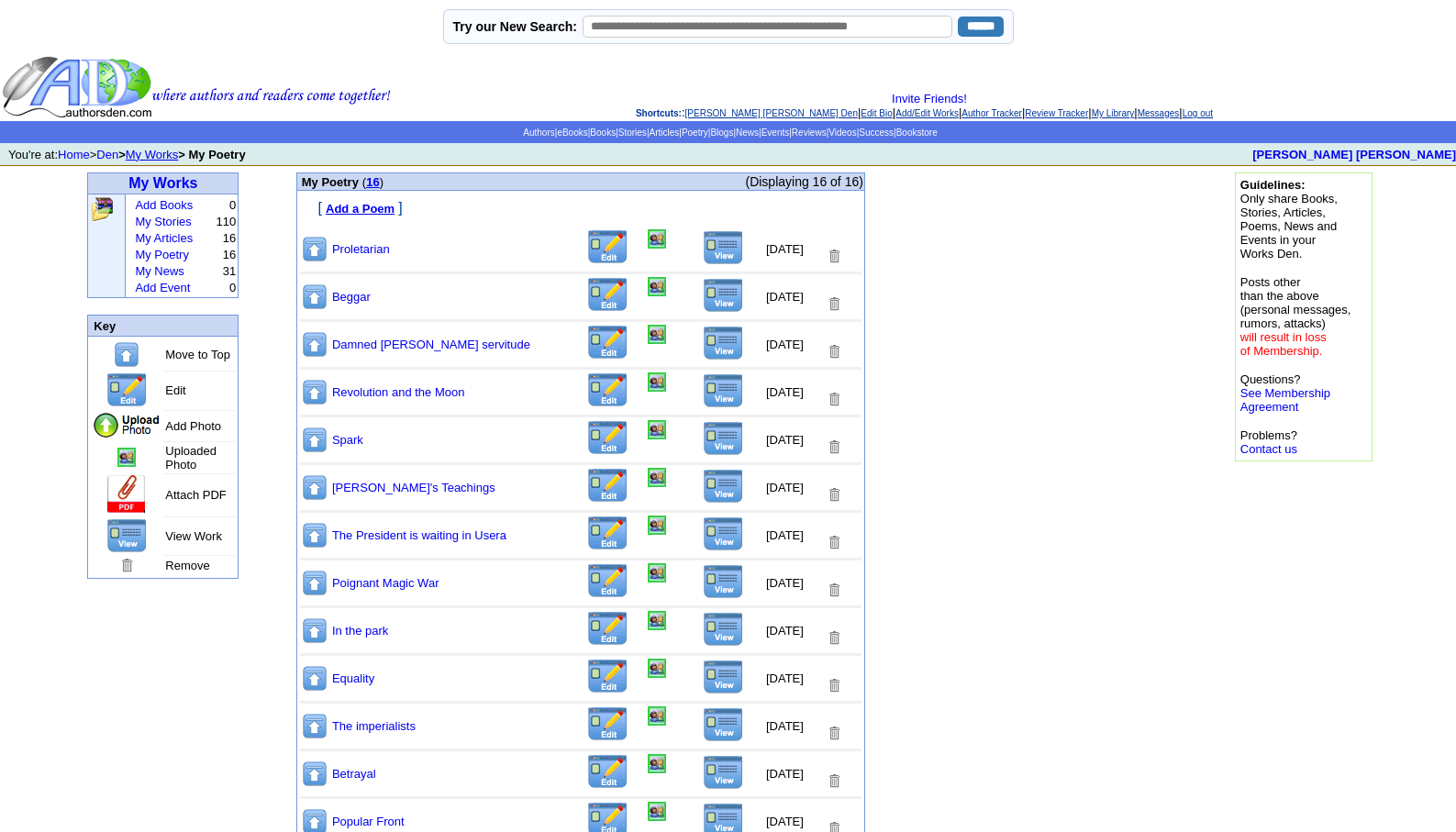
click at [708, 772] on img at bounding box center [724, 772] width 41 height 34
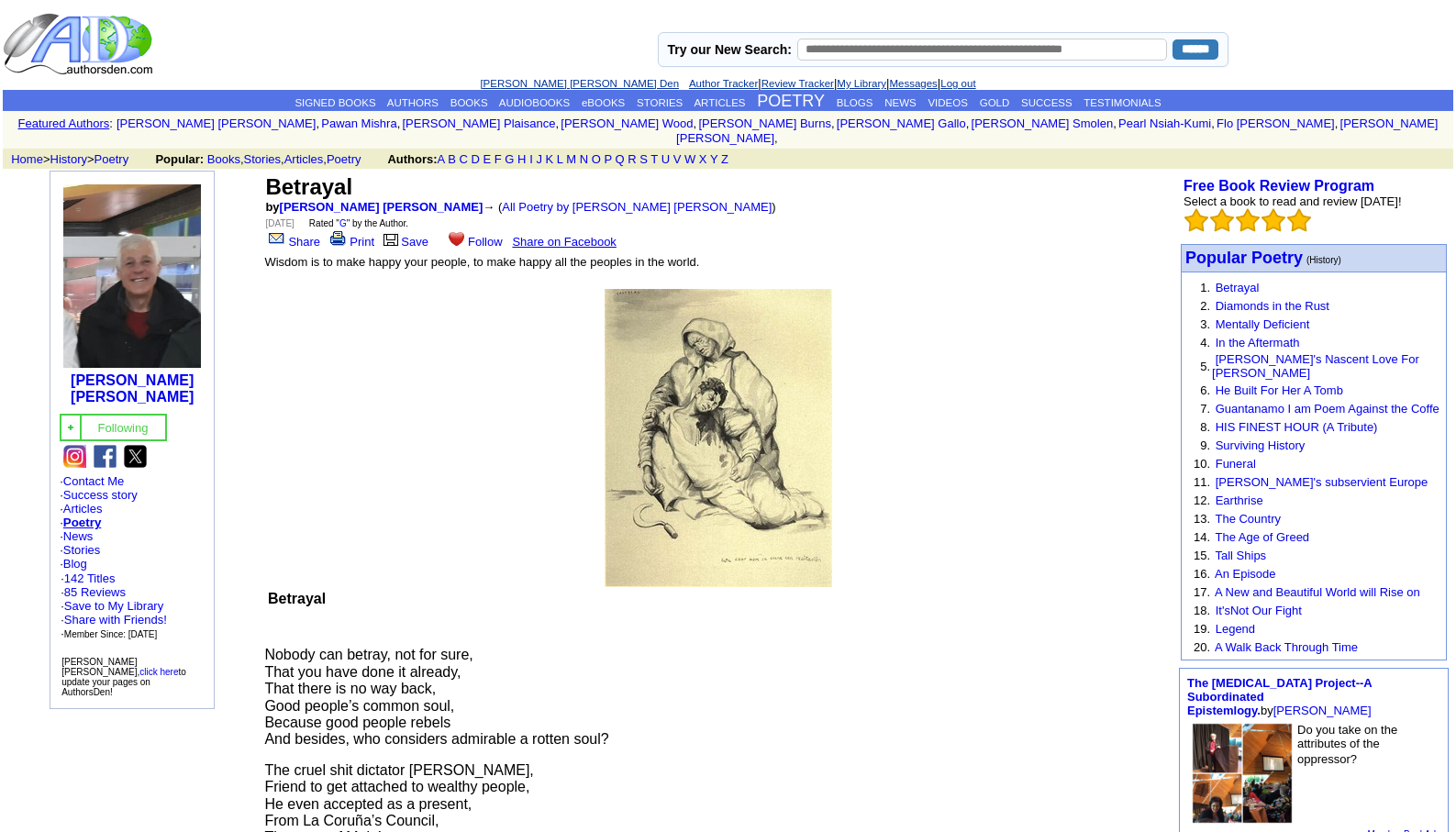
click at [542, 82] on link "[PERSON_NAME] [PERSON_NAME] Den" at bounding box center [579, 84] width 199 height 11
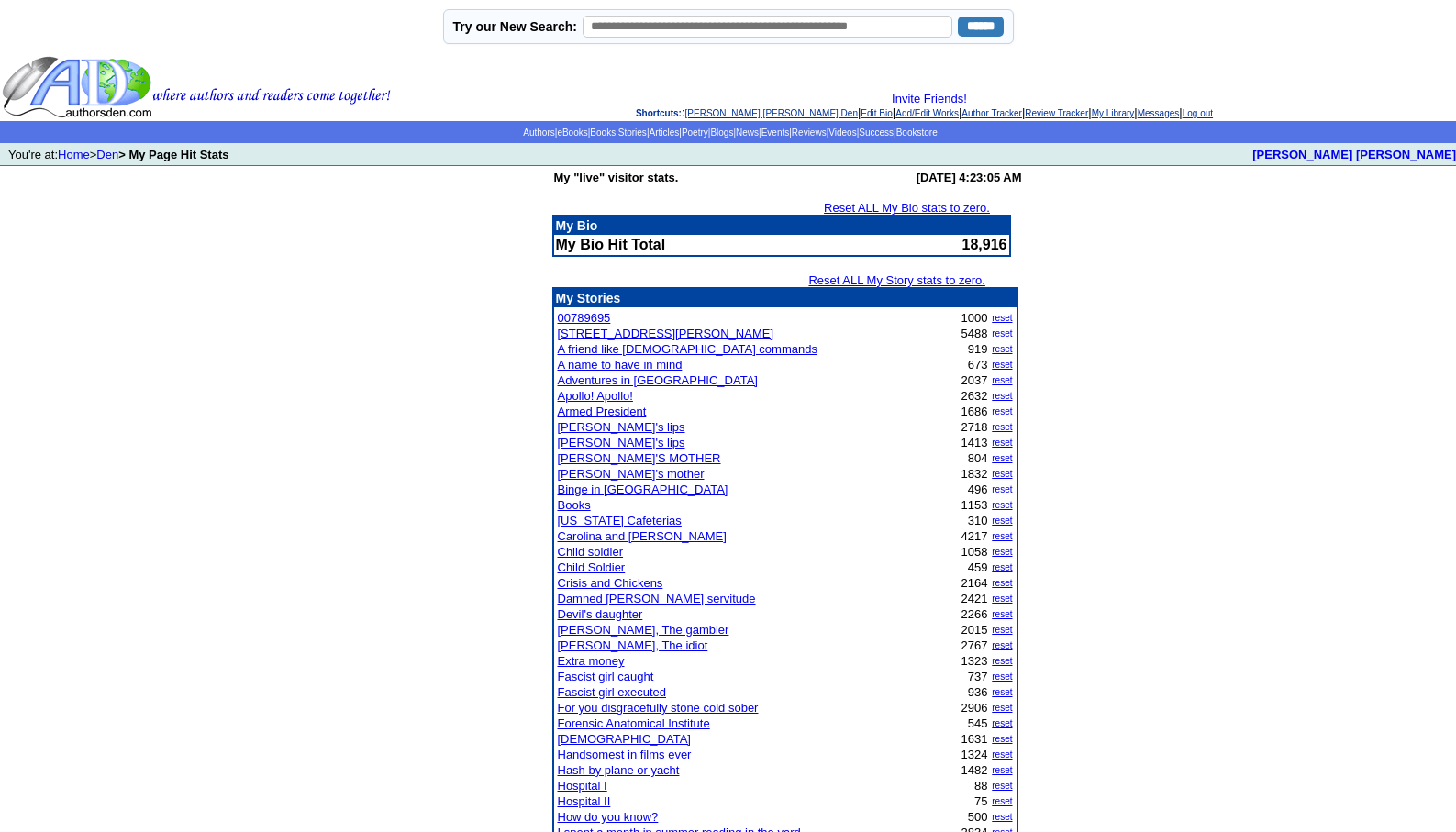
click at [595, 564] on link "Child Soldier" at bounding box center [592, 567] width 68 height 14
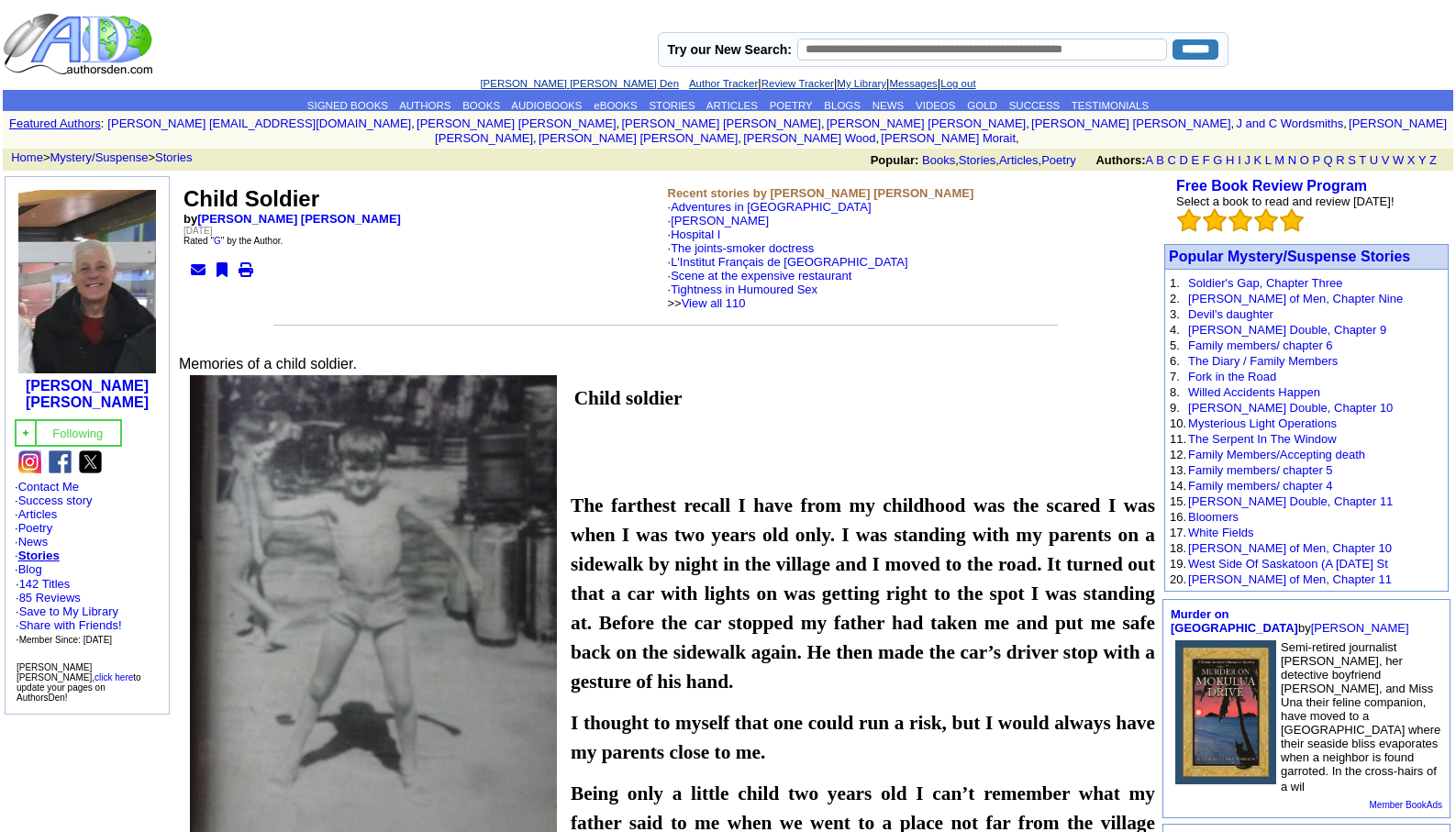
click at [528, 81] on link "[PERSON_NAME] [PERSON_NAME] Den" at bounding box center [579, 84] width 199 height 11
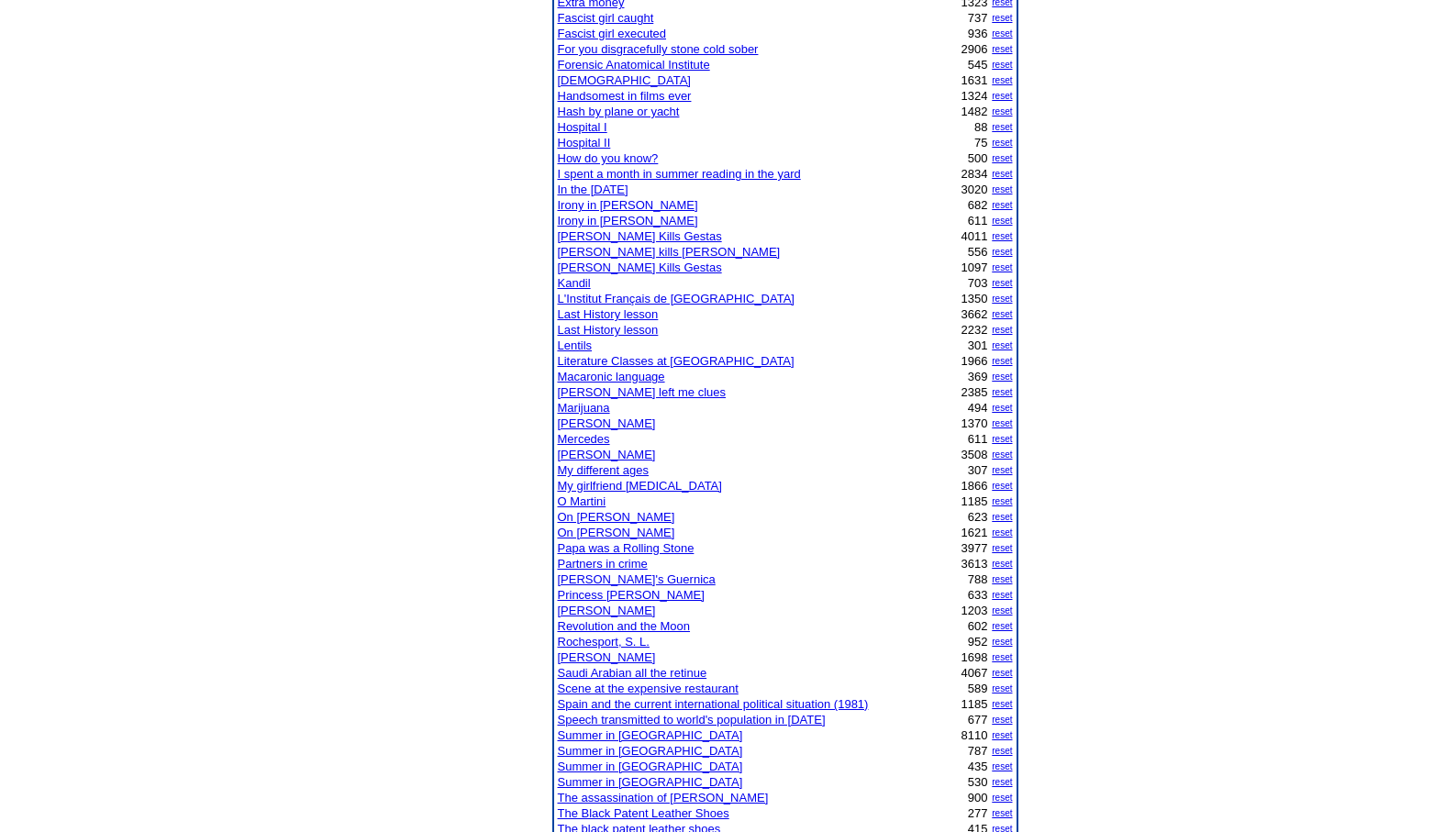
scroll to position [661, 0]
click at [616, 374] on link "Macaronic language" at bounding box center [611, 375] width 107 height 14
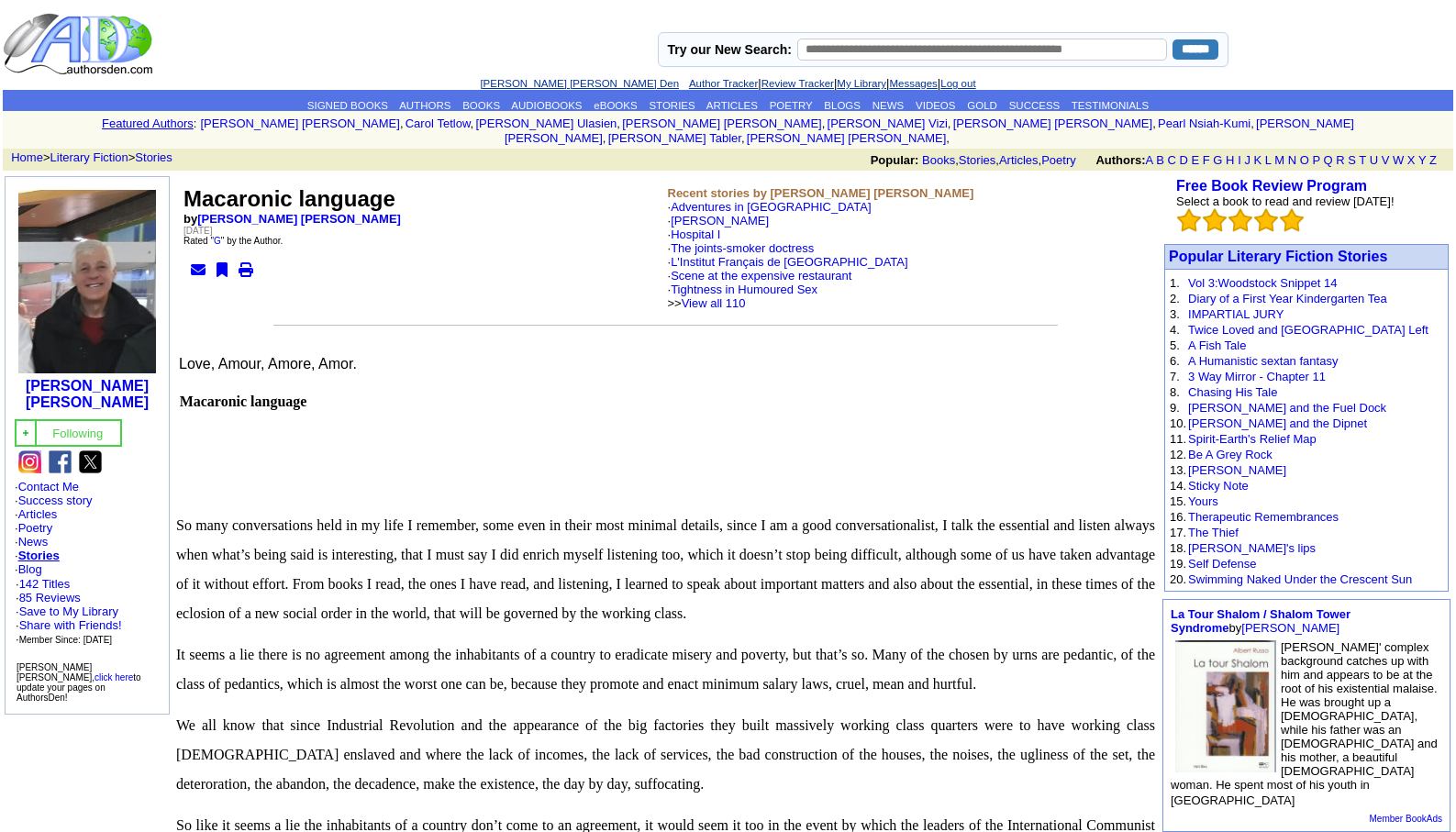
click at [535, 81] on link "[PERSON_NAME] [PERSON_NAME] Den" at bounding box center [579, 84] width 199 height 11
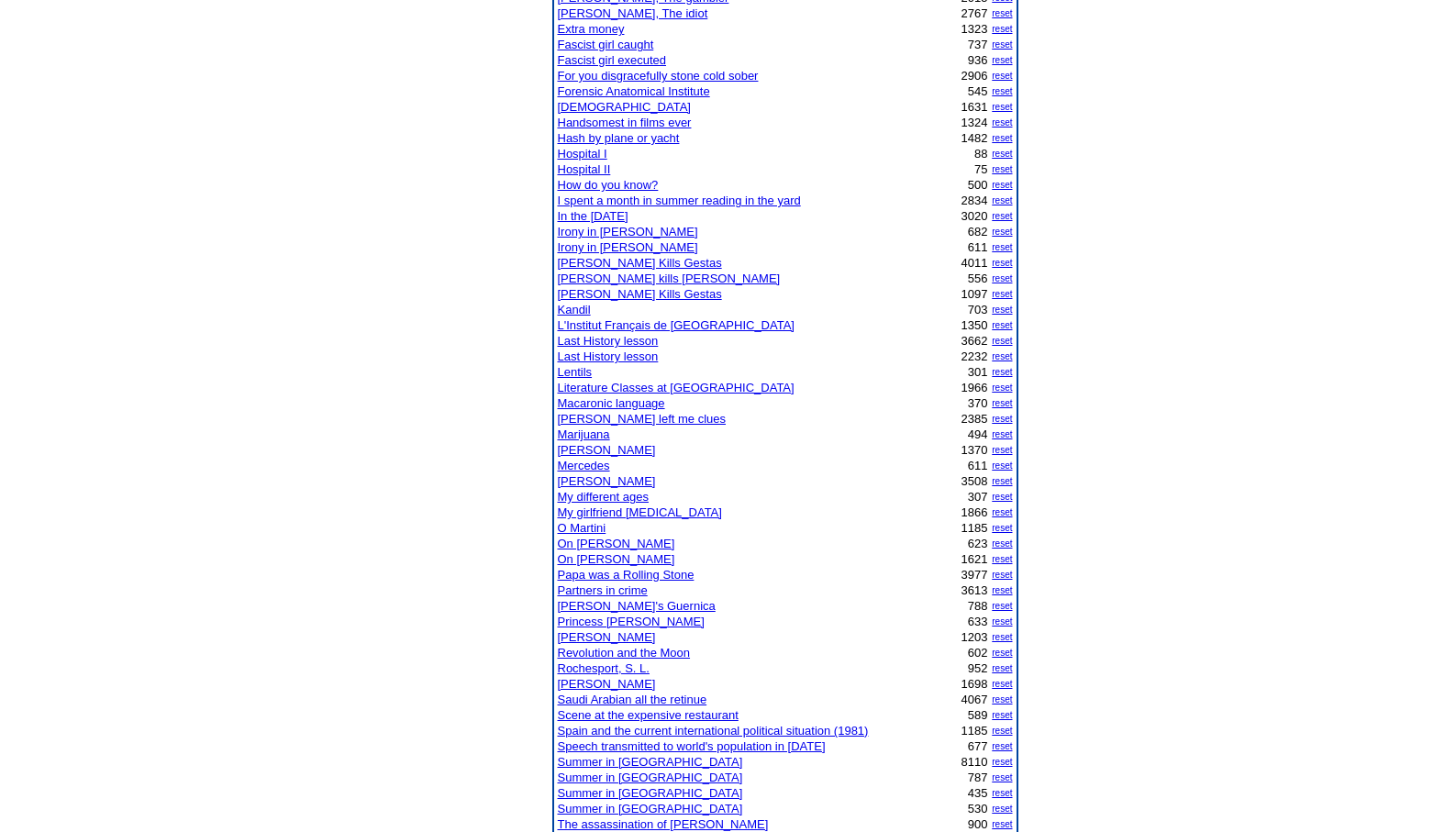
scroll to position [661, 0]
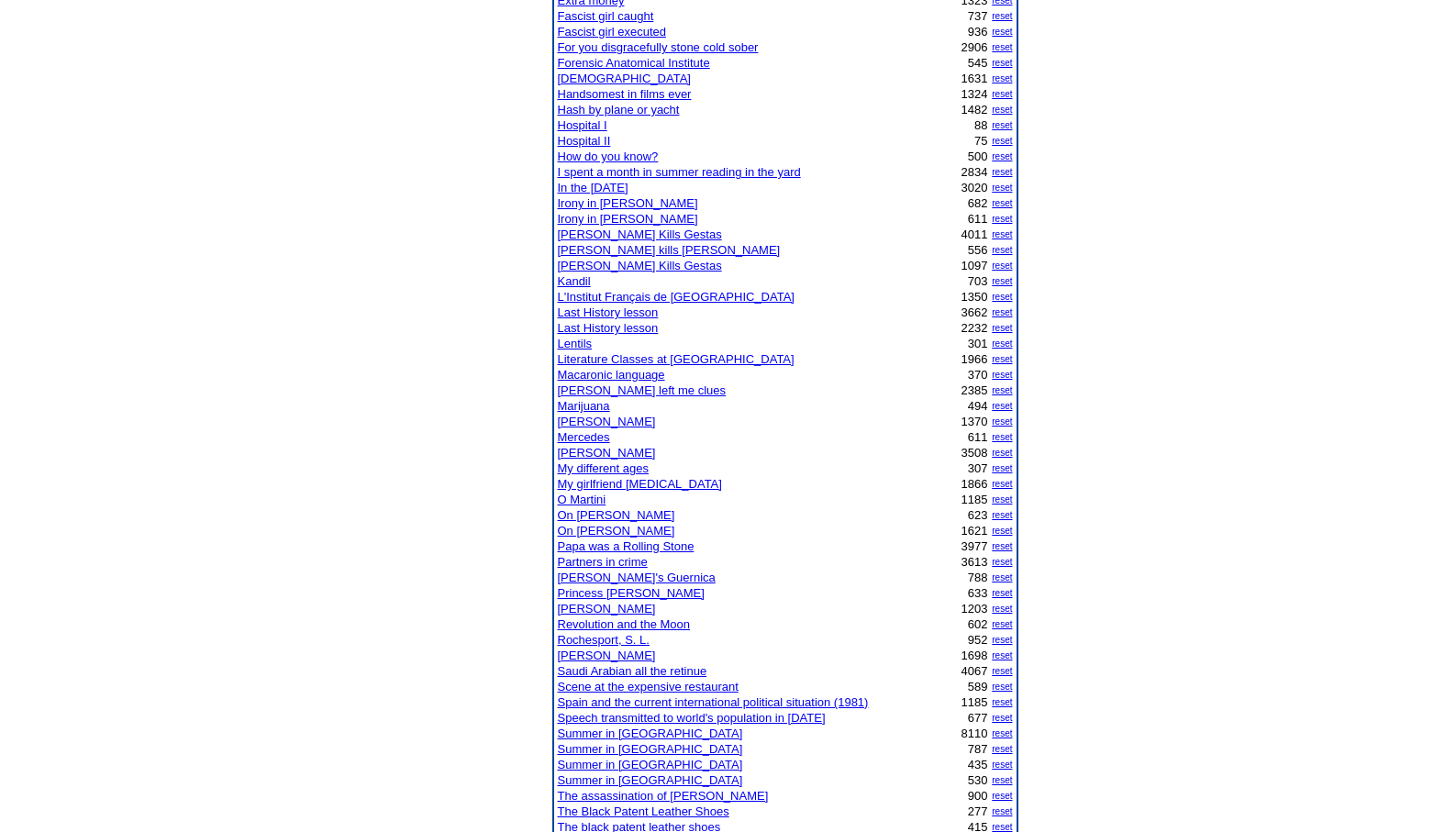
click at [622, 681] on link "Scene at the expensive restaurant" at bounding box center [648, 687] width 181 height 14
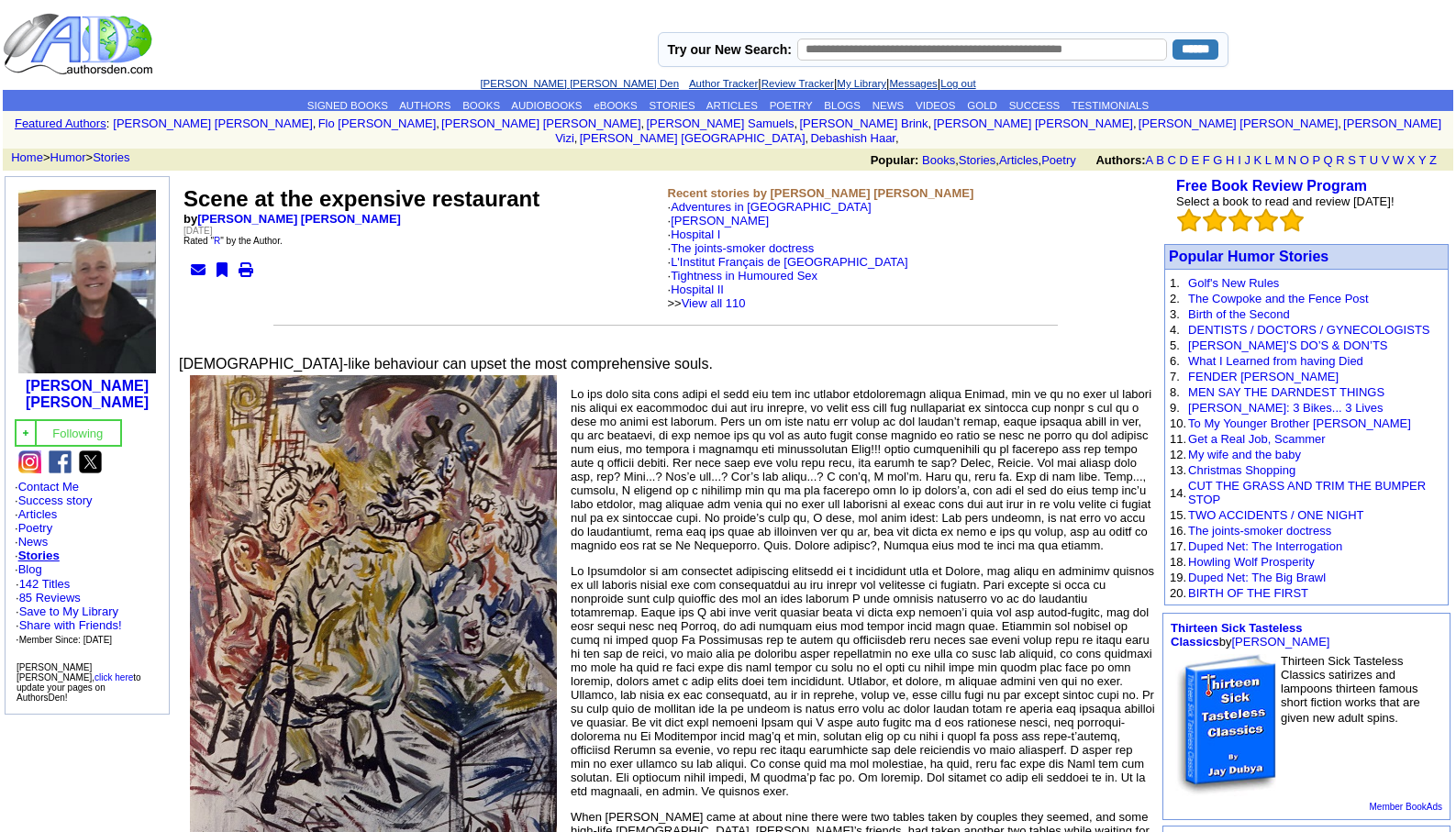
click at [561, 86] on link "[PERSON_NAME] [PERSON_NAME] Den" at bounding box center [579, 84] width 199 height 11
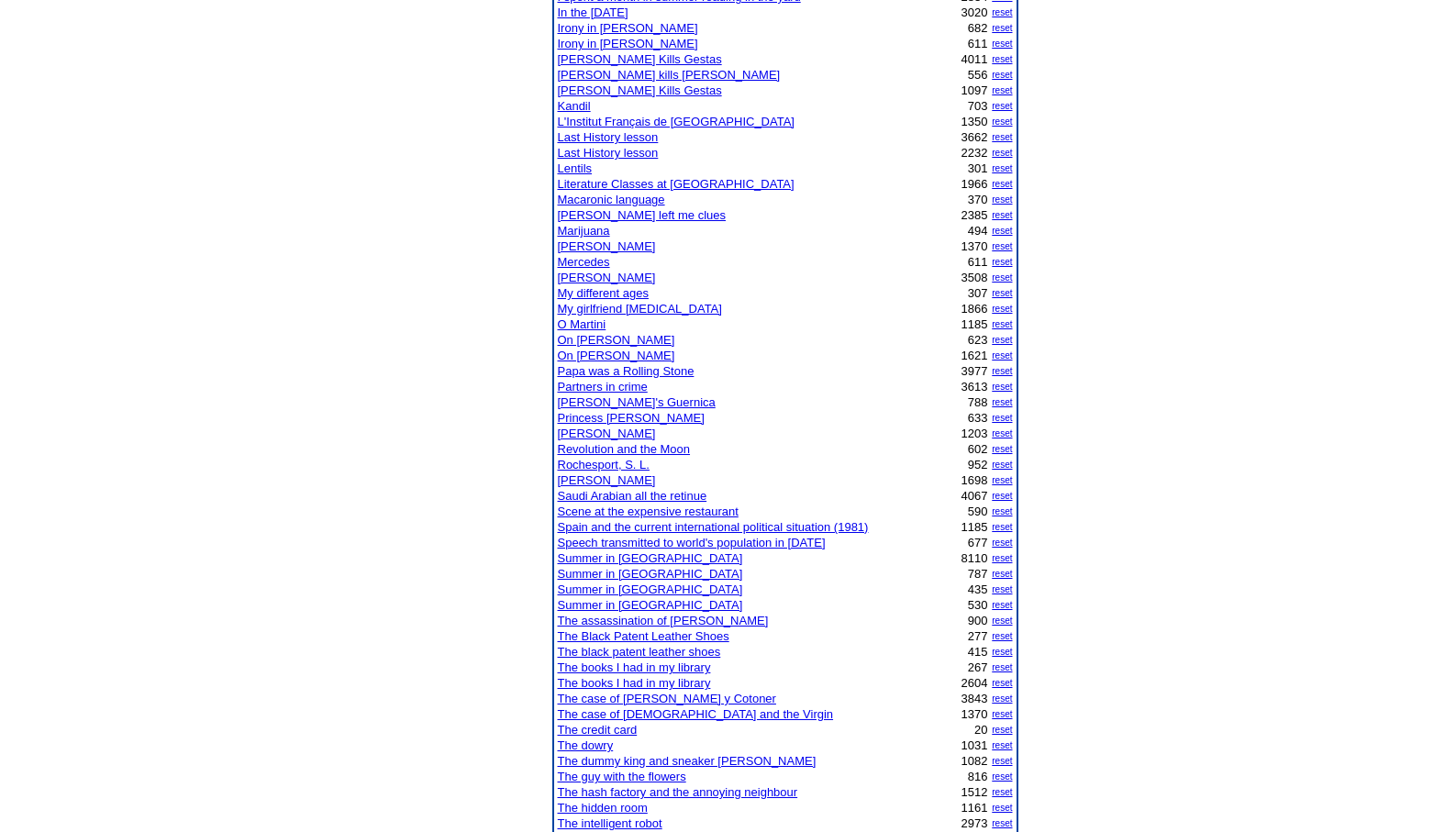
scroll to position [844, 0]
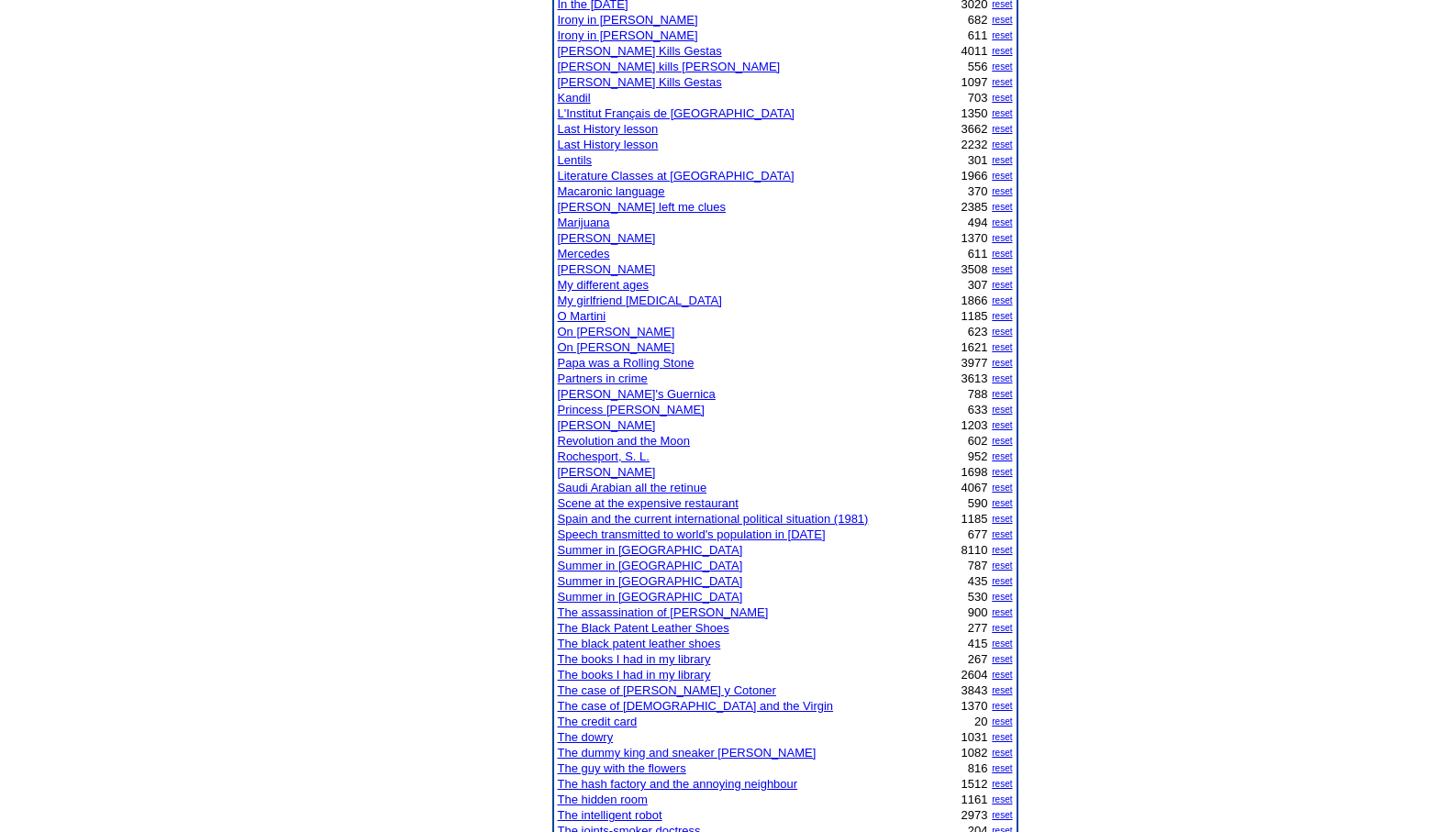
click at [616, 551] on link "Summer in [GEOGRAPHIC_DATA]" at bounding box center [650, 550] width 185 height 14
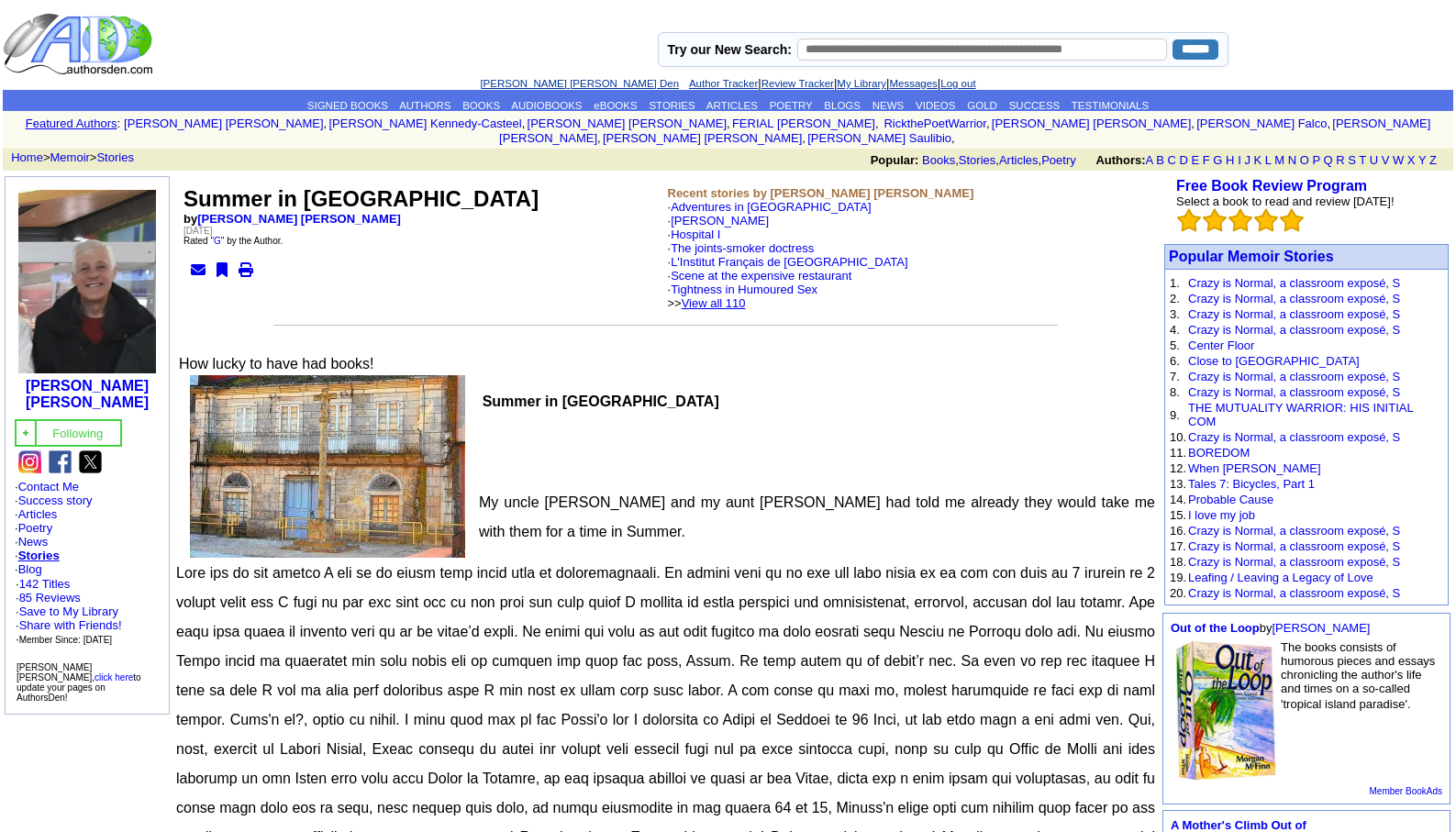
click at [745, 296] on link "View all 110" at bounding box center [714, 303] width 64 height 14
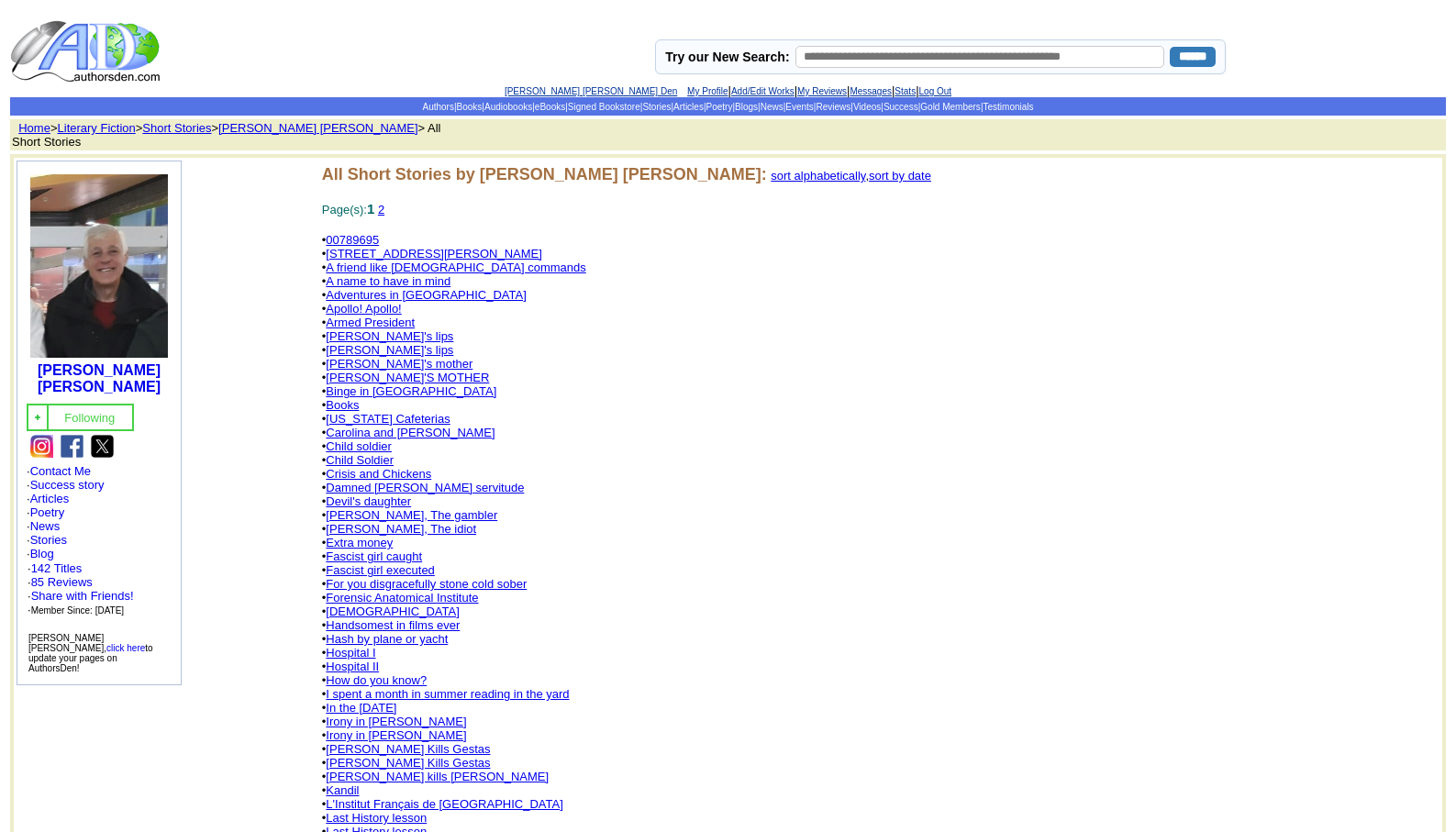
click at [550, 89] on link "[PERSON_NAME] [PERSON_NAME] Den" at bounding box center [591, 91] width 172 height 10
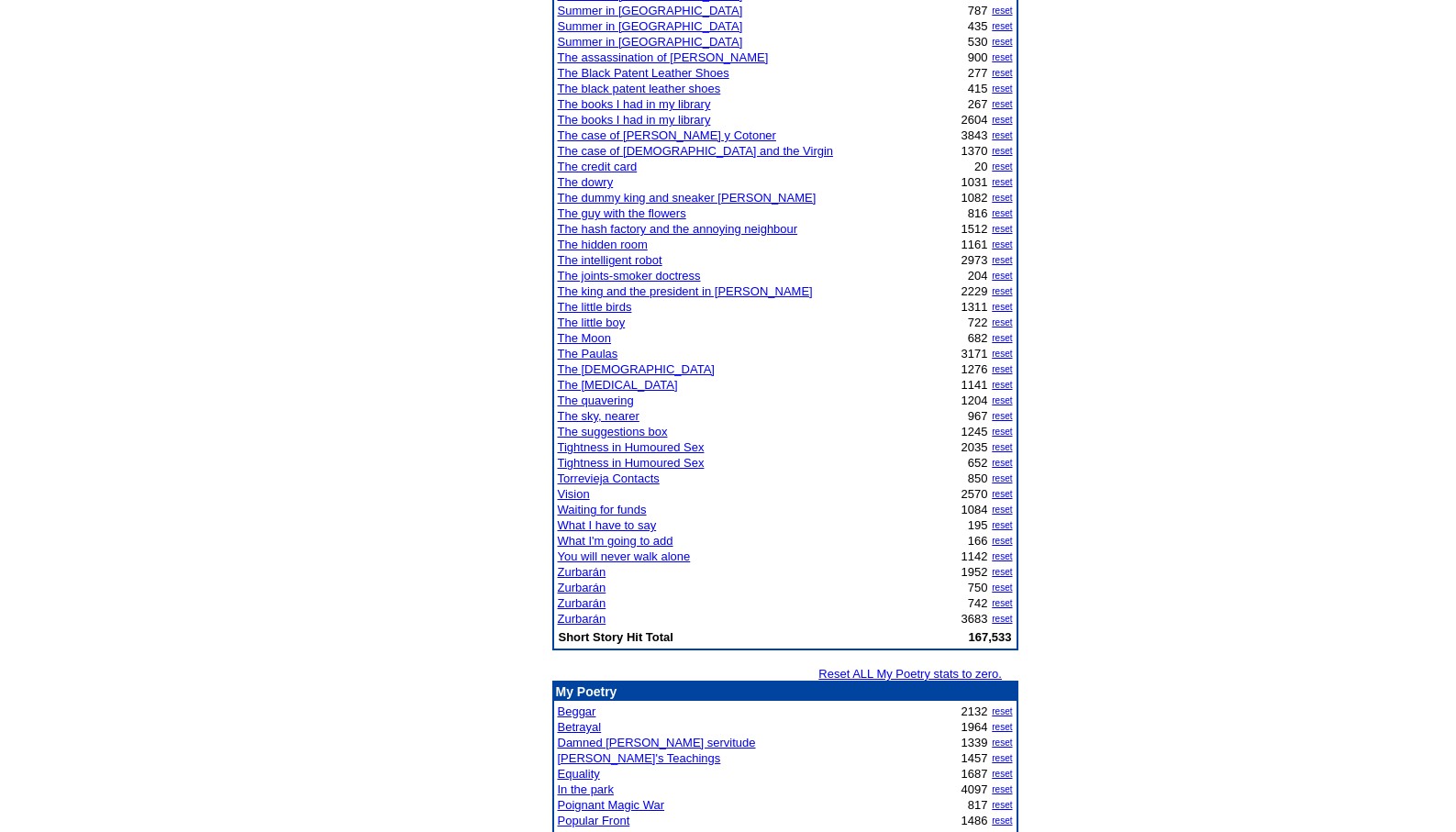
scroll to position [1455, 0]
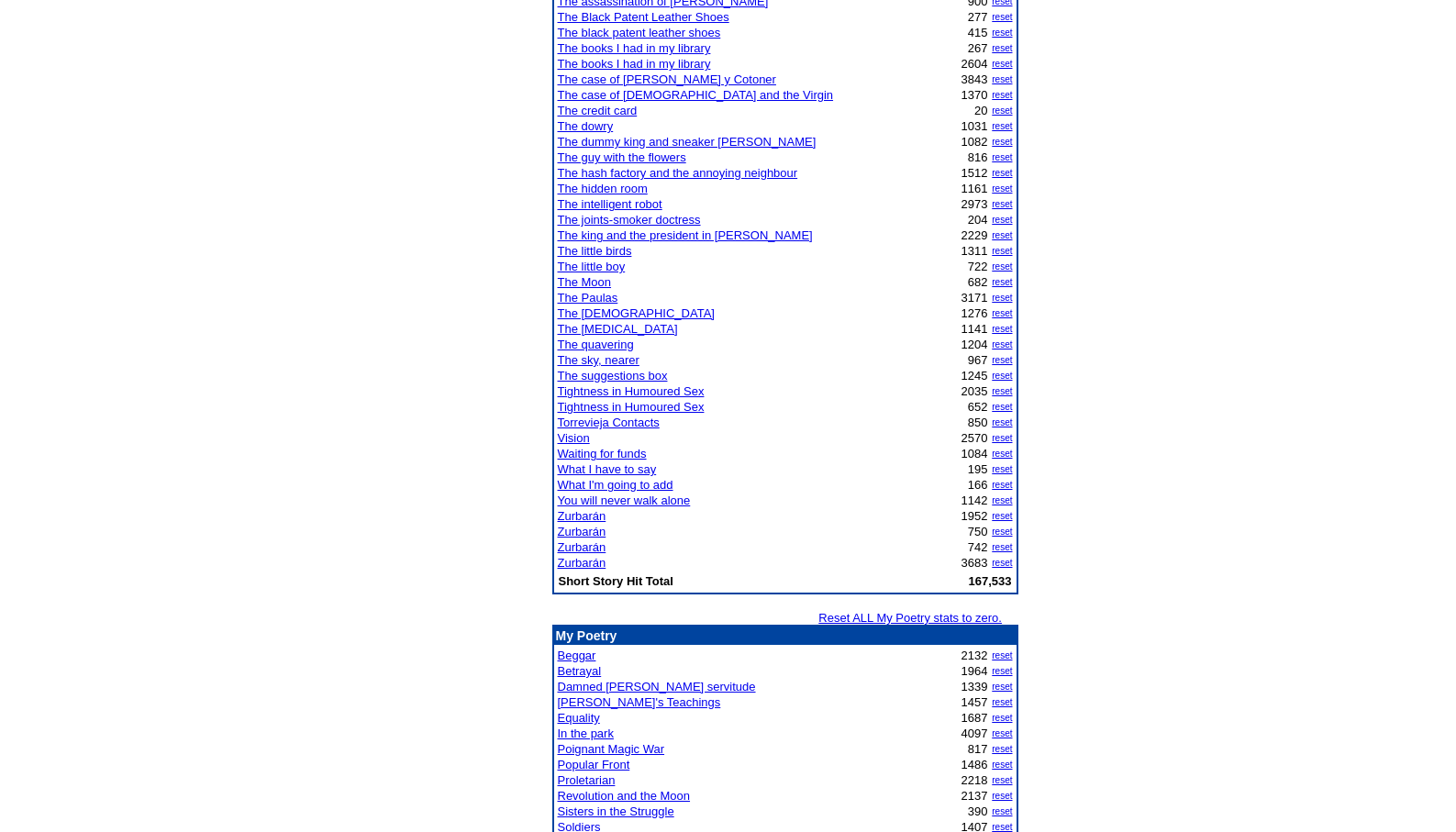
click at [598, 730] on link "In the park" at bounding box center [586, 733] width 56 height 14
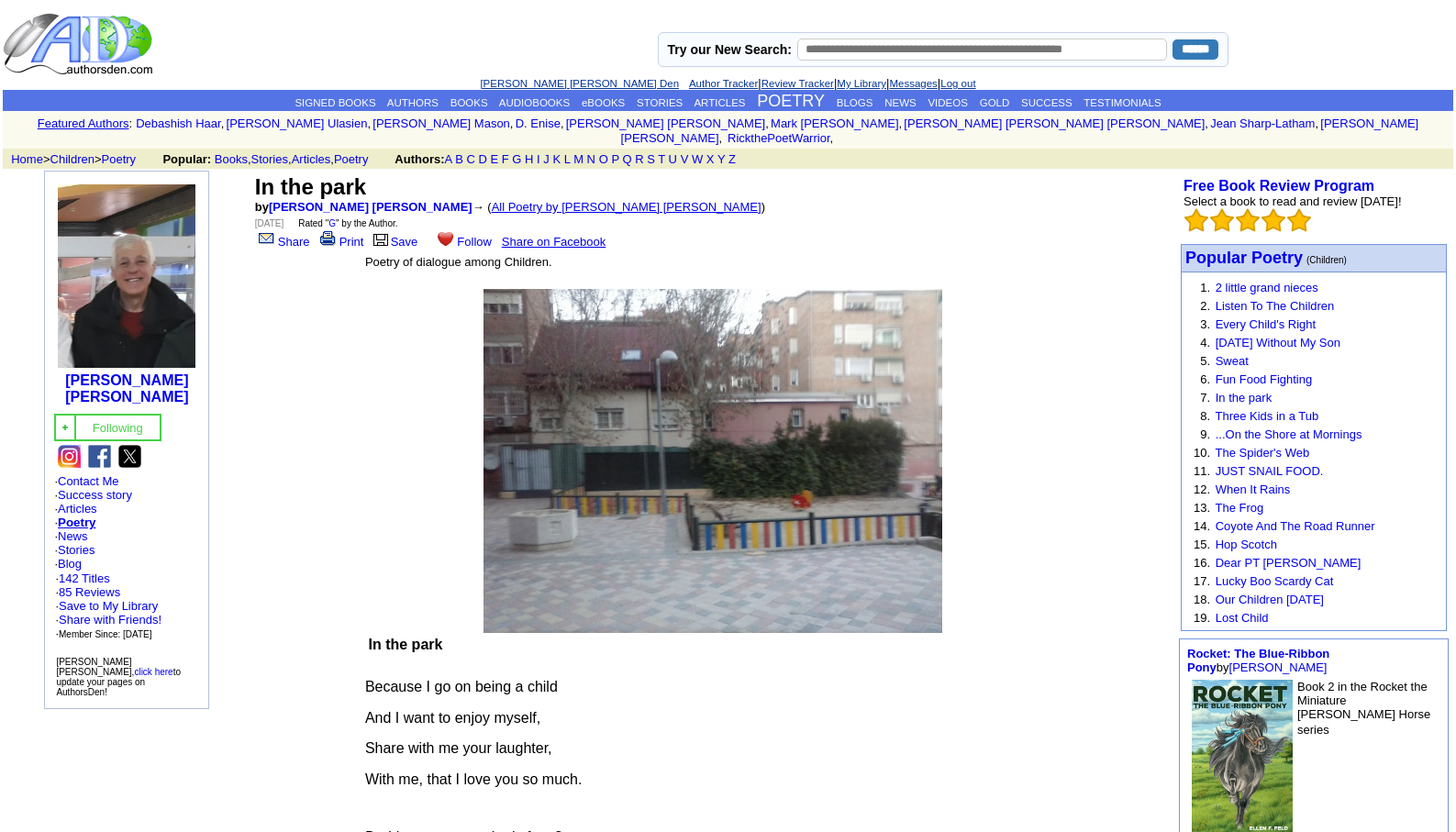
click at [520, 200] on link "All Poetry by [PERSON_NAME] [PERSON_NAME]" at bounding box center [627, 207] width 270 height 14
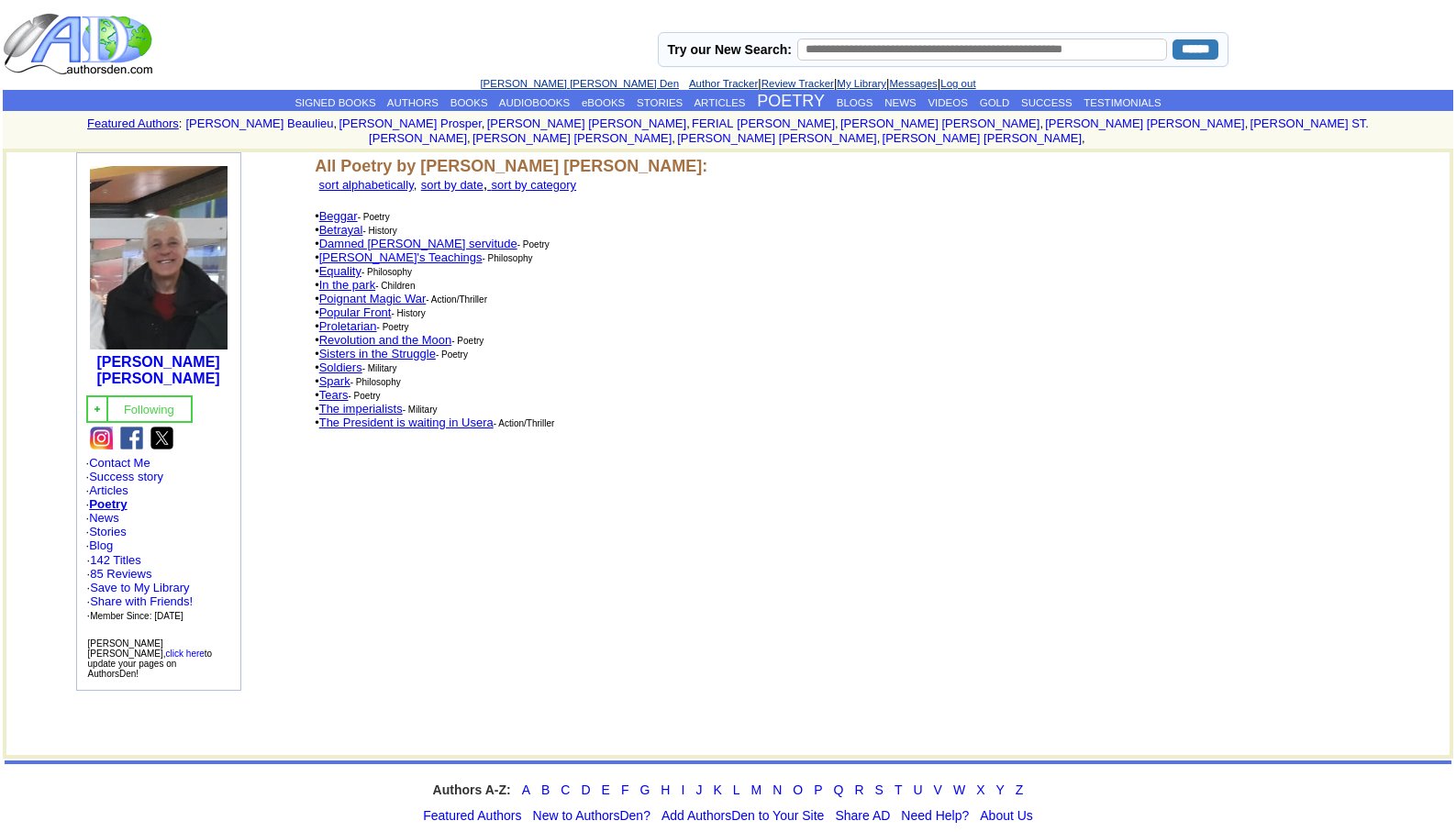
click at [354, 320] on link "Proletarian" at bounding box center [348, 326] width 58 height 14
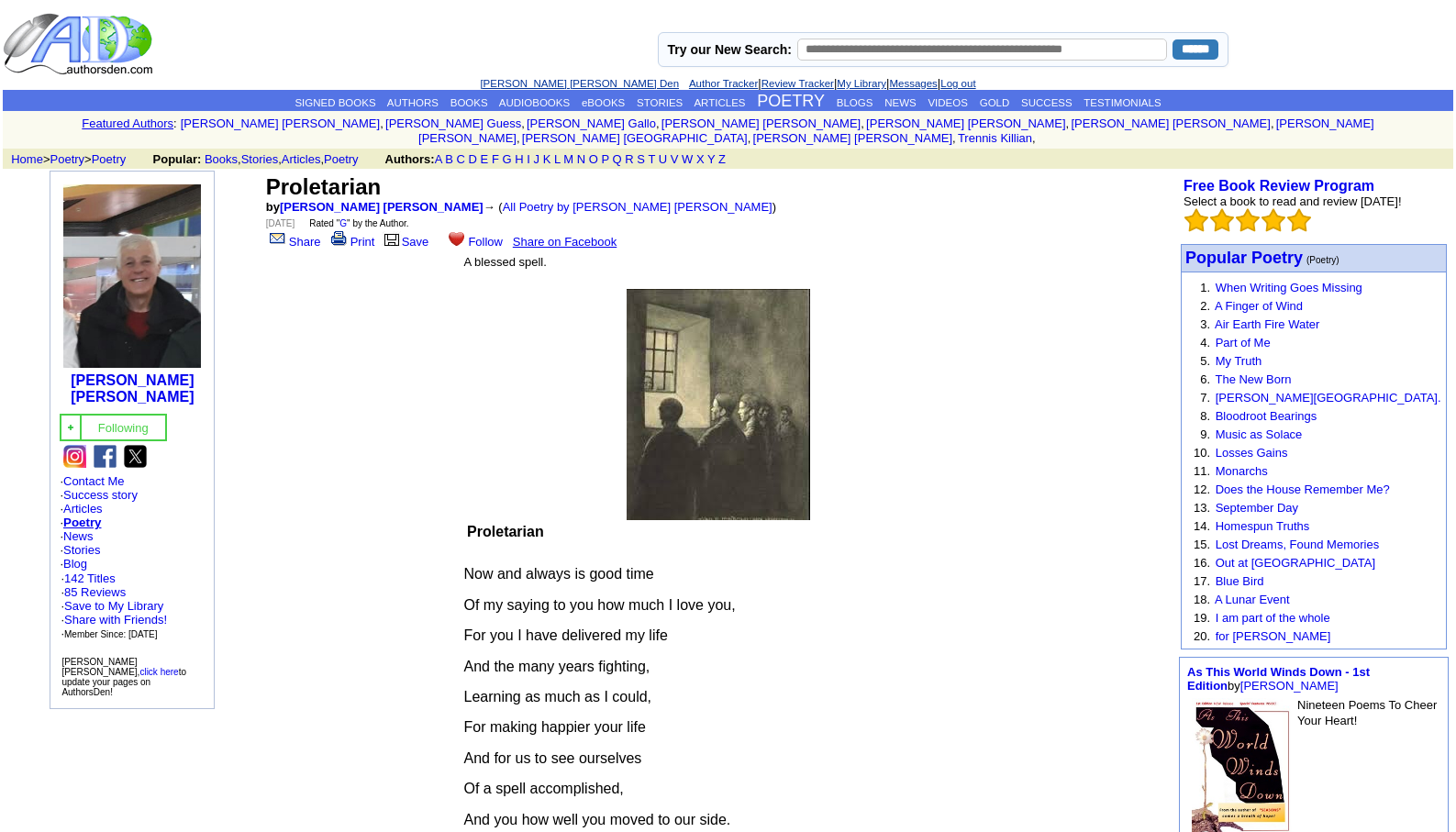
click at [533, 81] on link "[PERSON_NAME] [PERSON_NAME] Den" at bounding box center [579, 84] width 199 height 11
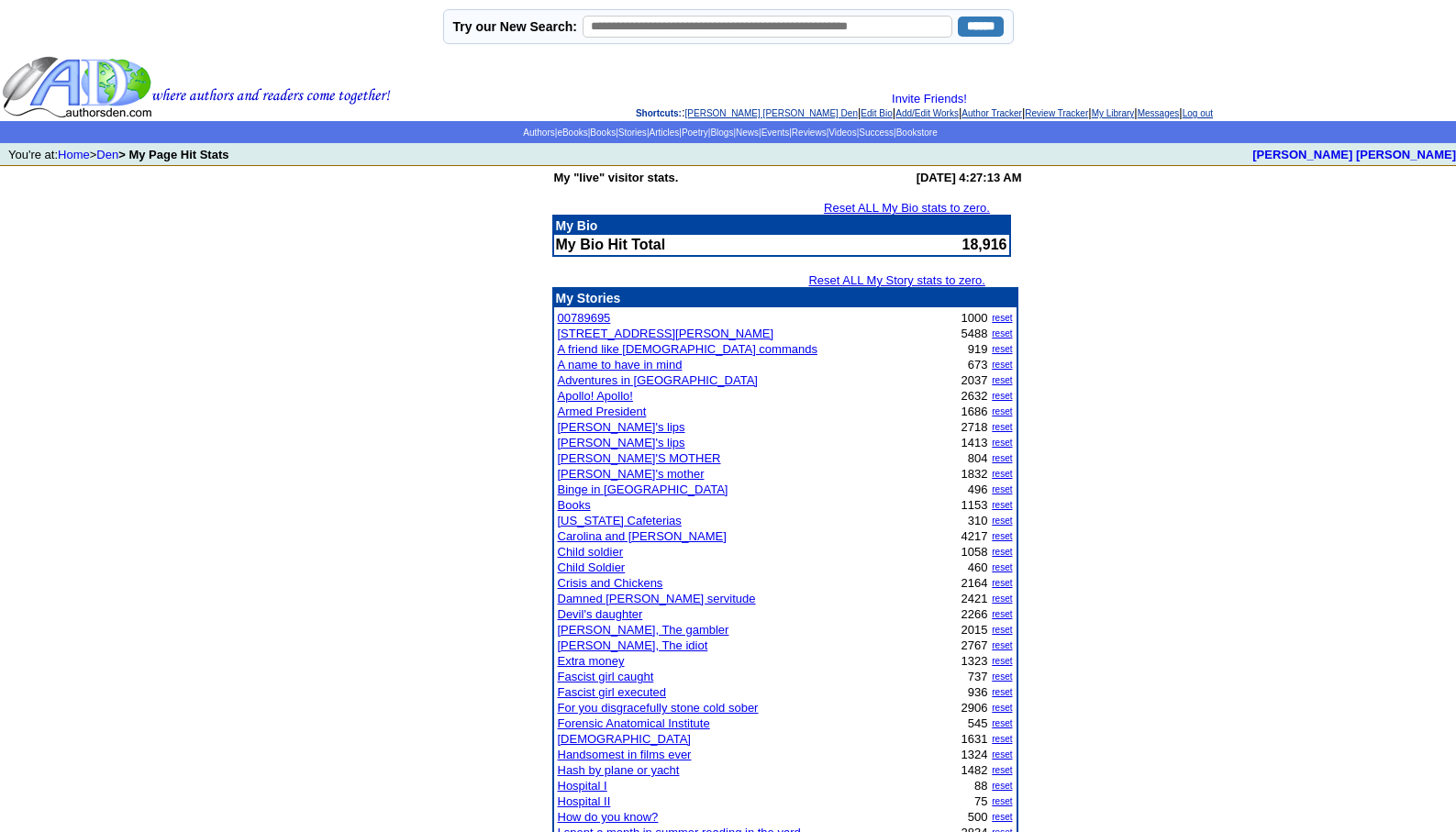
click at [702, 111] on link "[PERSON_NAME] [PERSON_NAME] Den" at bounding box center [771, 113] width 172 height 10
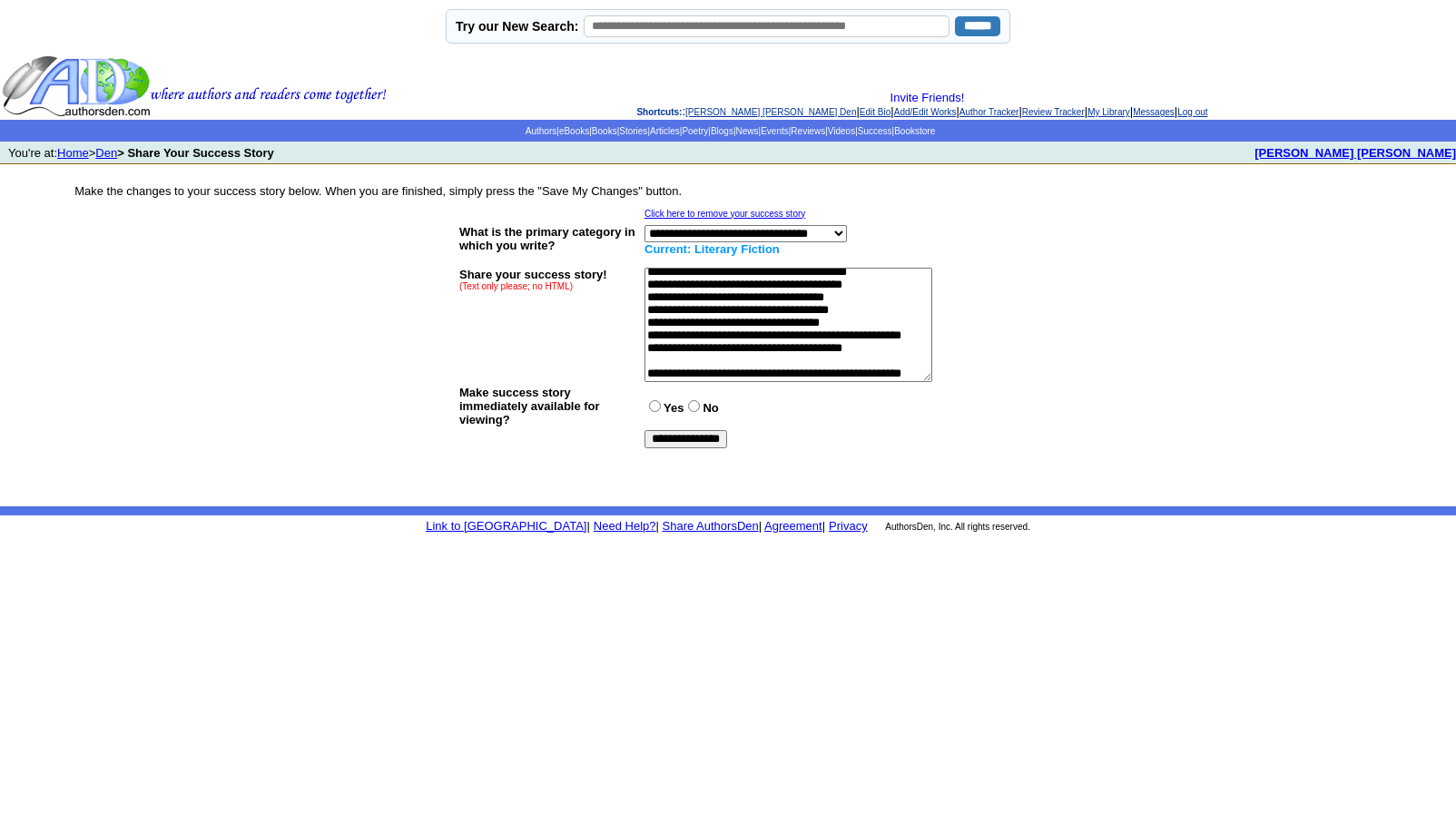
scroll to position [363, 0]
click at [671, 296] on textarea at bounding box center [788, 325] width 288 height 114
click at [819, 324] on textarea at bounding box center [788, 325] width 288 height 114
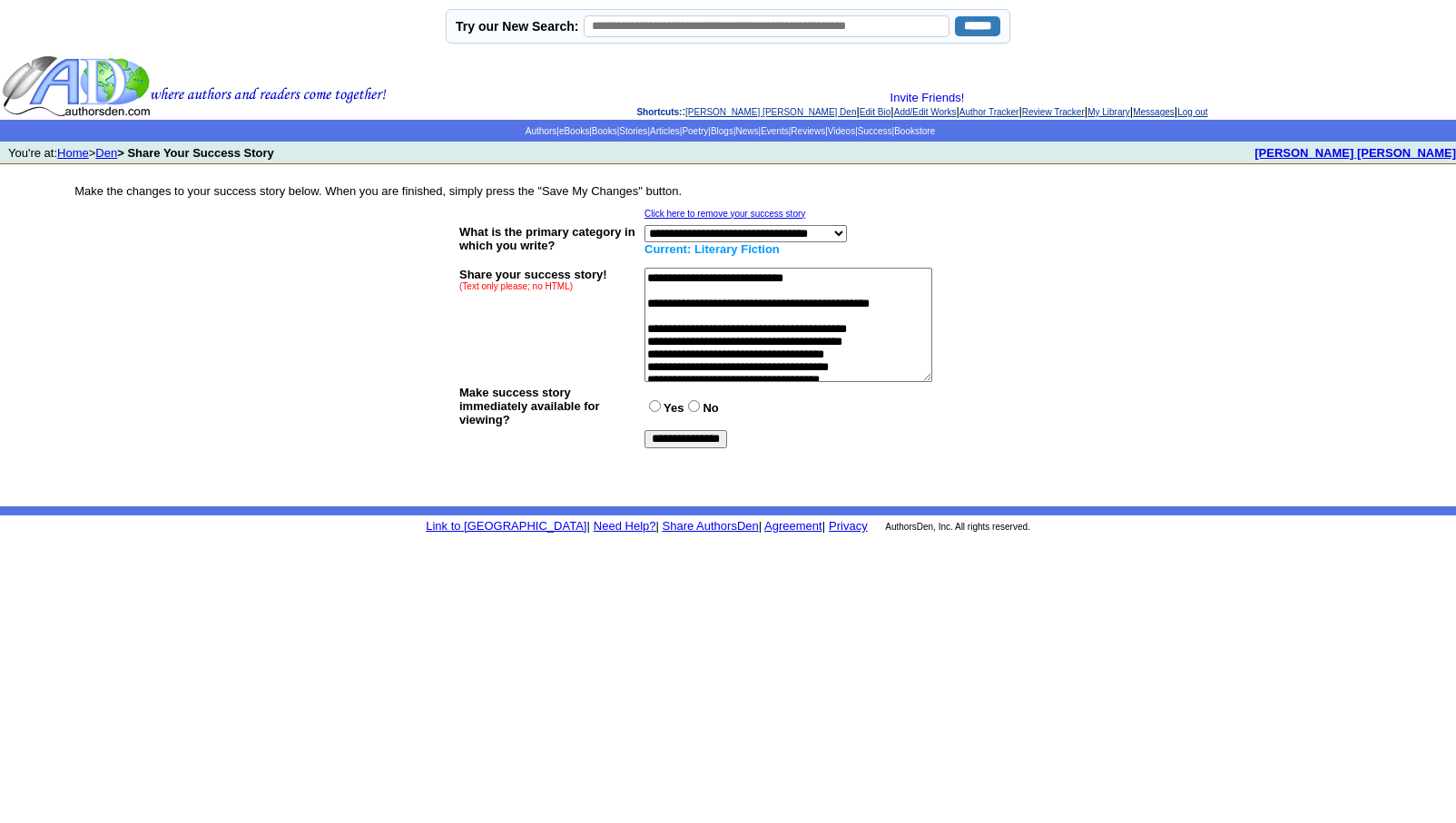
scroll to position [290, 0]
type textarea "**********"
click at [702, 436] on input "**********" at bounding box center [686, 440] width 83 height 18
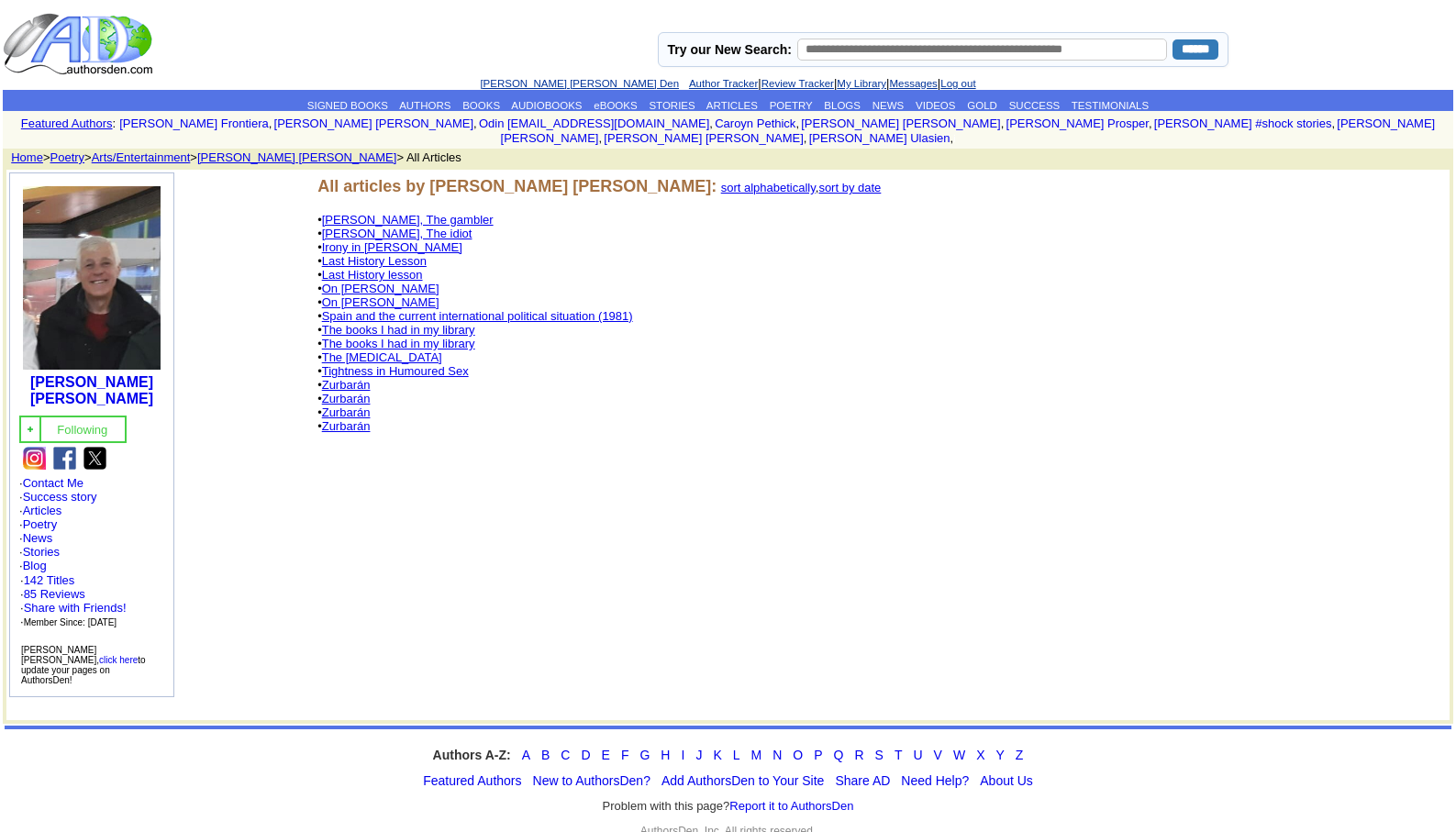
click at [354, 405] on link "Zurbarán" at bounding box center [347, 412] width 48 height 14
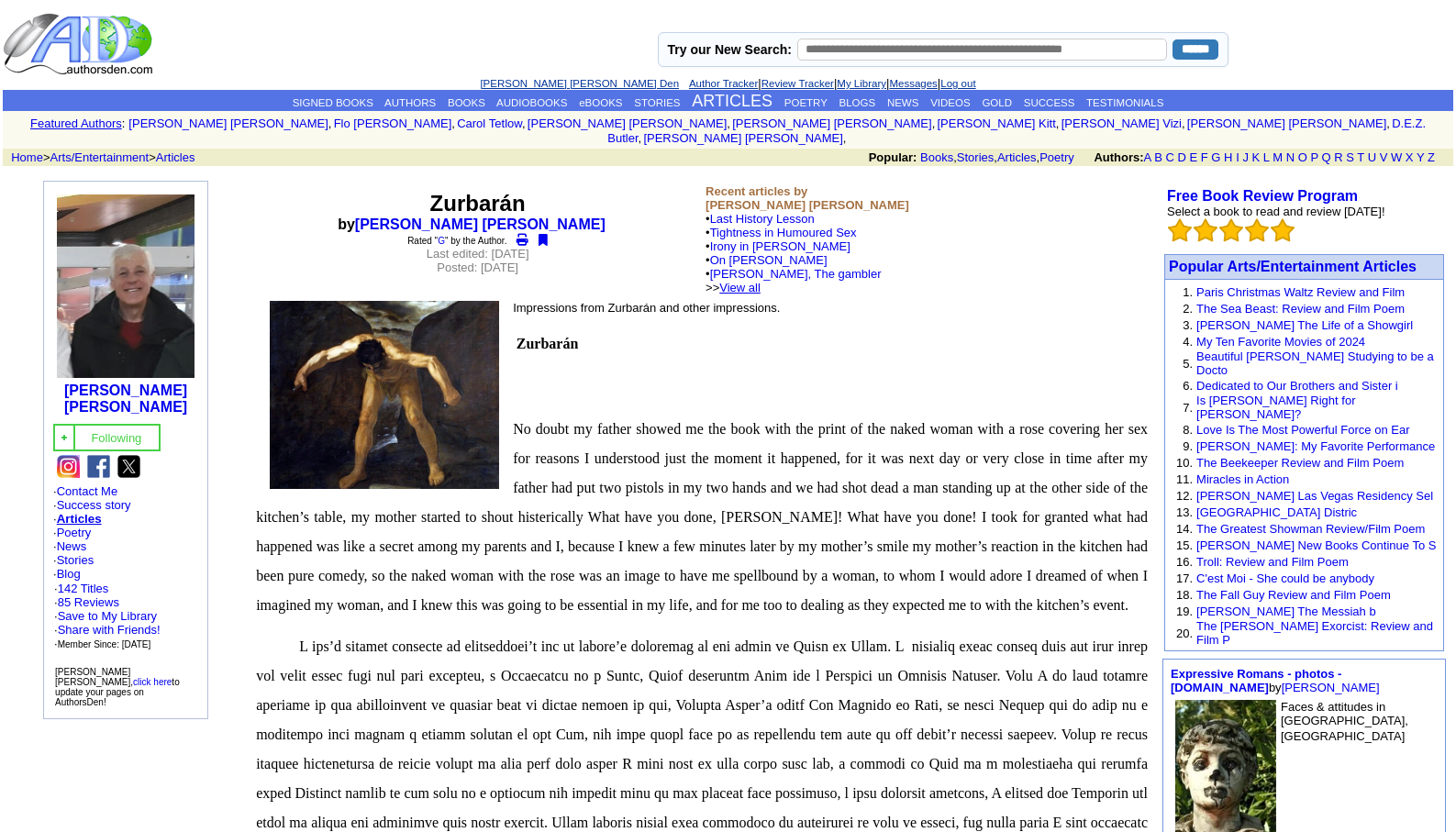
click at [761, 280] on link "View all" at bounding box center [740, 287] width 41 height 14
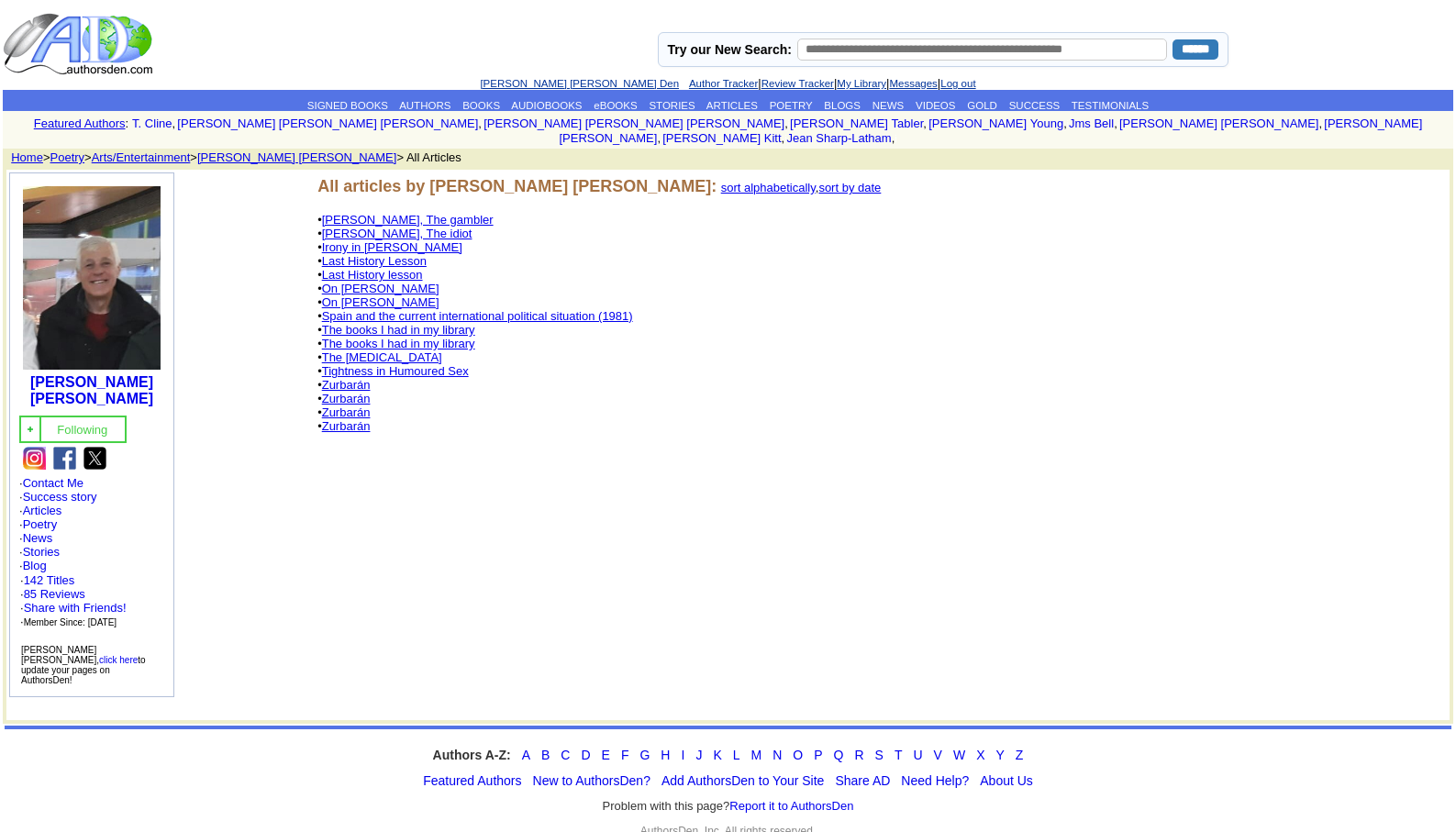
click at [559, 80] on link "[PERSON_NAME] [PERSON_NAME] Den" at bounding box center [579, 84] width 199 height 11
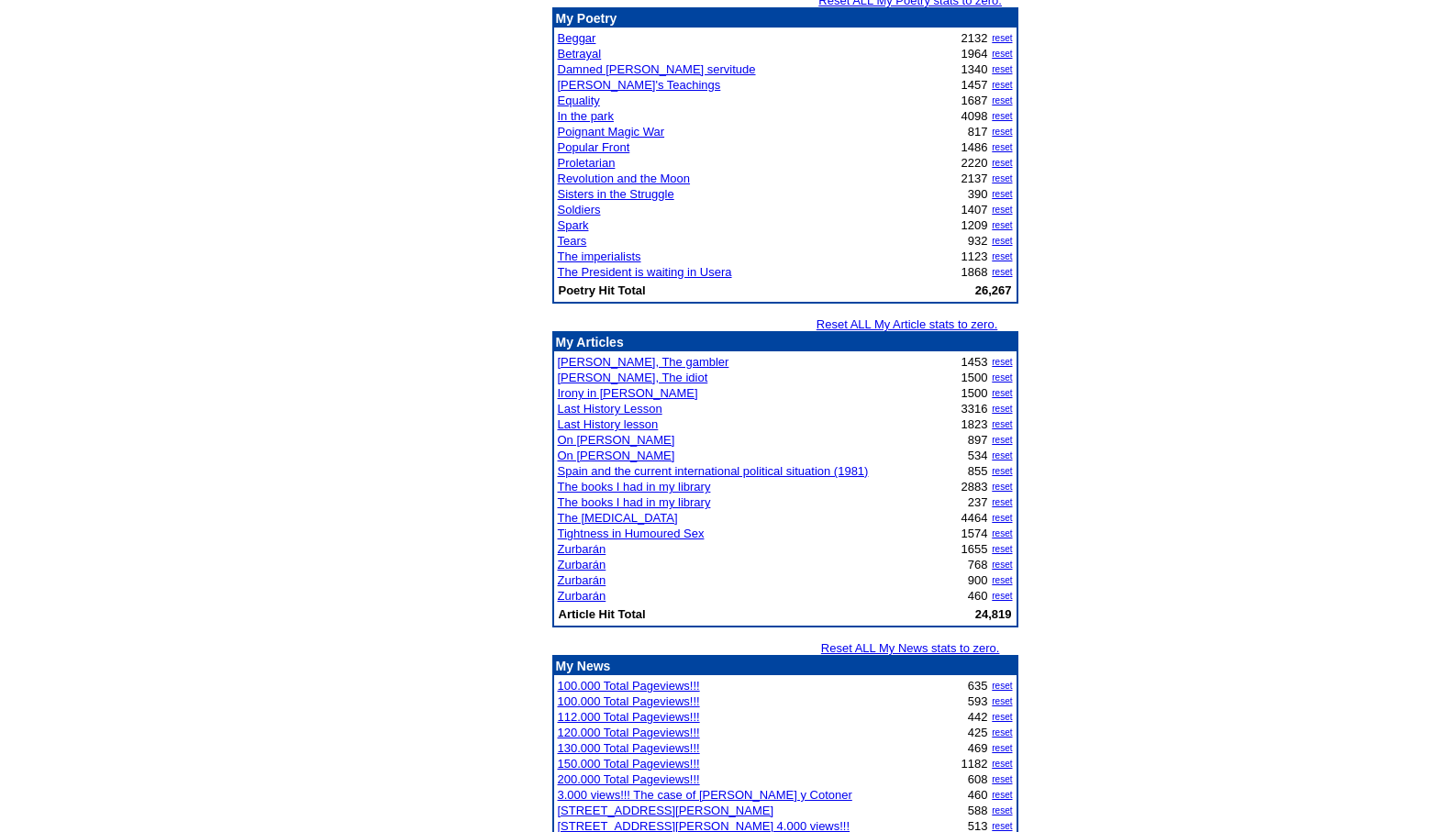
scroll to position [2184, 0]
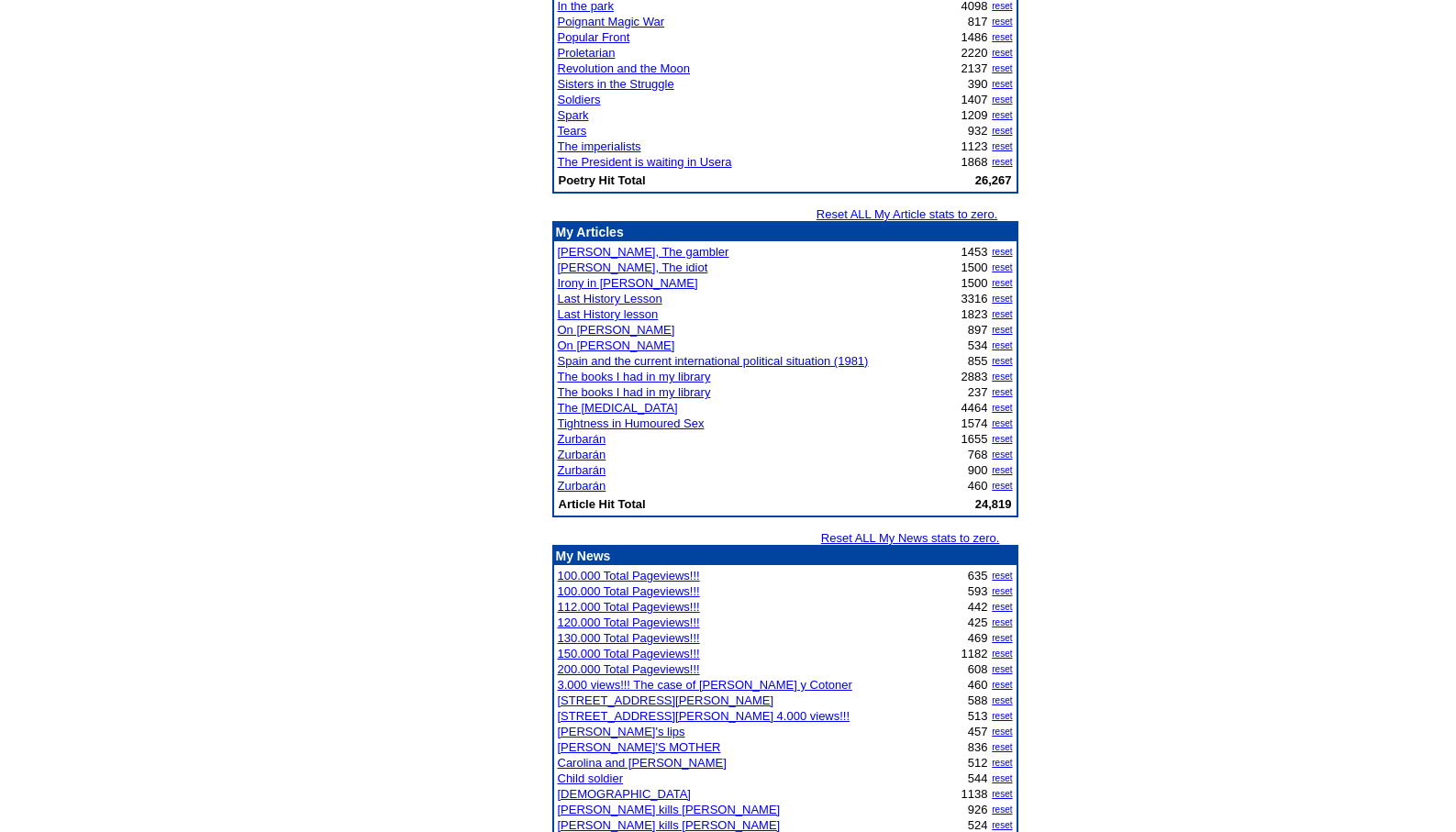
click at [608, 328] on link "On [PERSON_NAME]" at bounding box center [617, 330] width 117 height 14
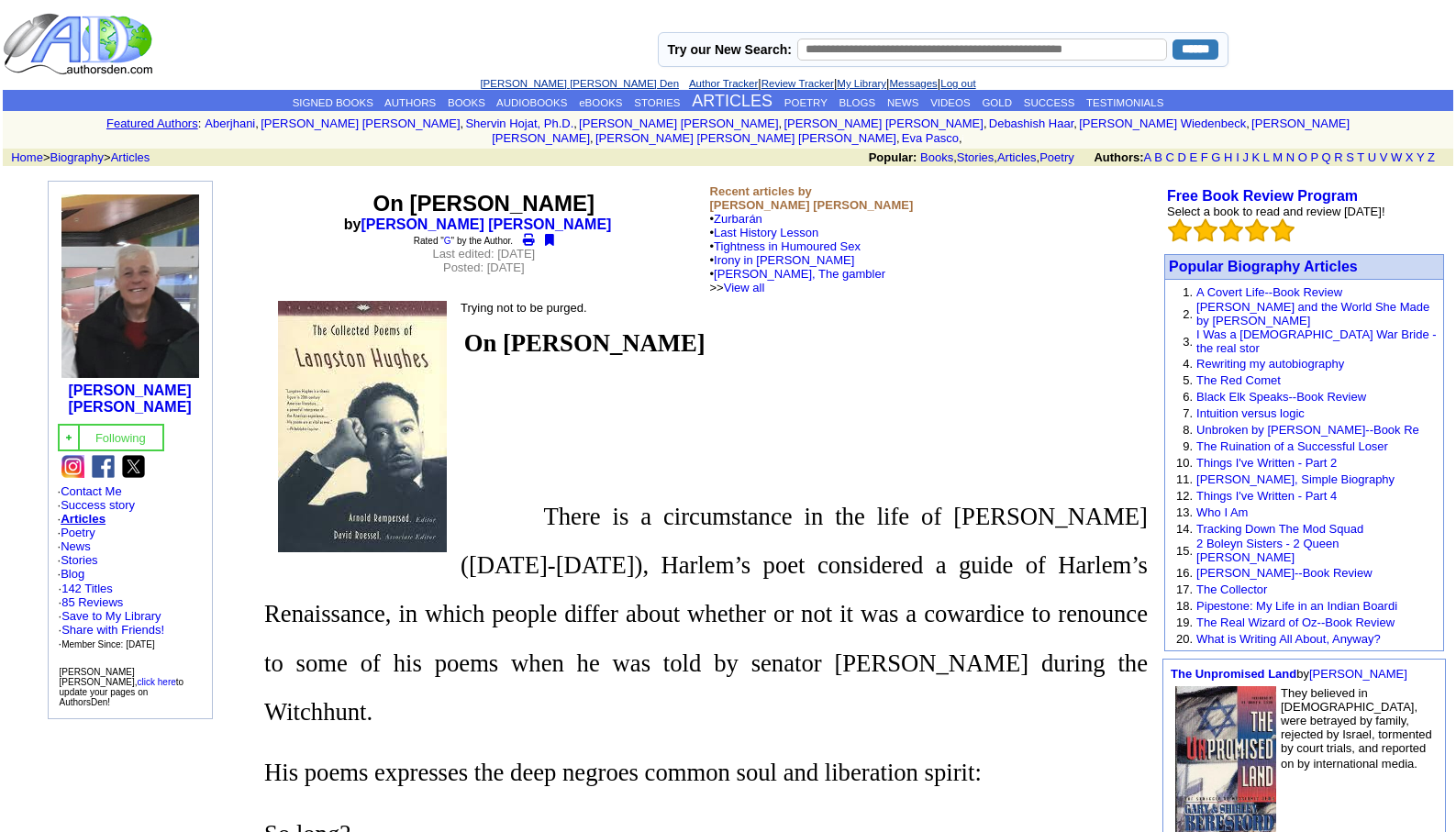
click at [541, 80] on link "[PERSON_NAME] [PERSON_NAME] Den" at bounding box center [579, 84] width 199 height 11
